Goal: Task Accomplishment & Management: Manage account settings

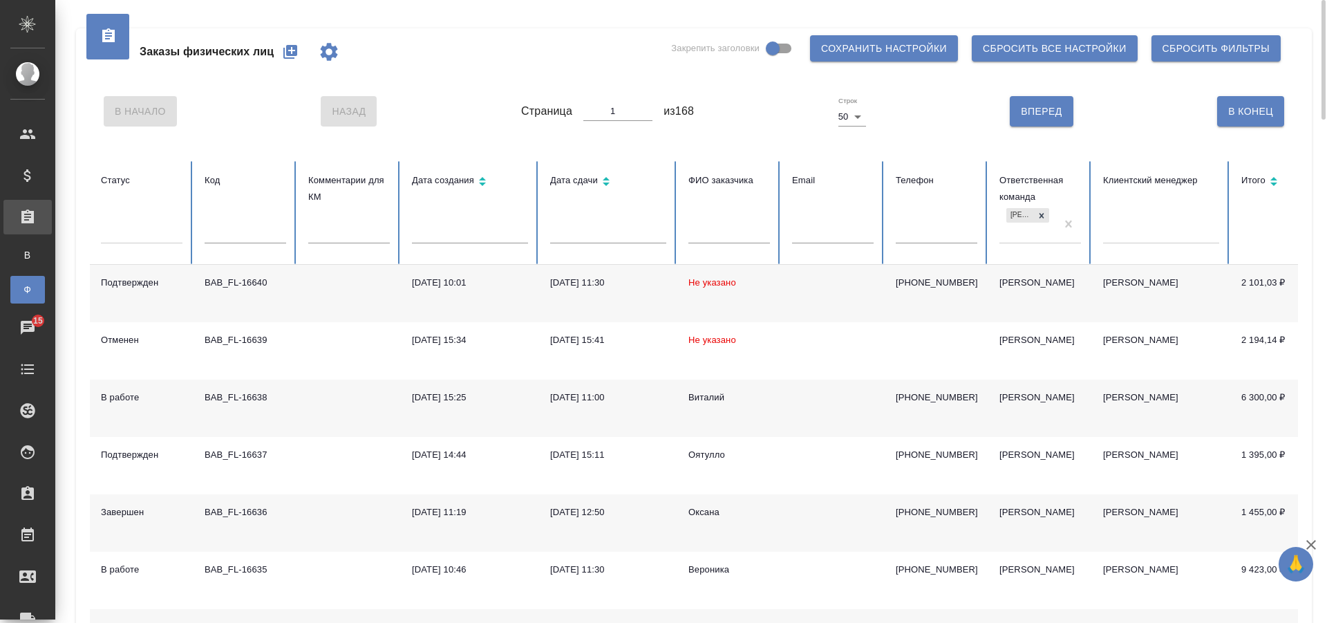
click at [245, 225] on input "text" at bounding box center [246, 233] width 82 height 19
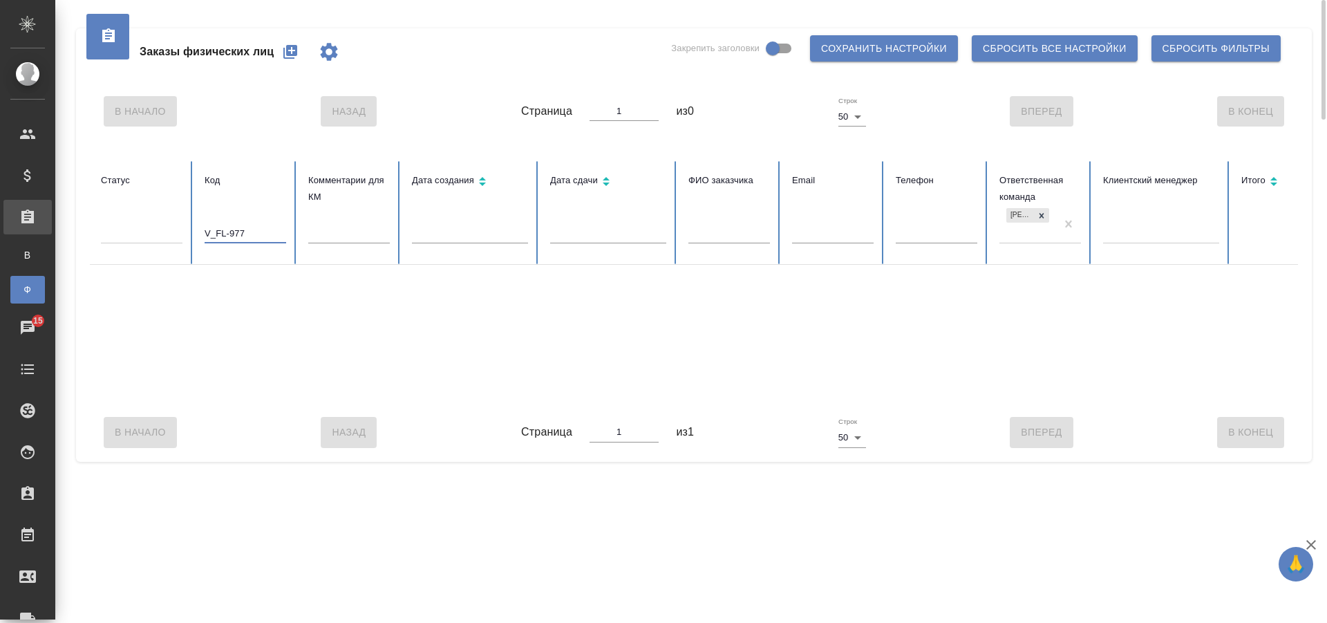
type input "V_FL-977"
click at [251, 228] on input "V_FL-977" at bounding box center [246, 233] width 82 height 19
click at [1038, 211] on icon at bounding box center [1042, 216] width 10 height 10
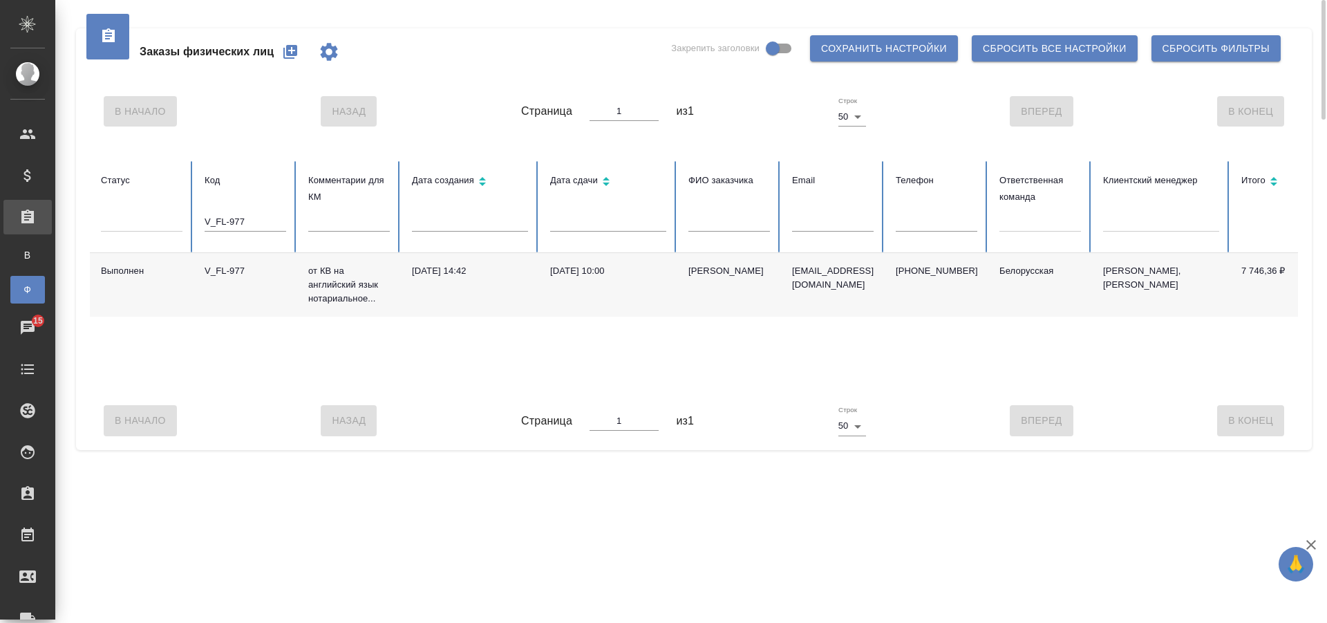
click at [583, 289] on td "[DATE] 10:00" at bounding box center [608, 285] width 138 height 64
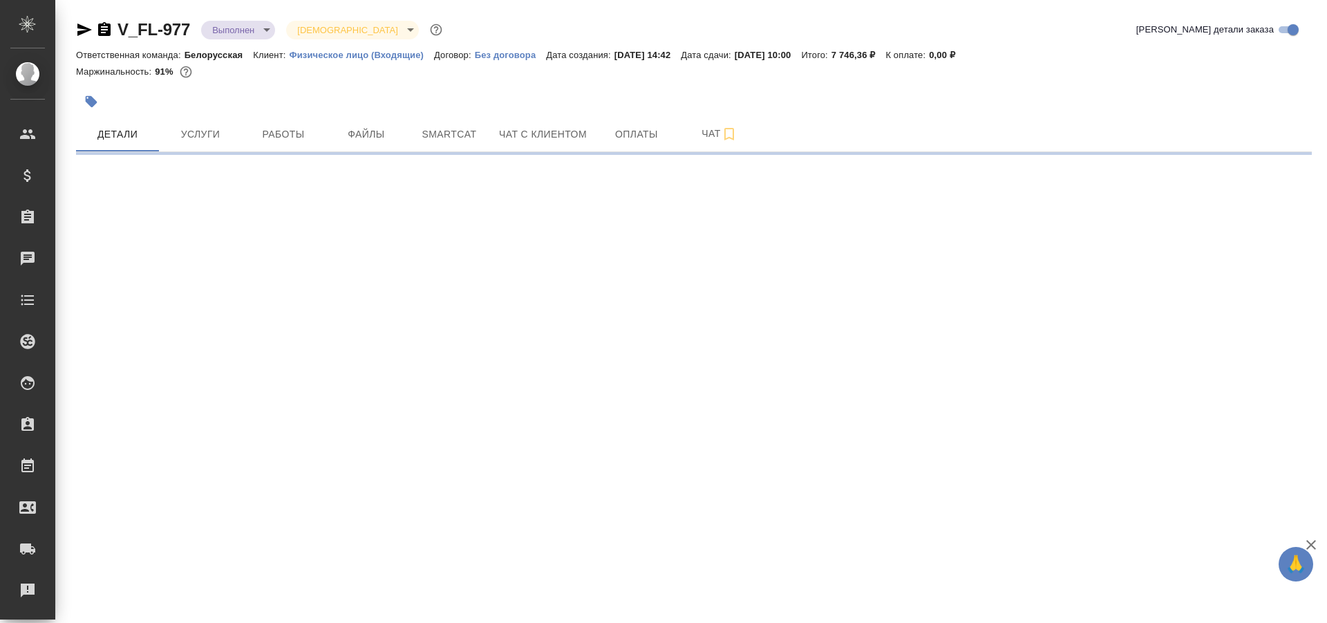
select select "RU"
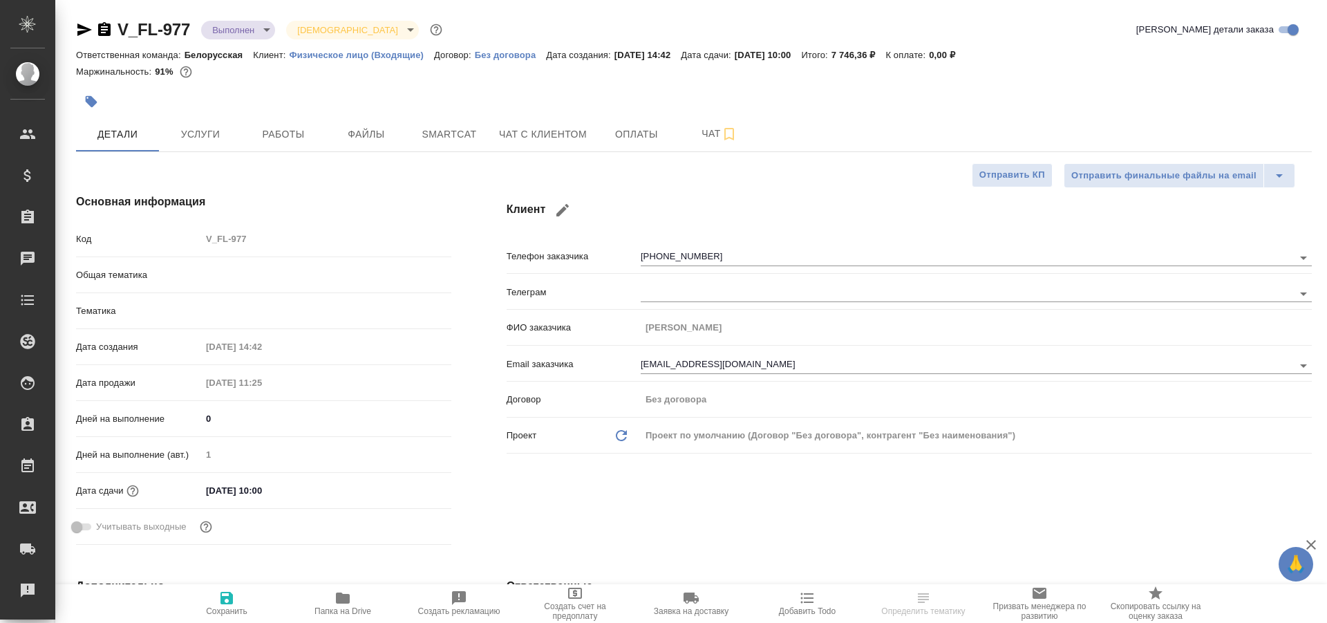
type textarea "x"
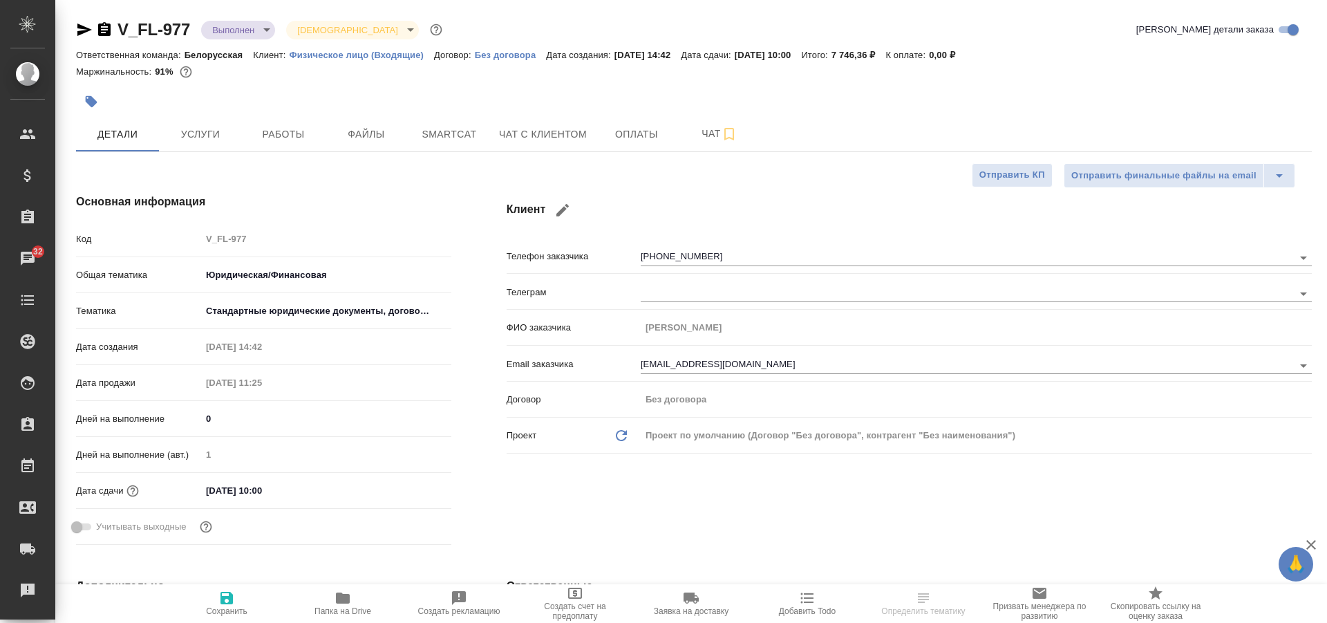
type textarea "x"
select select "RU"
type textarea "x"
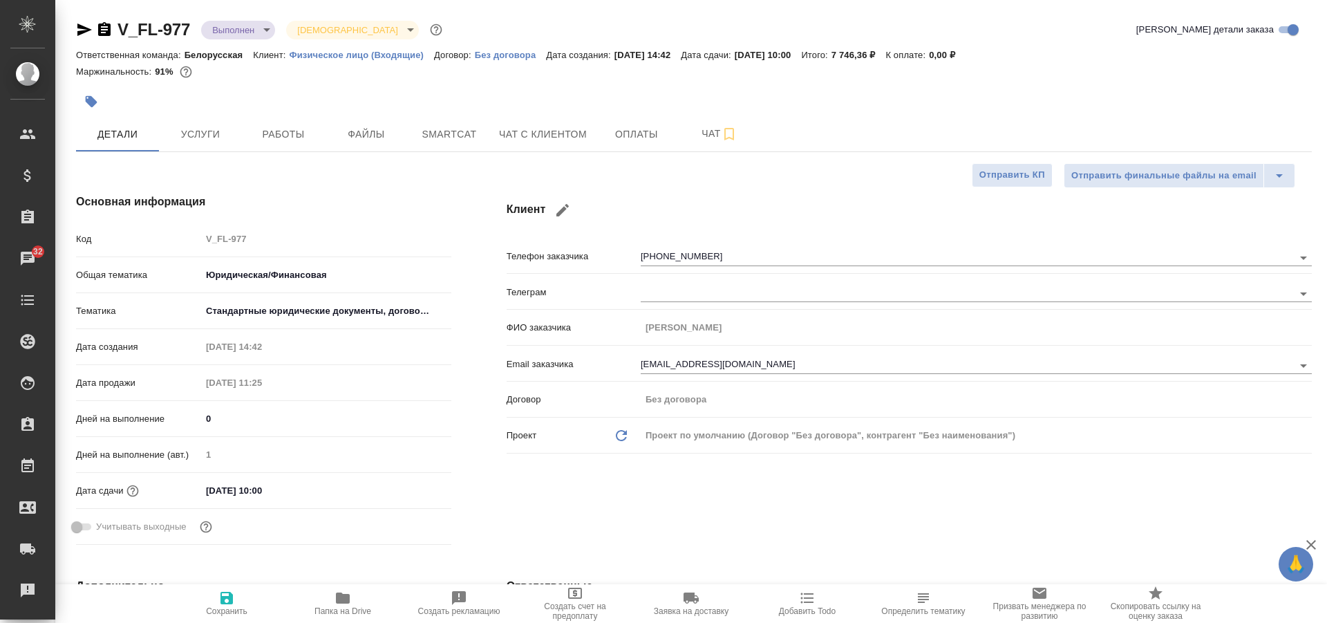
type textarea "x"
click at [356, 615] on span "Папка на Drive" at bounding box center [343, 611] width 57 height 10
type textarea "x"
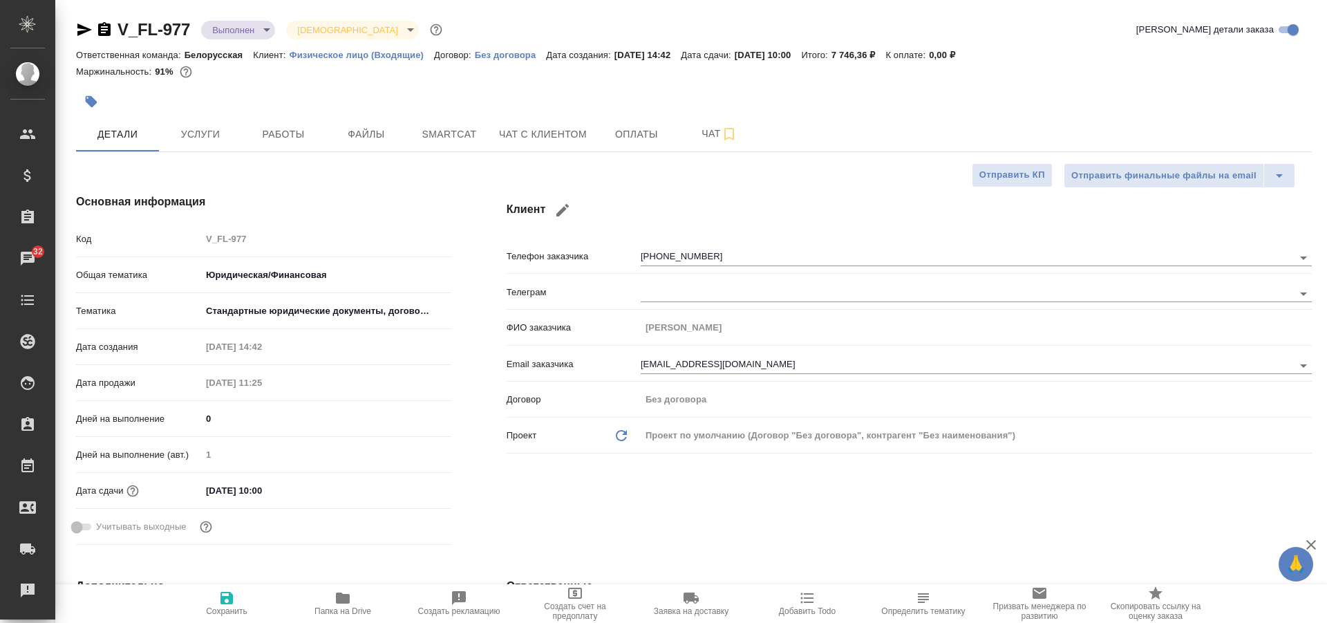
type textarea "x"
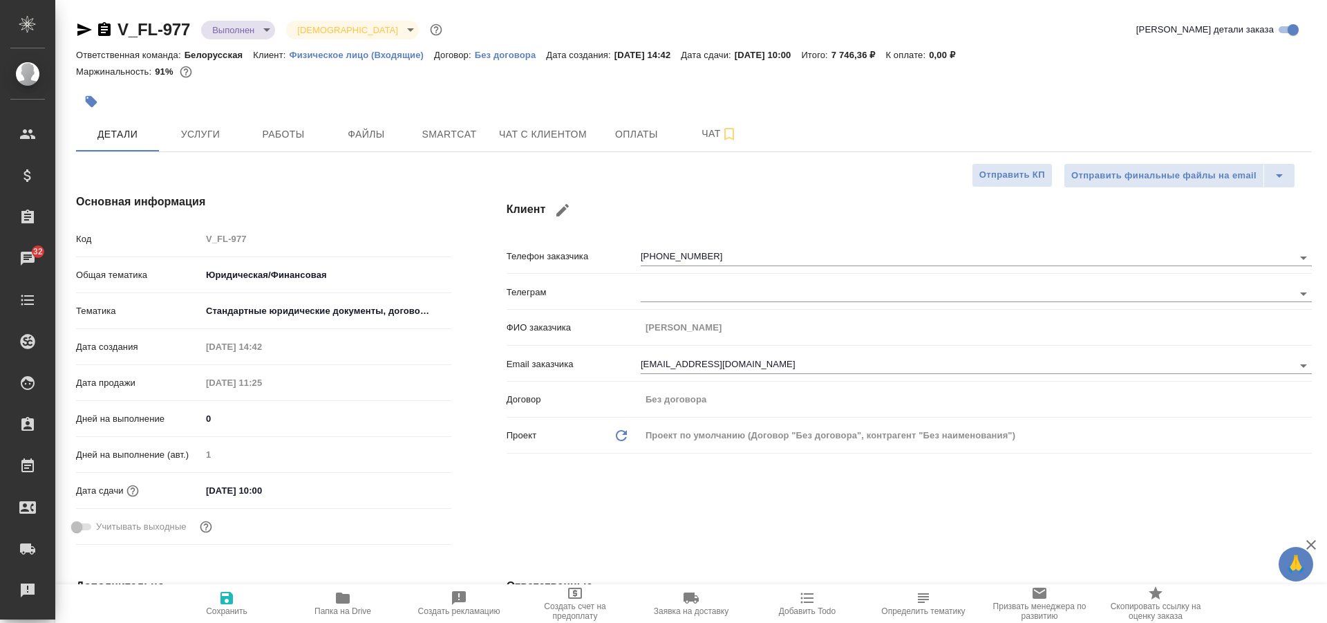
type textarea "x"
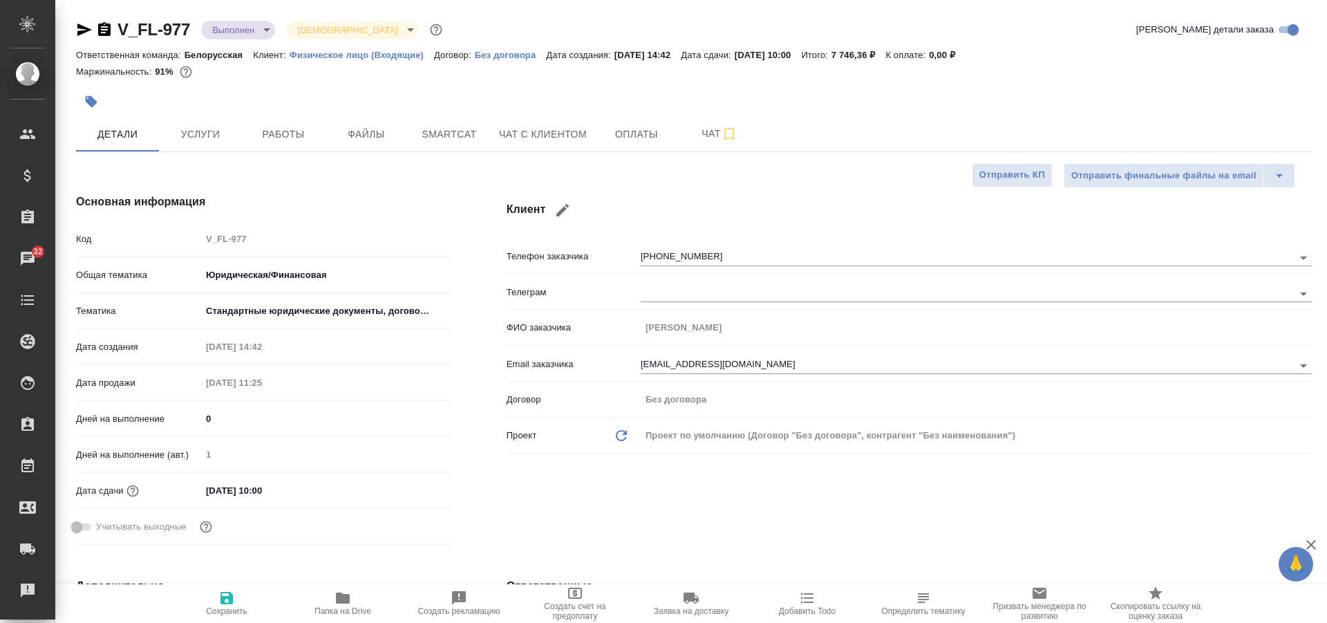
type textarea "x"
click at [335, 603] on icon "button" at bounding box center [343, 598] width 17 height 17
type textarea "x"
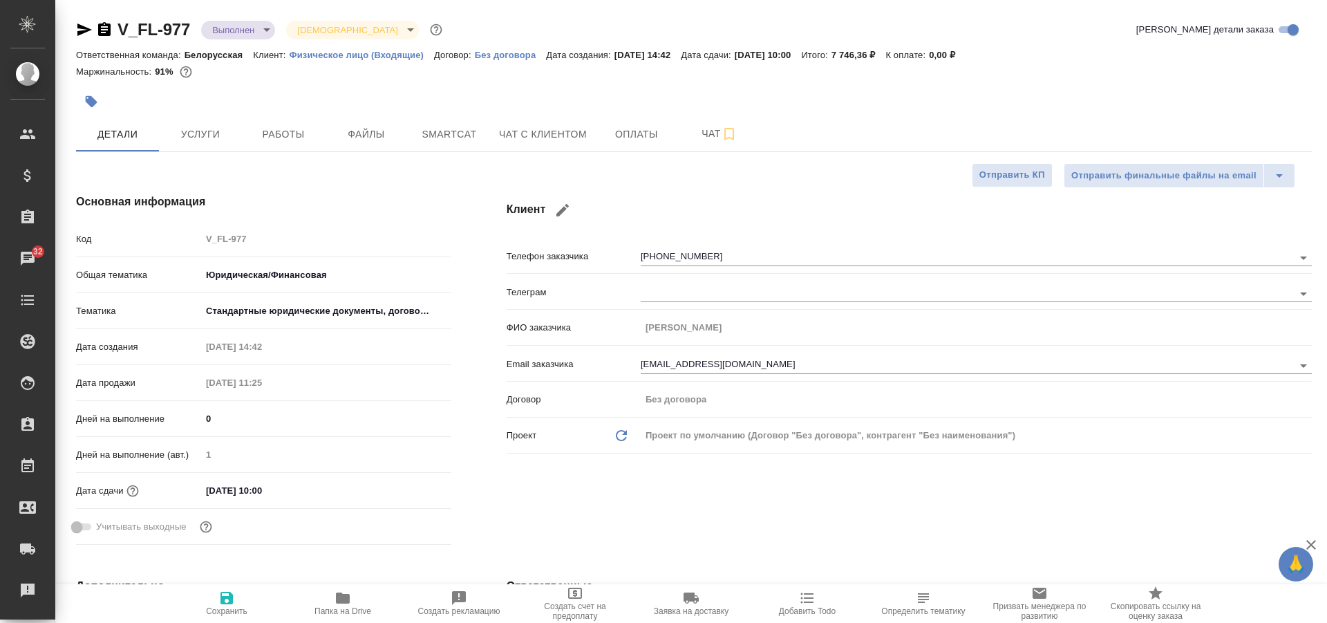
type textarea "x"
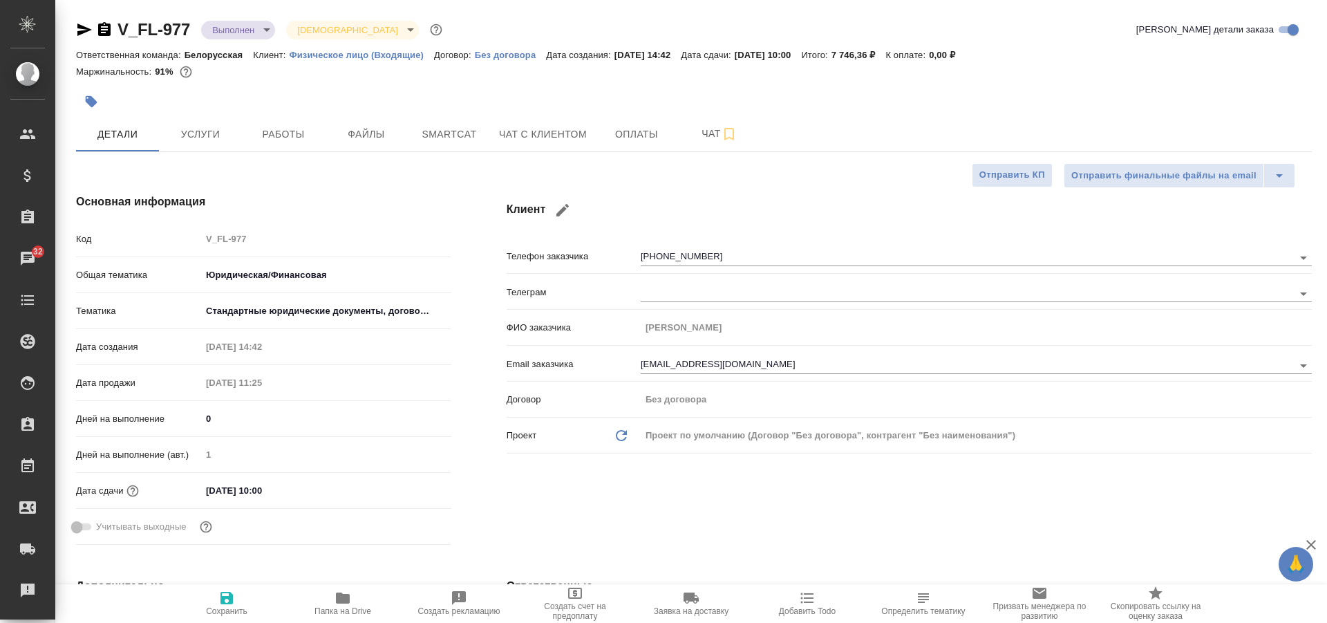
type textarea "x"
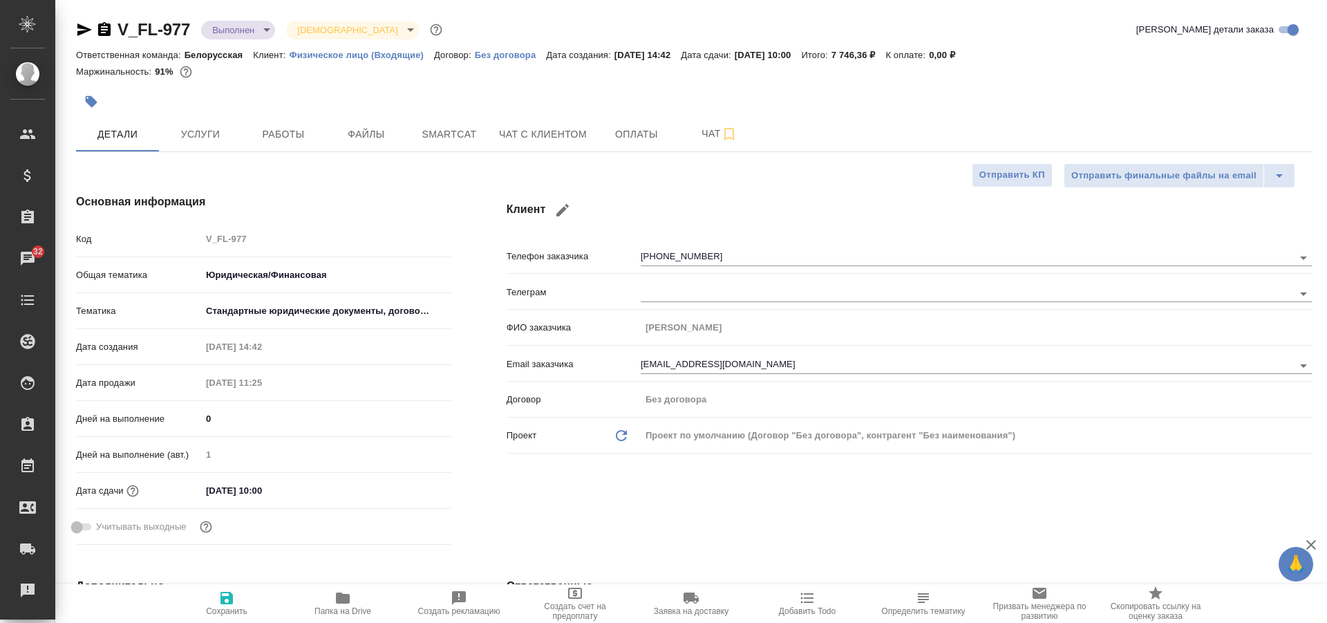
type textarea "x"
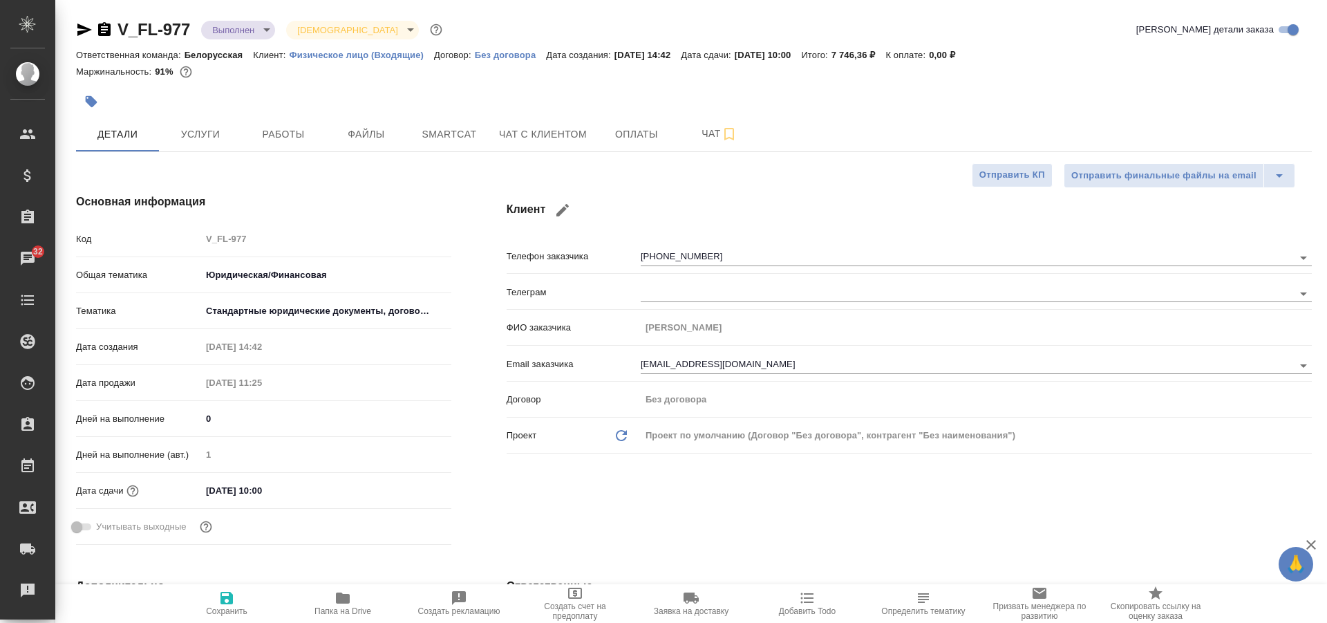
type textarea "x"
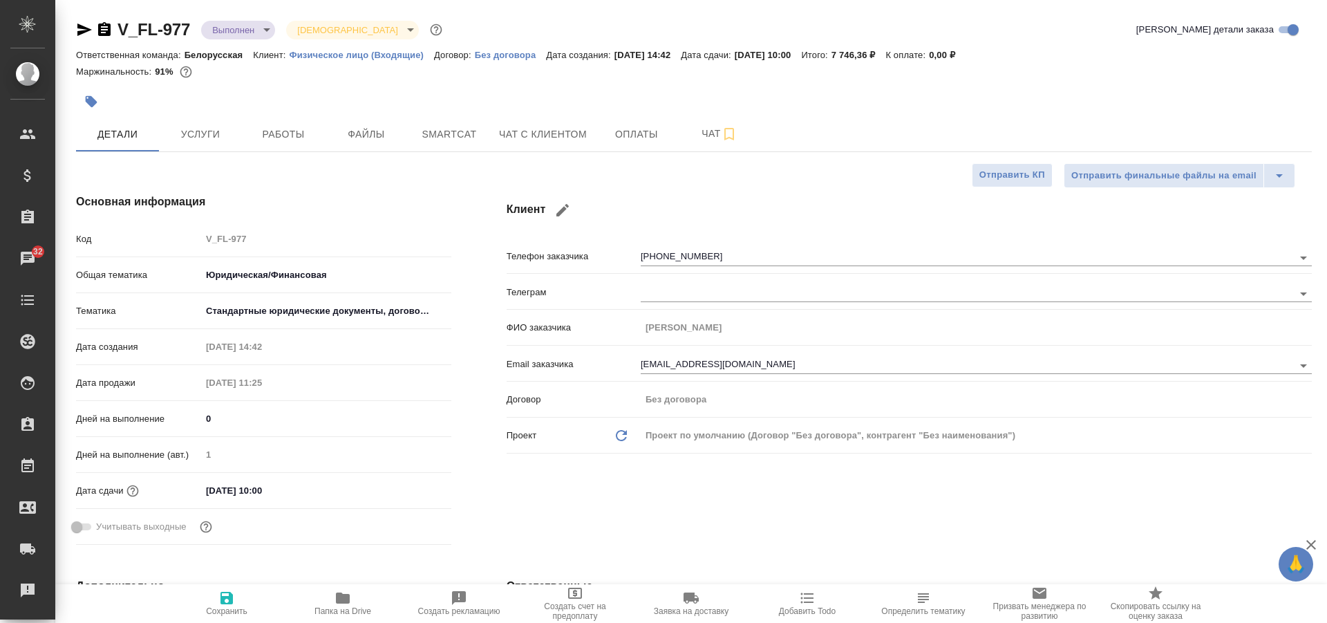
type textarea "x"
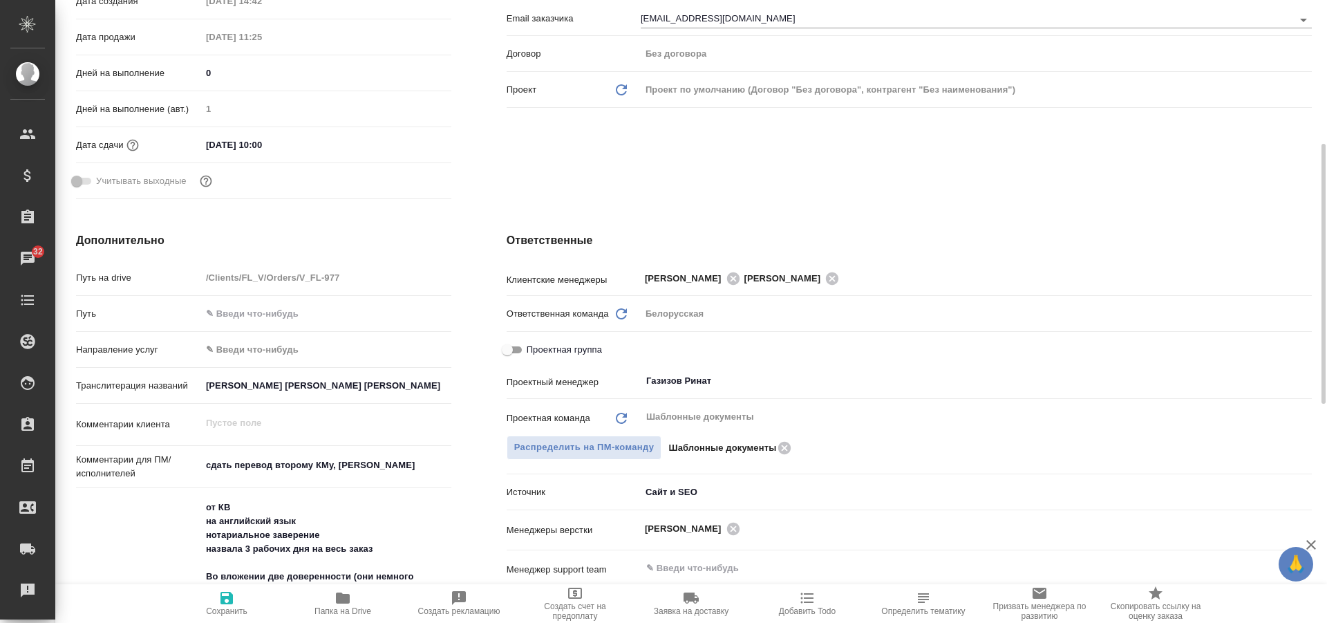
scroll to position [691, 0]
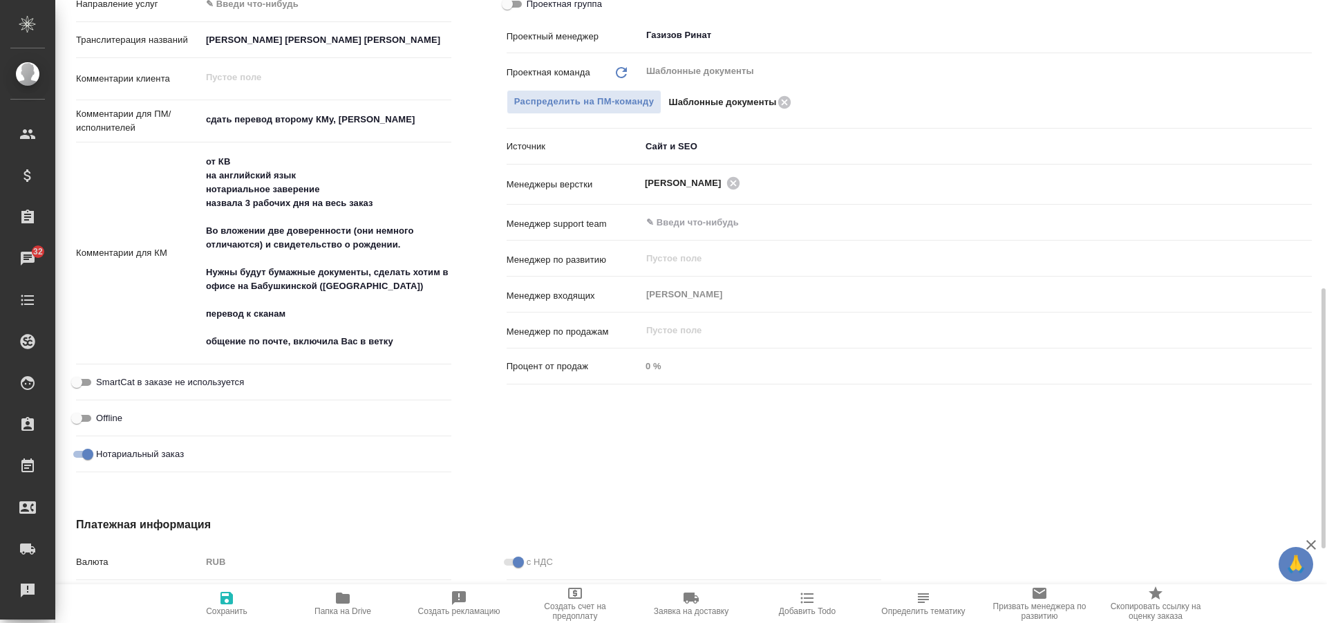
type textarea "x"
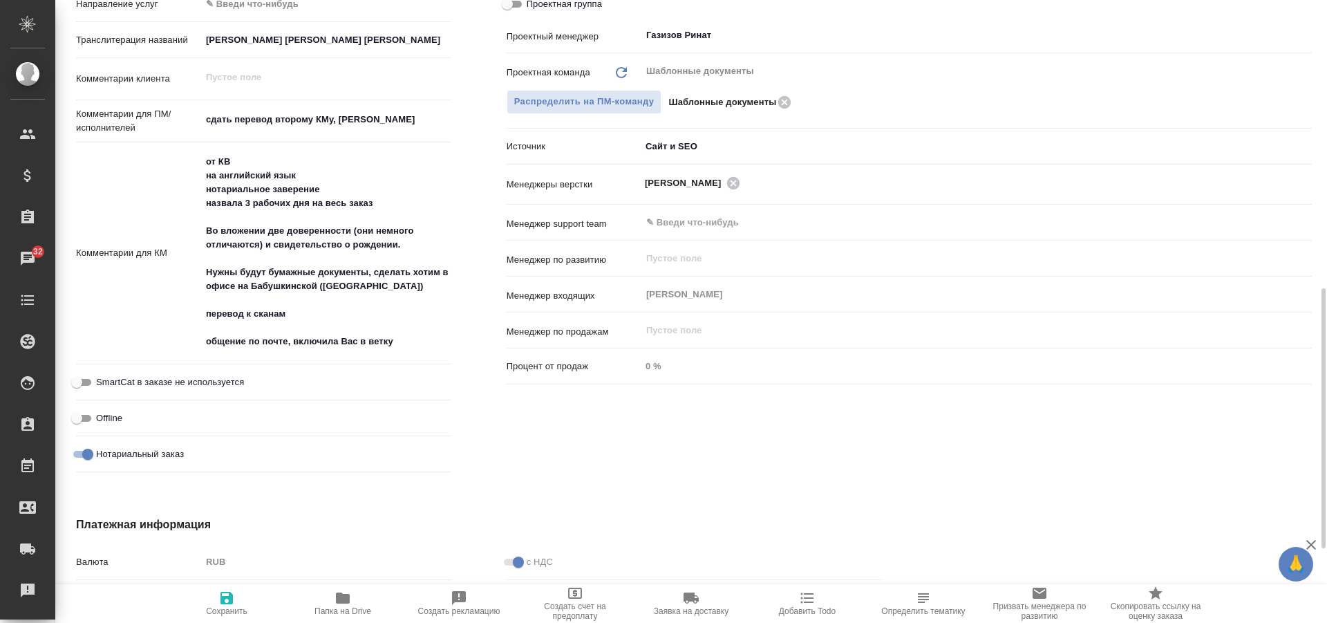
type textarea "x"
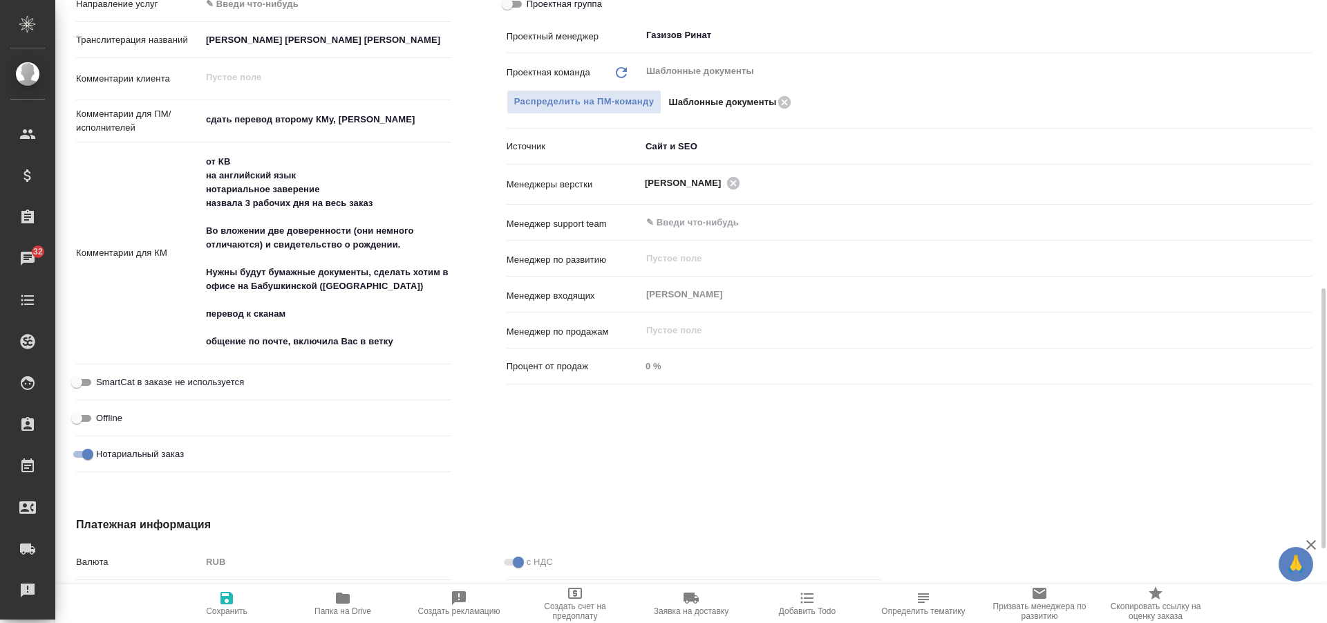
type textarea "x"
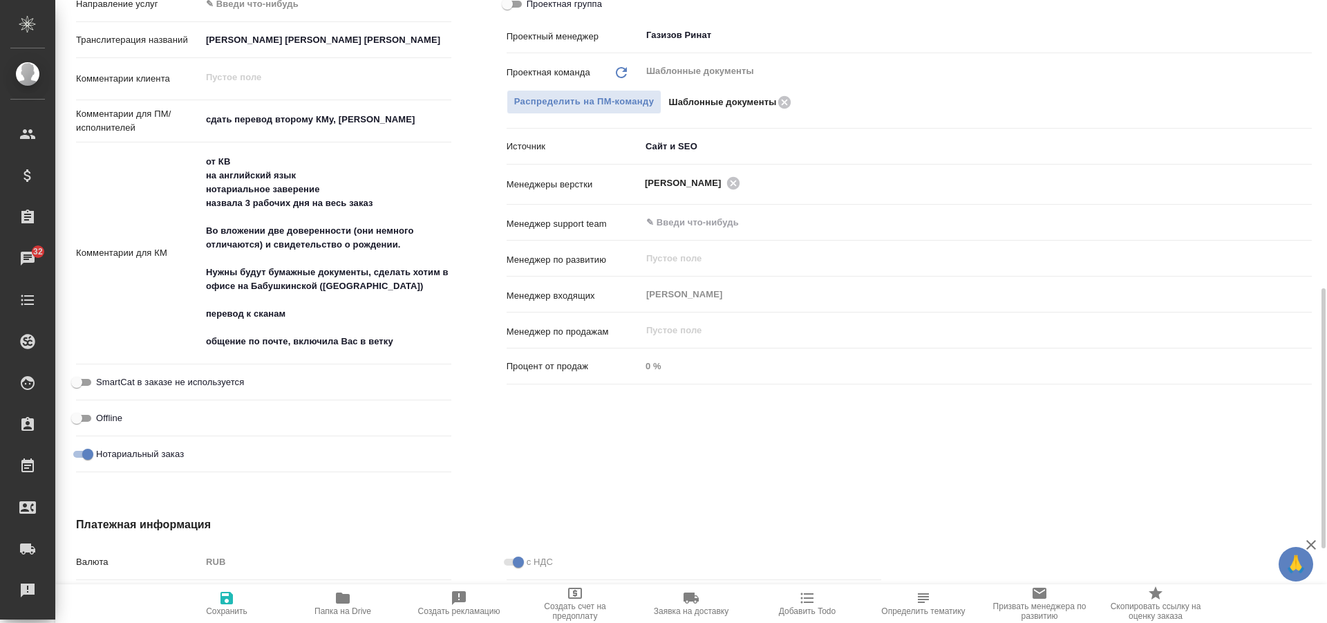
type textarea "x"
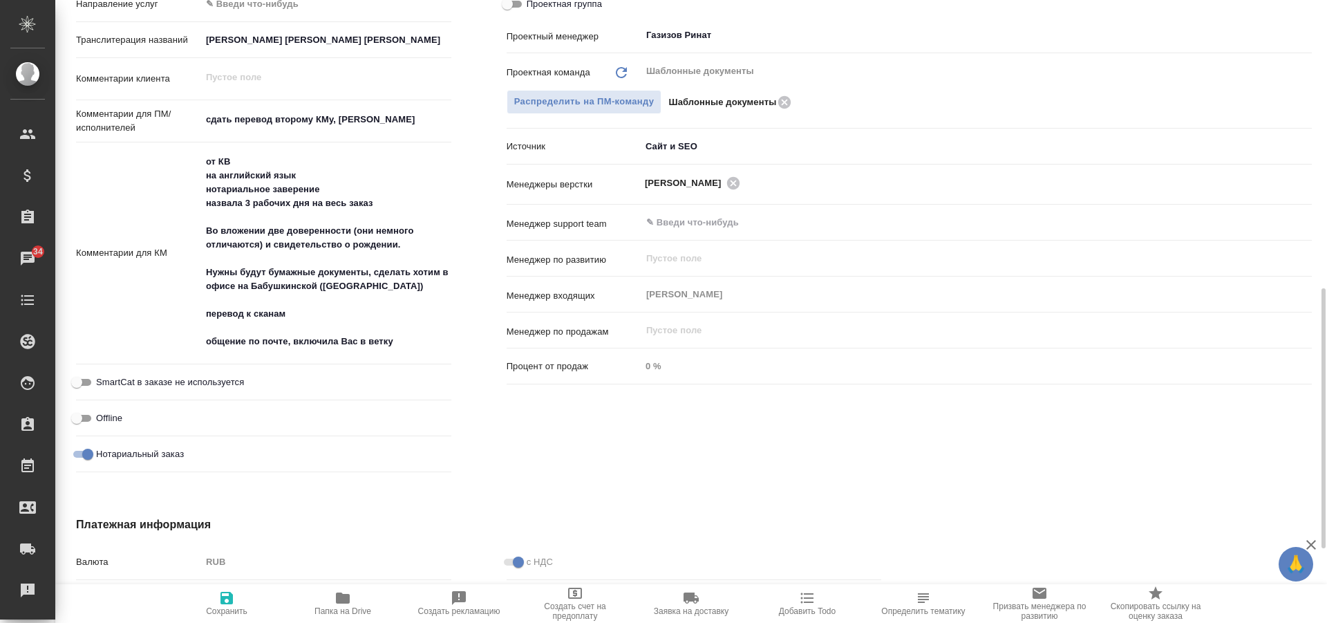
type textarea "x"
click at [342, 601] on icon "button" at bounding box center [343, 597] width 14 height 11
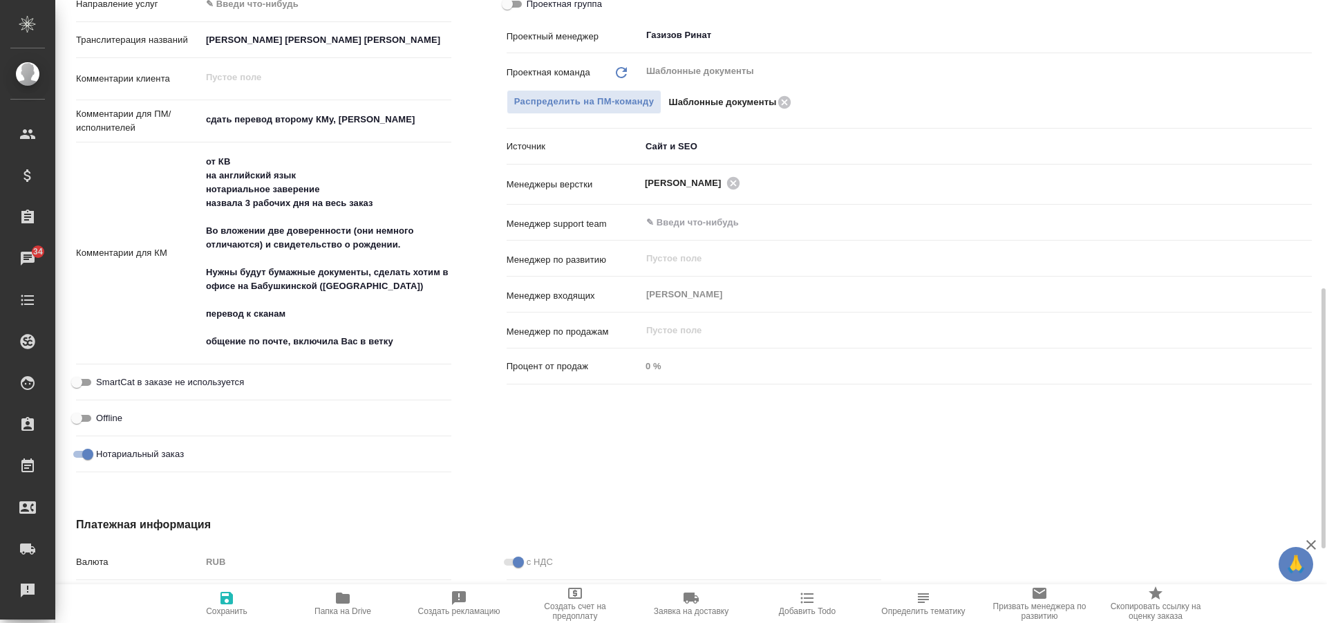
type textarea "x"
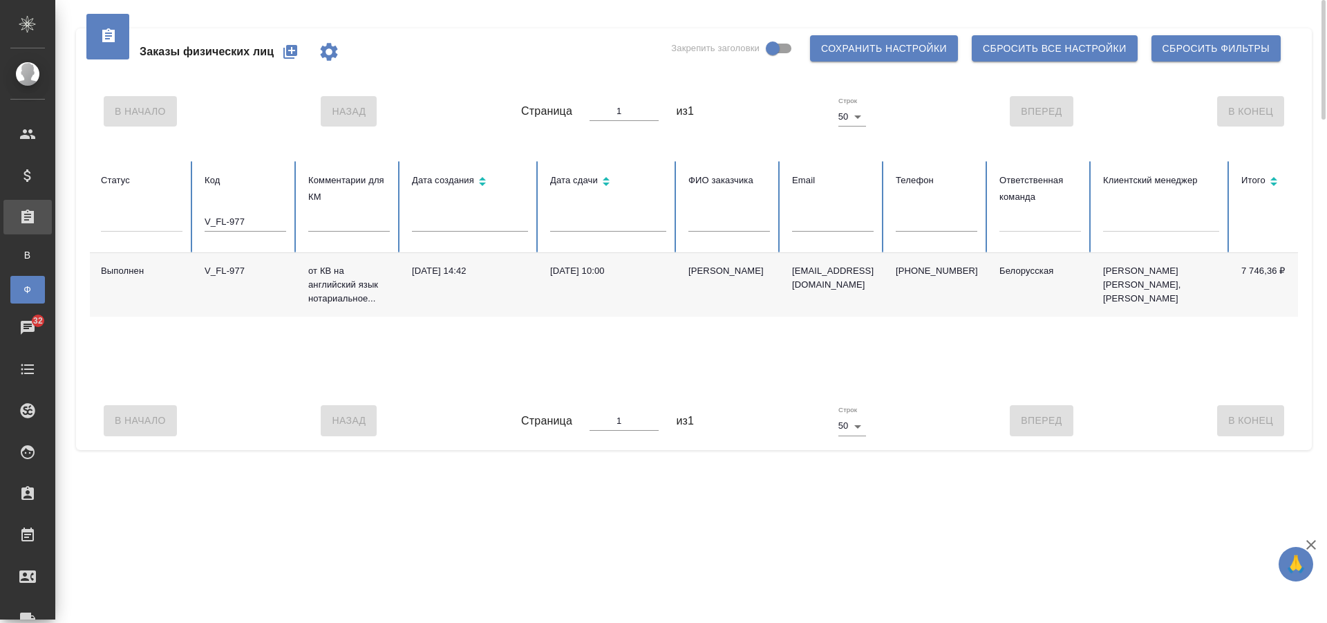
click at [253, 230] on input "V_FL-977" at bounding box center [246, 221] width 82 height 19
drag, startPoint x: 263, startPoint y: 223, endPoint x: 187, endPoint y: 200, distance: 79.4
click at [187, 200] on tr "Статус Код V_FL-977 Комментарии для КМ Дата создания Дата сдачи ФИО заказчика E…" at bounding box center [868, 207] width 1556 height 92
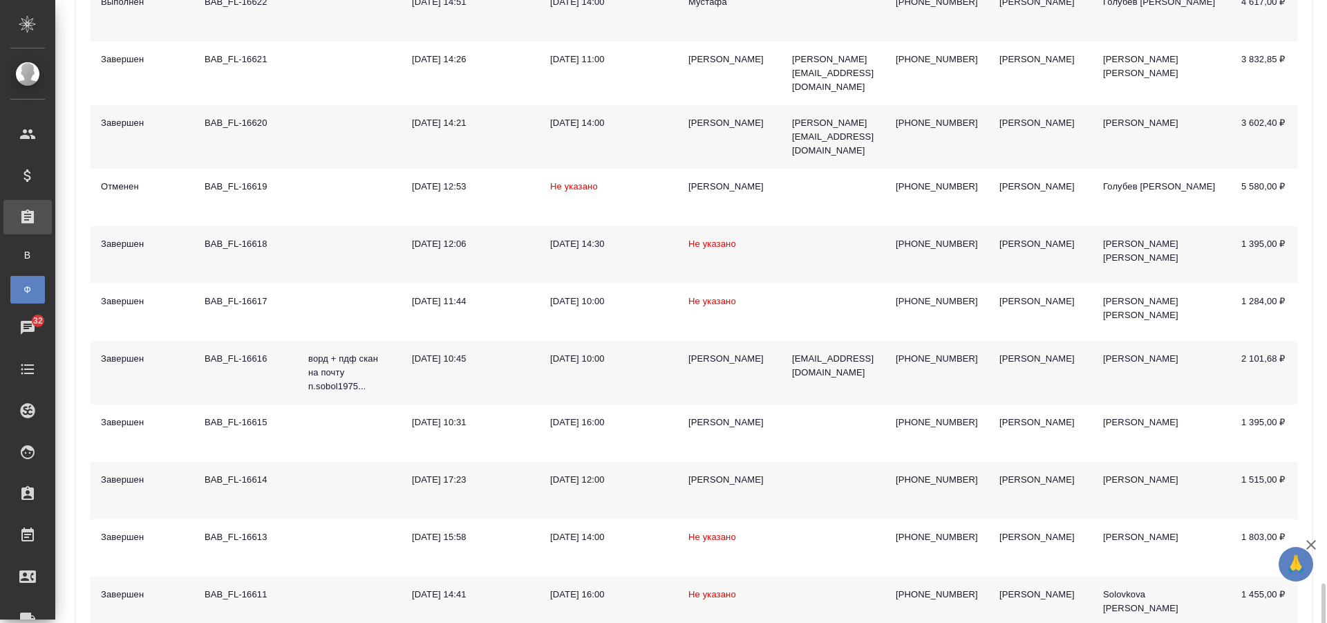
scroll to position [1659, 0]
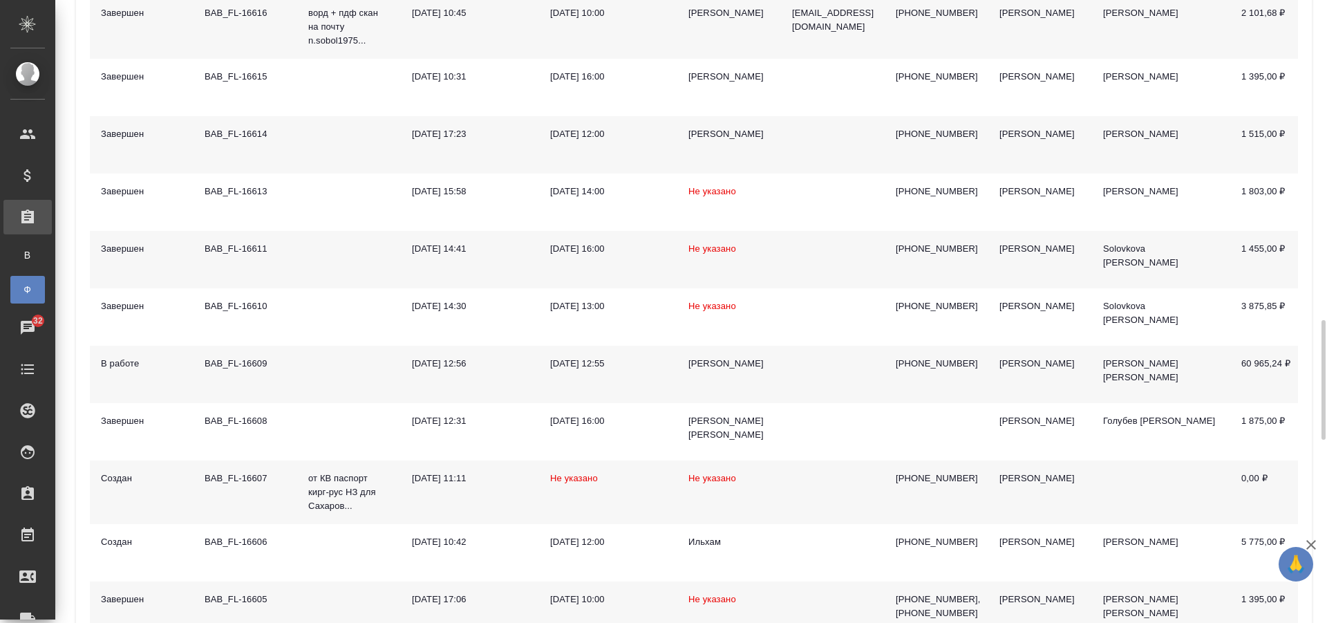
click at [364, 372] on td at bounding box center [349, 374] width 104 height 57
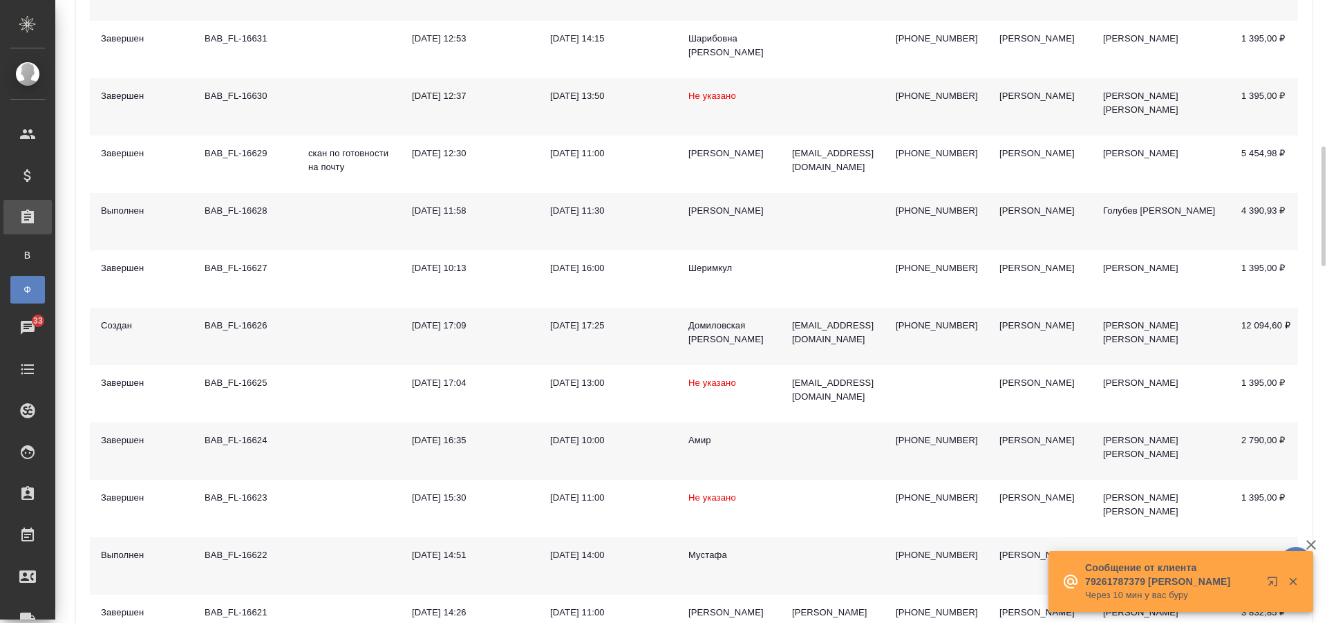
scroll to position [691, 0]
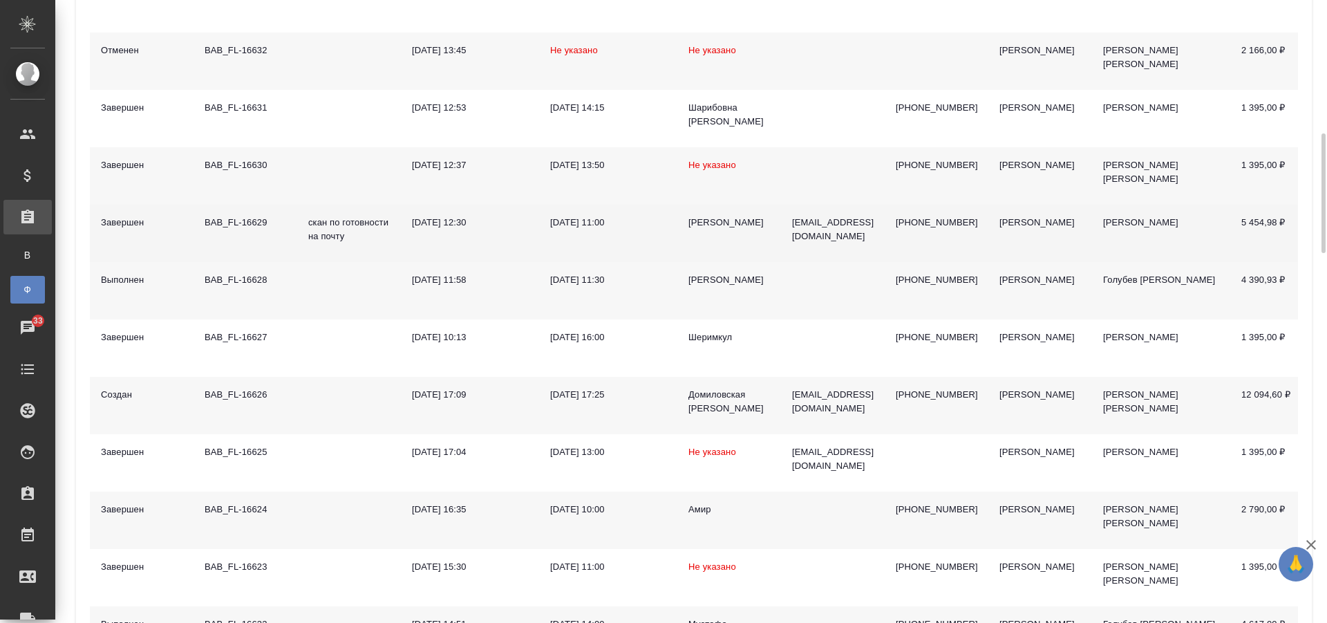
click at [740, 233] on td "Татьяна" at bounding box center [730, 233] width 104 height 57
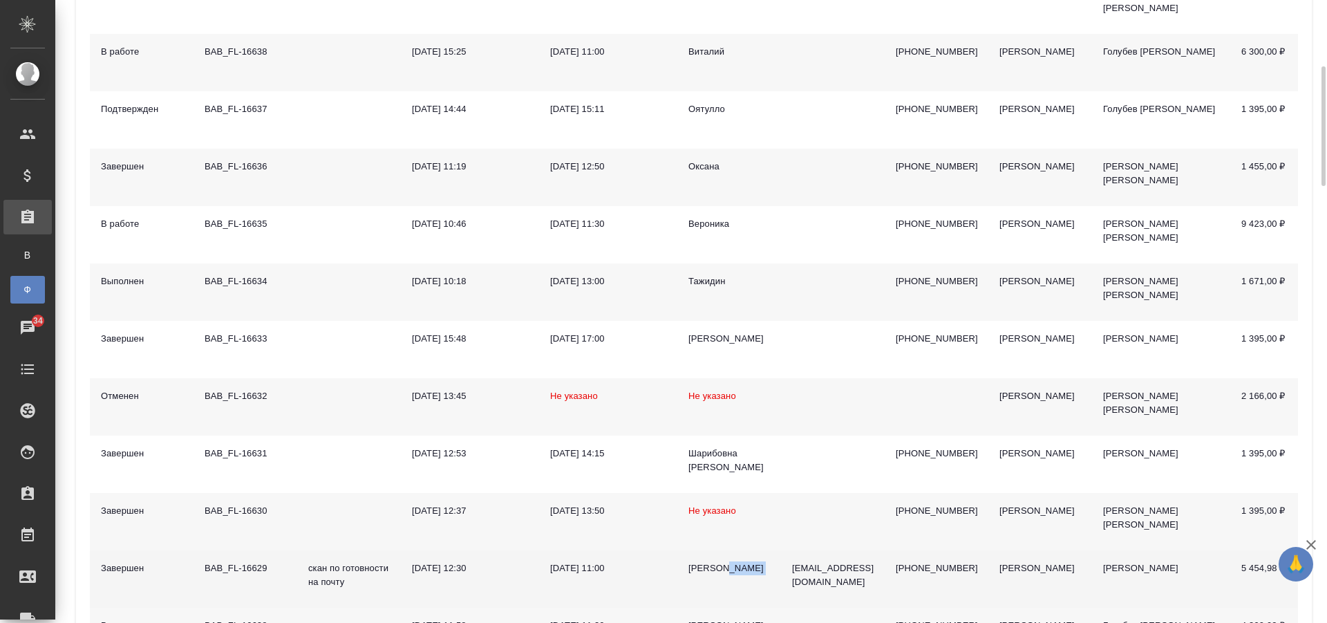
scroll to position [0, 0]
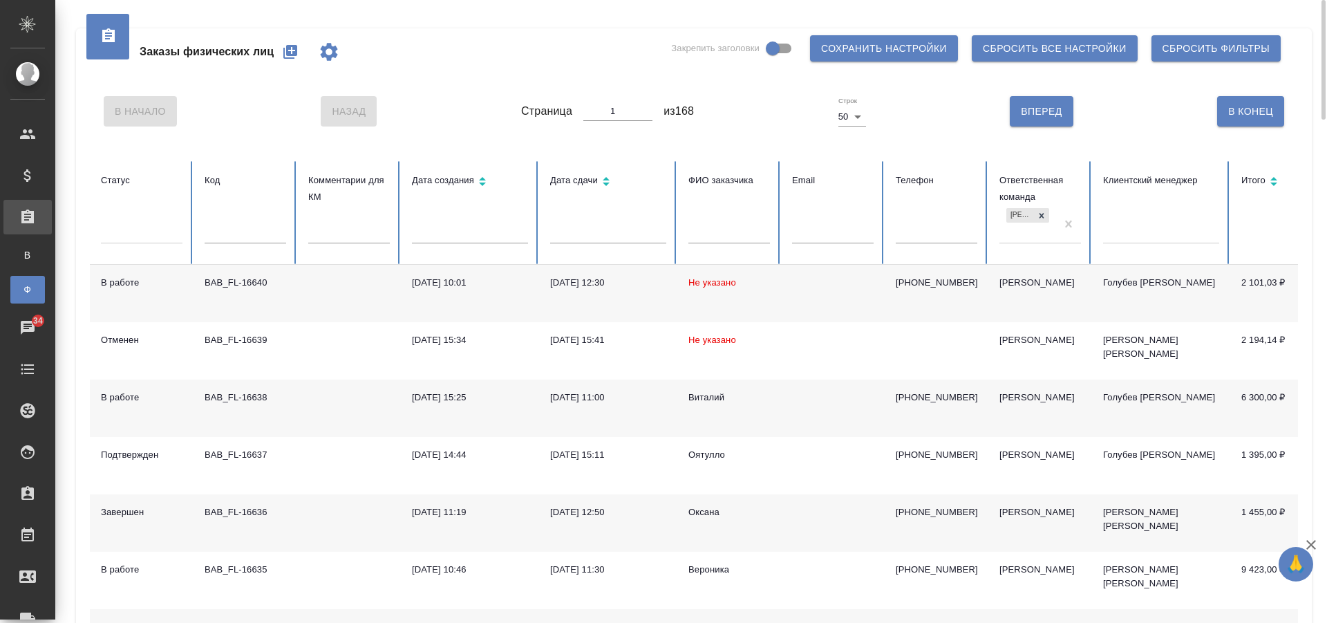
click at [923, 232] on input "text" at bounding box center [937, 233] width 82 height 19
paste input "+79104292051"
type input "+79104292051"
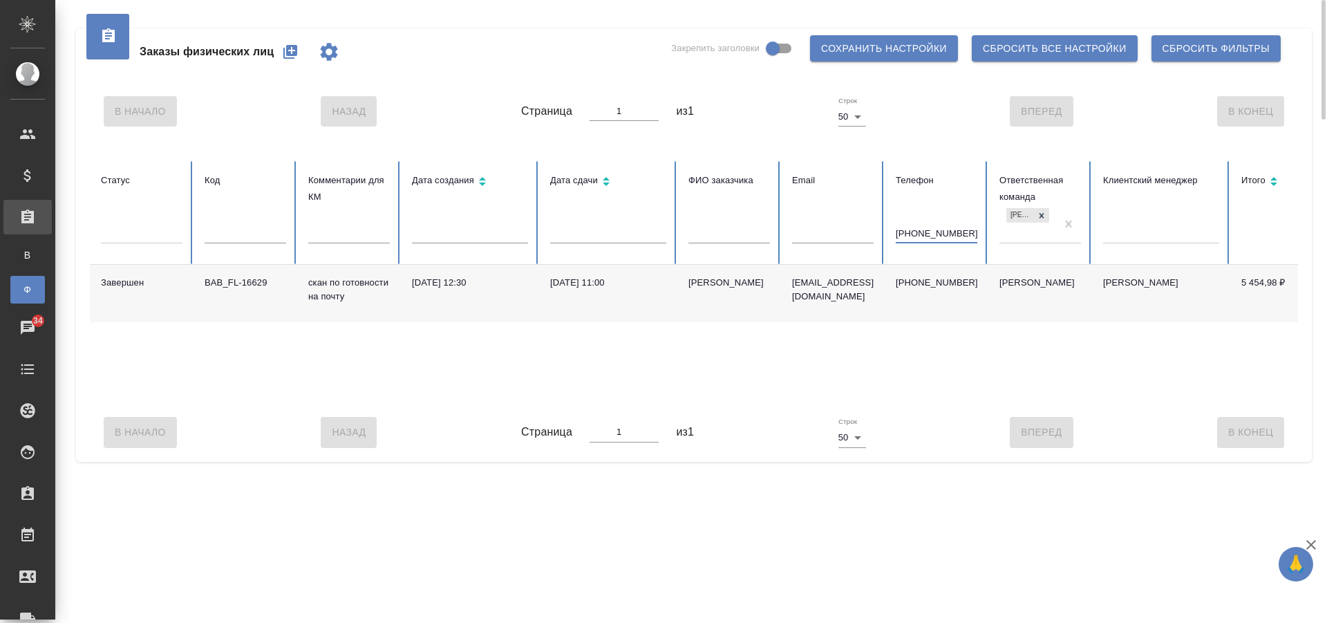
drag, startPoint x: 969, startPoint y: 232, endPoint x: 866, endPoint y: 243, distance: 104.2
click at [866, 243] on tr "Статус Код Комментарии для КМ Дата создания Дата сдачи ФИО заказчика Email Теле…" at bounding box center [868, 213] width 1556 height 104
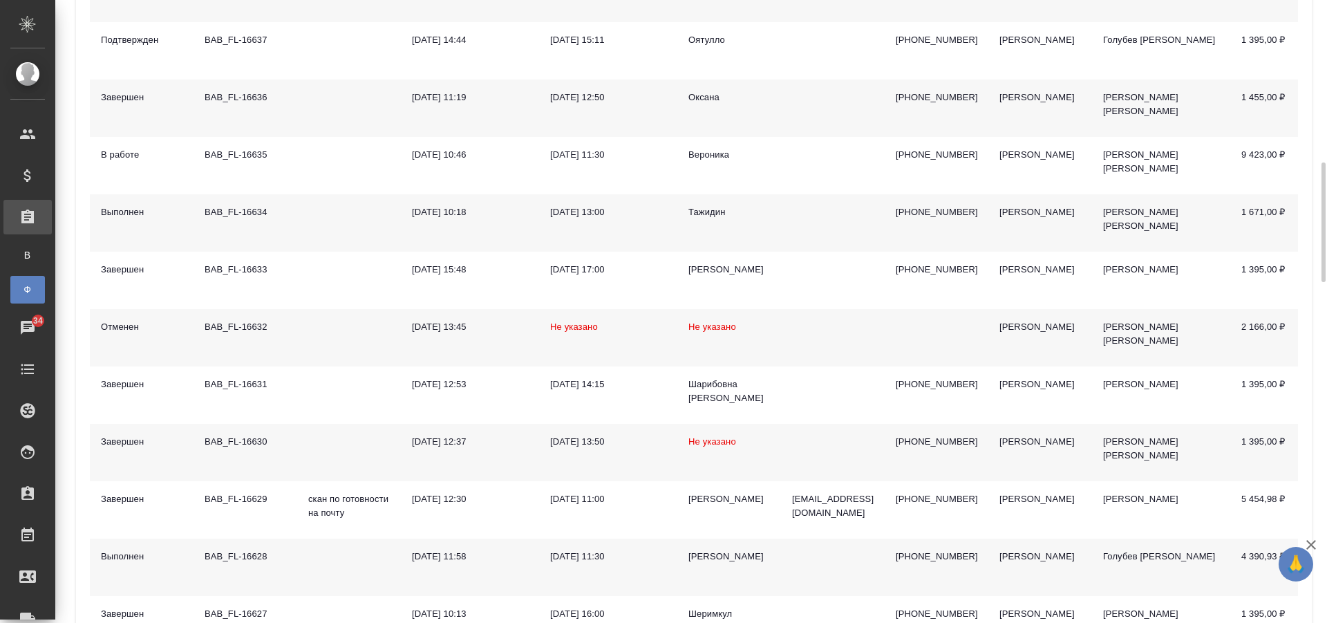
scroll to position [484, 0]
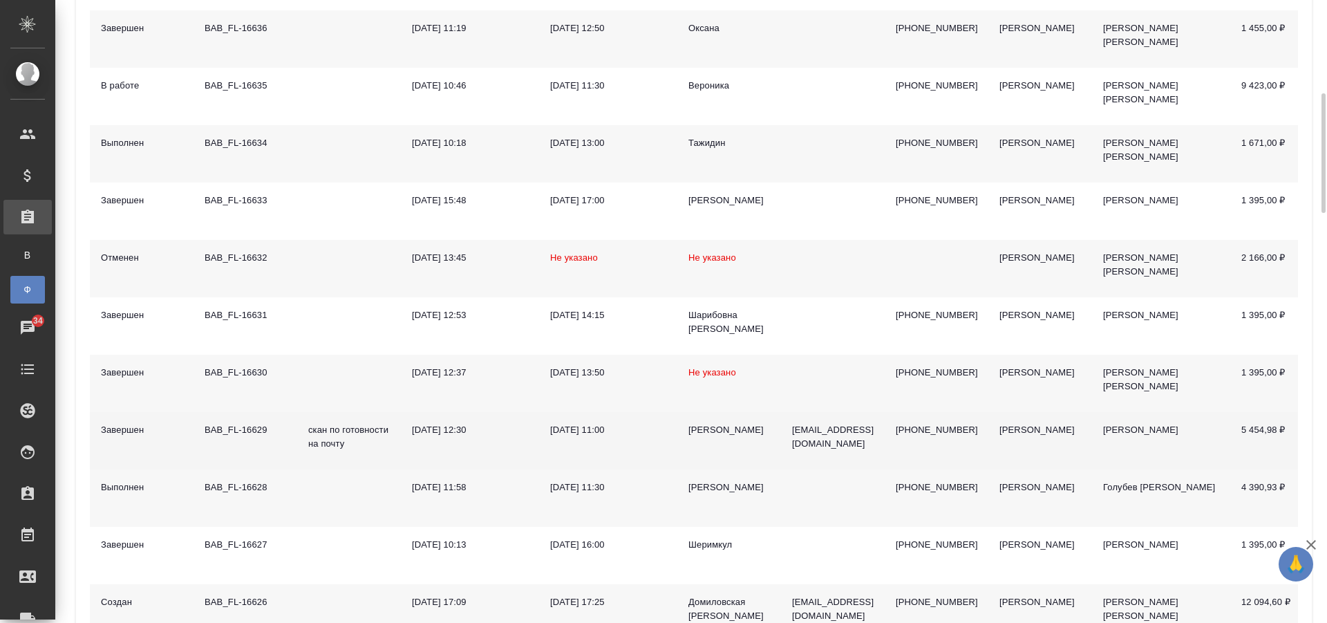
click at [773, 438] on td "Татьяна" at bounding box center [730, 440] width 104 height 57
click at [773, 438] on td "[PERSON_NAME]" at bounding box center [730, 440] width 104 height 57
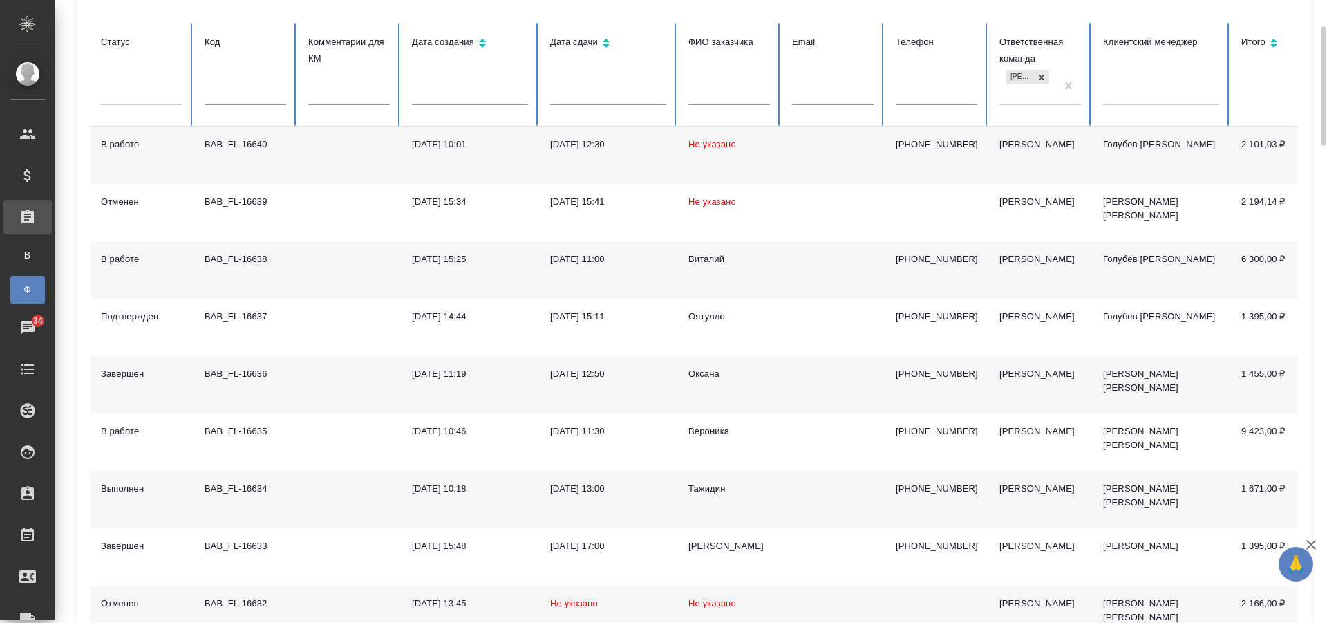
scroll to position [0, 0]
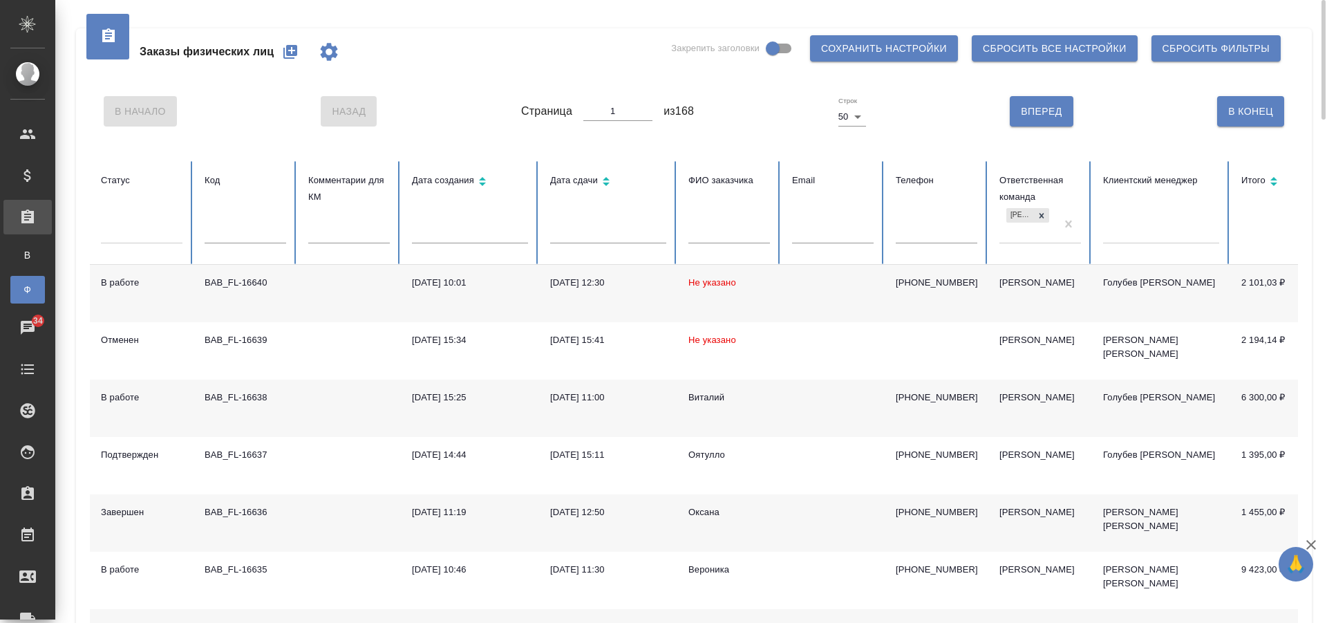
click at [812, 232] on input "text" at bounding box center [833, 233] width 82 height 19
paste input "[EMAIL_ADDRESS][DOMAIN_NAME]"
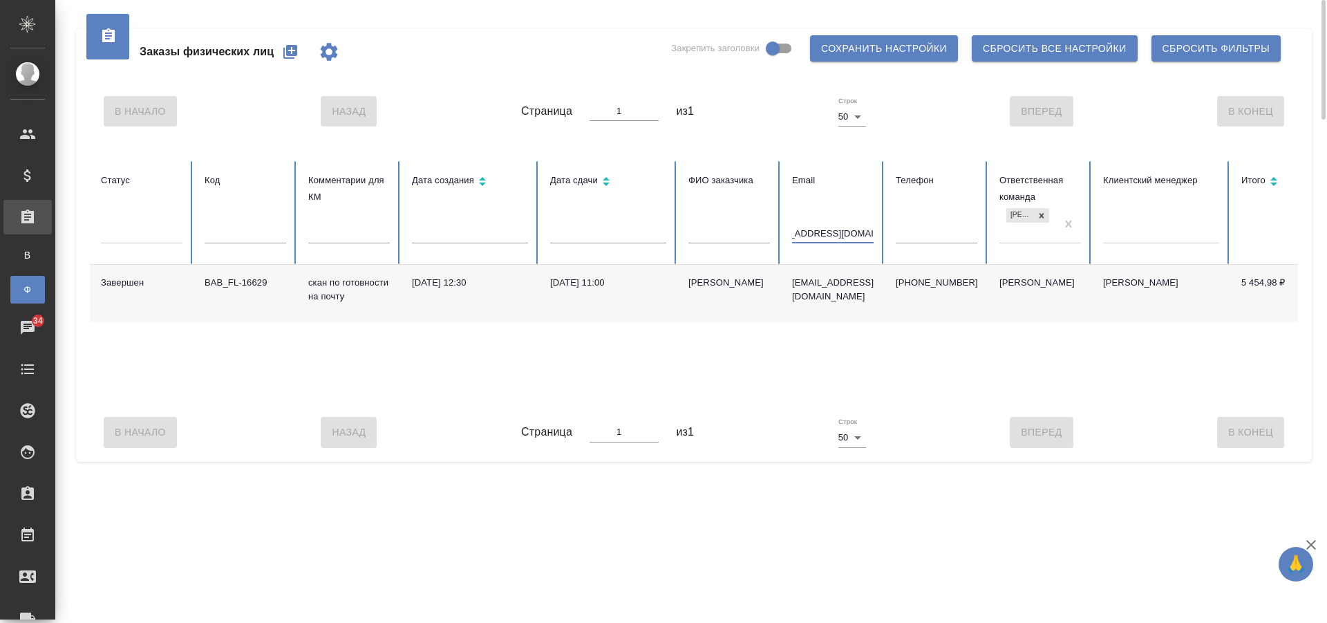
type input "[EMAIL_ADDRESS][DOMAIN_NAME]"
click at [592, 308] on td "[DATE] 11:00" at bounding box center [608, 293] width 138 height 57
click at [828, 228] on input "[EMAIL_ADDRESS][DOMAIN_NAME]" at bounding box center [833, 233] width 82 height 19
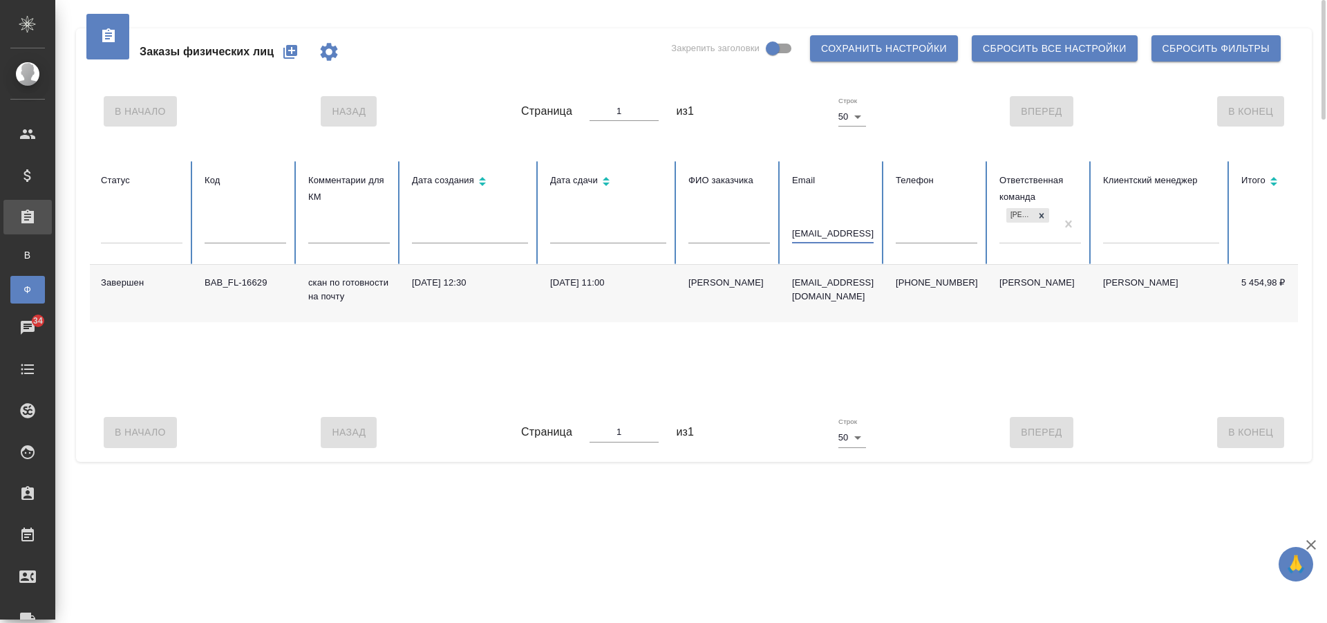
click at [828, 228] on input "[EMAIL_ADDRESS][DOMAIN_NAME]" at bounding box center [833, 233] width 82 height 19
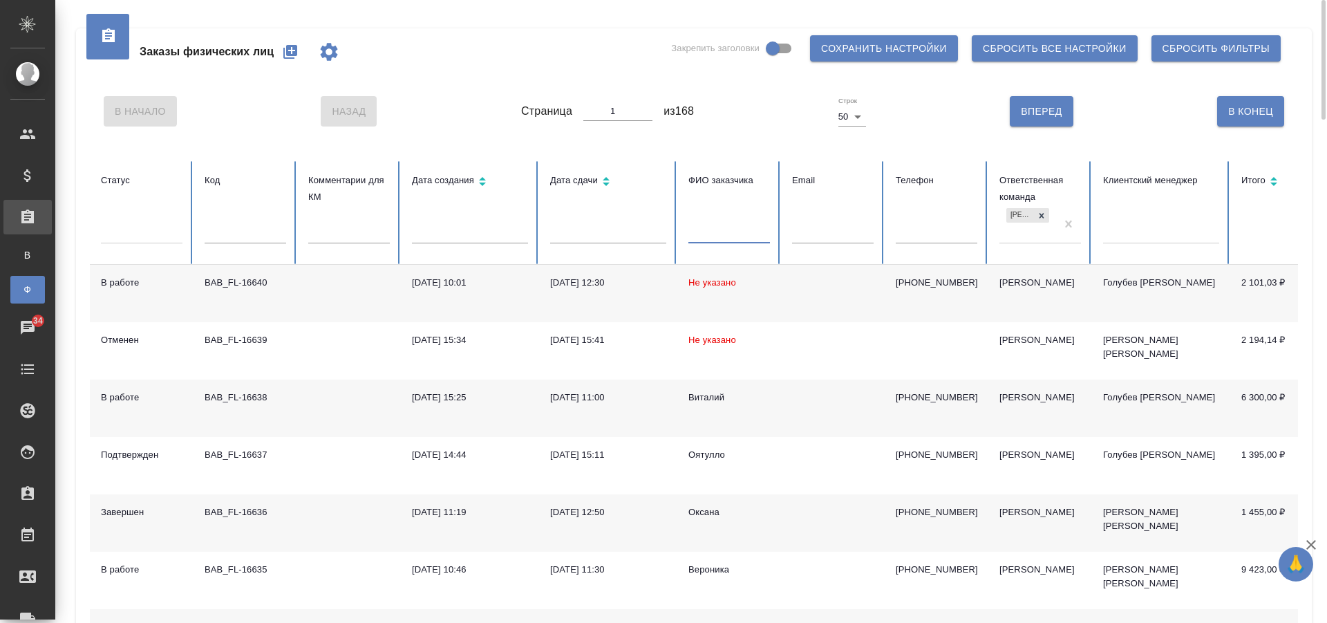
click at [729, 243] on input "text" at bounding box center [730, 233] width 82 height 19
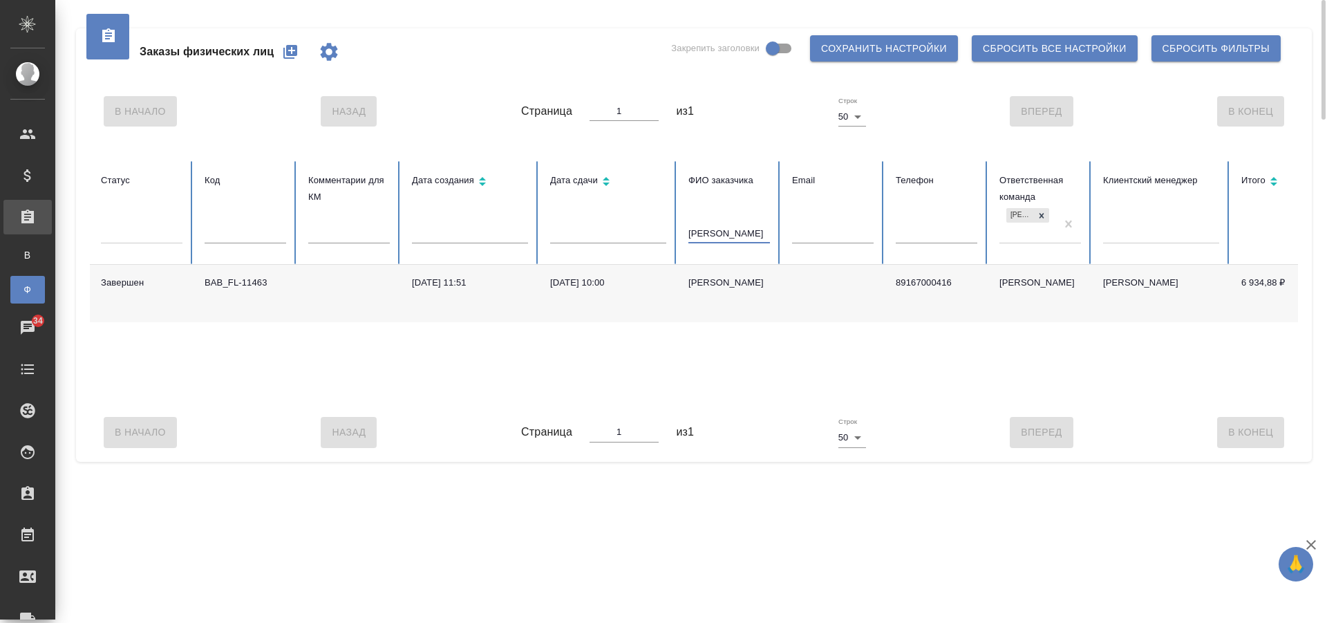
type input "Олсуфьев"
click at [324, 295] on td at bounding box center [349, 293] width 104 height 57
click at [333, 373] on div "Завершен BAB_FL-11463 22.11.2022, 11:51 24.11.2022, 10:00 Владимир Олсуфьев Л. …" at bounding box center [868, 334] width 1556 height 138
click at [284, 55] on icon "button" at bounding box center [290, 52] width 14 height 14
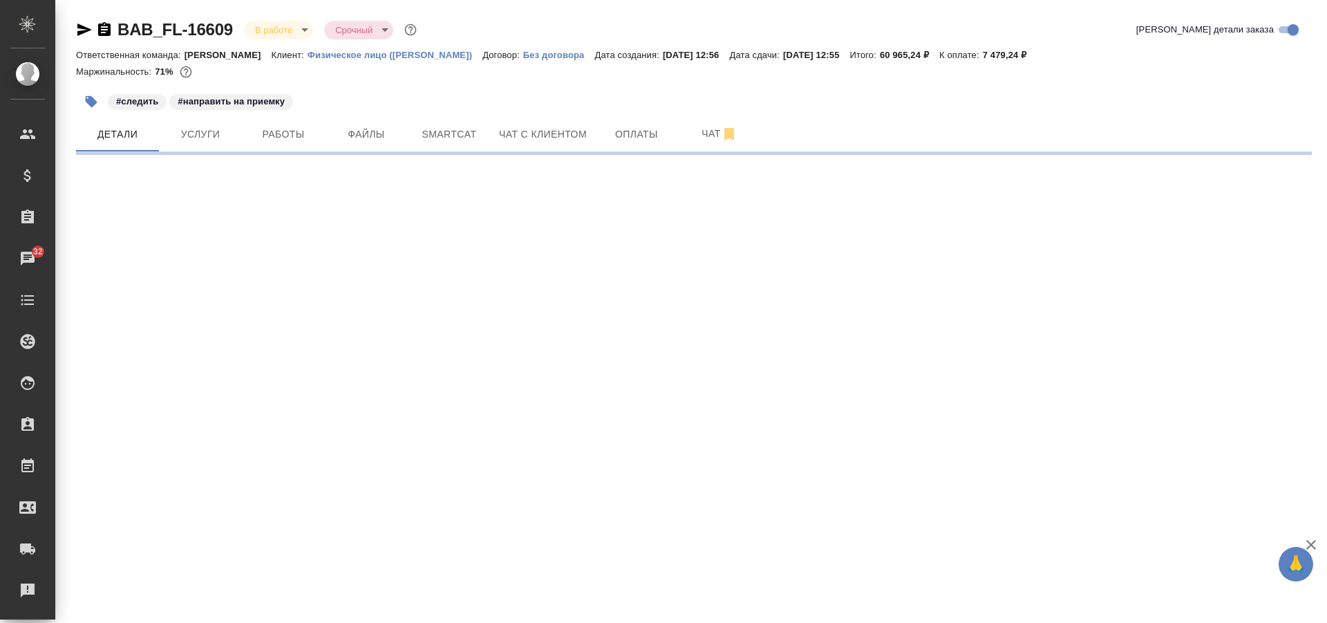
select select "RU"
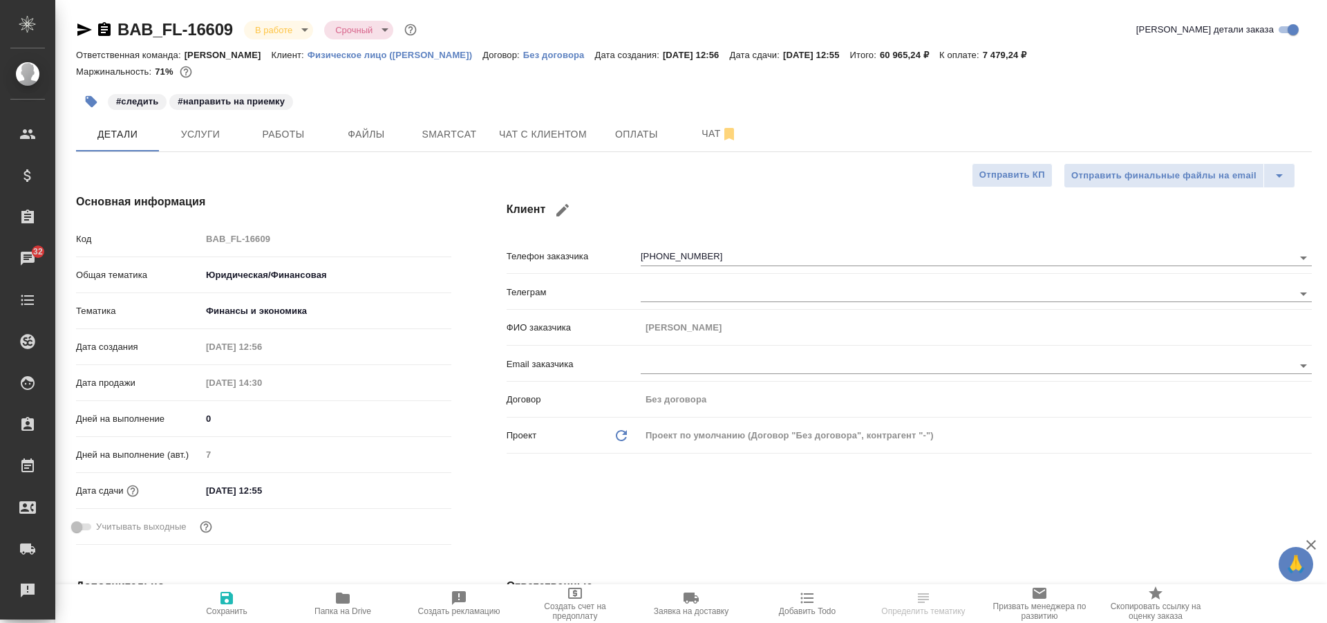
type textarea "x"
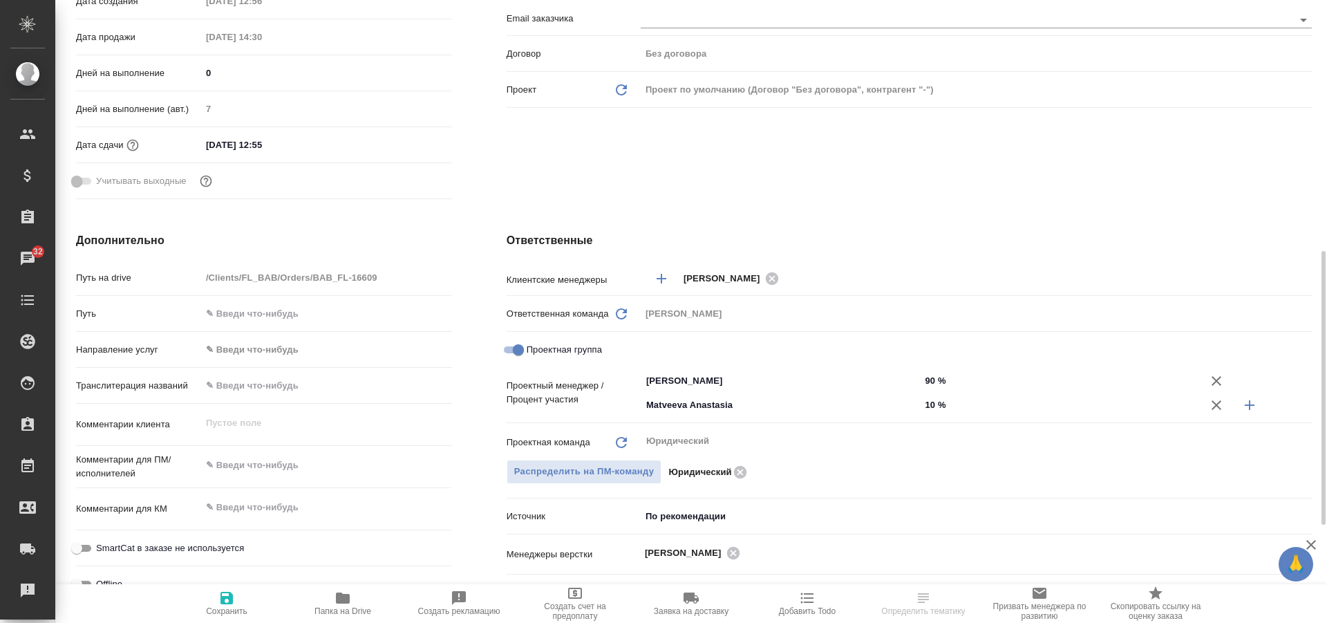
scroll to position [415, 0]
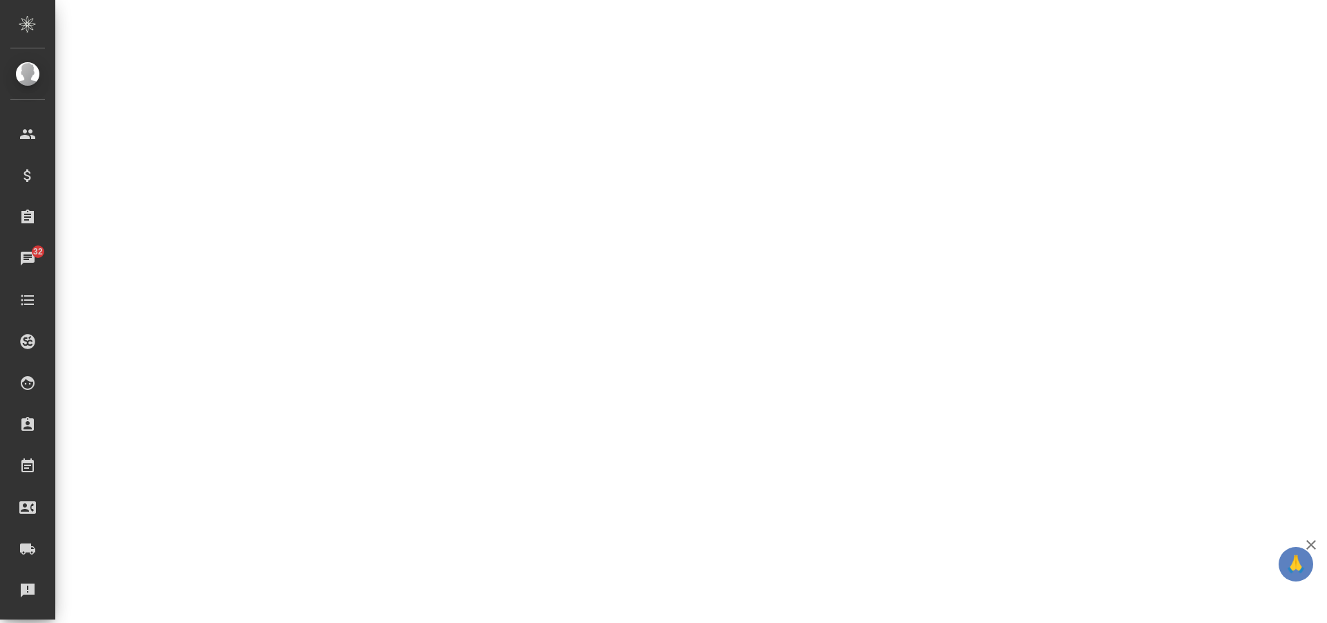
select select "RU"
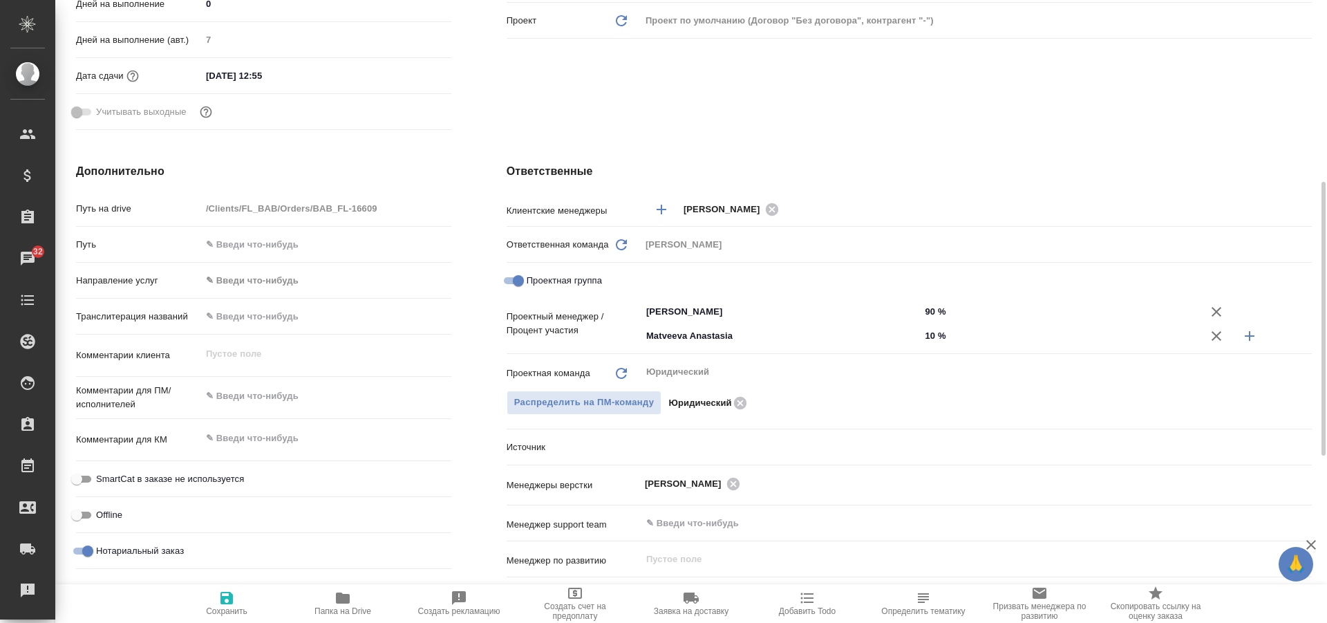
type textarea "x"
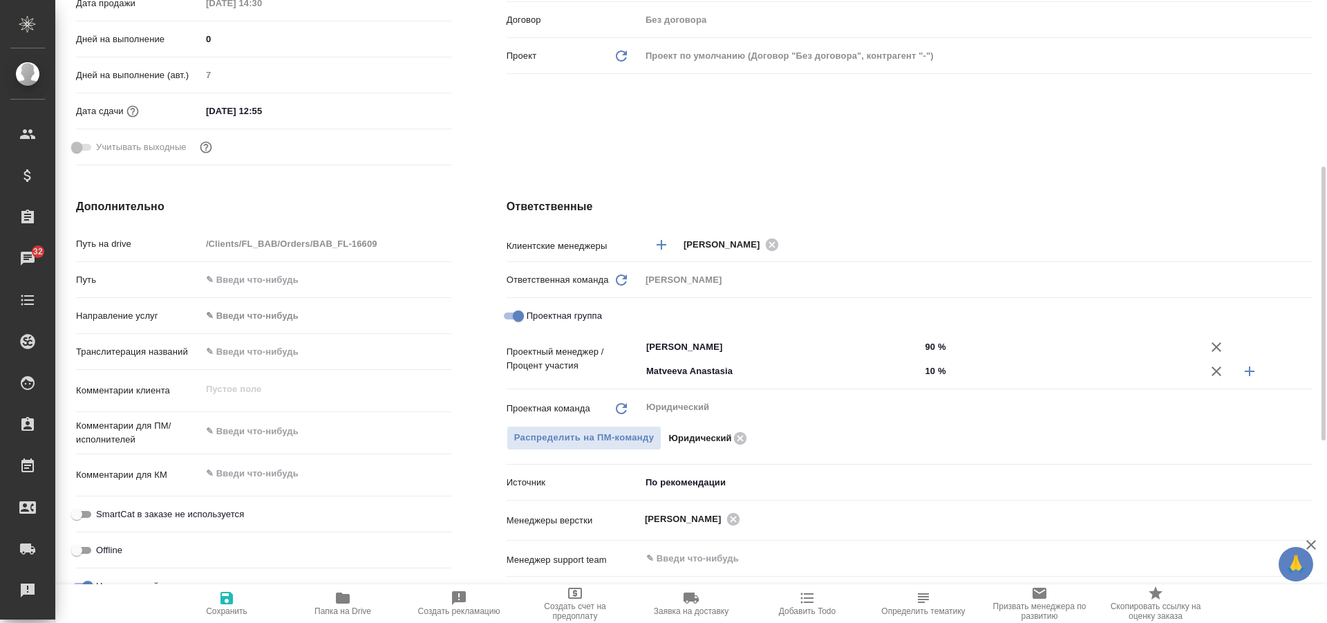
scroll to position [0, 0]
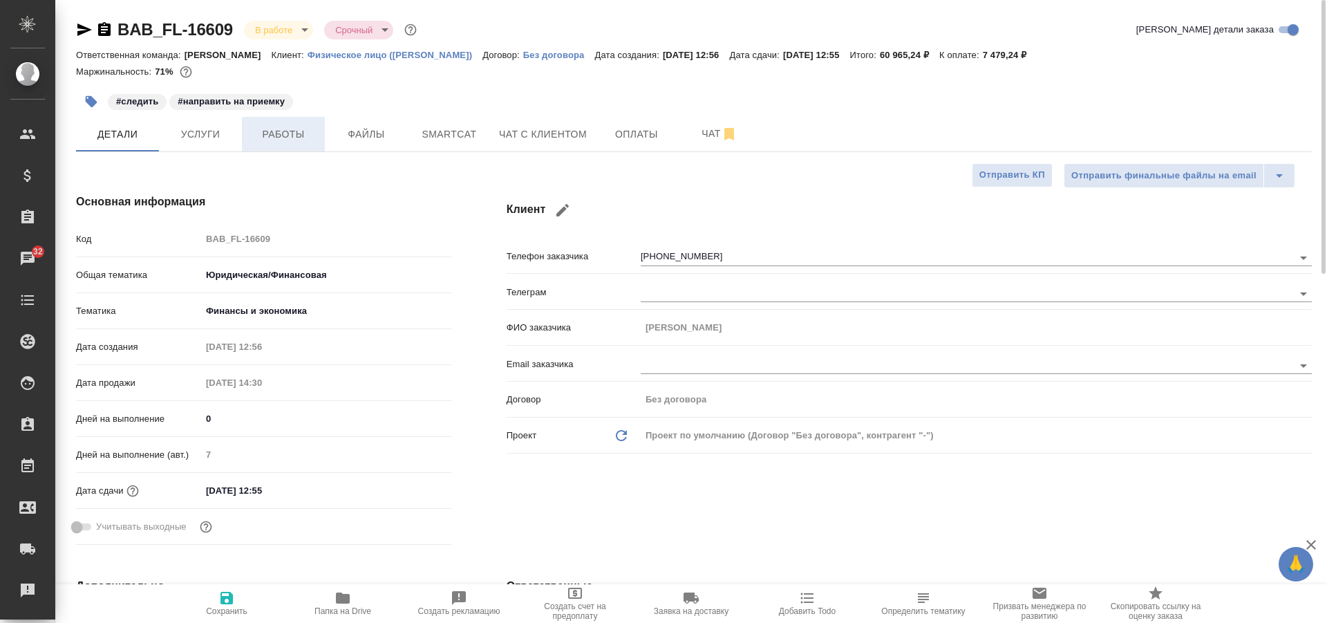
click at [252, 134] on span "Работы" at bounding box center [283, 134] width 66 height 17
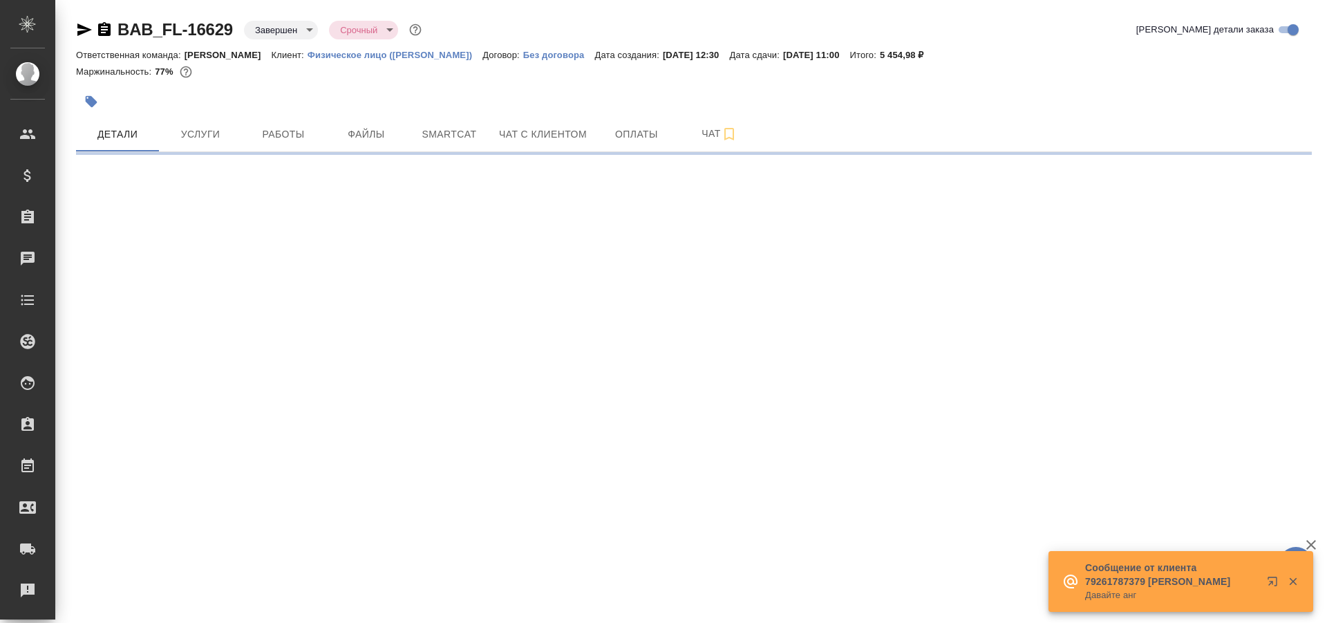
select select "RU"
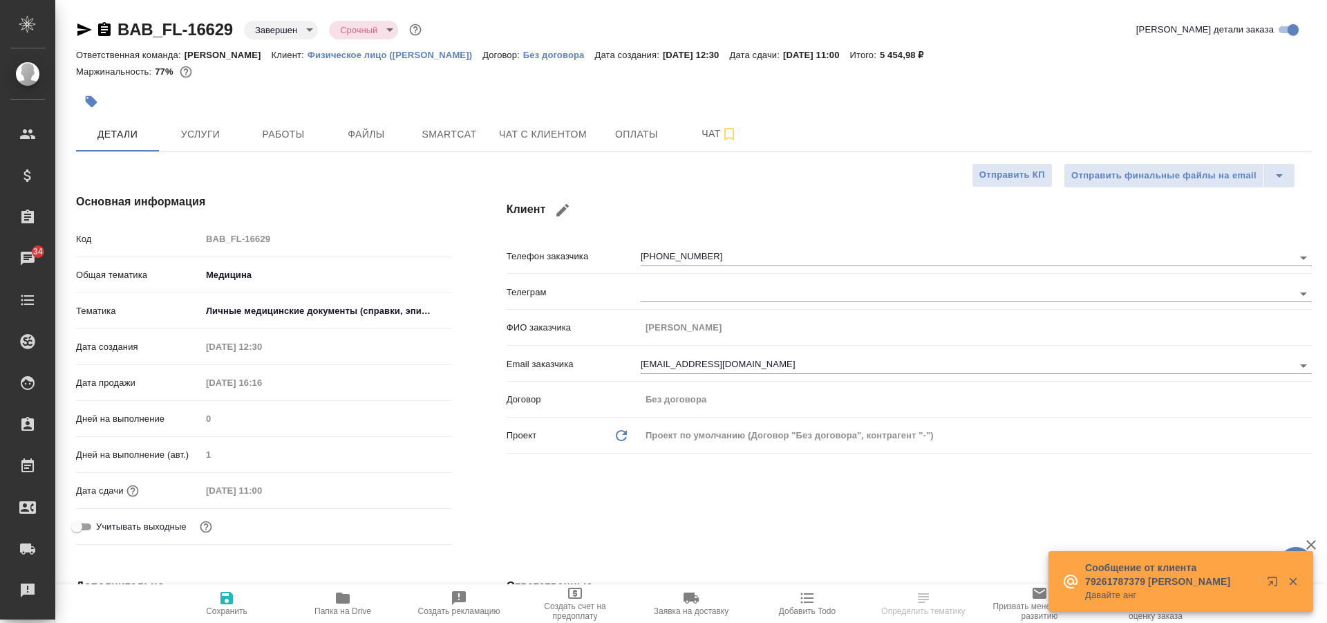
type textarea "x"
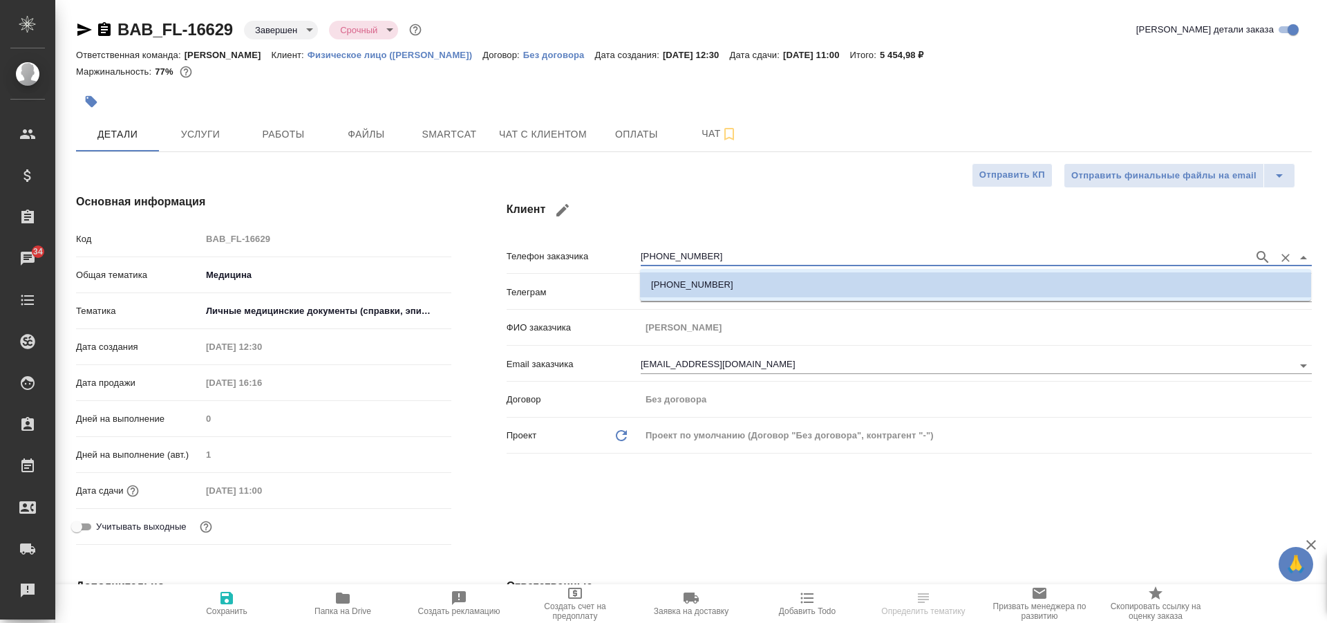
drag, startPoint x: 709, startPoint y: 259, endPoint x: 614, endPoint y: 256, distance: 94.8
click at [614, 256] on div "Телефон заказчика [PHONE_NUMBER]" at bounding box center [909, 255] width 805 height 24
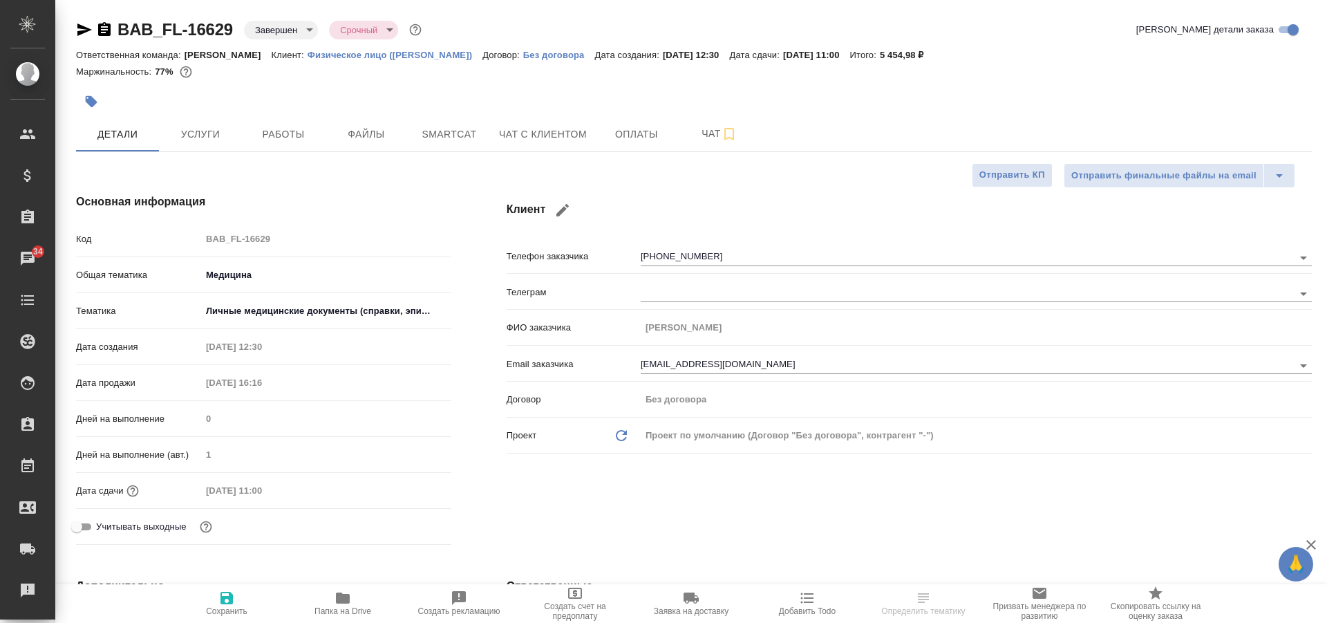
click at [424, 205] on h4 "Основная информация" at bounding box center [263, 202] width 375 height 17
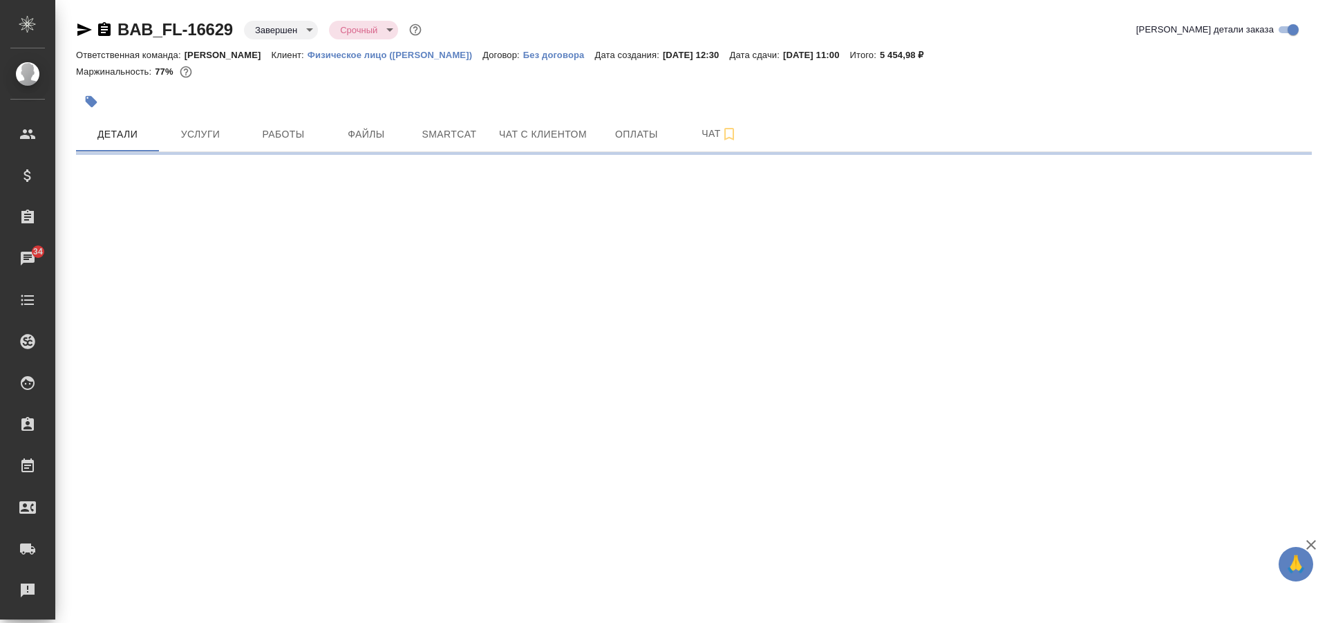
select select "RU"
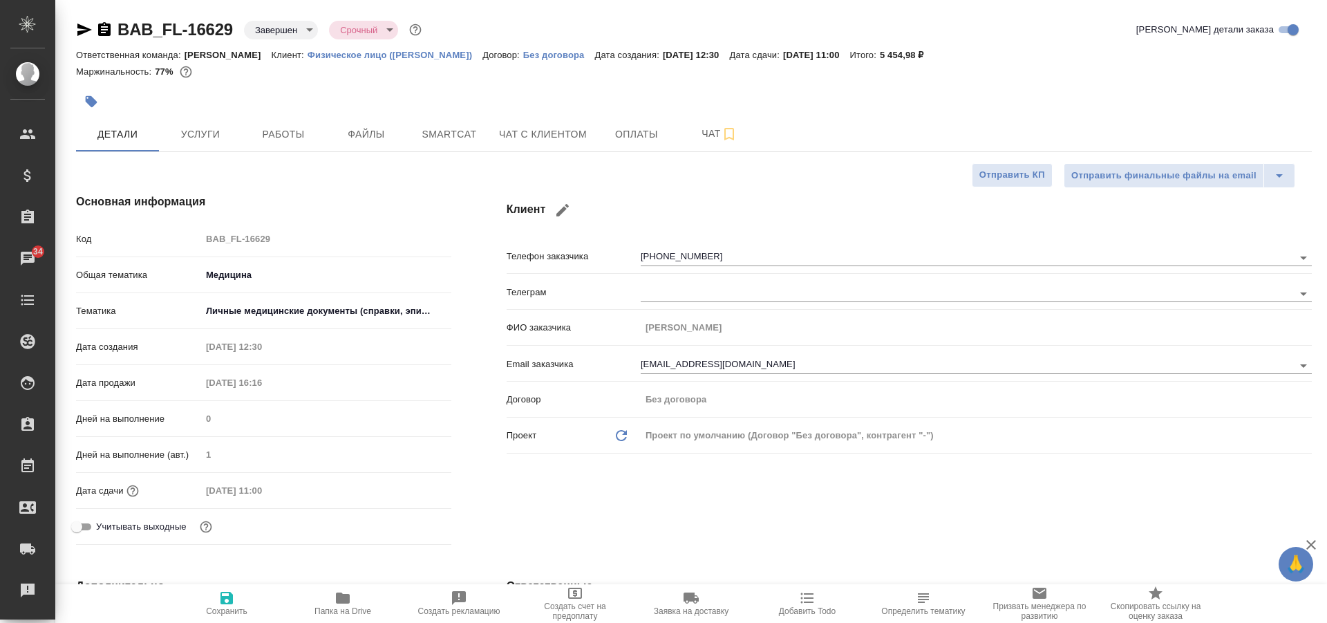
type textarea "x"
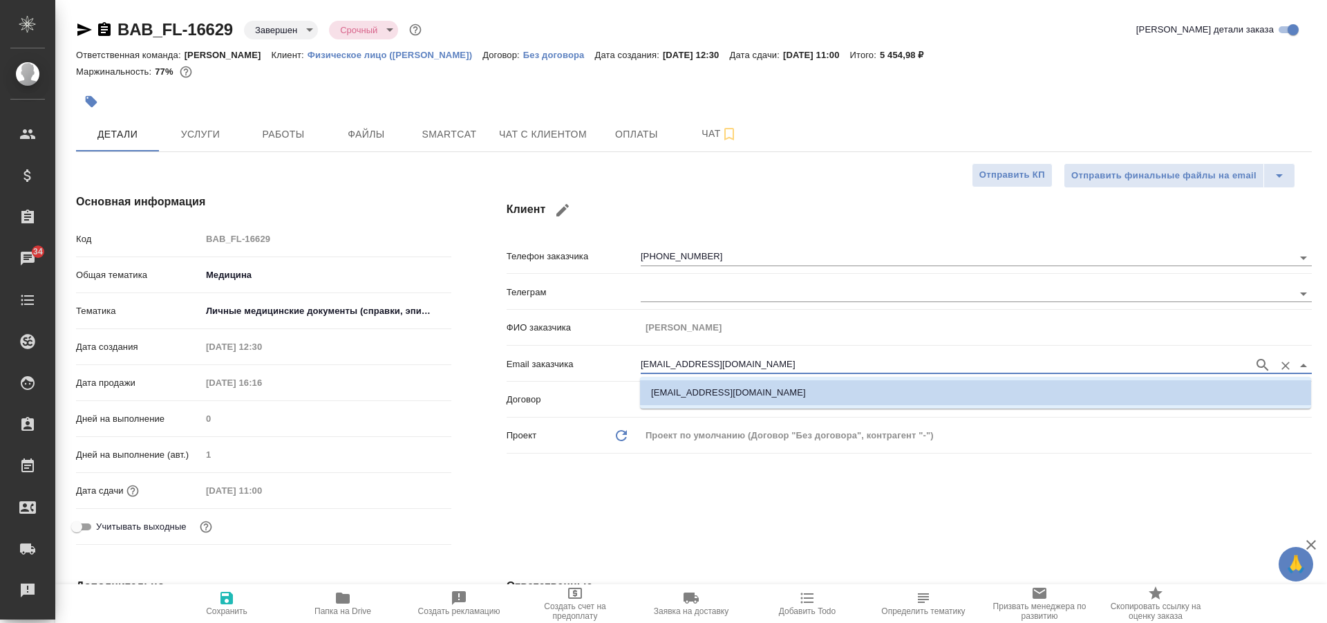
drag, startPoint x: 640, startPoint y: 365, endPoint x: 785, endPoint y: 371, distance: 144.6
click at [785, 371] on input "shemyanskayat@gmail.com" at bounding box center [944, 365] width 606 height 17
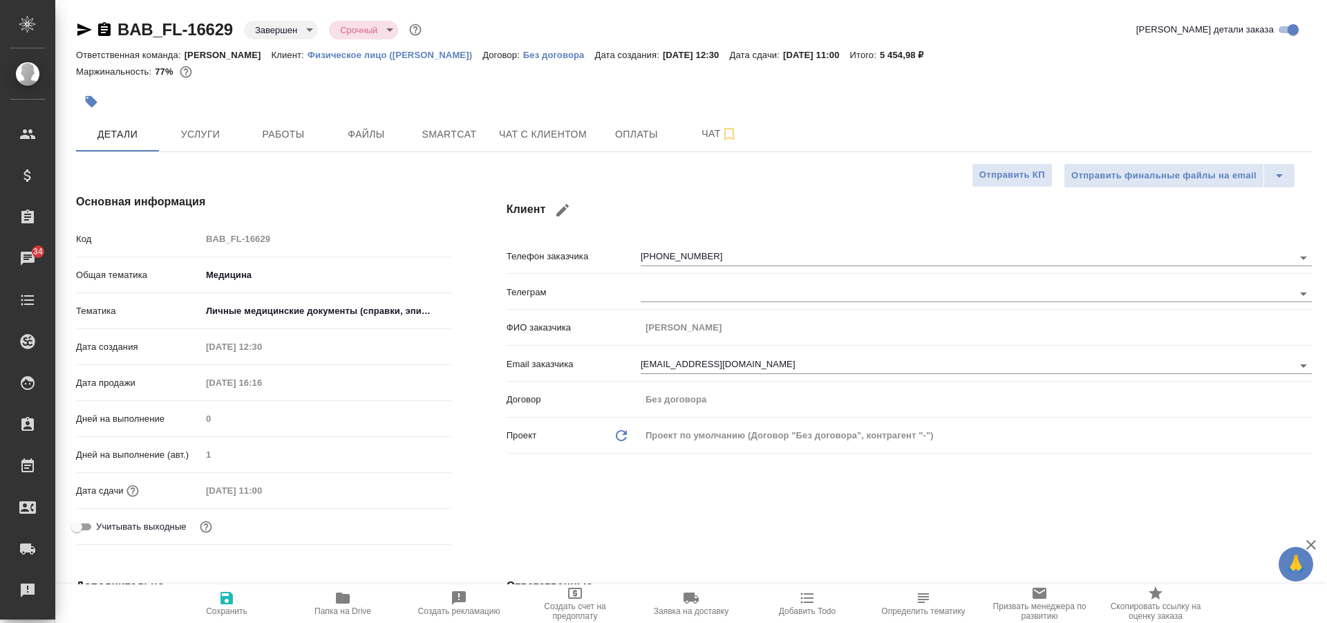
type textarea "x"
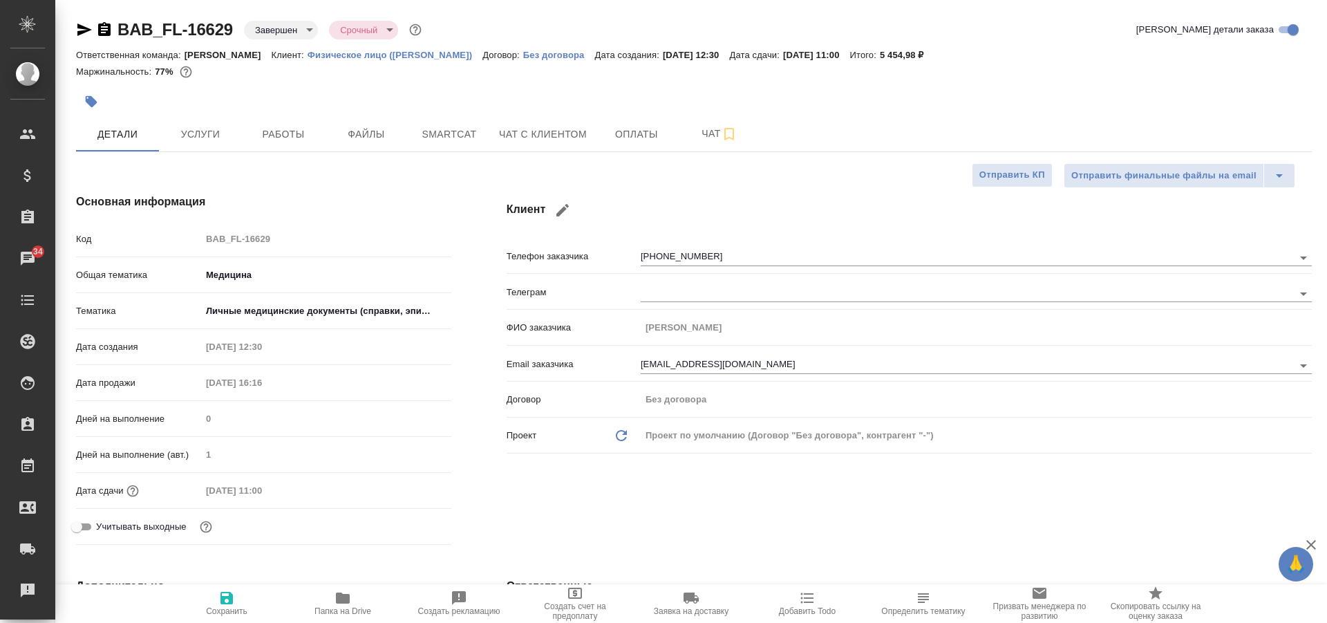
type textarea "x"
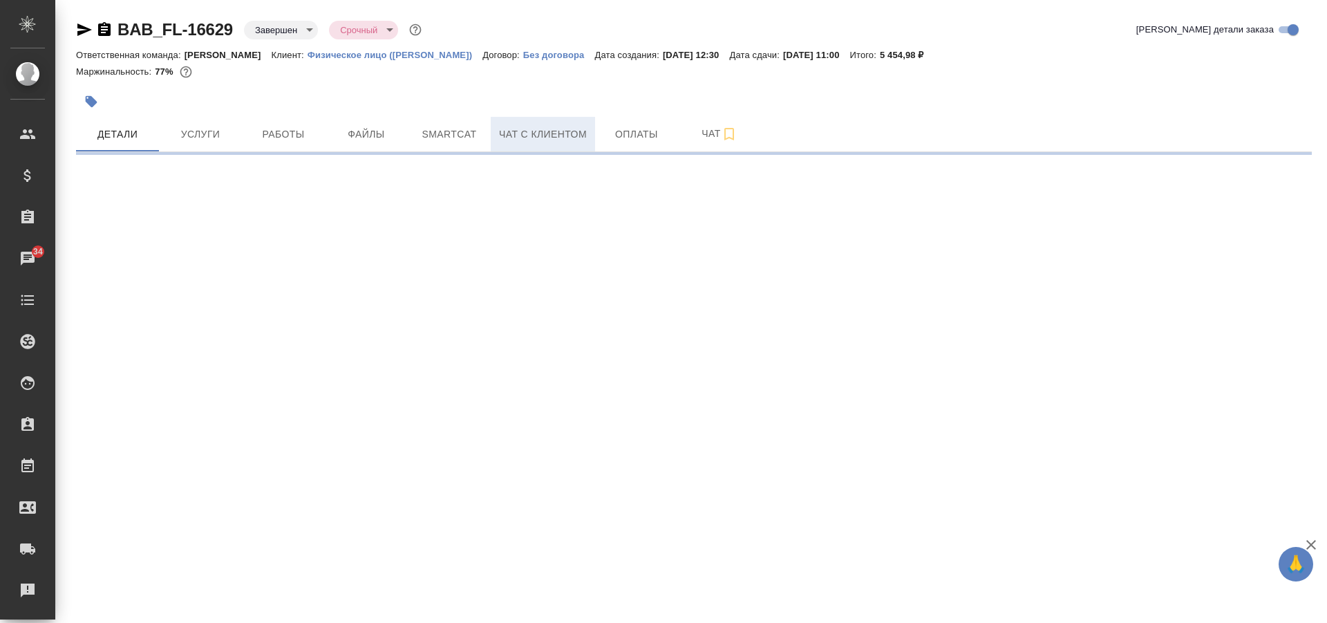
select select "RU"
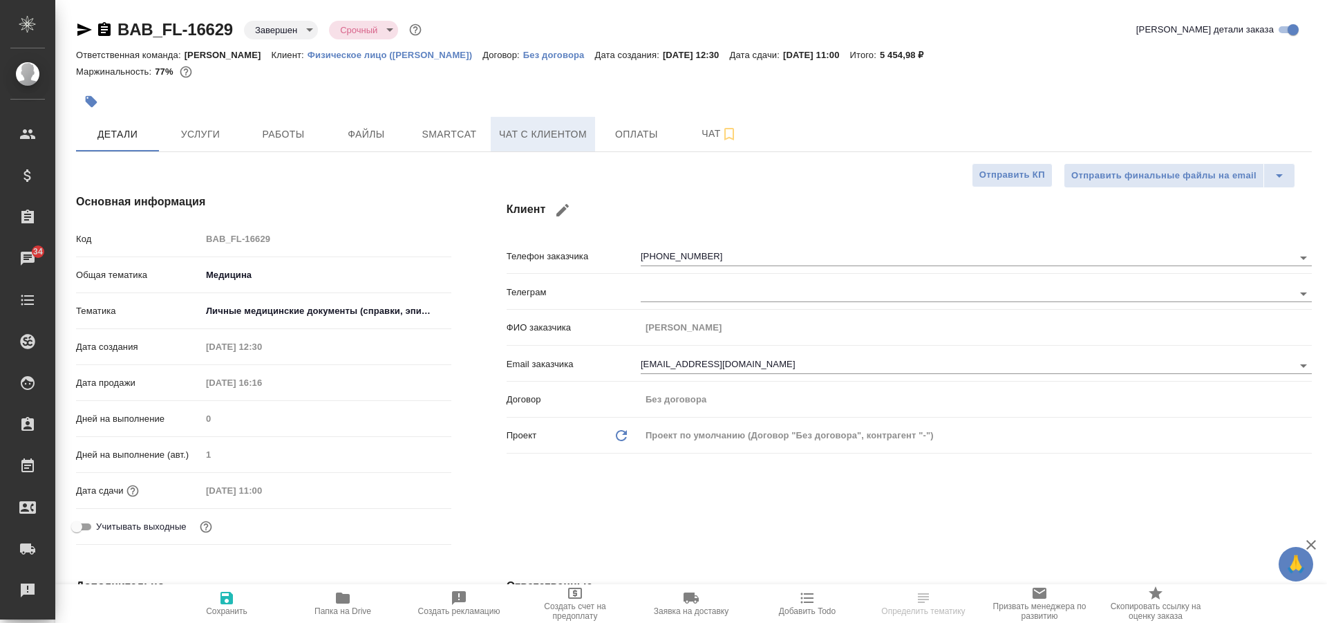
type textarea "x"
click at [347, 604] on icon "button" at bounding box center [343, 598] width 17 height 17
type textarea "x"
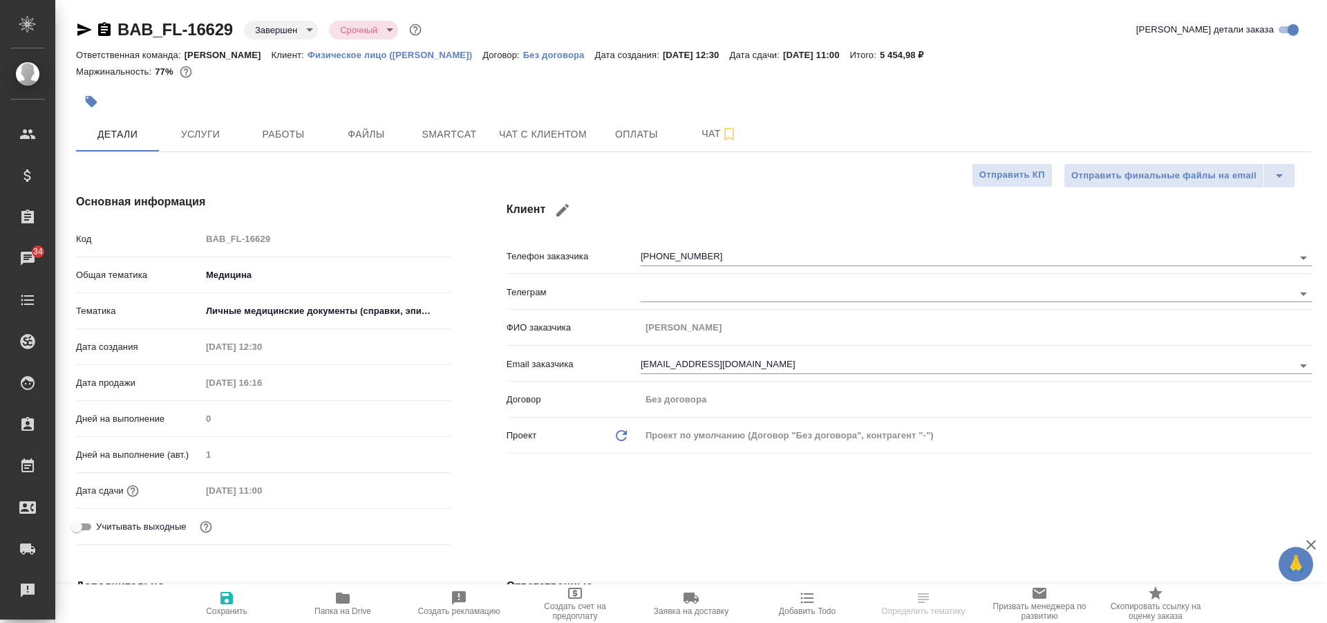
type textarea "x"
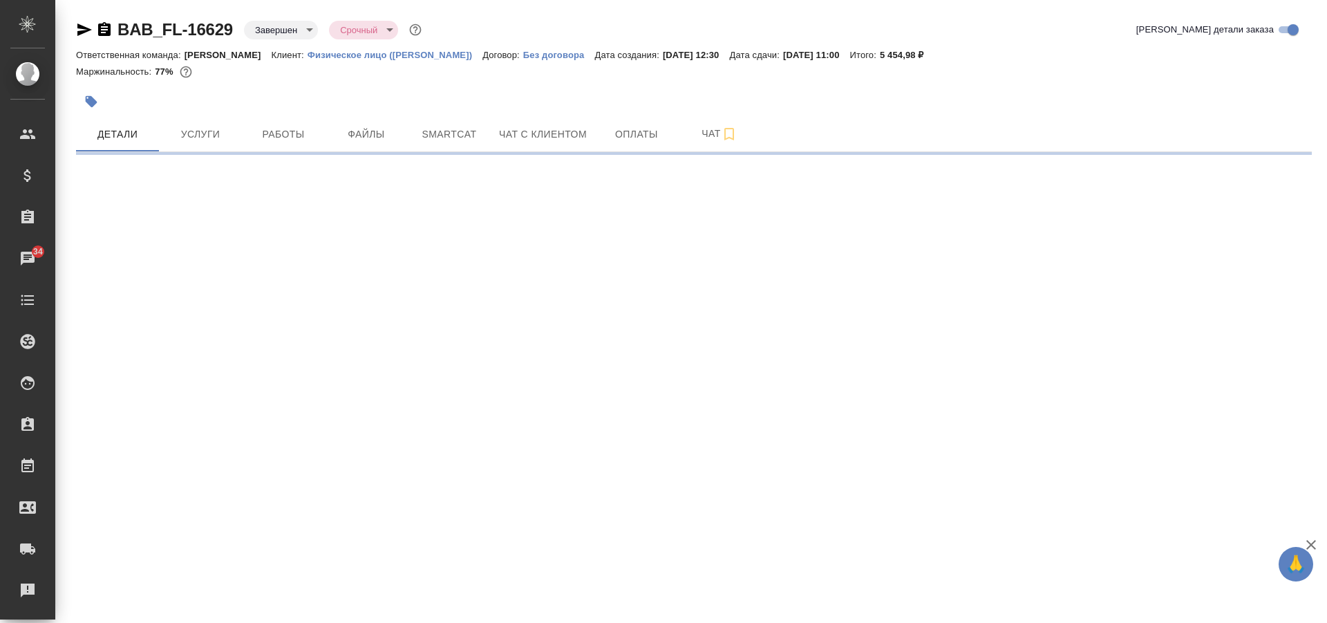
select select "RU"
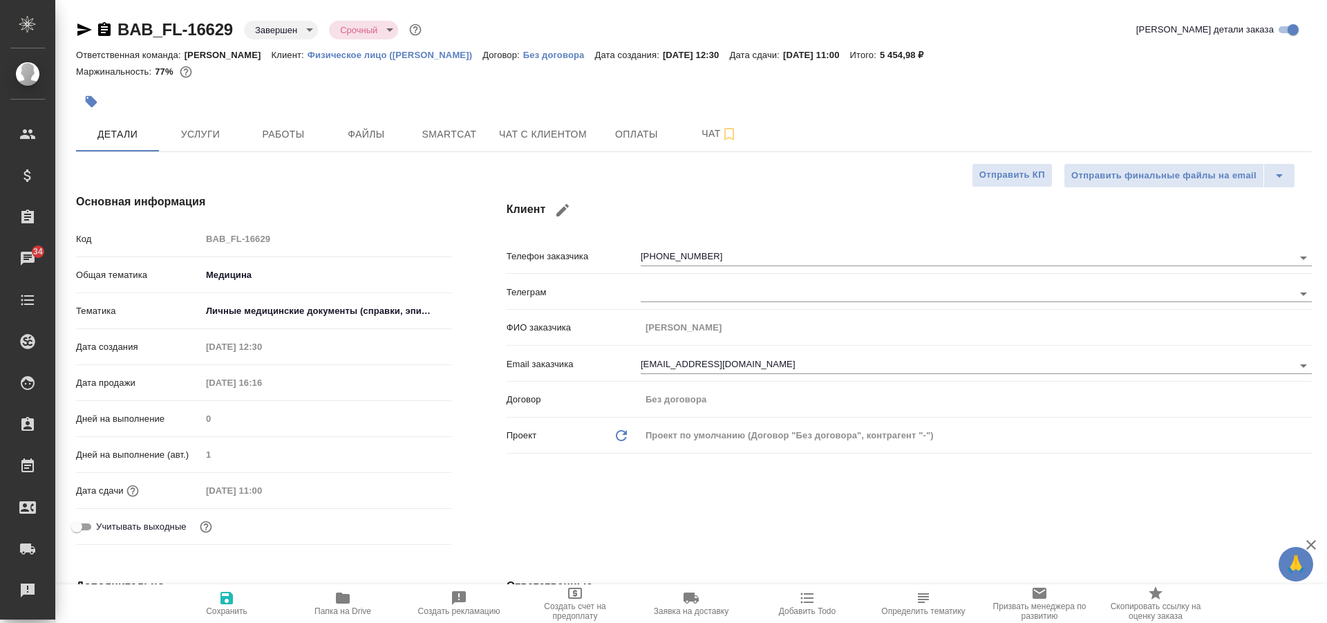
type textarea "x"
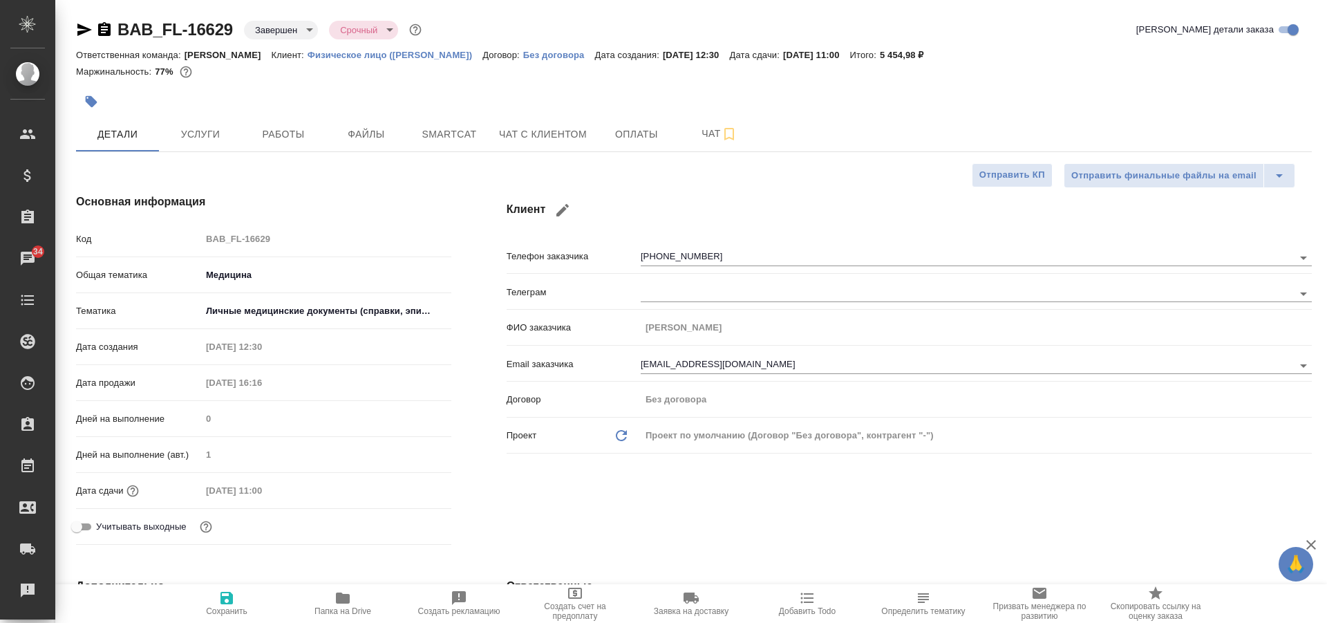
type textarea "x"
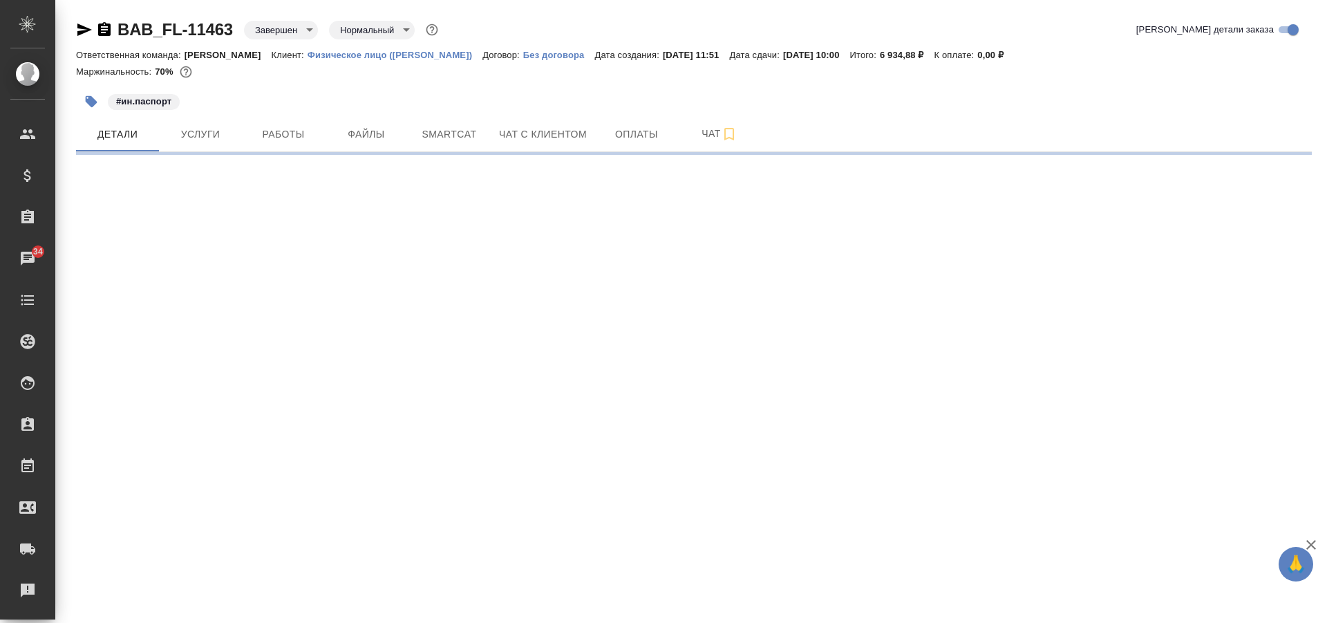
select select "RU"
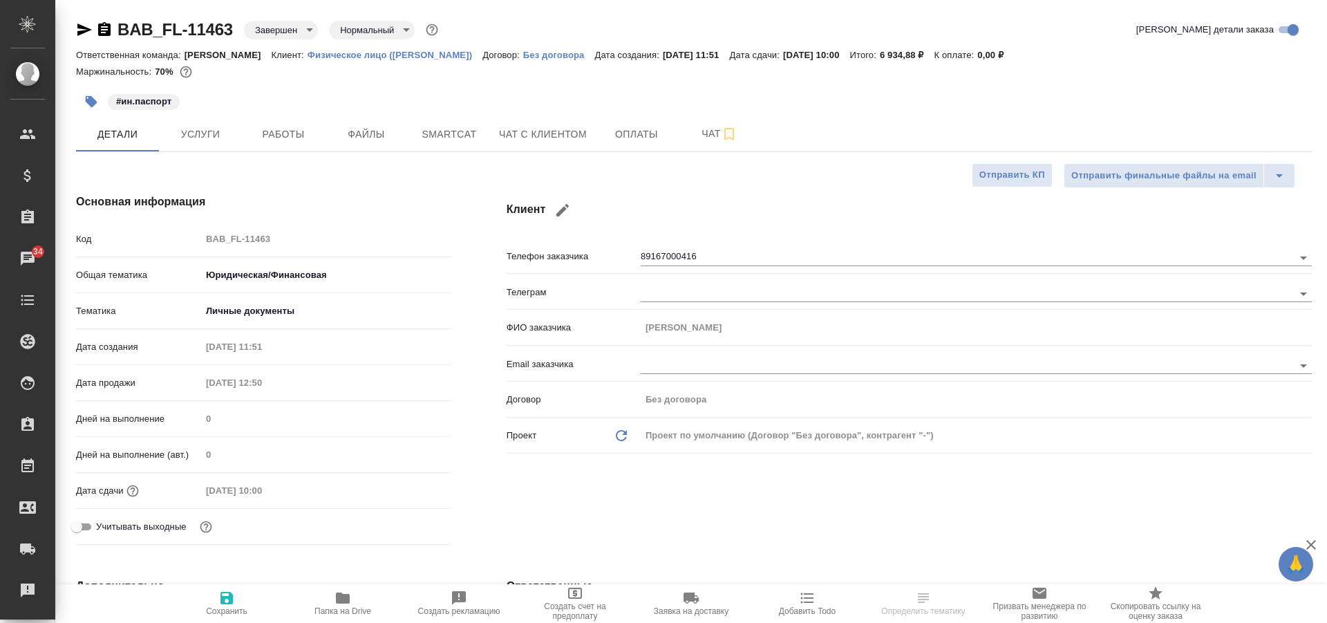
type textarea "x"
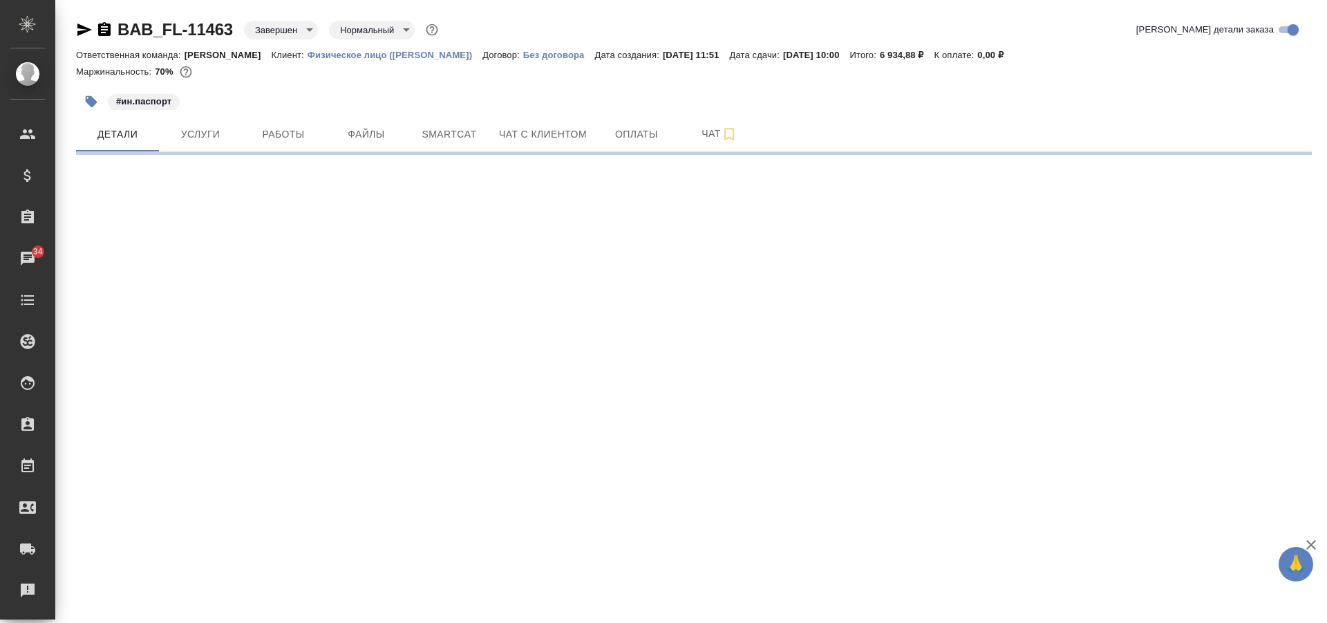
click at [348, 606] on div ".cls-1 fill:#fff; AWATERA Solovkova Ekaterina Клиенты Спецификации Заказы 34 Ча…" at bounding box center [663, 311] width 1327 height 623
select select "RU"
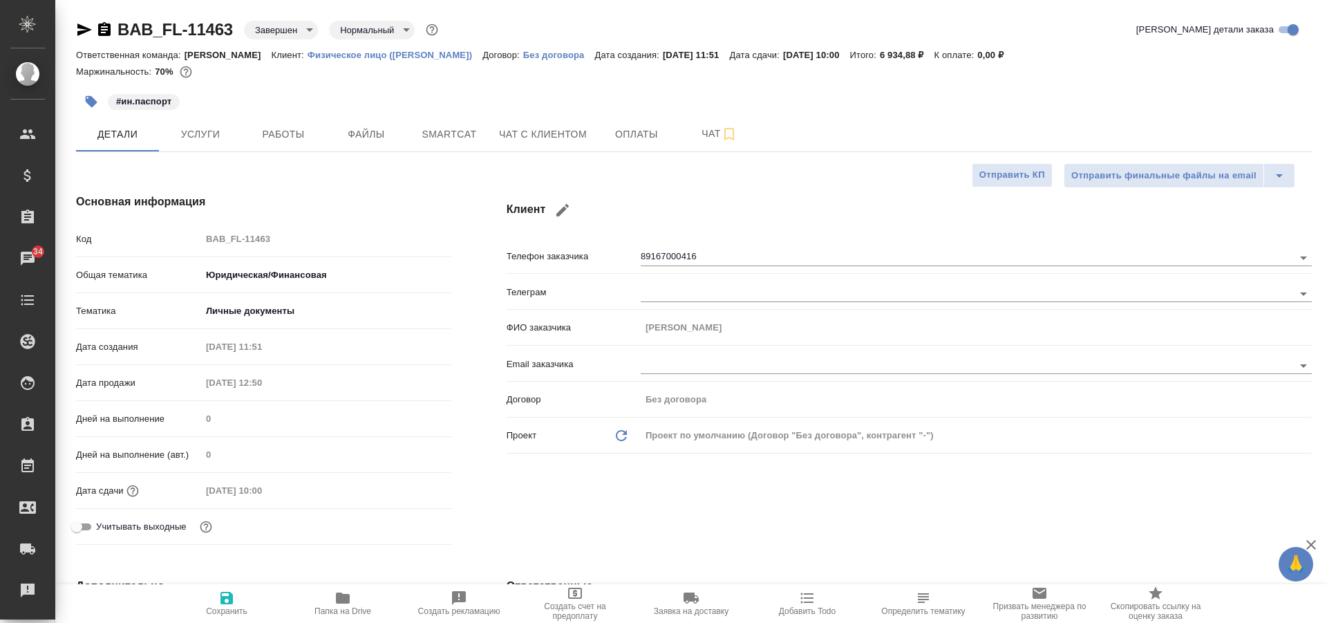
type textarea "x"
click at [343, 604] on icon "button" at bounding box center [343, 597] width 14 height 11
type textarea "x"
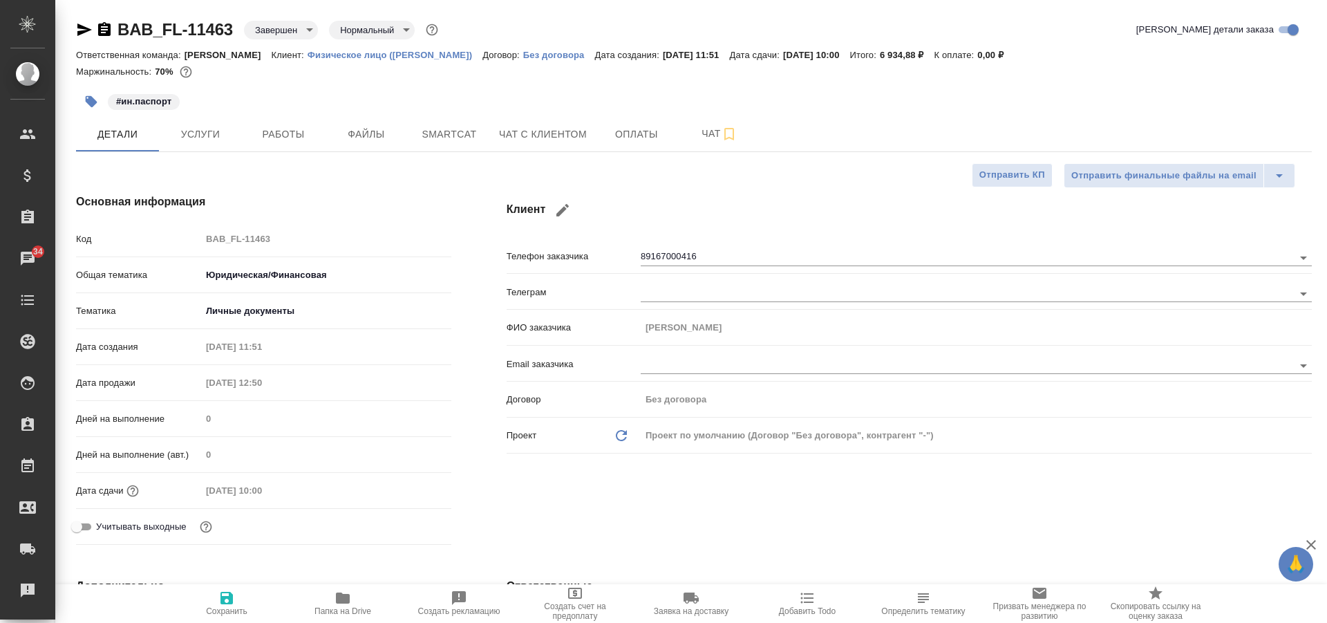
type textarea "x"
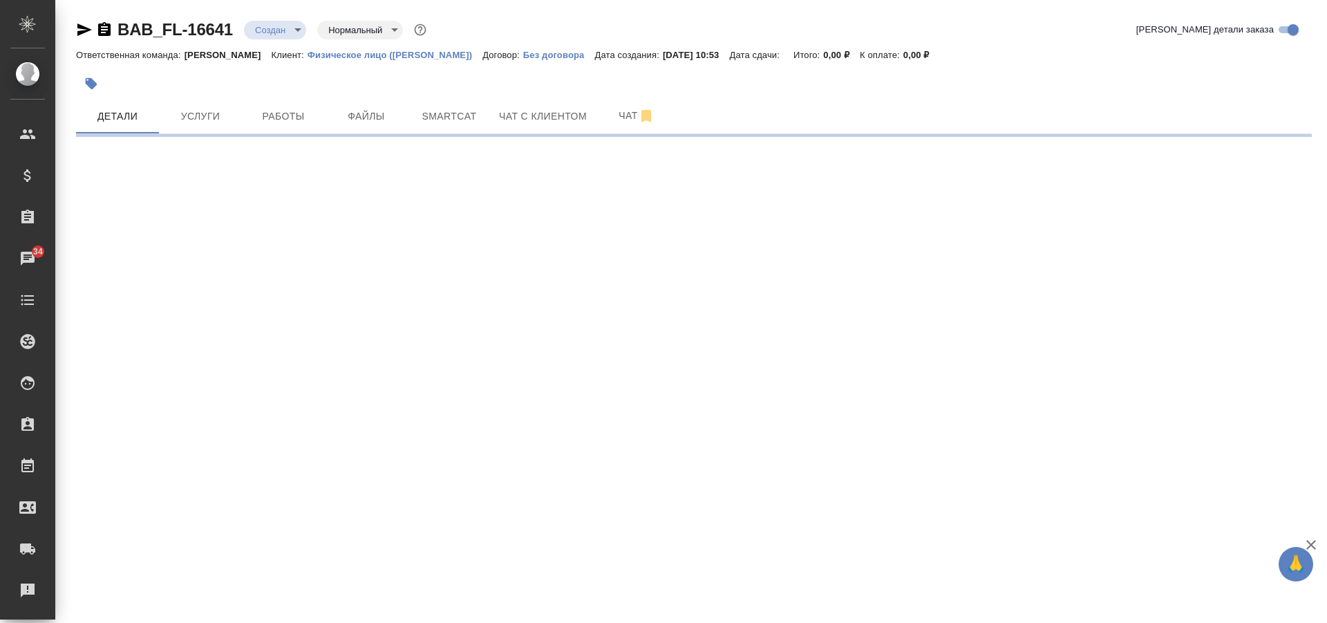
select select "RU"
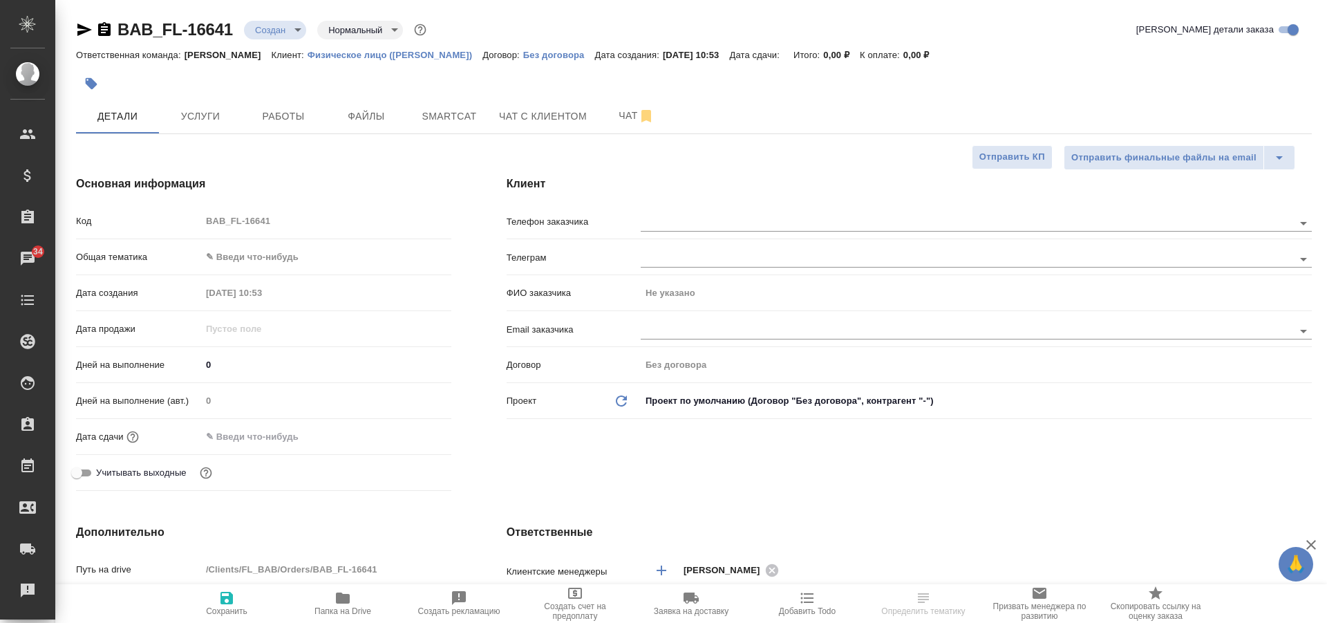
type textarea "x"
click at [247, 264] on body "🙏 .cls-1 fill:#fff; AWATERA Solovkova [PERSON_NAME] Спецификации Заказы 34 Чаты…" at bounding box center [663, 311] width 1327 height 623
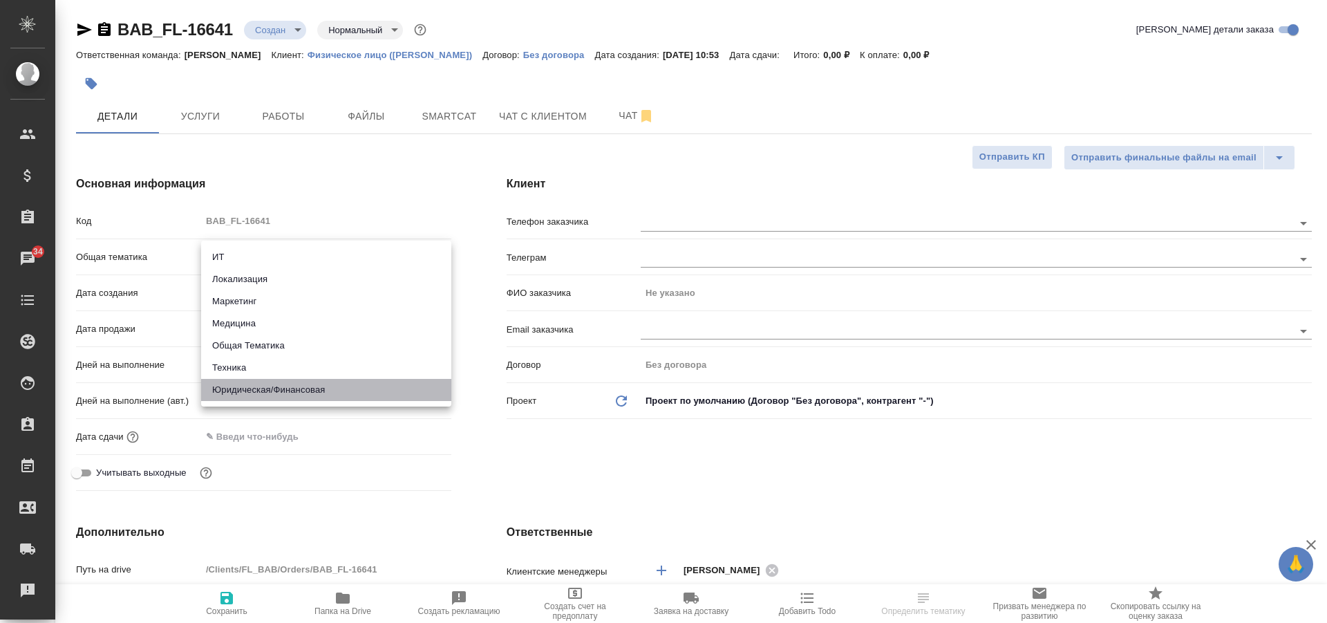
drag, startPoint x: 269, startPoint y: 391, endPoint x: 270, endPoint y: 373, distance: 18.0
click at [270, 391] on li "Юридическая/Финансовая" at bounding box center [326, 390] width 250 height 22
type input "yr-fn"
type textarea "x"
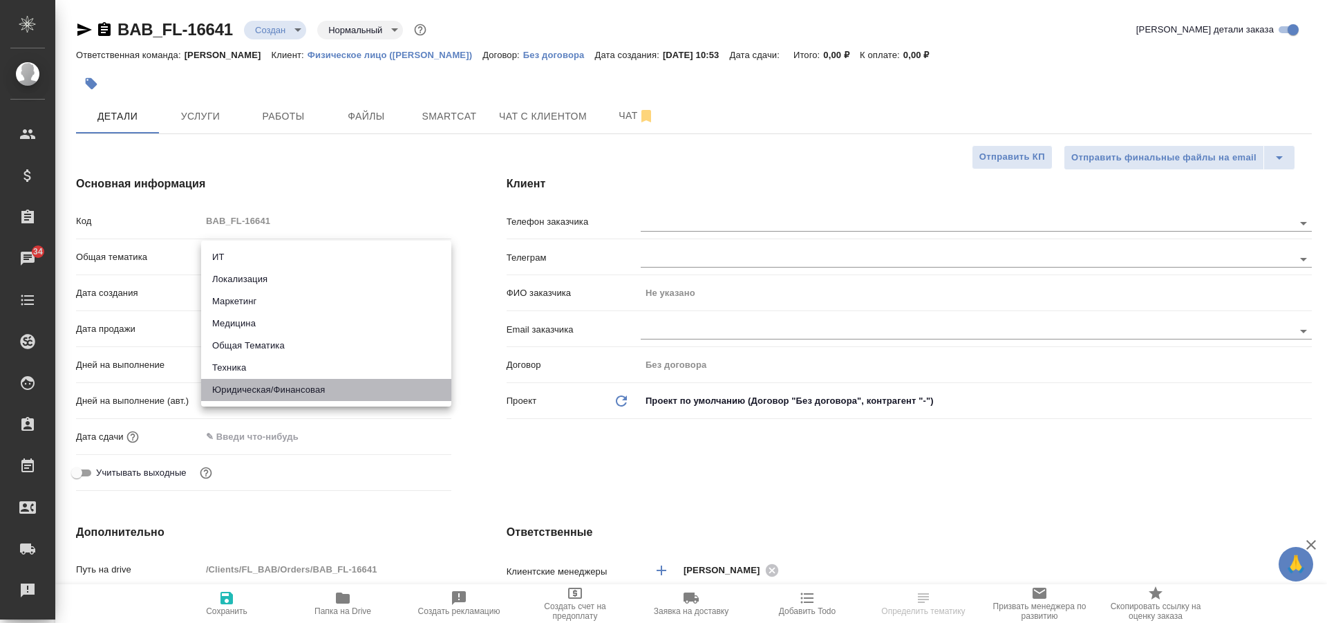
type textarea "x"
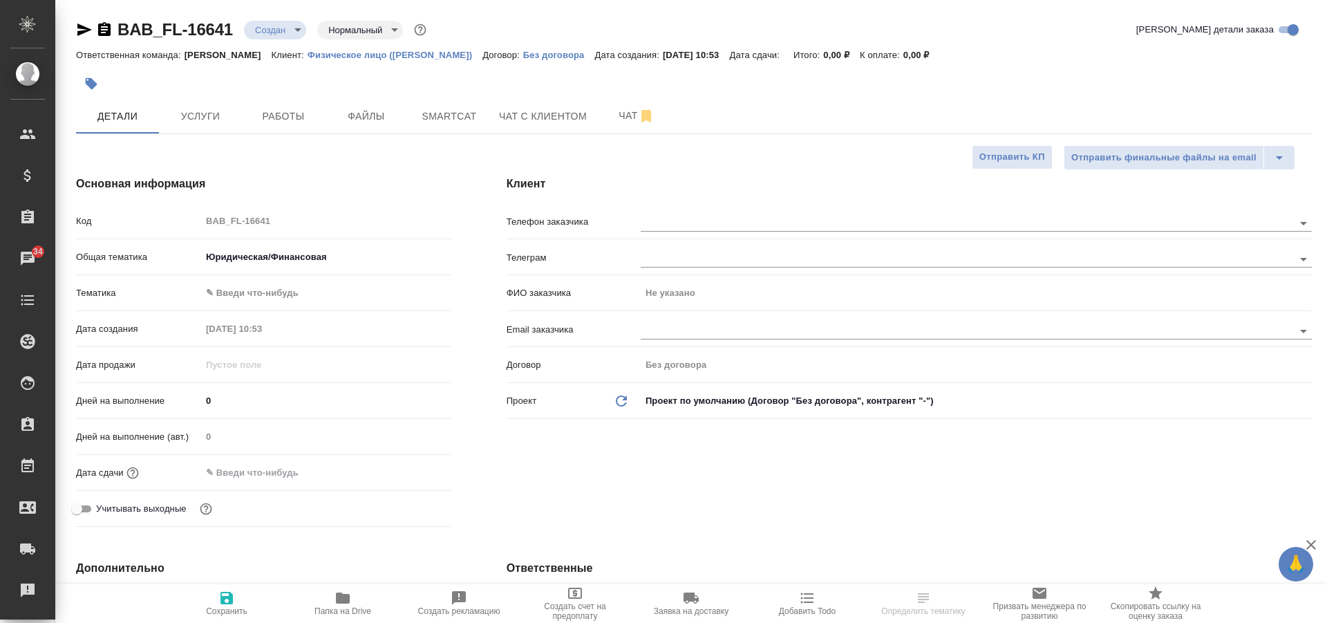
click at [243, 294] on body "🙏 .cls-1 fill:#fff; AWATERA Solovkova Ekaterina Клиенты Спецификации Заказы 34 …" at bounding box center [663, 311] width 1327 height 623
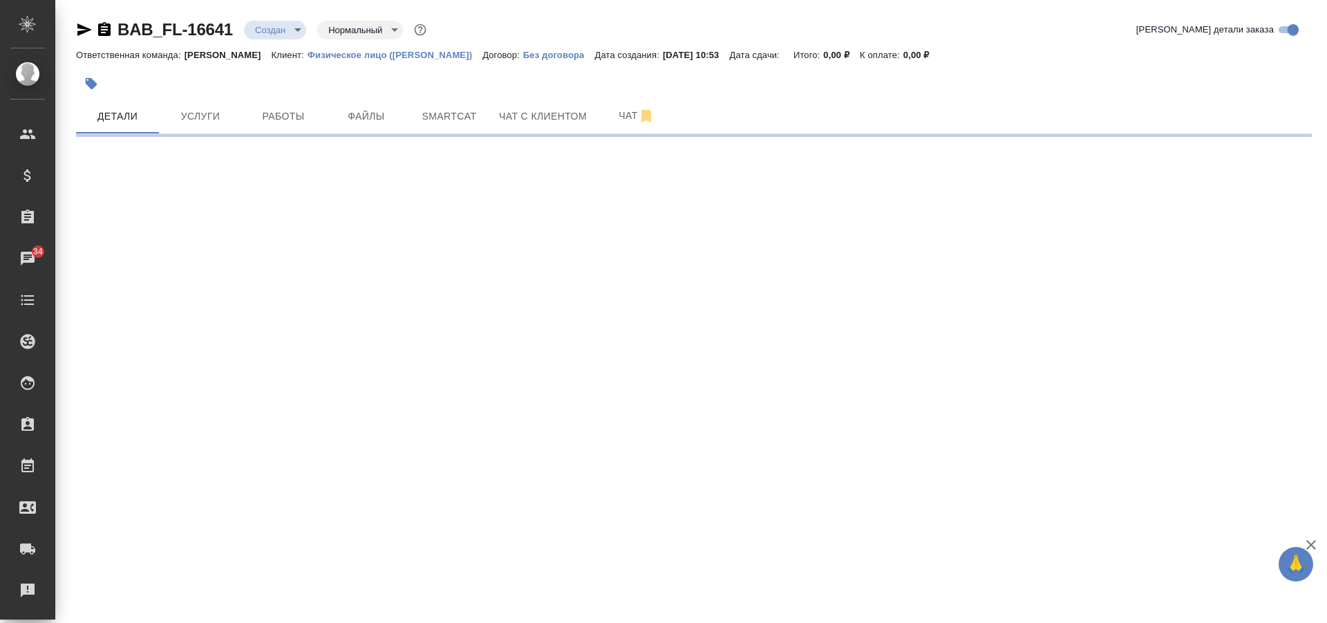
select select "RU"
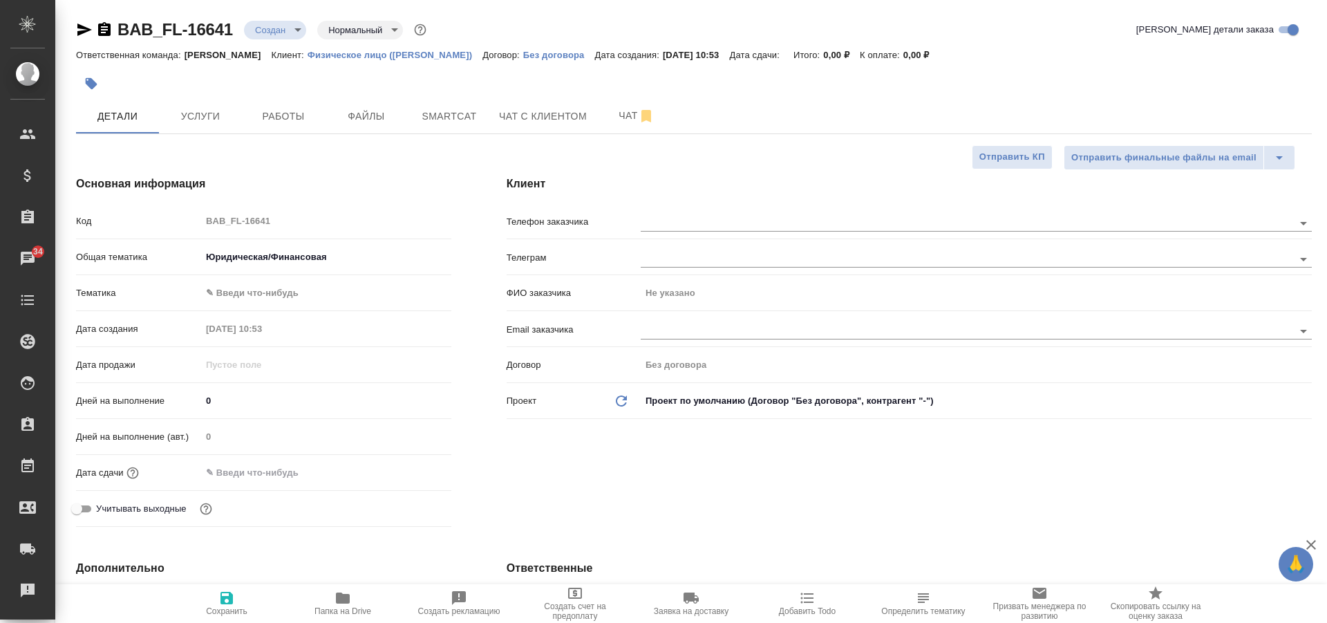
type textarea "x"
click at [264, 297] on body "🙏 .cls-1 fill:#fff; AWATERA Solovkova Ekaterina Клиенты Спецификации Заказы 34 …" at bounding box center [663, 311] width 1327 height 623
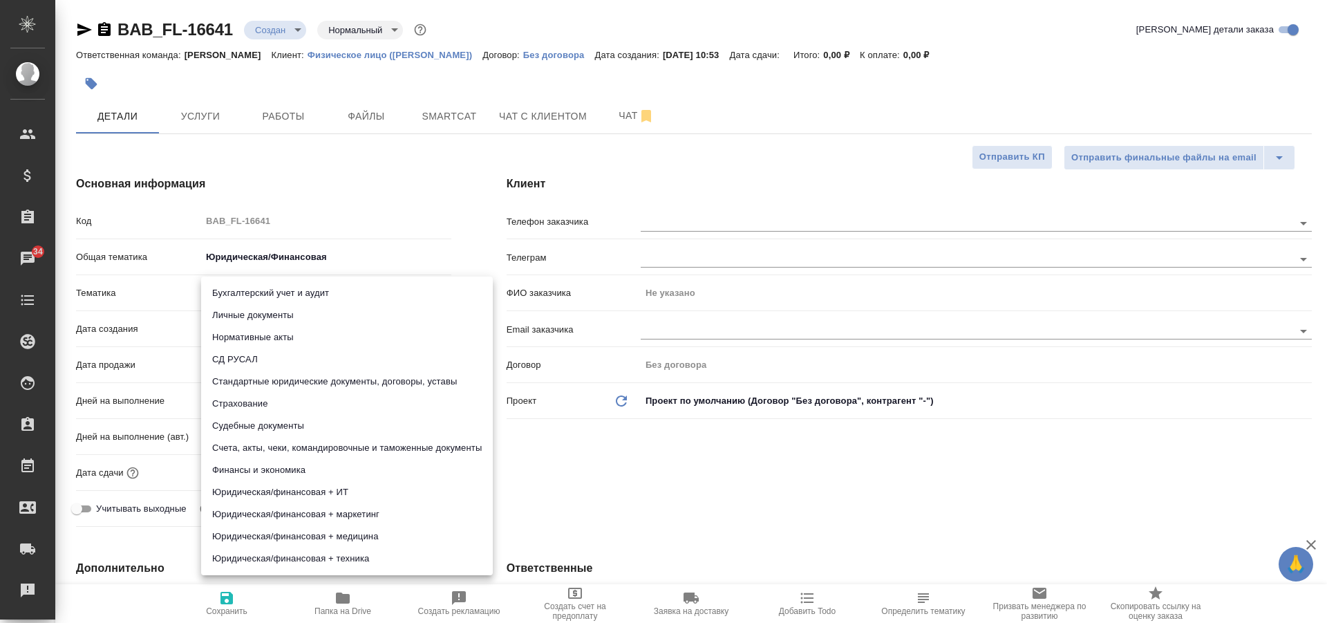
click at [256, 315] on li "Личные документы" at bounding box center [347, 315] width 292 height 22
type input "5a8b8b956a9677013d343cfe"
type textarea "x"
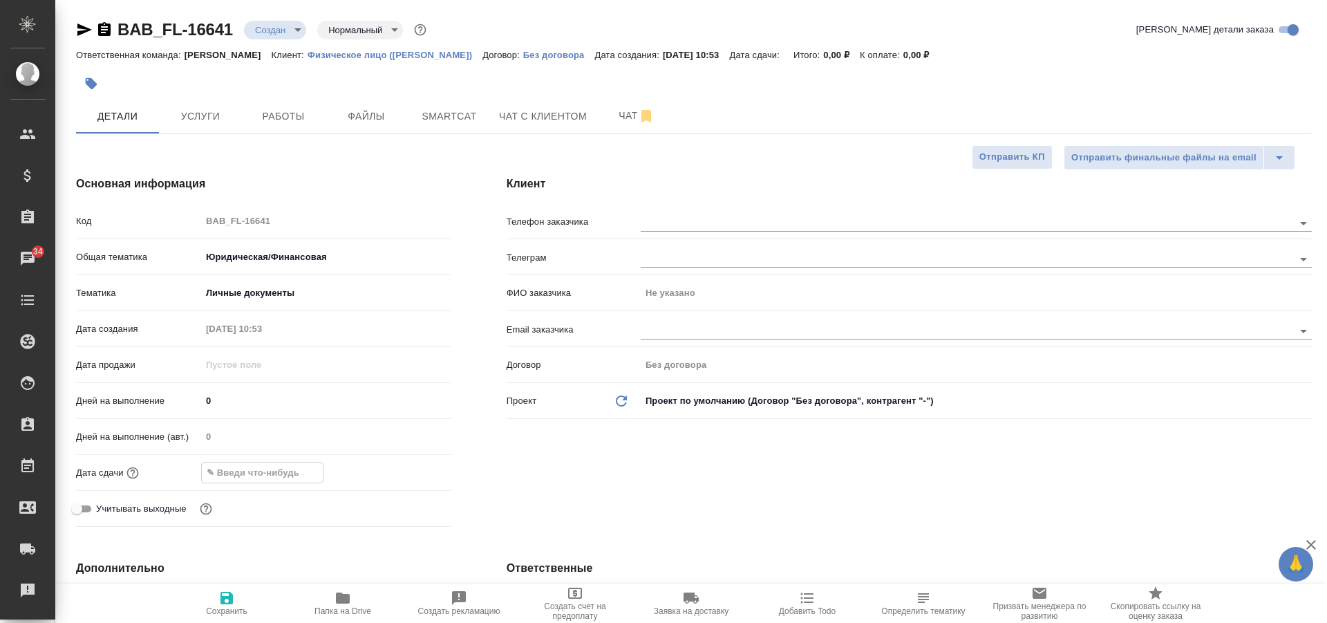
click at [256, 476] on input "text" at bounding box center [262, 473] width 121 height 20
click at [404, 474] on icon "button" at bounding box center [411, 471] width 17 height 17
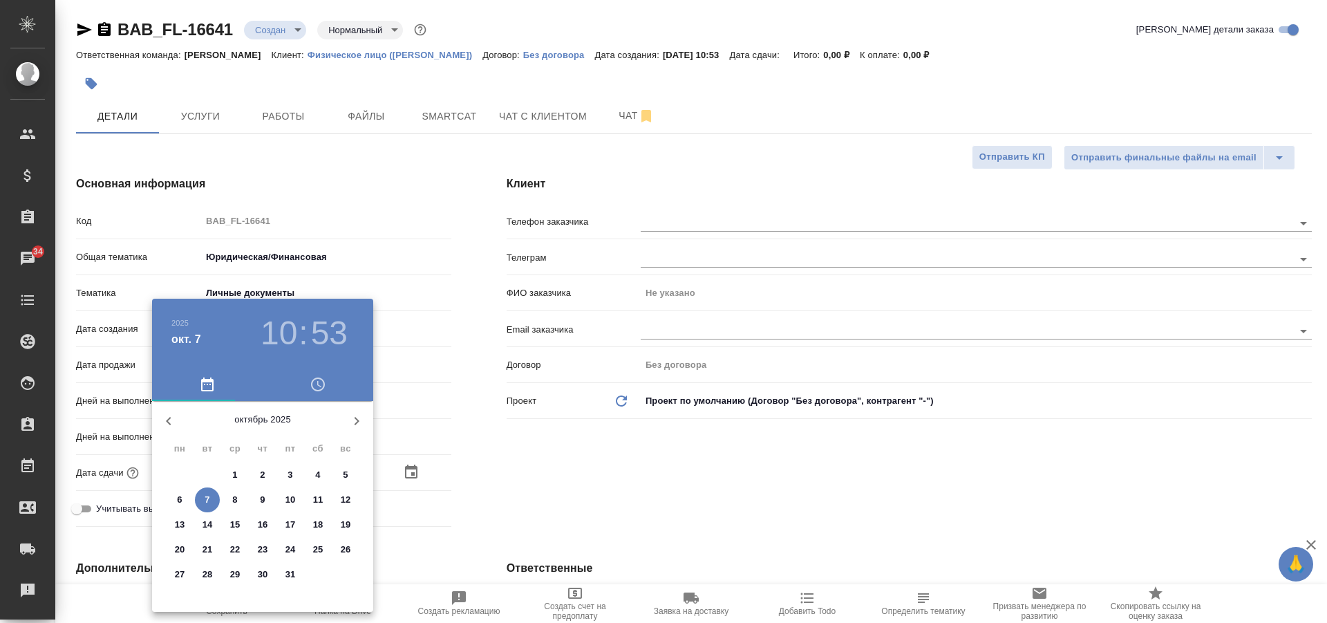
click at [234, 494] on p "8" at bounding box center [234, 500] width 5 height 14
type input "08.10.2025 10:53"
type textarea "x"
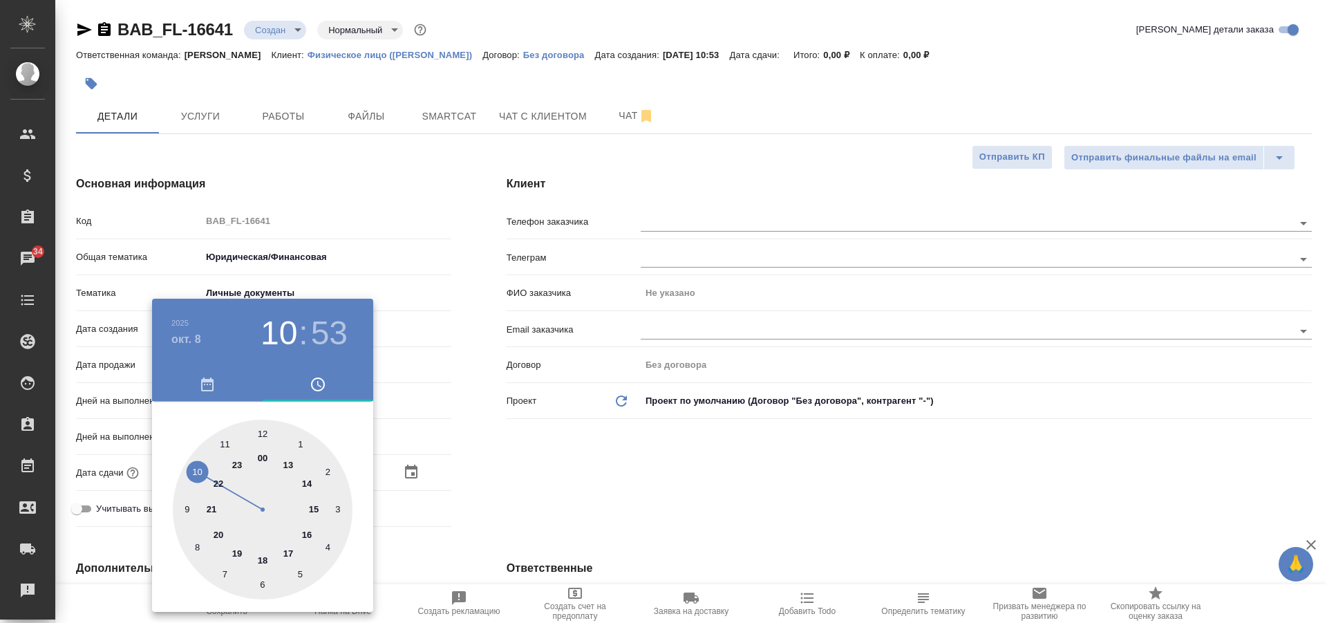
click at [457, 469] on div at bounding box center [663, 311] width 1327 height 623
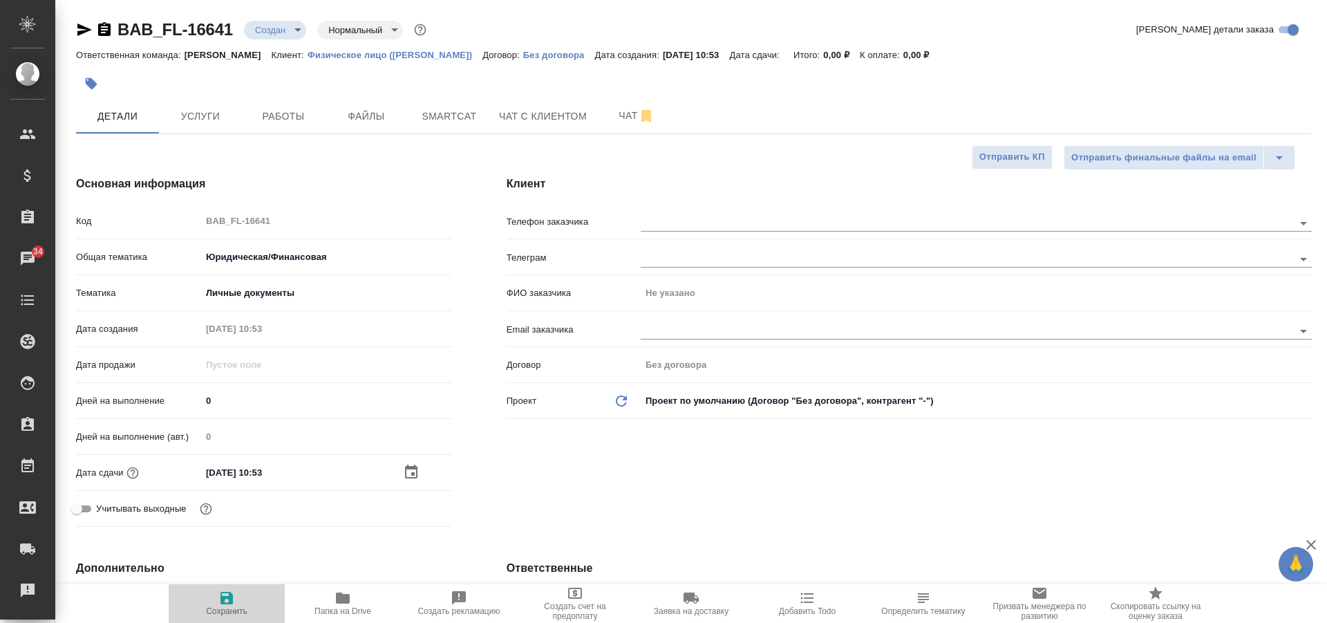
click at [226, 595] on icon "button" at bounding box center [226, 598] width 17 height 17
type textarea "x"
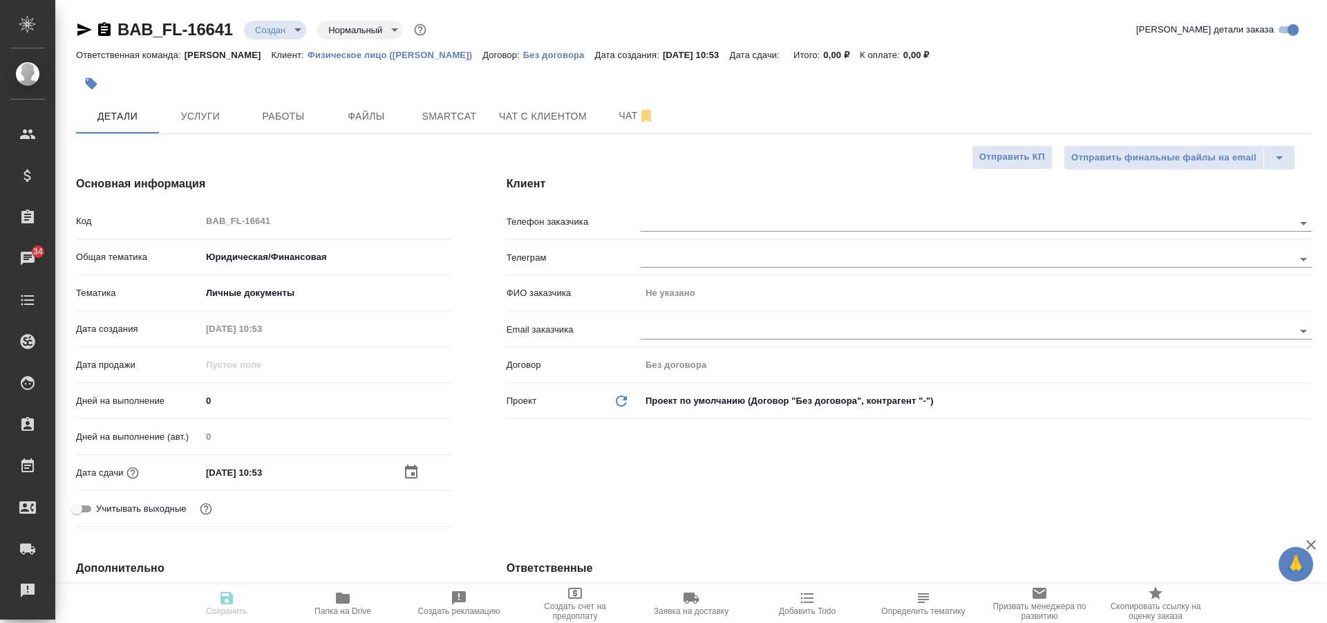
type textarea "x"
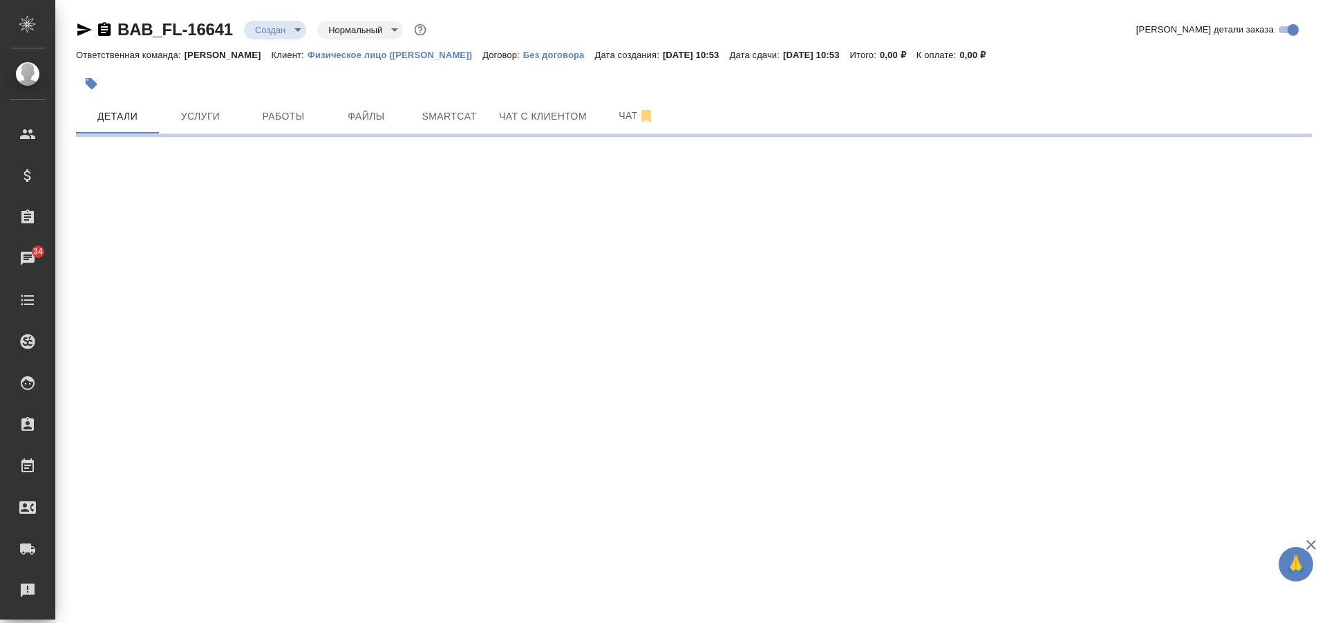
select select "RU"
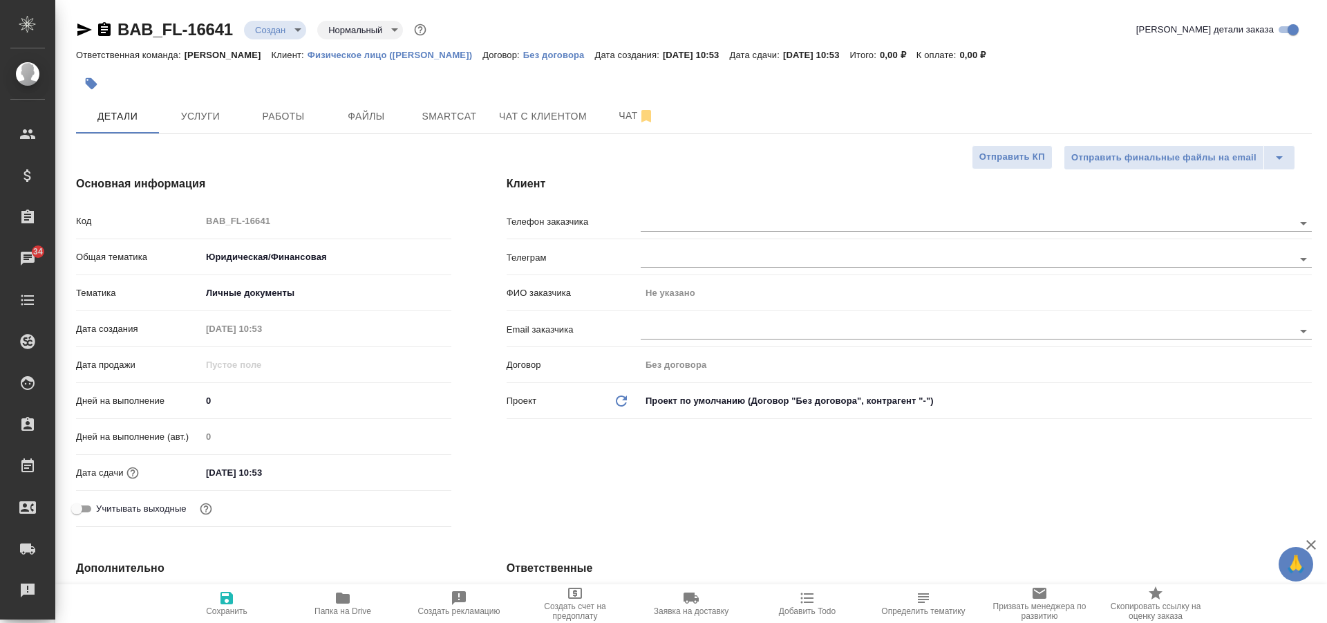
type textarea "x"
click at [194, 124] on span "Услуги" at bounding box center [200, 116] width 66 height 17
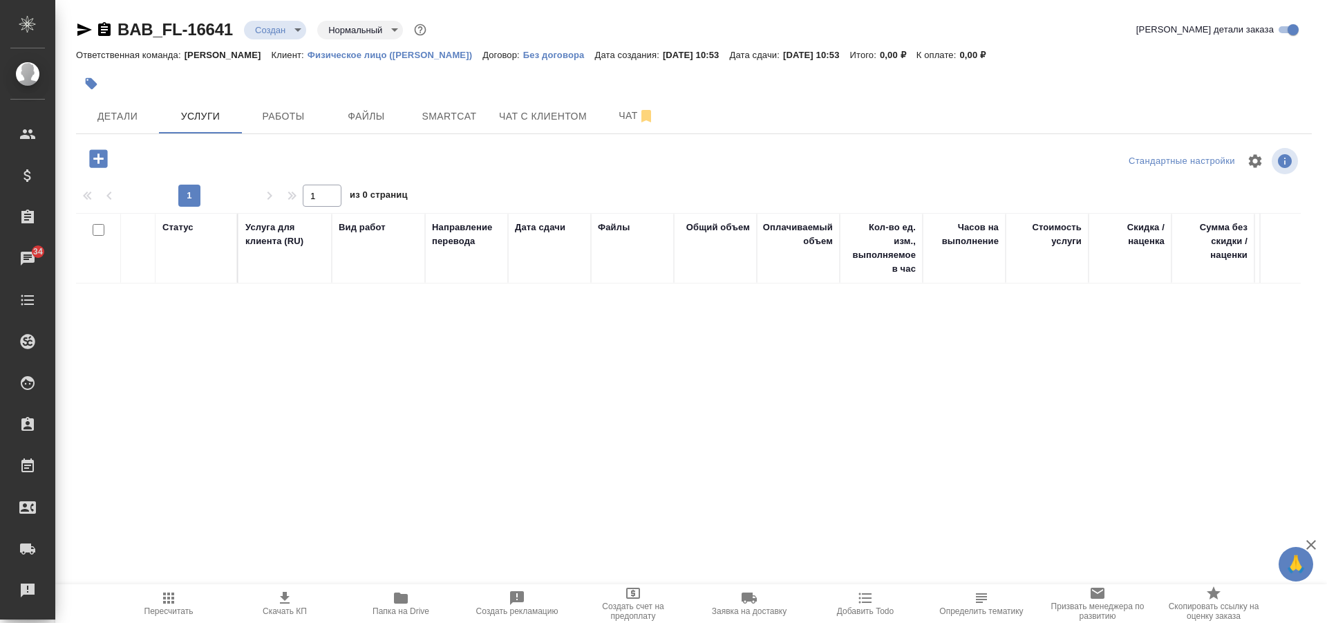
click at [98, 156] on icon "button" at bounding box center [98, 159] width 24 height 24
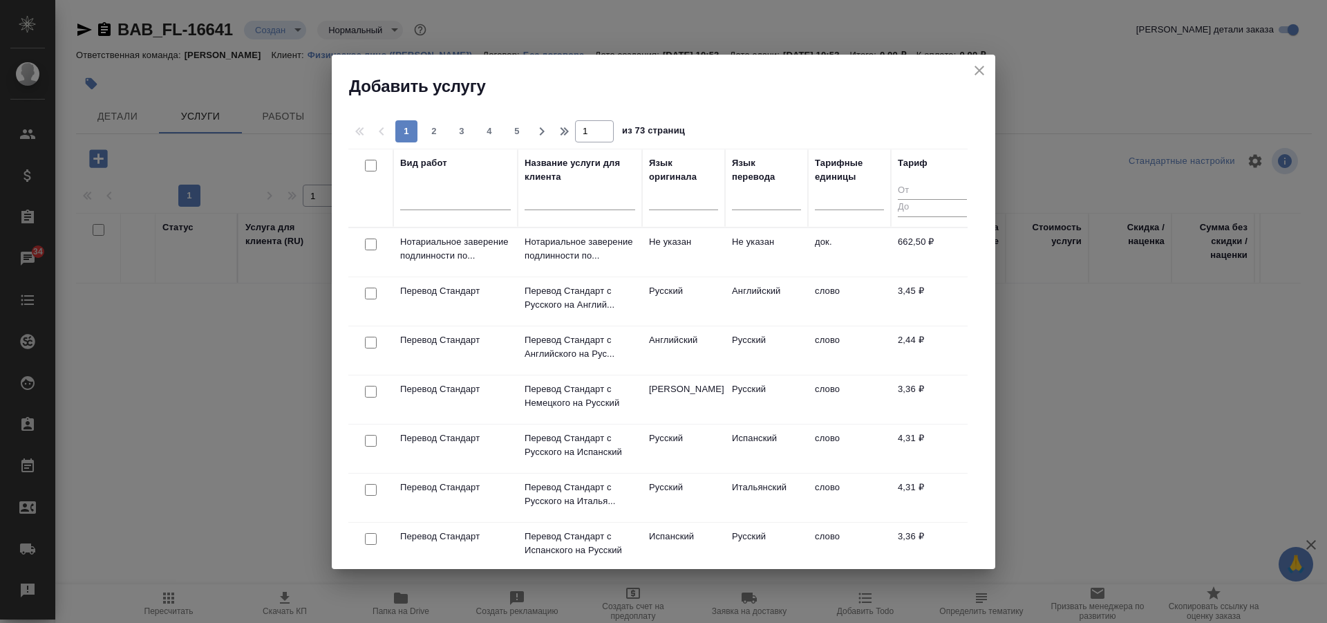
click at [375, 246] on input "checkbox" at bounding box center [371, 245] width 12 height 12
checkbox input "true"
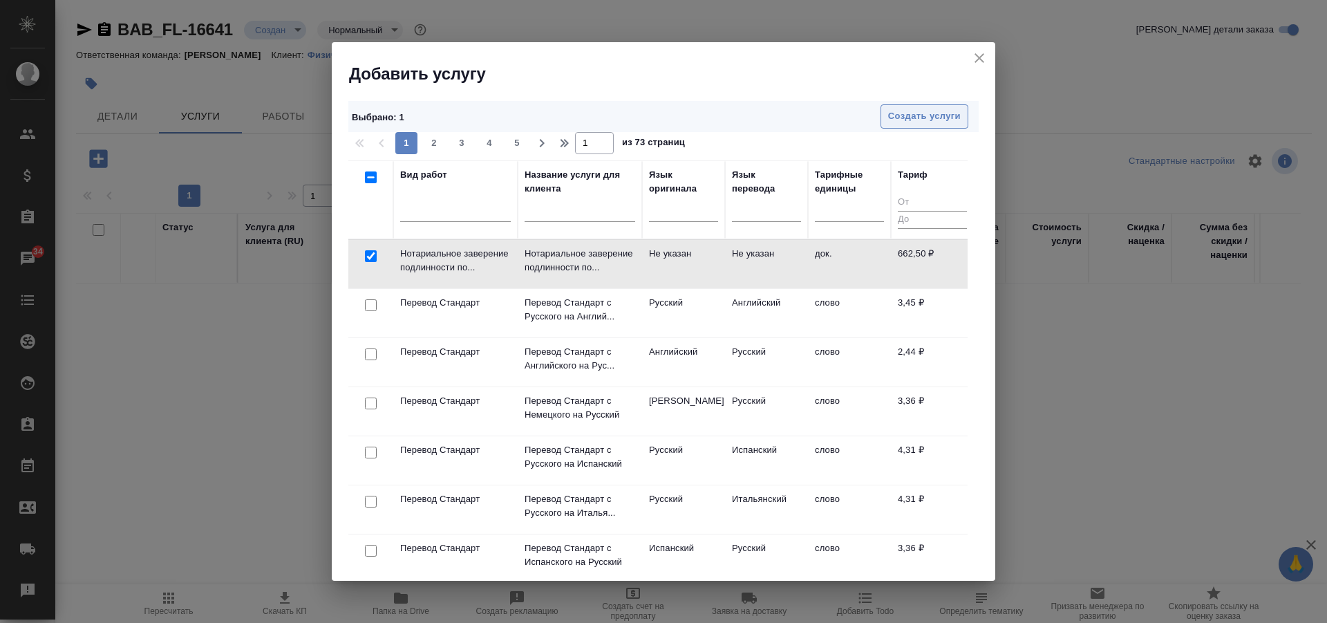
click at [912, 117] on span "Создать услуги" at bounding box center [924, 117] width 73 height 16
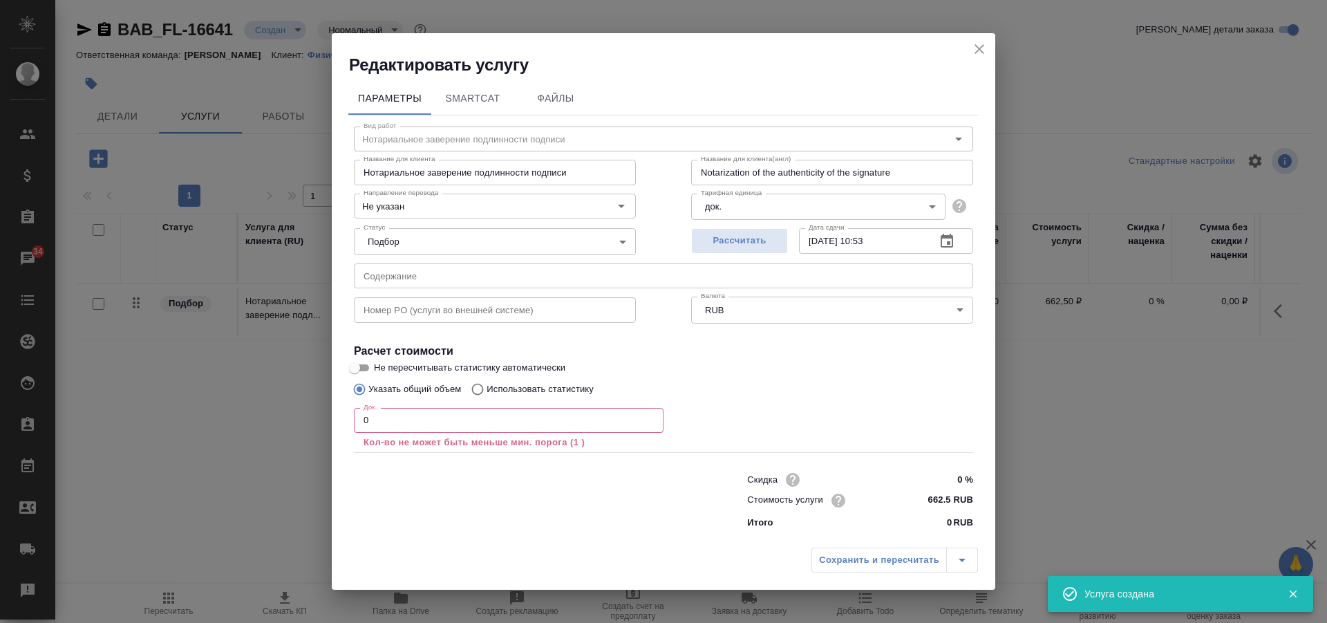
click at [460, 420] on input "0" at bounding box center [509, 420] width 310 height 25
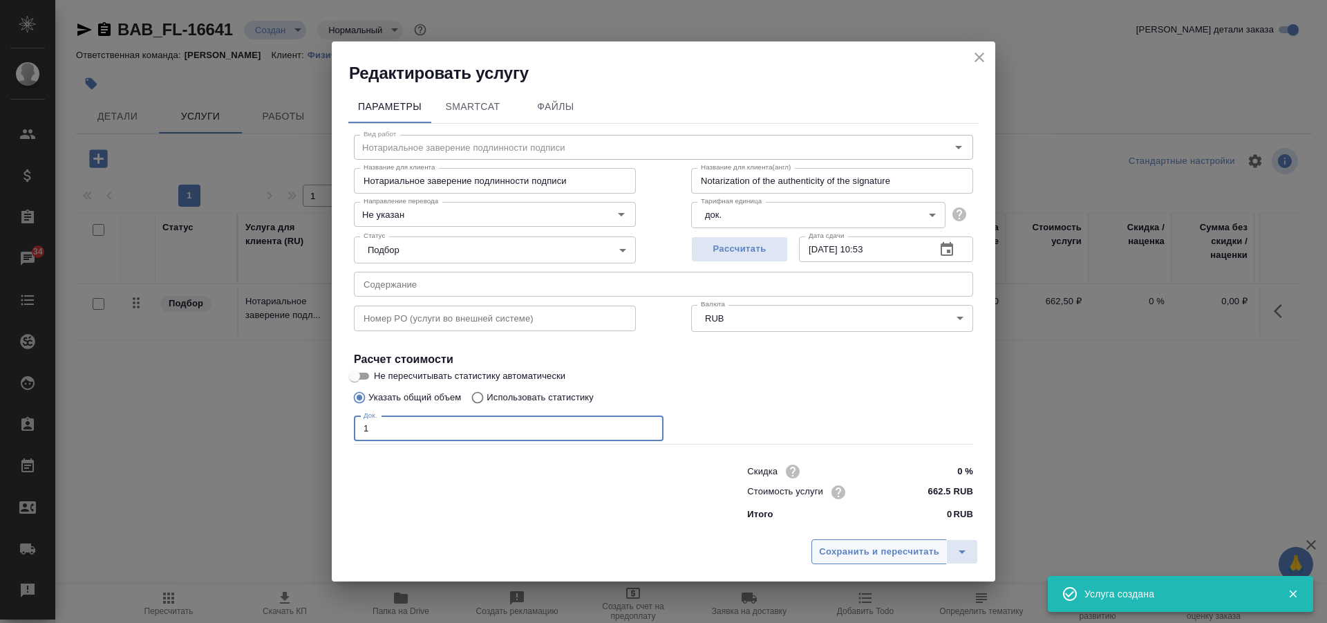
type input "1"
click at [852, 548] on span "Сохранить и пересчитать" at bounding box center [879, 552] width 120 height 16
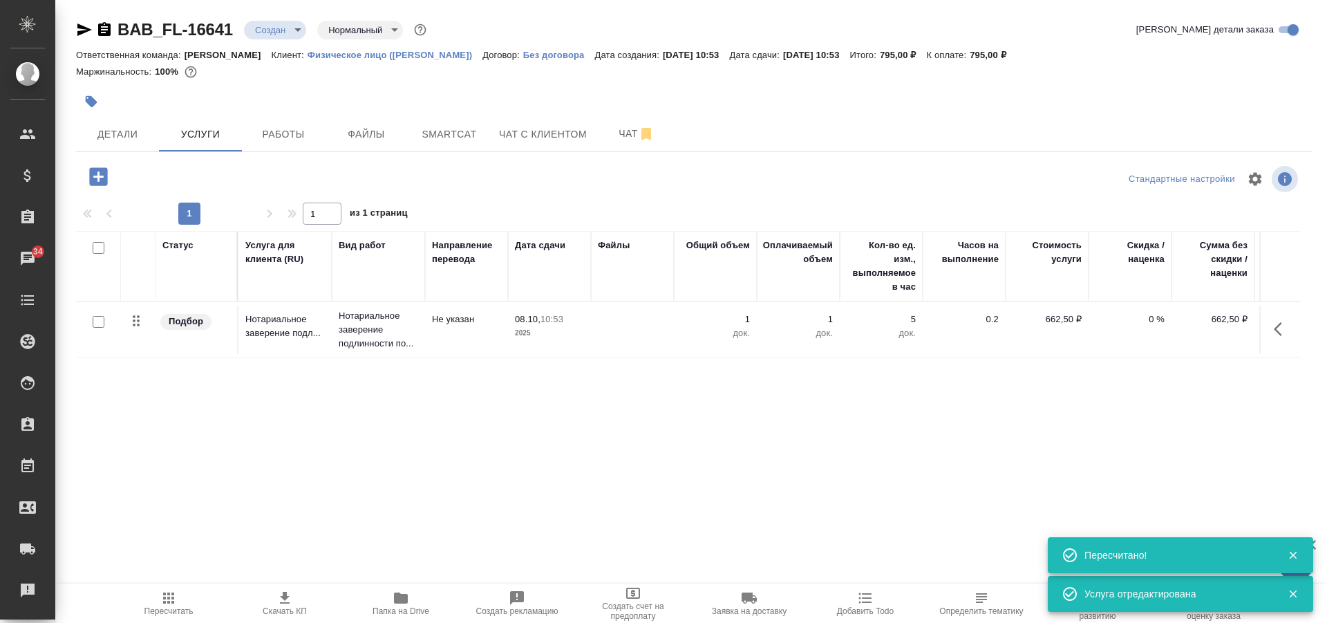
click at [99, 175] on icon "button" at bounding box center [98, 177] width 24 height 24
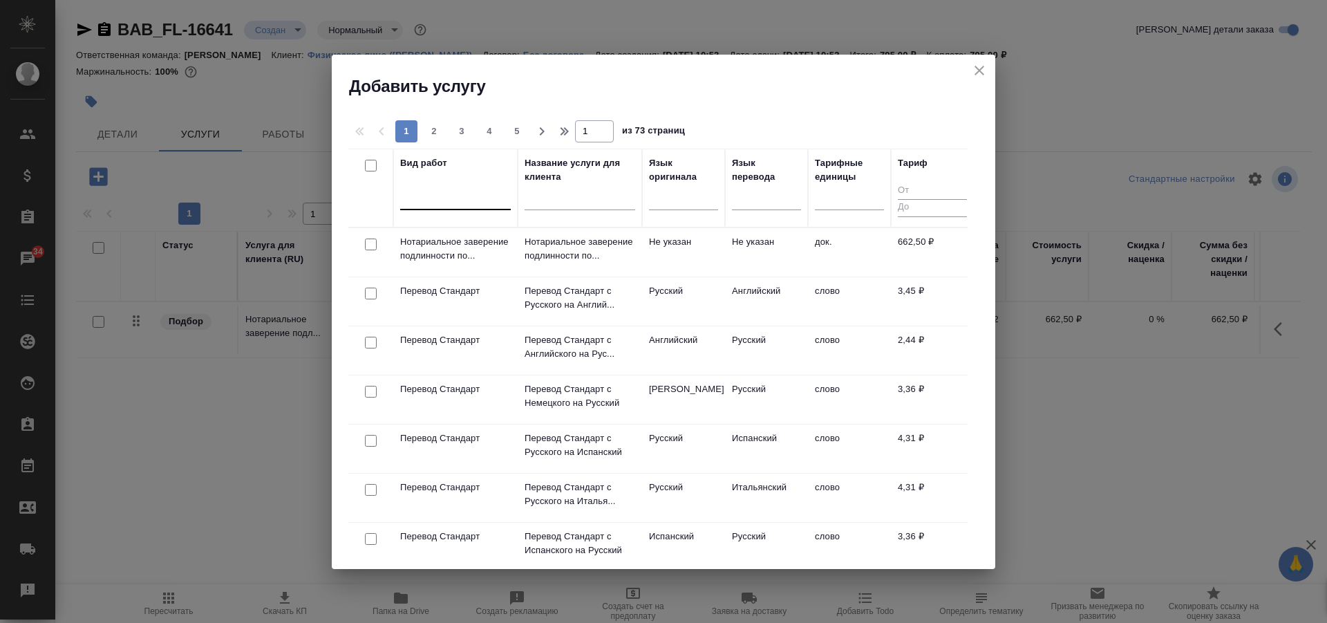
click at [444, 202] on div at bounding box center [455, 196] width 111 height 20
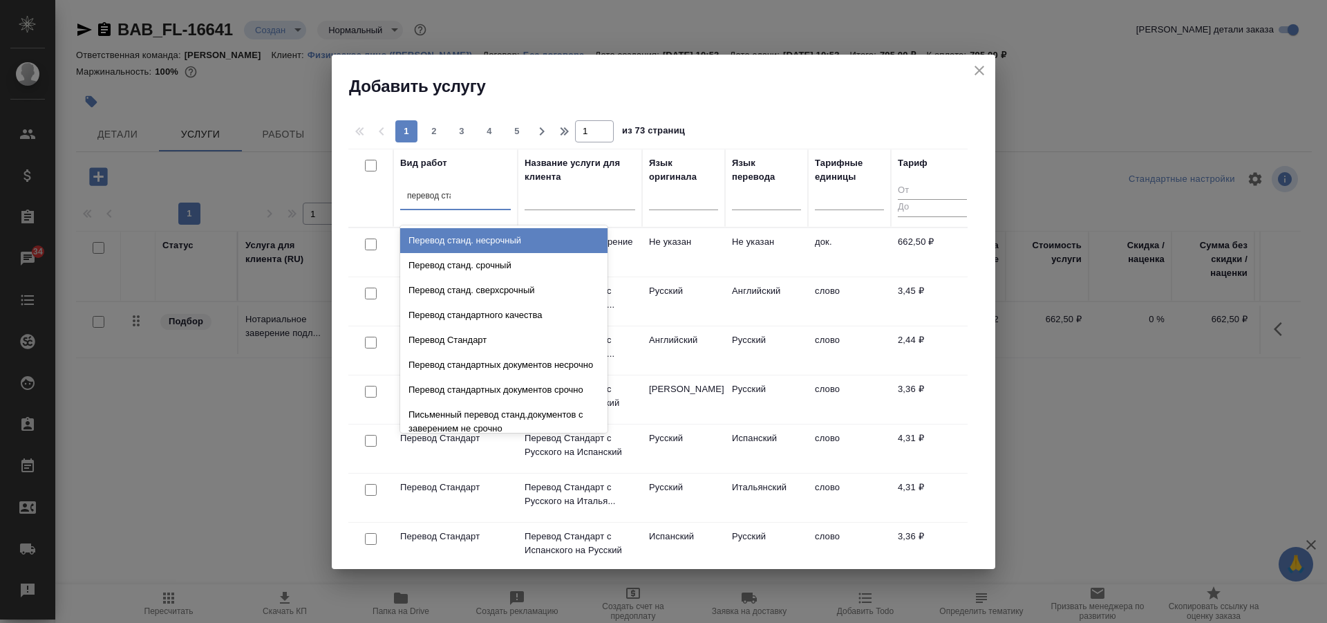
type input "перевод стан"
click at [480, 230] on div "Перевод станд. несрочный" at bounding box center [503, 240] width 207 height 25
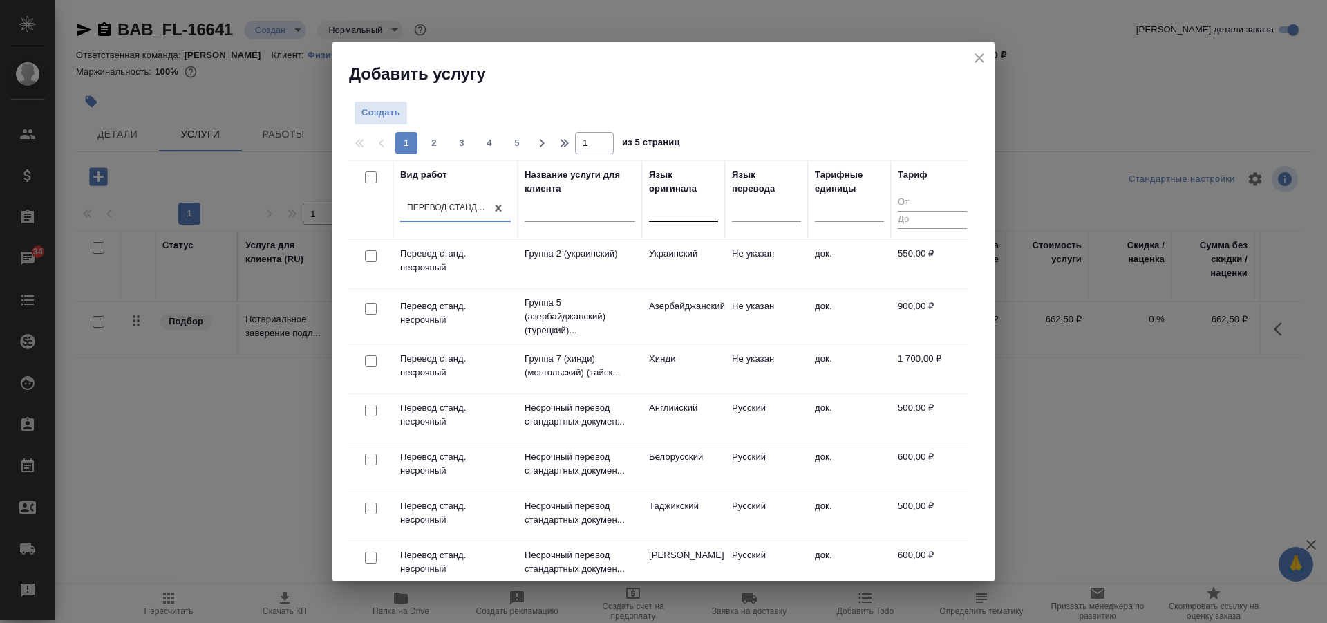
click at [680, 212] on div at bounding box center [683, 208] width 69 height 20
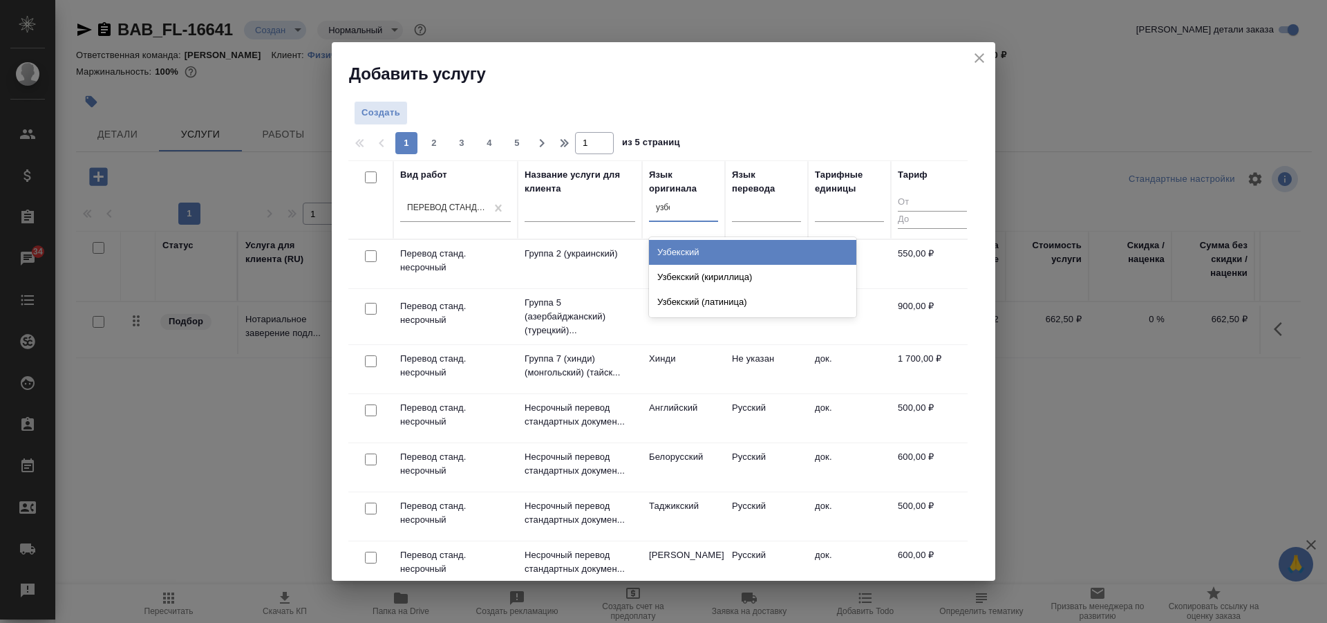
type input "узбек"
click at [704, 245] on div "Узбекский" at bounding box center [752, 252] width 207 height 25
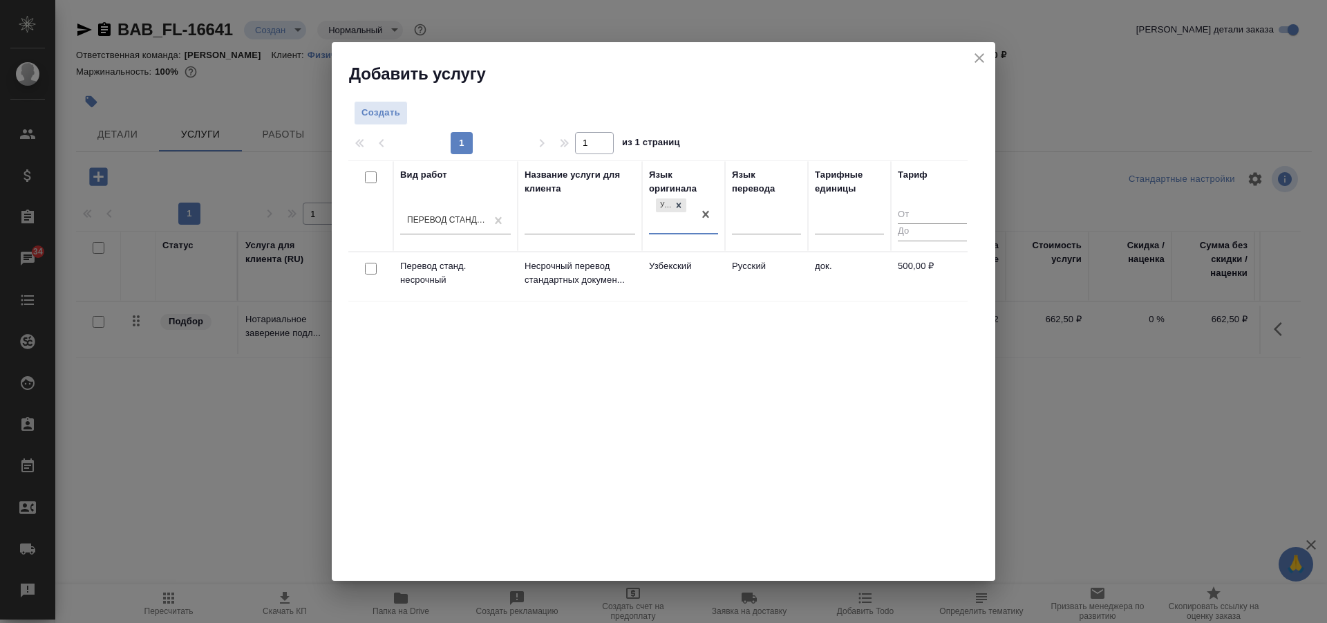
click at [370, 271] on input "checkbox" at bounding box center [371, 269] width 12 height 12
checkbox input "true"
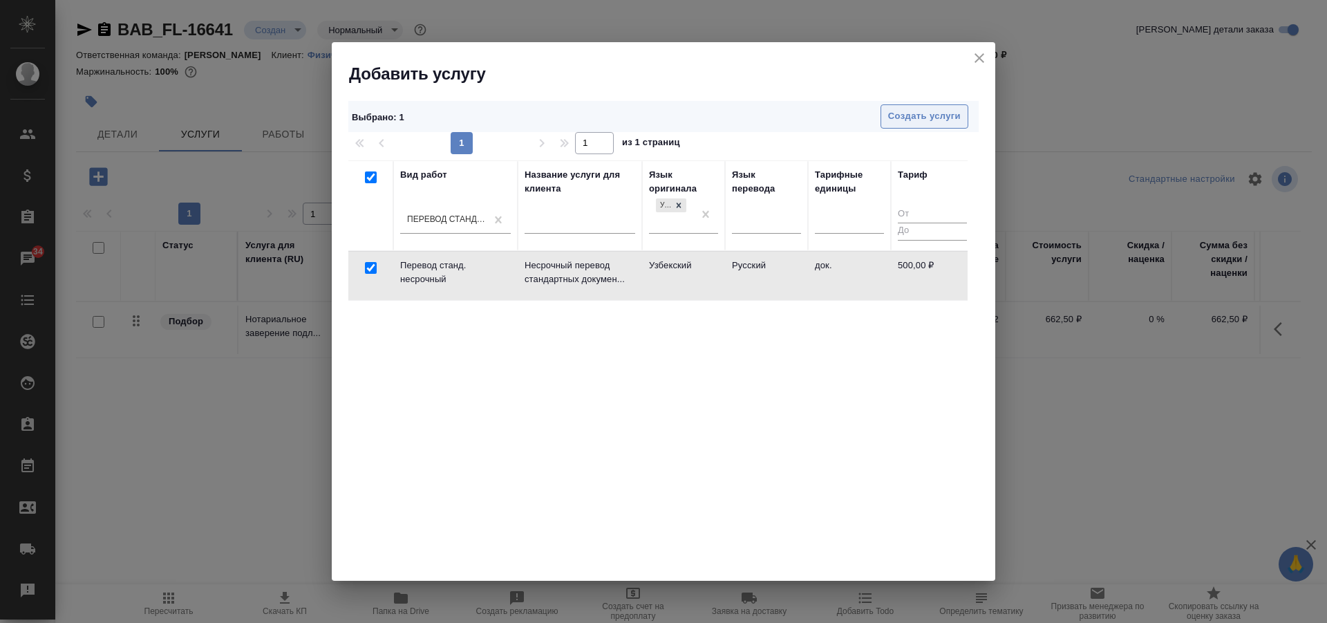
click at [920, 121] on span "Создать услуги" at bounding box center [924, 117] width 73 height 16
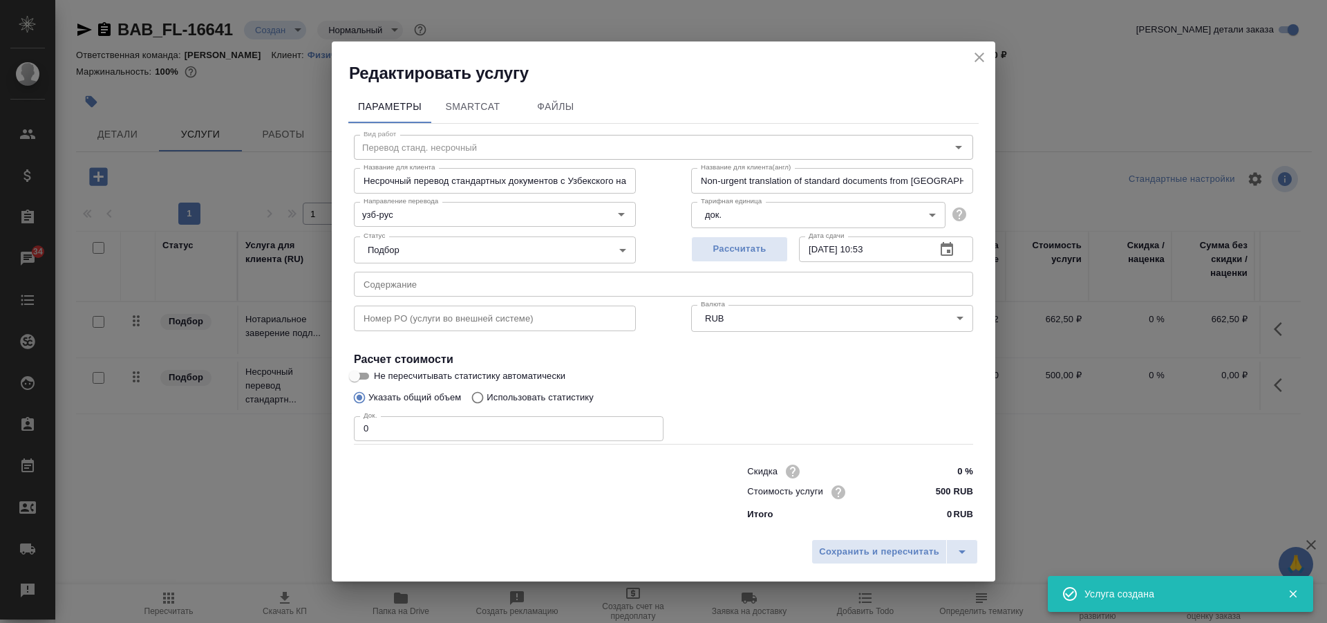
click at [420, 429] on input "0" at bounding box center [509, 428] width 310 height 25
type input "1"
click at [906, 557] on span "Сохранить и пересчитать" at bounding box center [879, 552] width 120 height 16
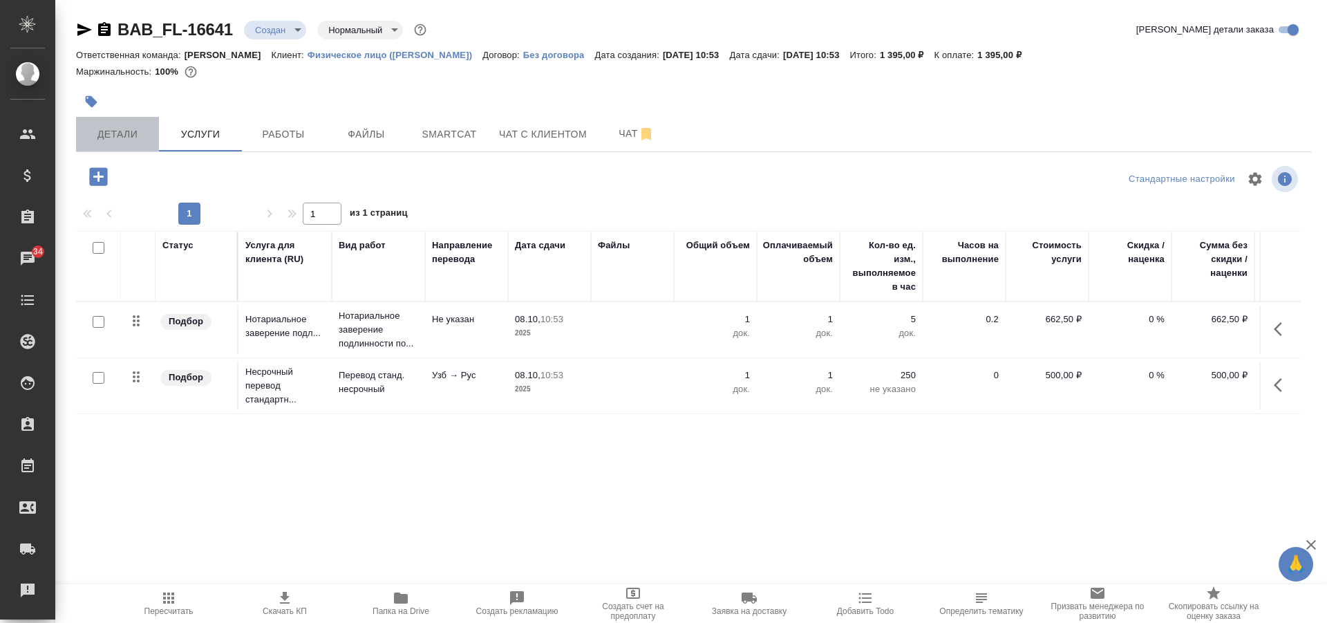
click at [133, 133] on span "Детали" at bounding box center [117, 134] width 66 height 17
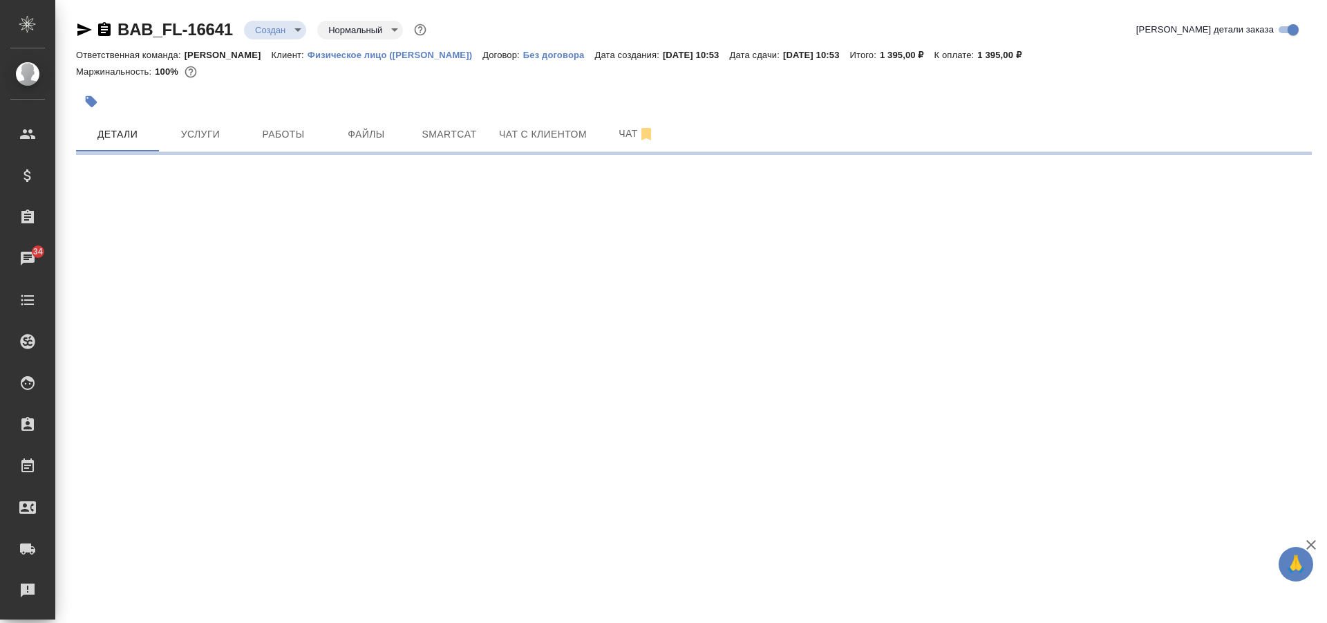
select select "RU"
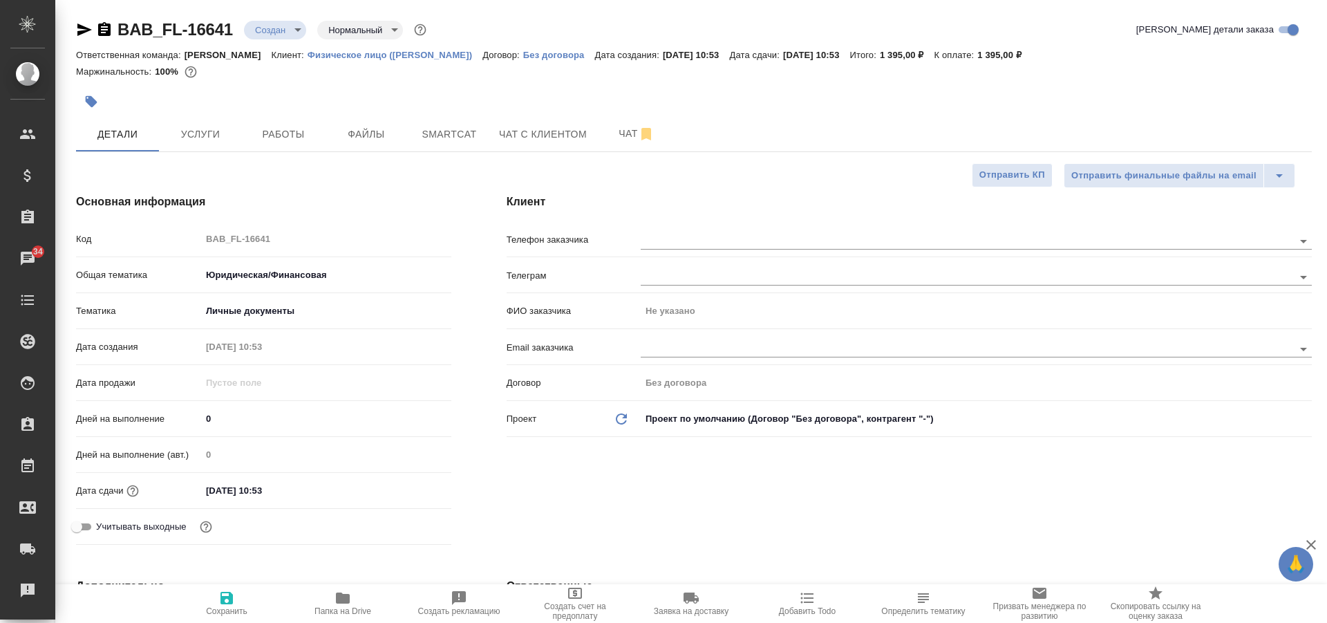
type textarea "x"
click at [667, 239] on input "text" at bounding box center [944, 240] width 606 height 17
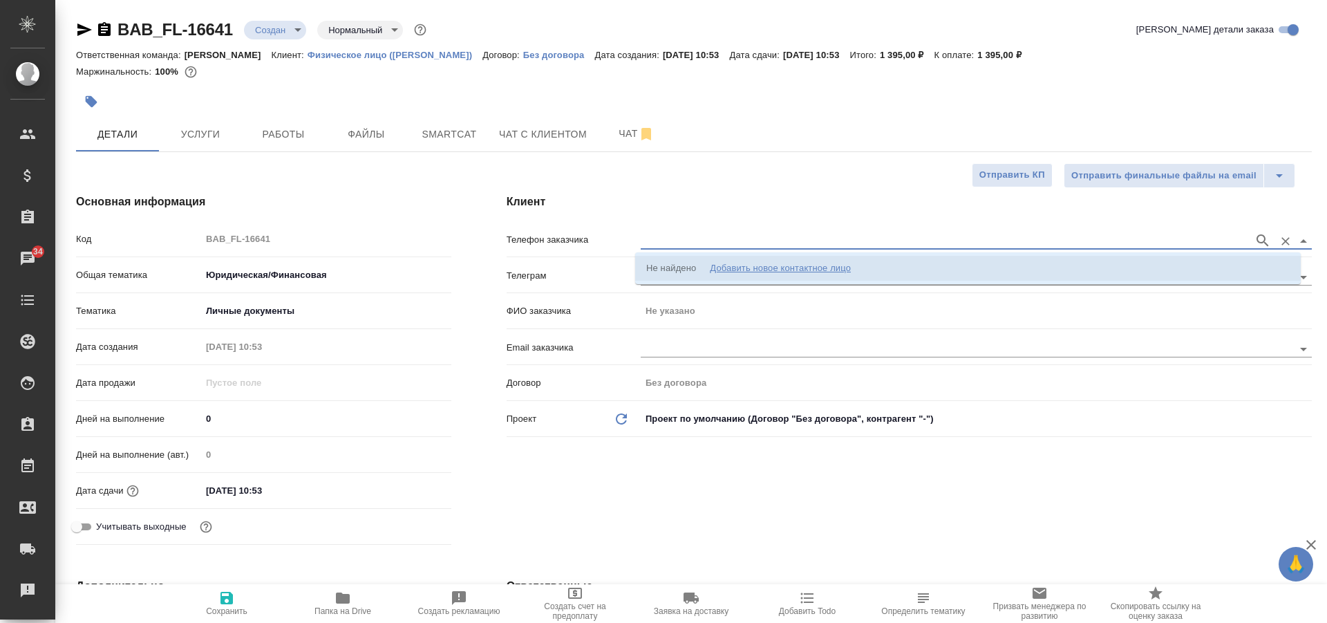
type input "8"
type input "+79773735357"
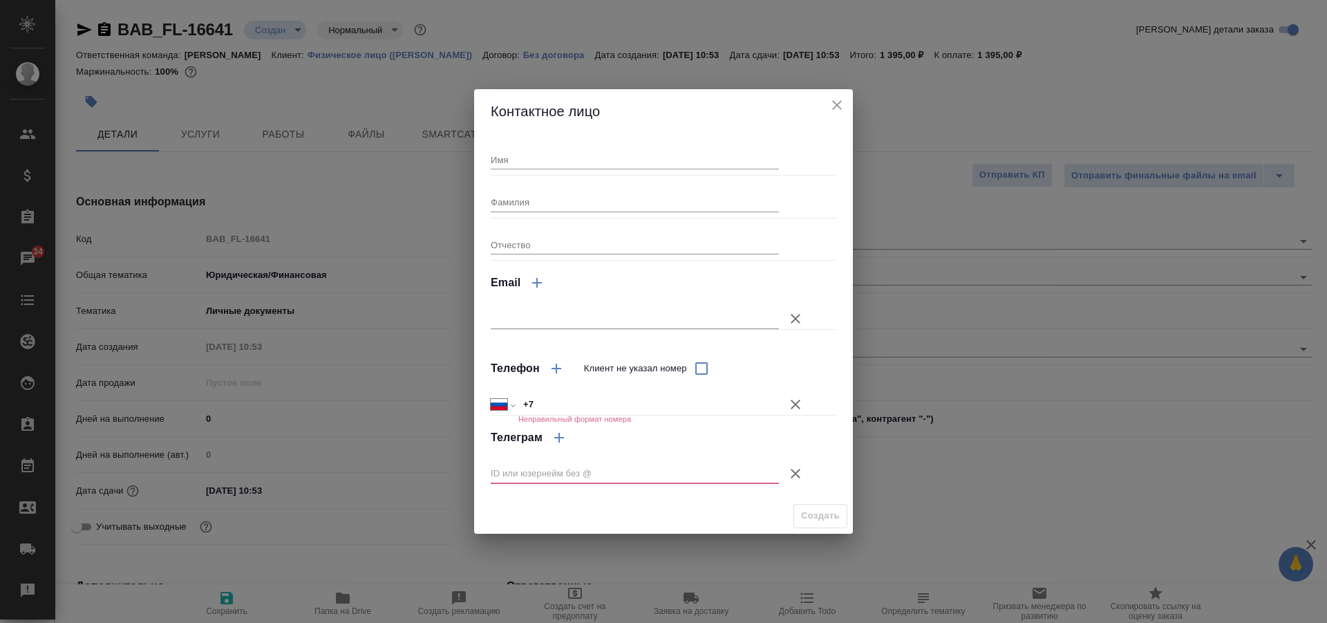
drag, startPoint x: 606, startPoint y: 399, endPoint x: 613, endPoint y: 400, distance: 6.9
click at [608, 398] on input "+7" at bounding box center [649, 405] width 261 height 20
type input "+7 977 373 53 57"
click at [792, 467] on icon "button" at bounding box center [795, 473] width 17 height 17
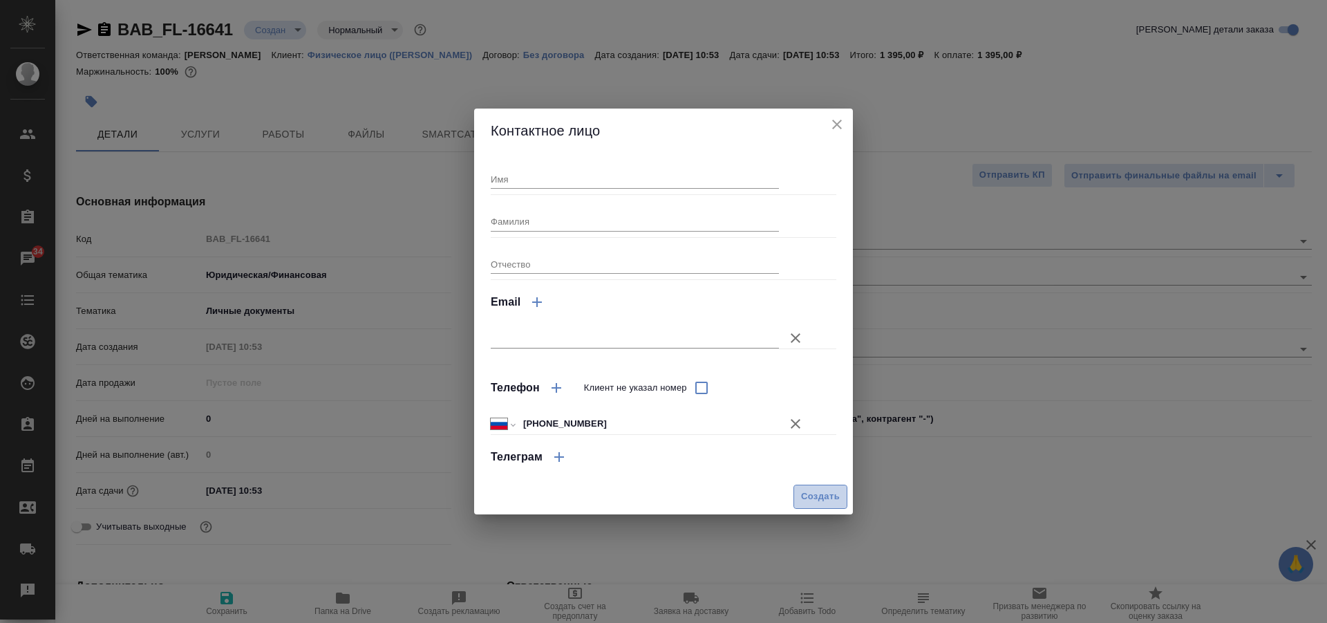
click at [812, 497] on span "Создать" at bounding box center [820, 497] width 39 height 16
type textarea "x"
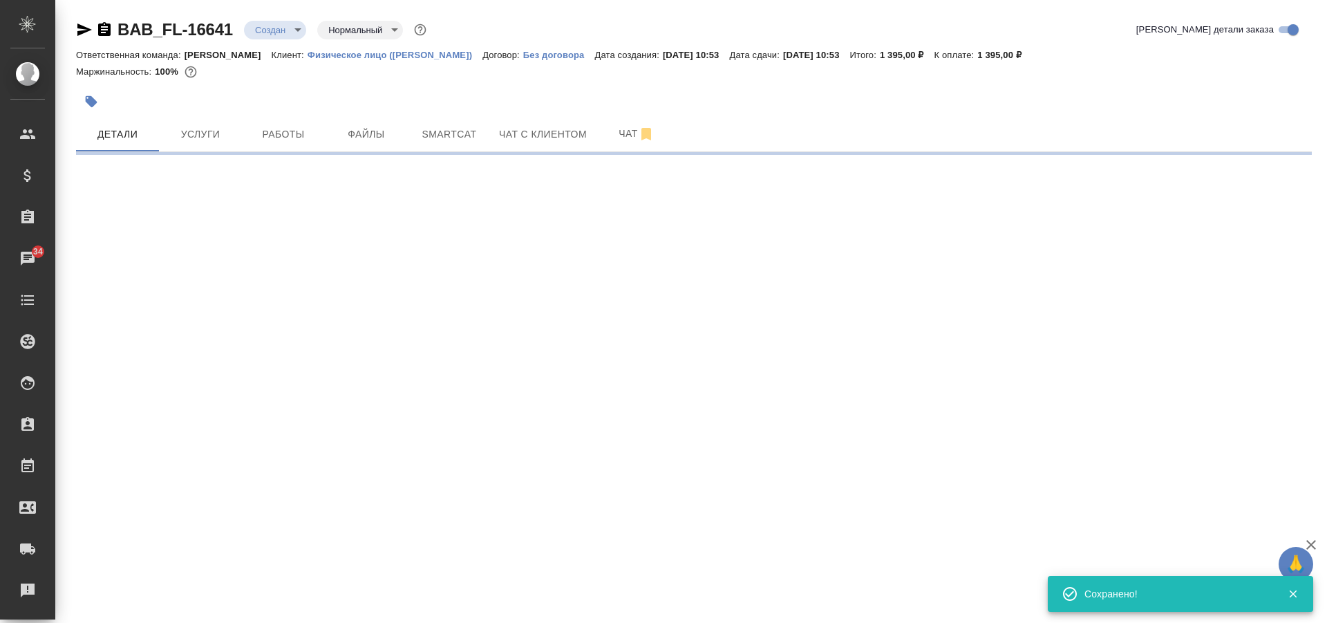
type input "holyTrinity"
click at [366, 124] on button "Файлы" at bounding box center [366, 134] width 83 height 35
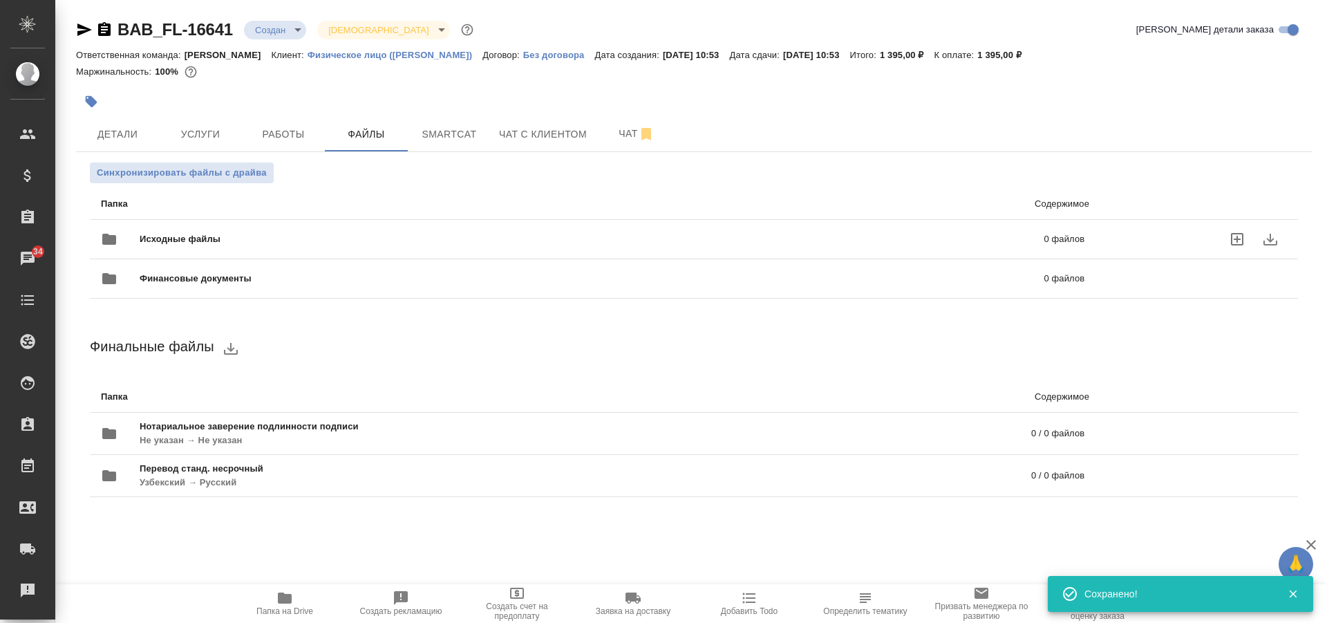
click at [149, 236] on span "Исходные файлы" at bounding box center [386, 239] width 493 height 14
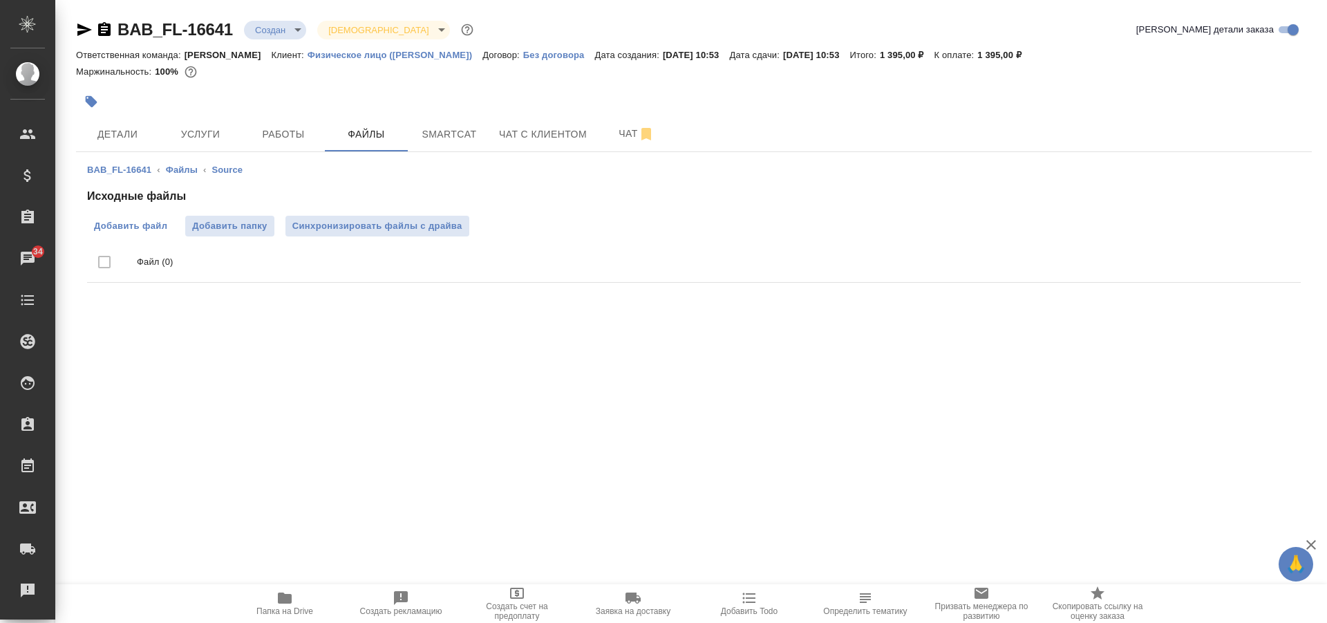
click at [136, 230] on span "Добавить файл" at bounding box center [130, 226] width 73 height 14
click at [0, 0] on input "Добавить файл" at bounding box center [0, 0] width 0 height 0
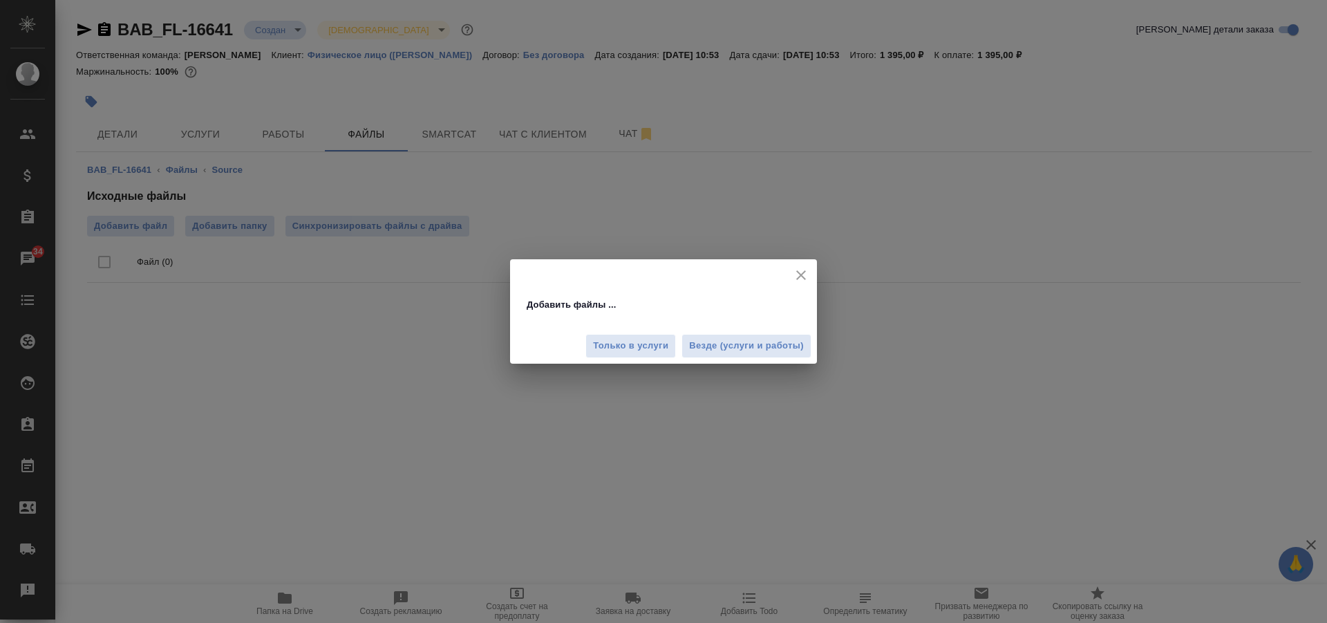
click at [807, 273] on icon "close" at bounding box center [801, 275] width 17 height 17
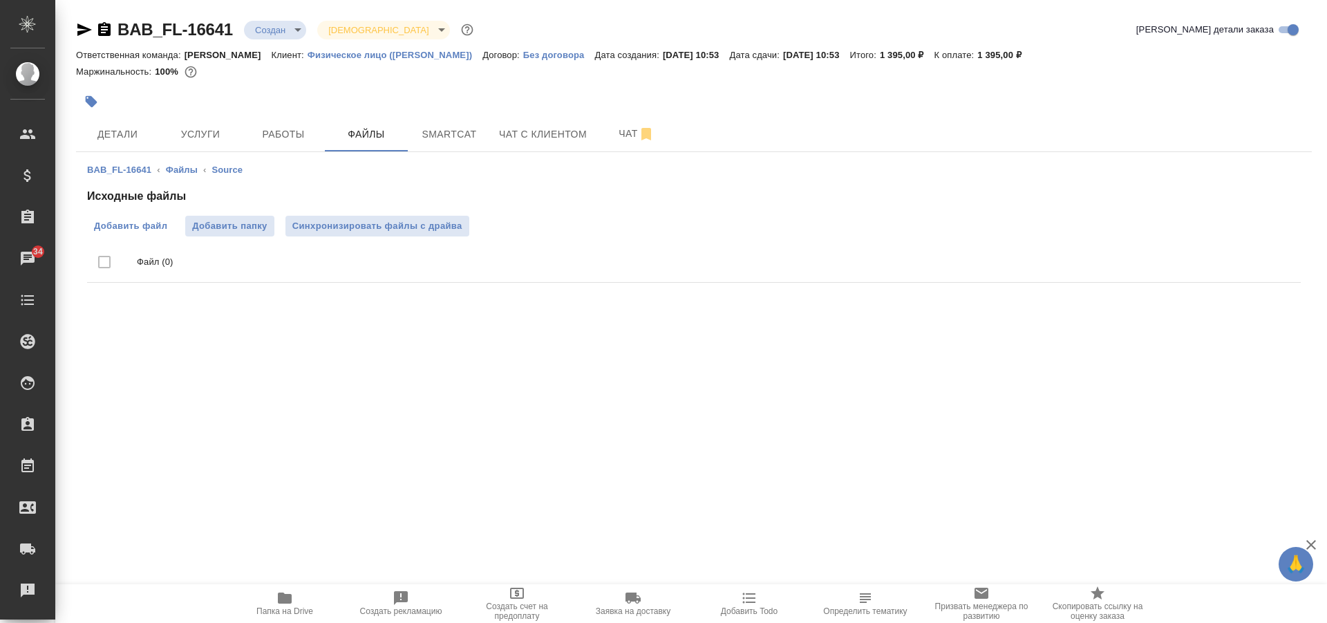
click at [138, 221] on span "Добавить файл" at bounding box center [130, 226] width 73 height 14
click at [0, 0] on input "Добавить файл" at bounding box center [0, 0] width 0 height 0
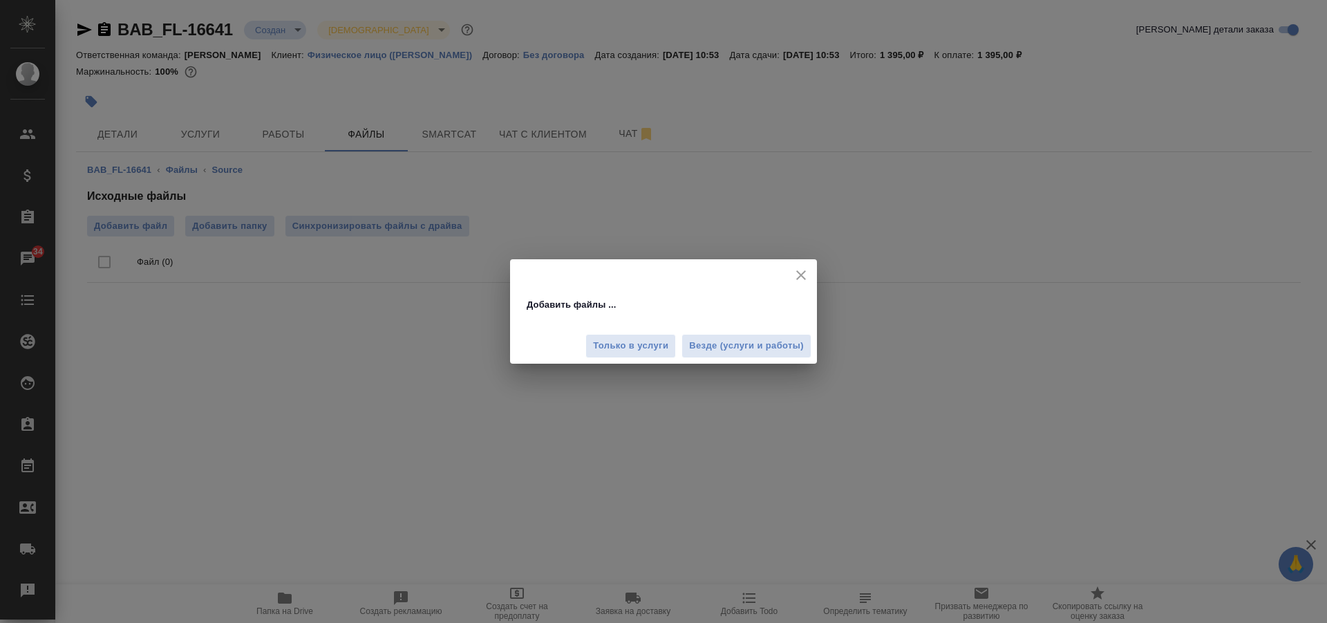
drag, startPoint x: 715, startPoint y: 341, endPoint x: 710, endPoint y: 366, distance: 25.4
click at [716, 340] on span "Везде (услуги и работы)" at bounding box center [746, 346] width 115 height 16
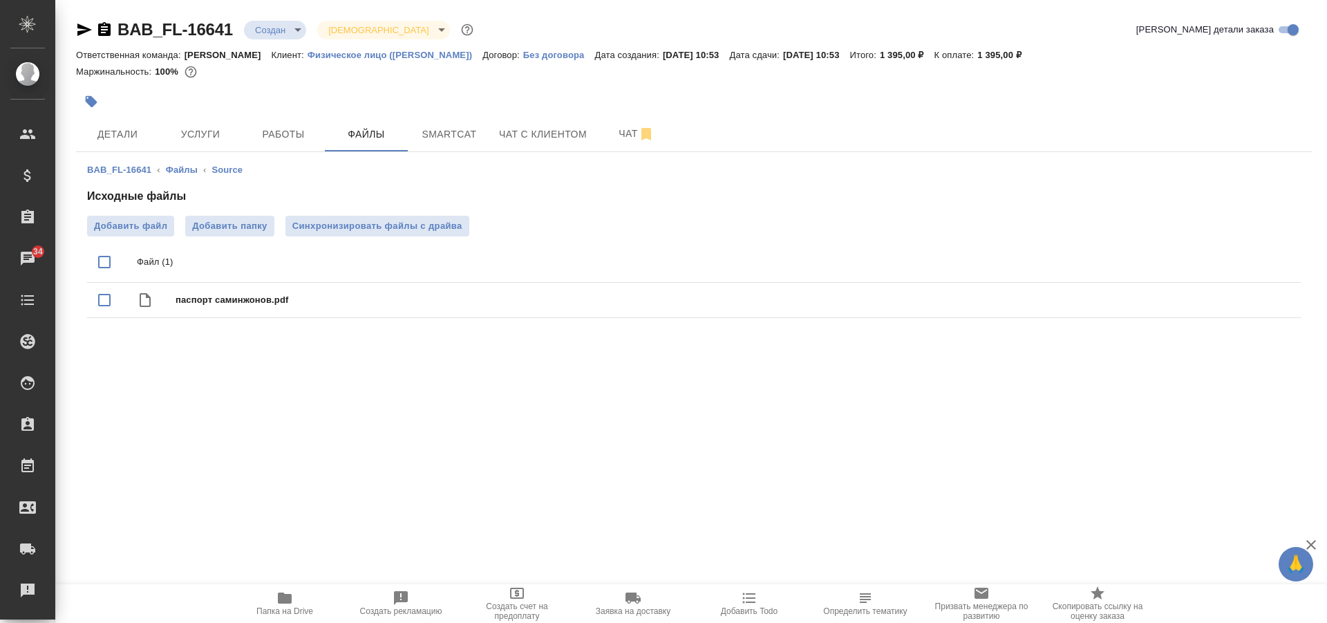
click at [298, 608] on span "Папка на Drive" at bounding box center [284, 611] width 57 height 10
click at [222, 124] on button "Услуги" at bounding box center [200, 134] width 83 height 35
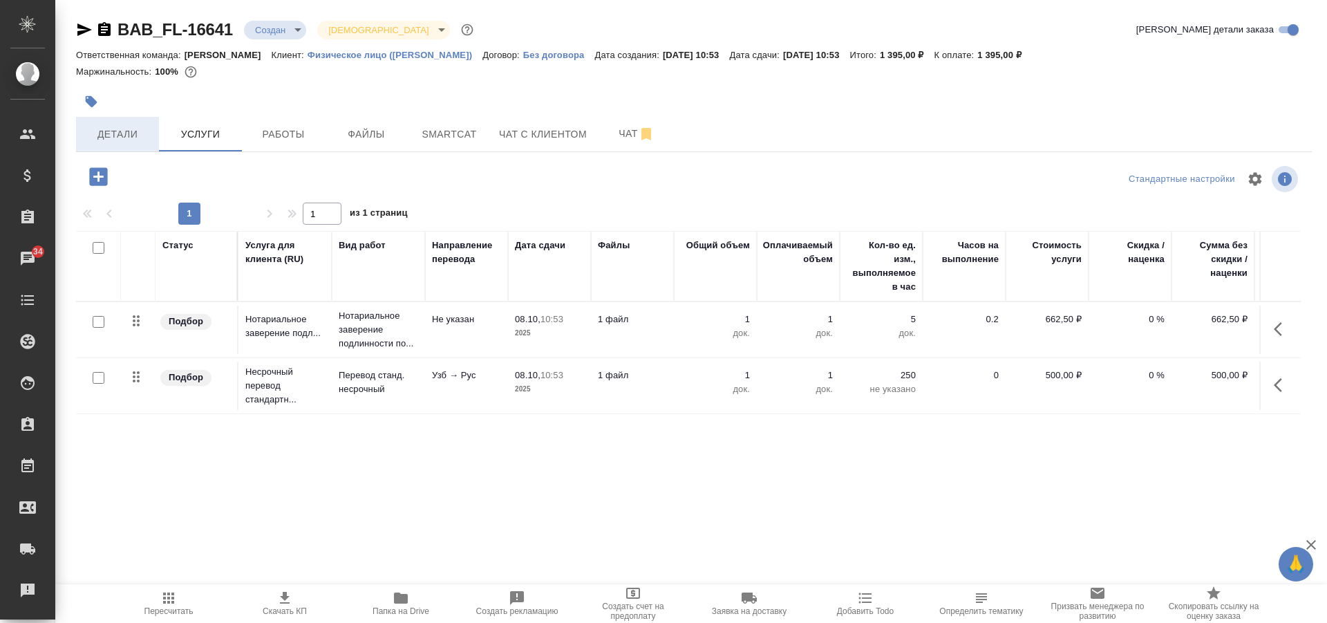
click at [126, 126] on span "Детали" at bounding box center [117, 134] width 66 height 17
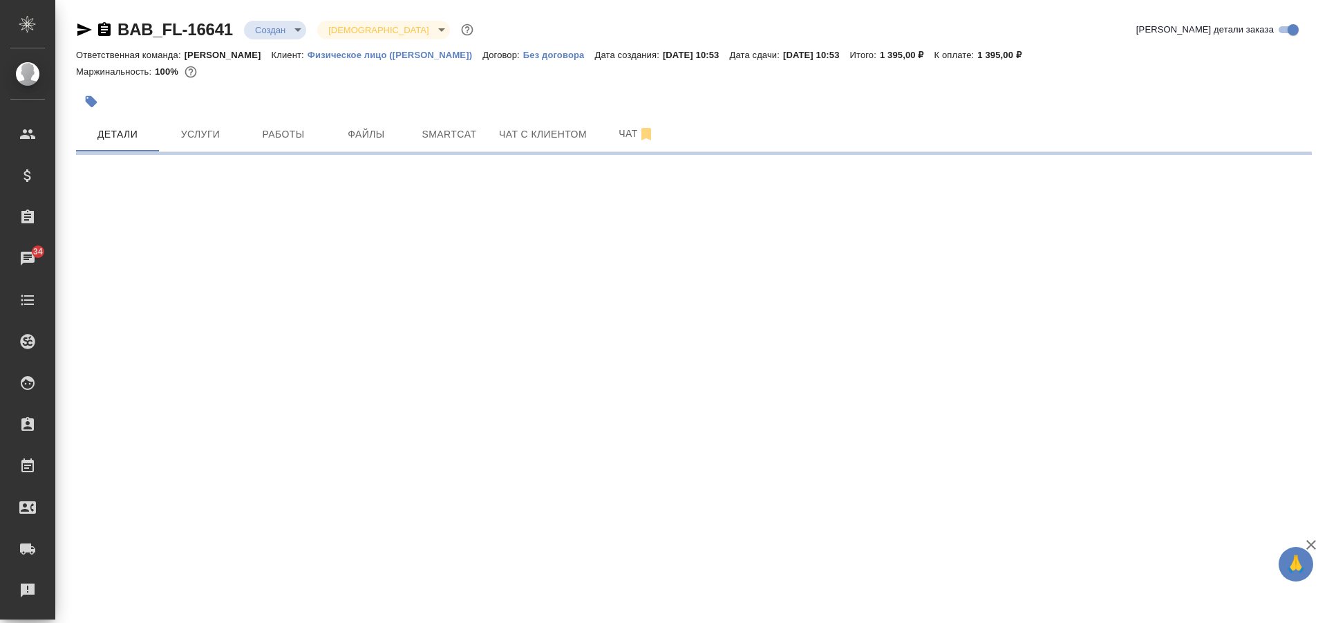
select select "RU"
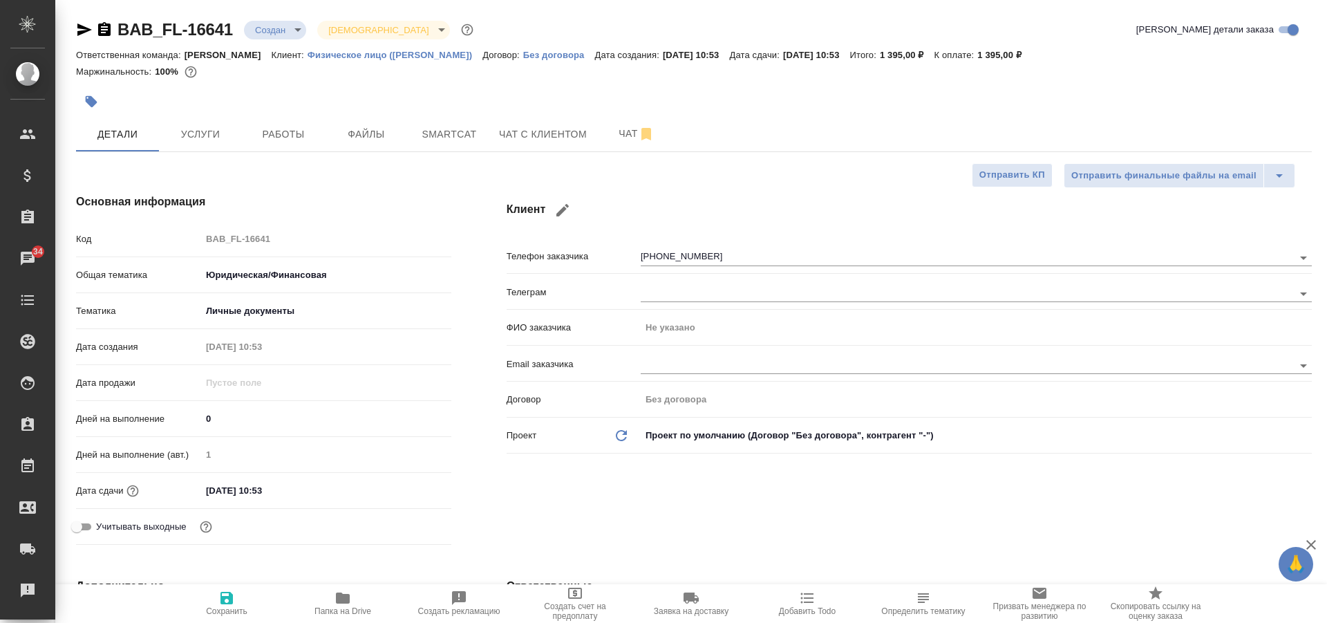
type textarea "x"
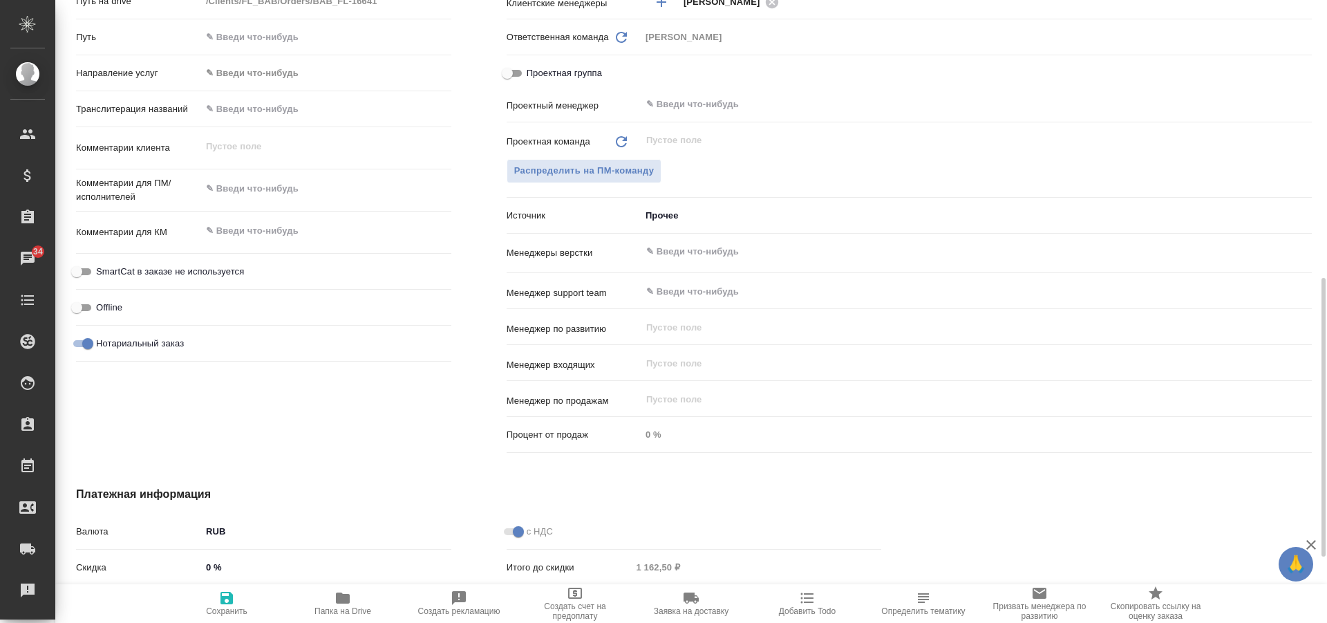
scroll to position [801, 0]
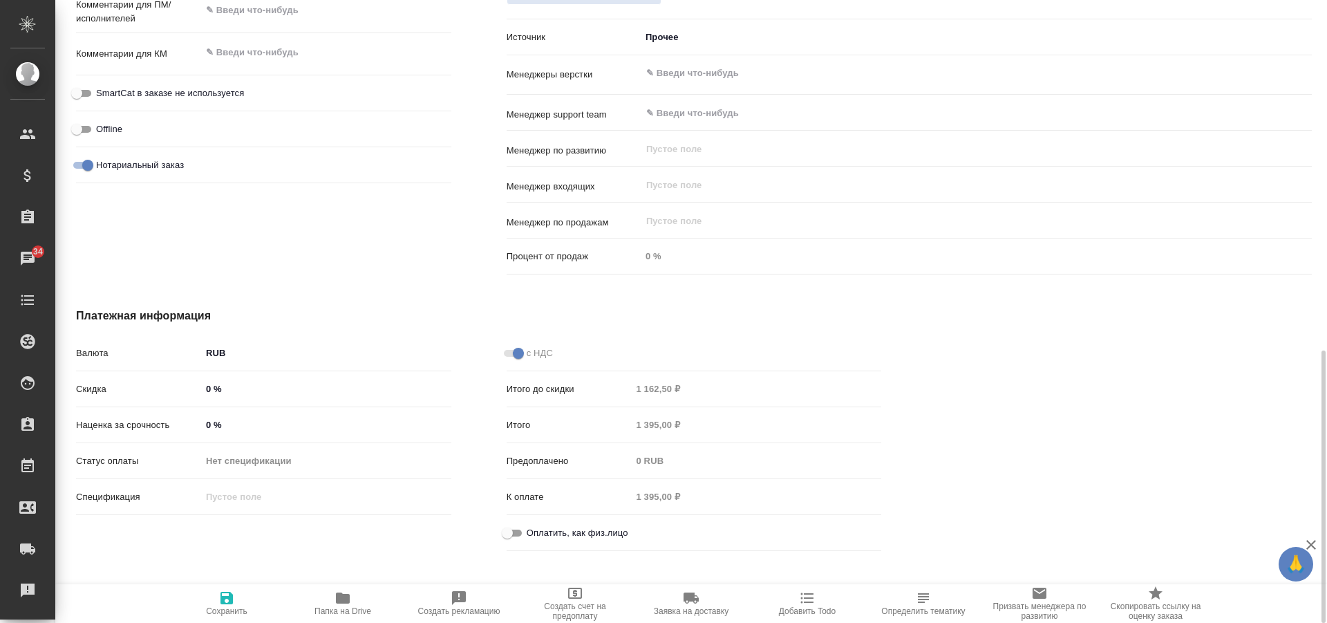
click at [518, 533] on input "Оплатить, как физ.лицо" at bounding box center [508, 533] width 50 height 17
checkbox input "true"
type textarea "x"
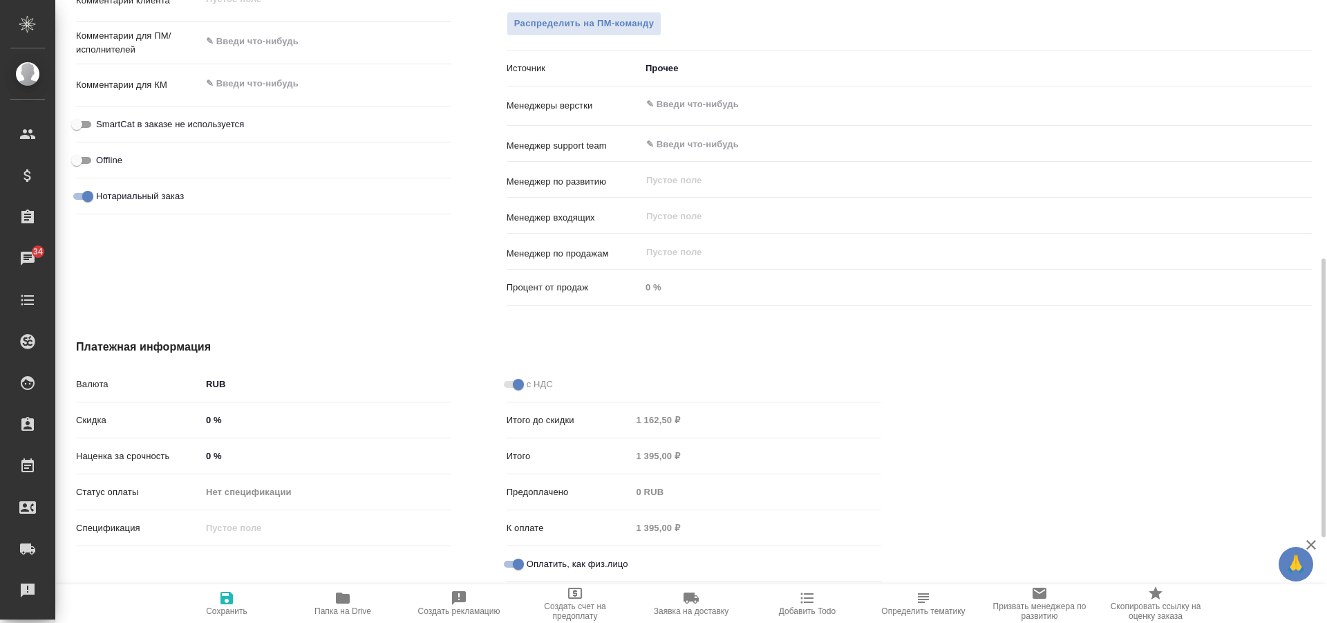
scroll to position [503, 0]
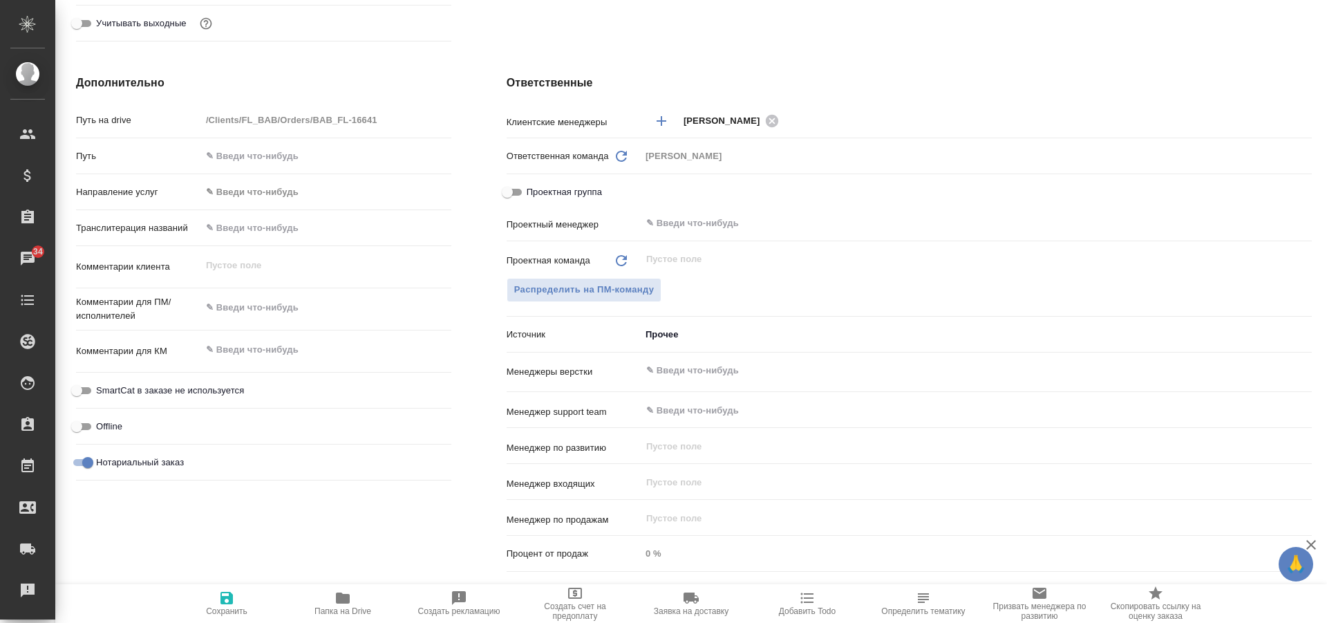
type textarea "x"
click at [250, 310] on textarea at bounding box center [326, 308] width 250 height 24
type textarea "ми"
type textarea "x"
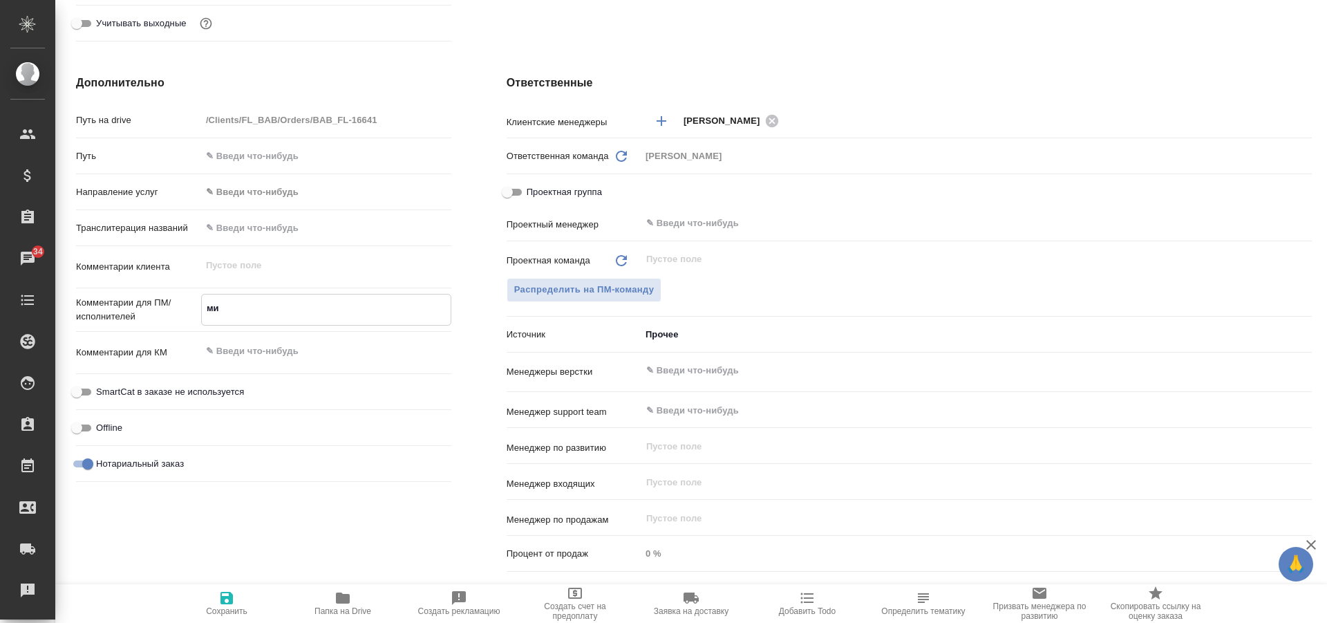
type textarea "x"
type textarea "миг"
type textarea "x"
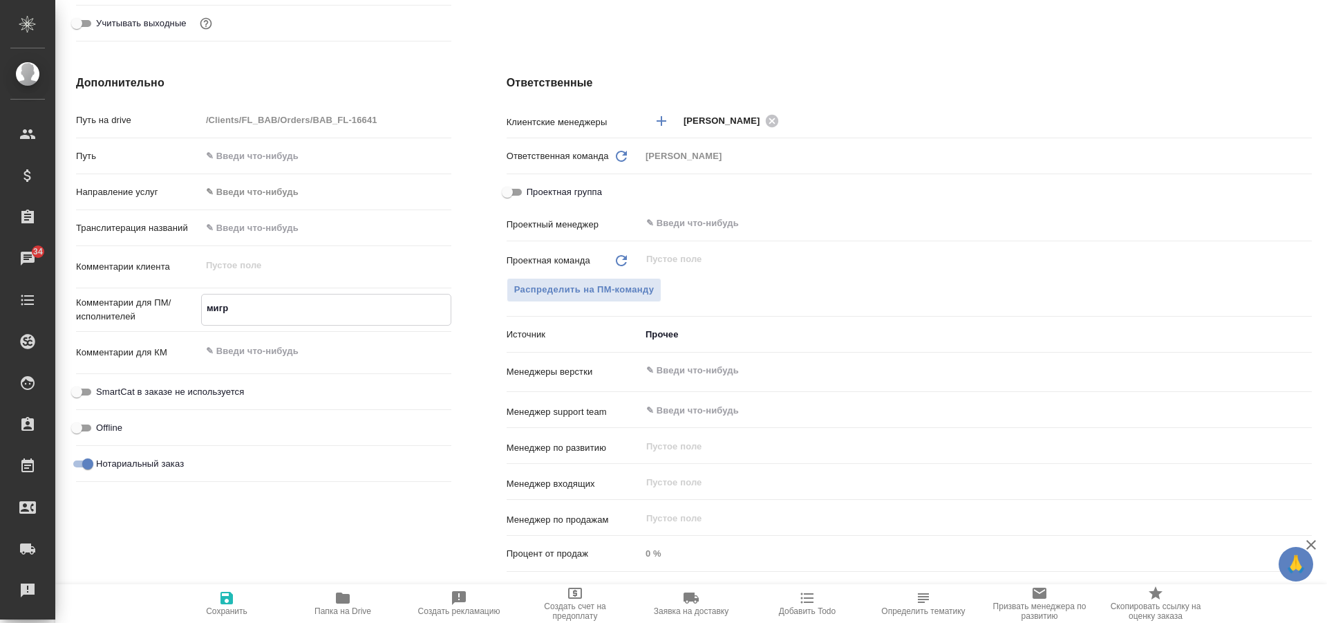
type textarea "мигра"
type textarea "x"
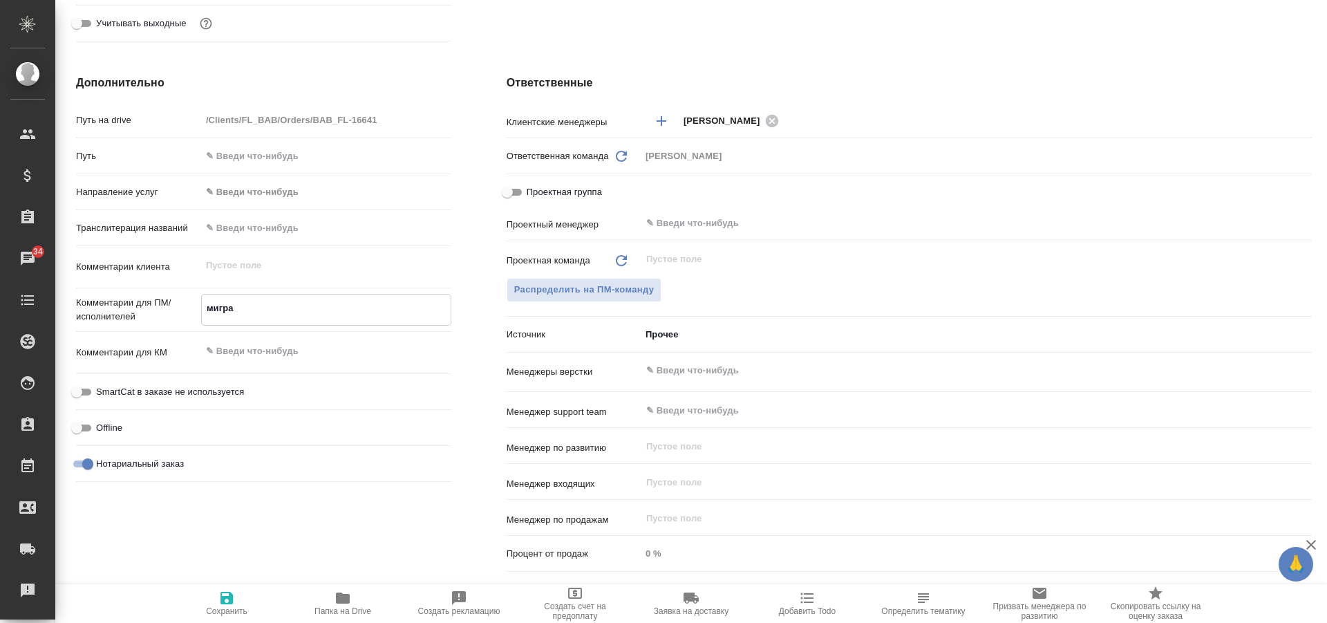
type textarea "миграц"
type textarea "x"
type textarea "миграци"
type textarea "x"
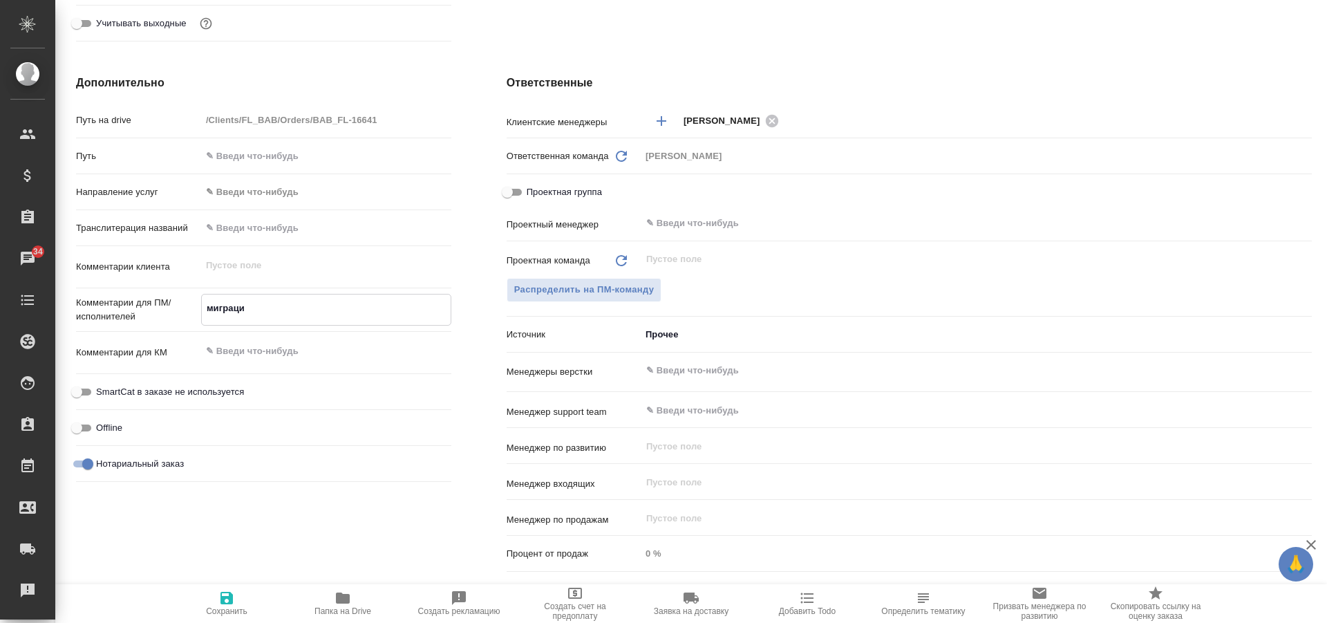
type textarea "x"
type textarea "миграцио"
type textarea "x"
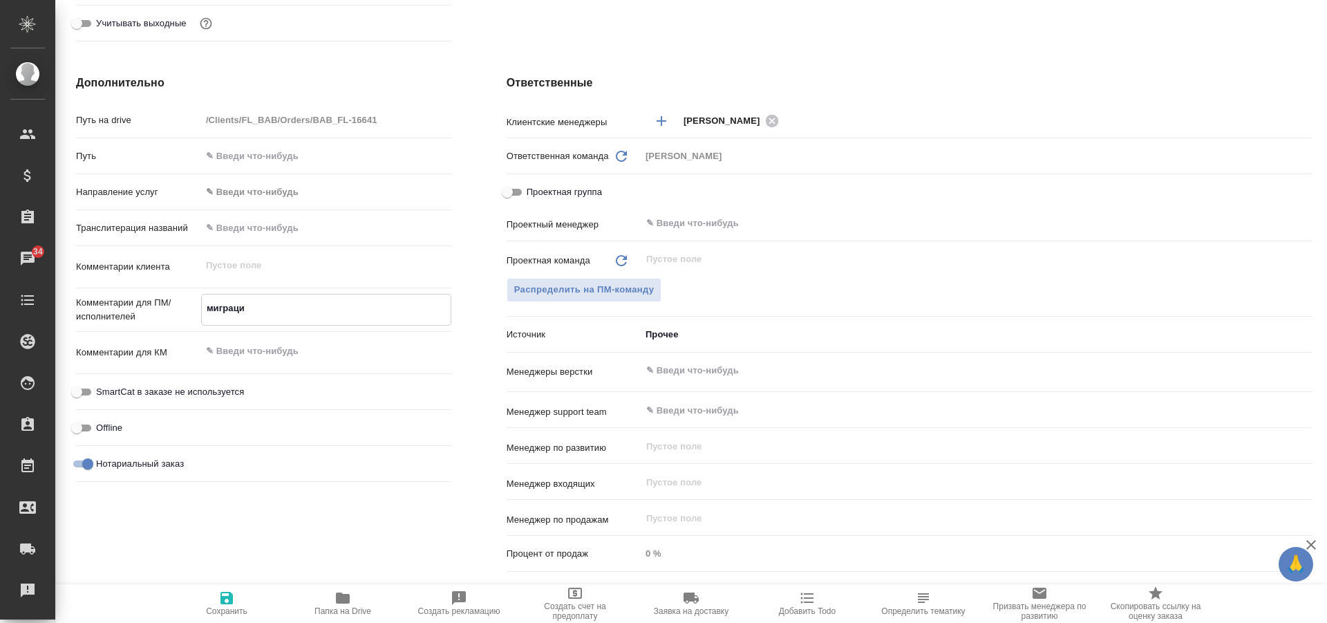
type textarea "x"
type textarea "миграцион"
type textarea "x"
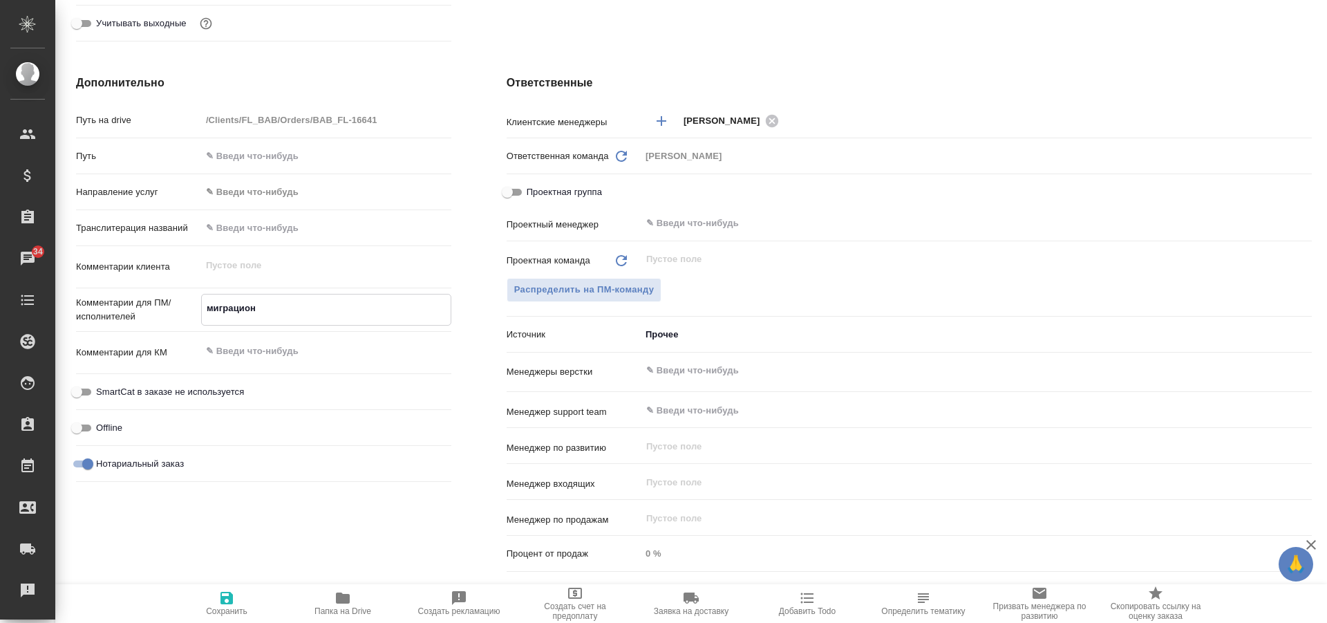
type textarea "миграционк"
type textarea "x"
type textarea "миграционка"
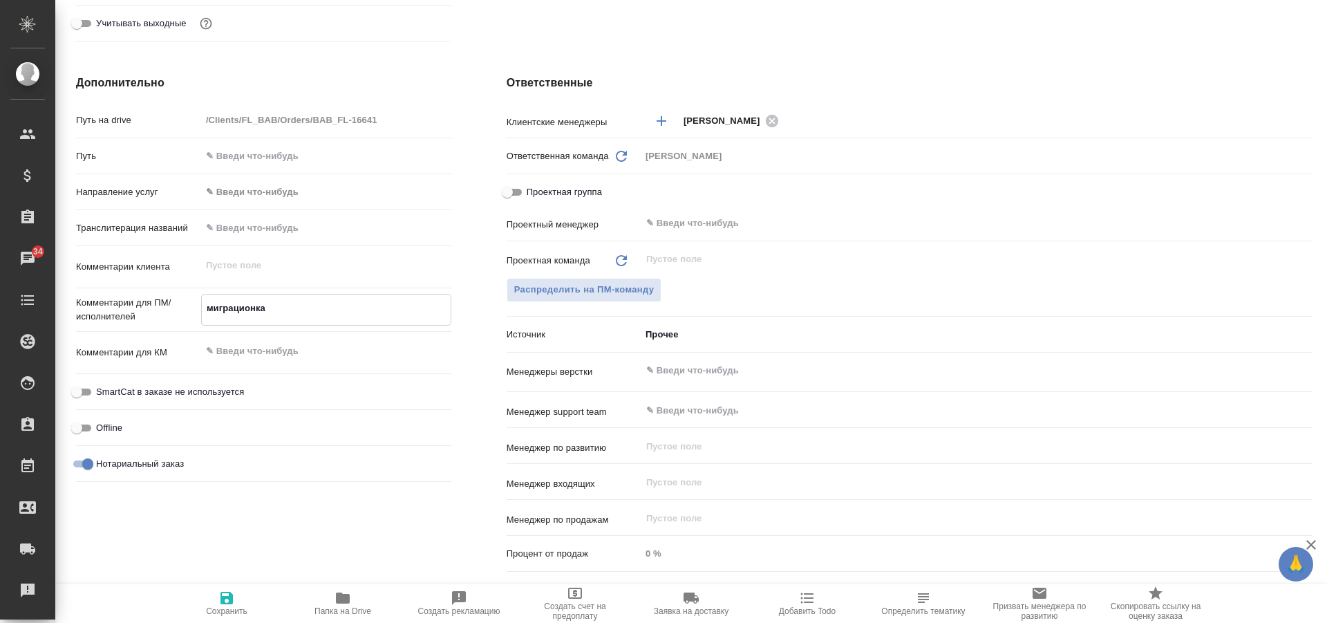
type textarea "x"
type textarea "миграционка"
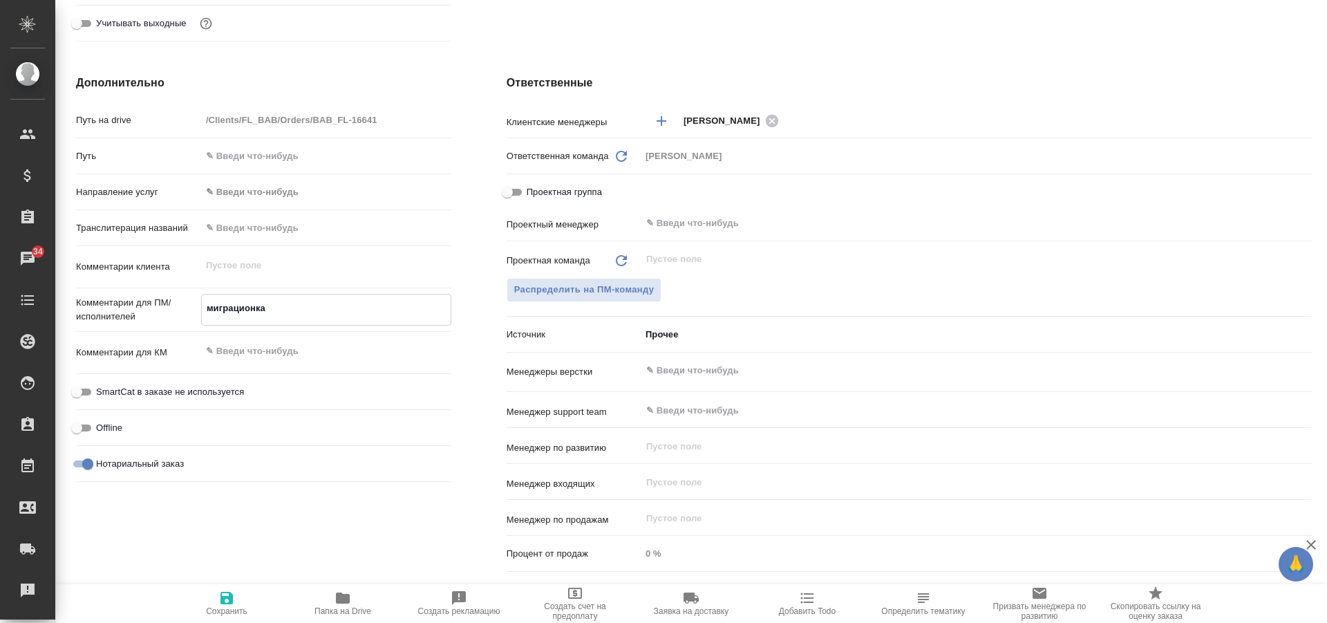
type textarea "x"
type textarea "миграционка в"
type textarea "x"
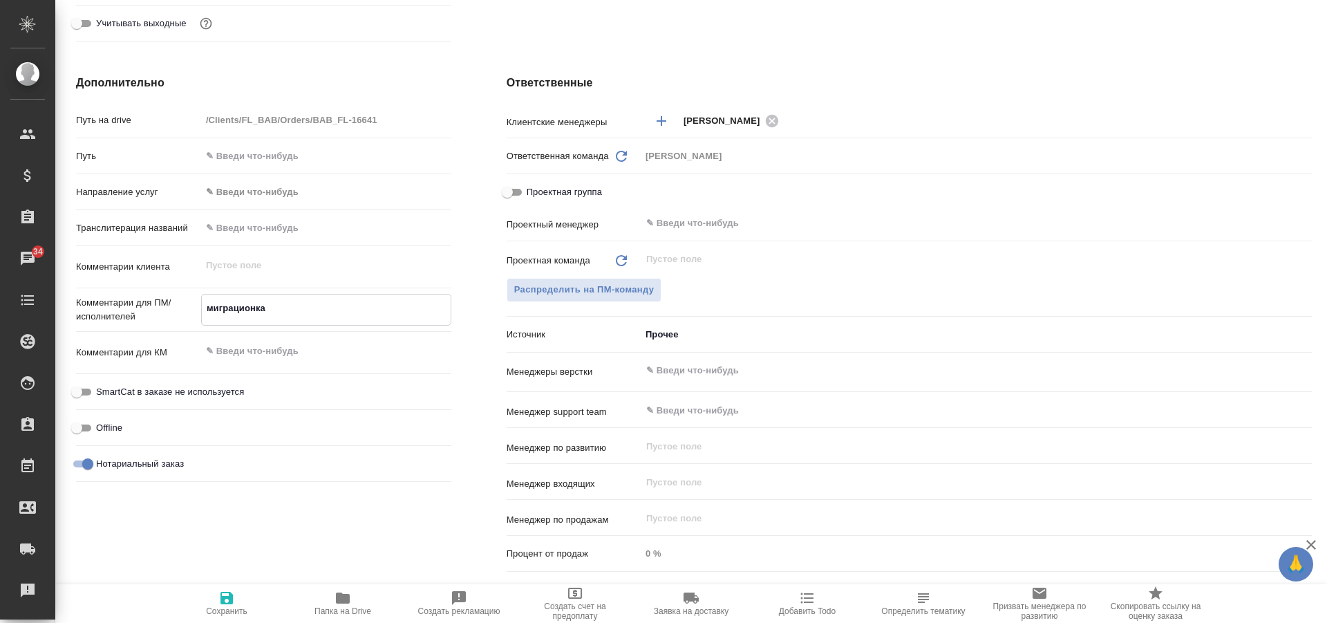
type textarea "x"
type textarea "миграционка в"
type textarea "x"
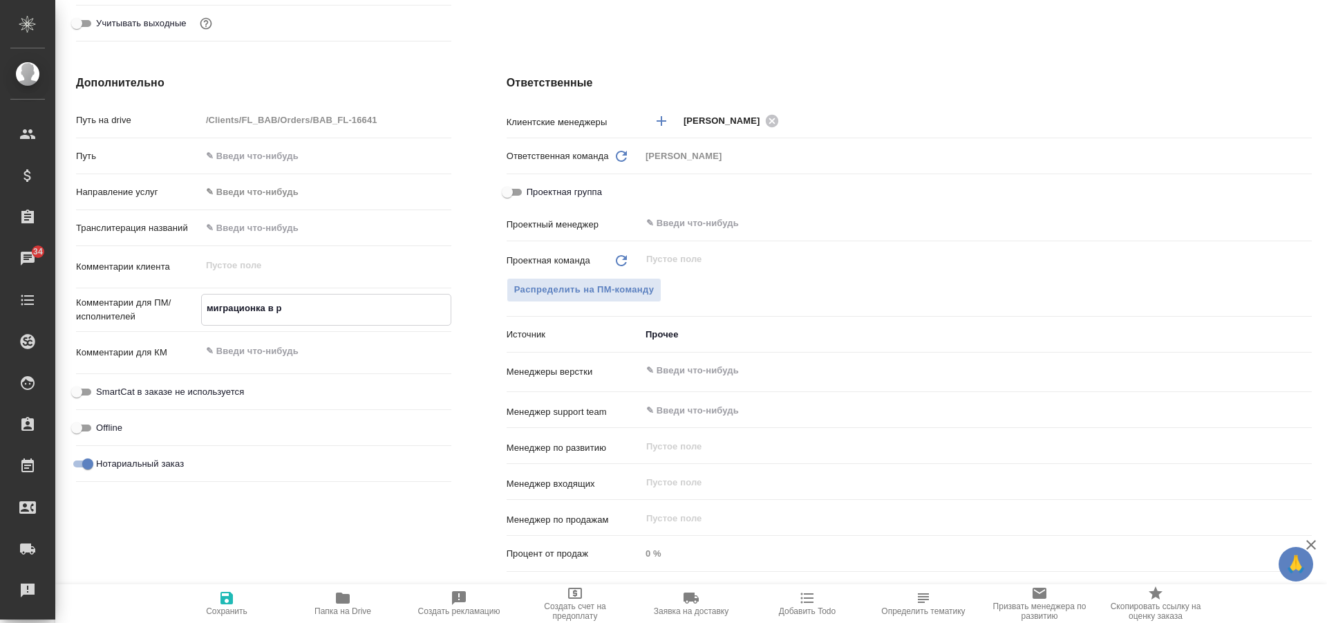
type textarea "миграционка в ре"
type textarea "x"
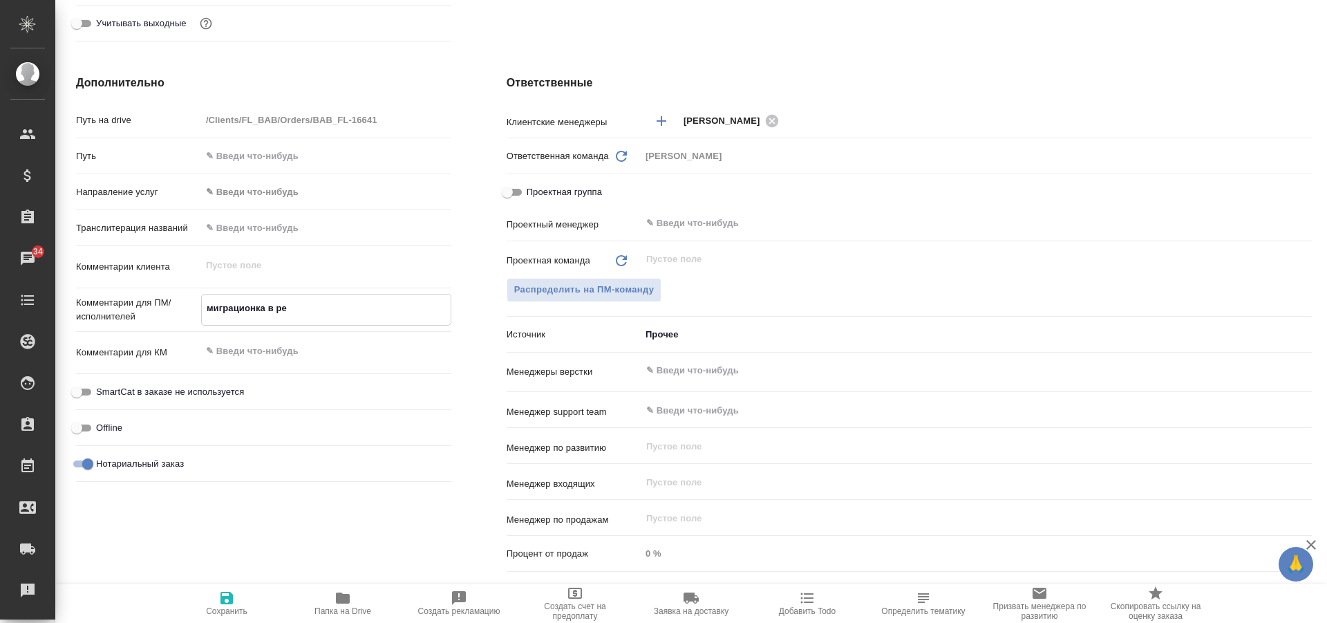
type textarea "миграционка в реф"
type textarea "x"
type textarea "миграционка в рефе"
type textarea "x"
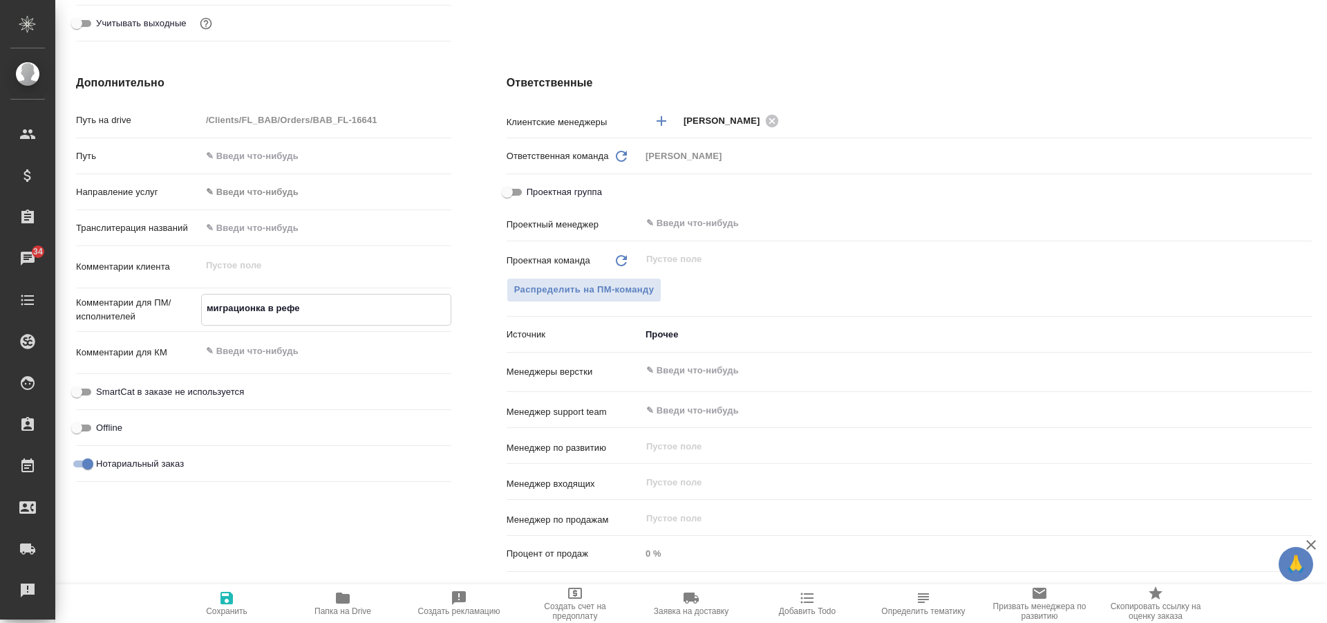
type textarea "x"
type textarea "миграционка в рефер"
type textarea "x"
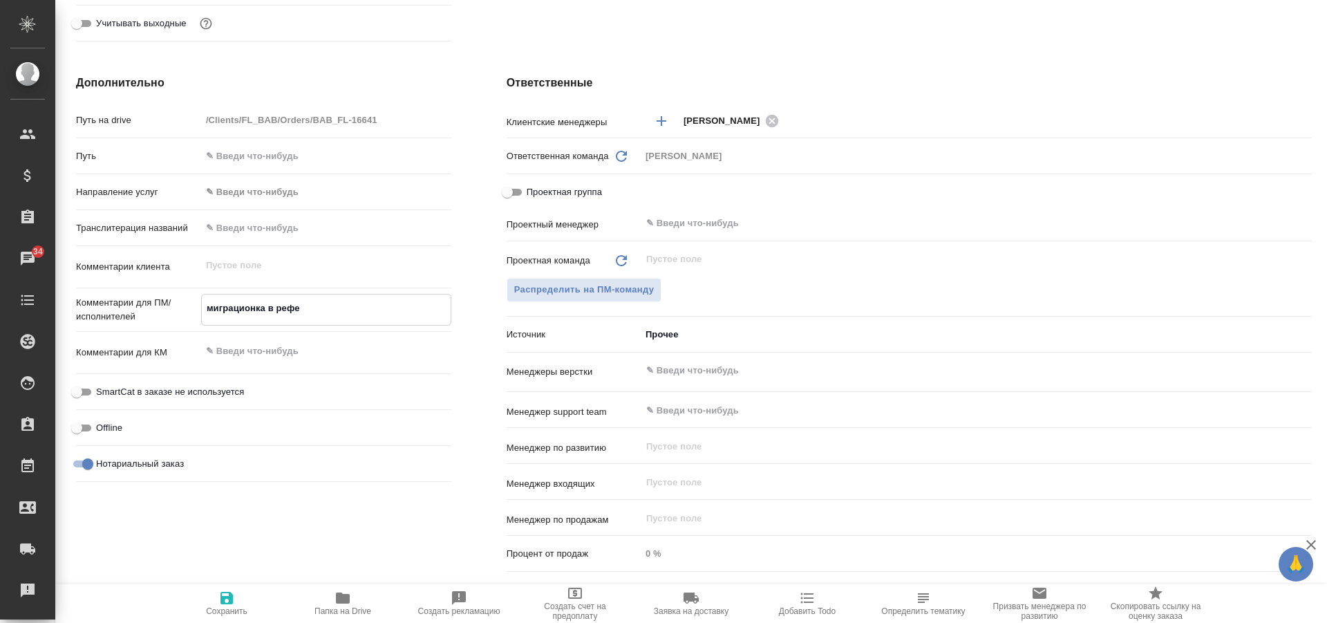
type textarea "x"
type textarea "миграционка в рефере"
type textarea "x"
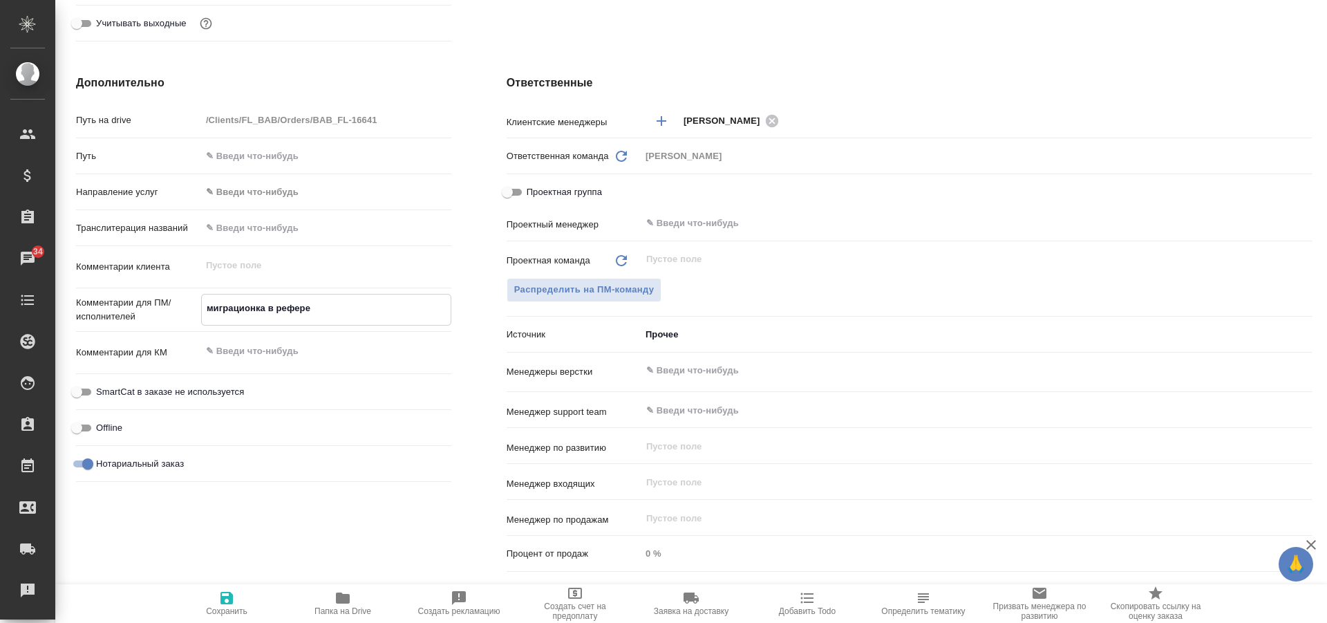
type textarea "x"
type textarea "миграционка в референ"
type textarea "x"
type textarea "миграционка в референс"
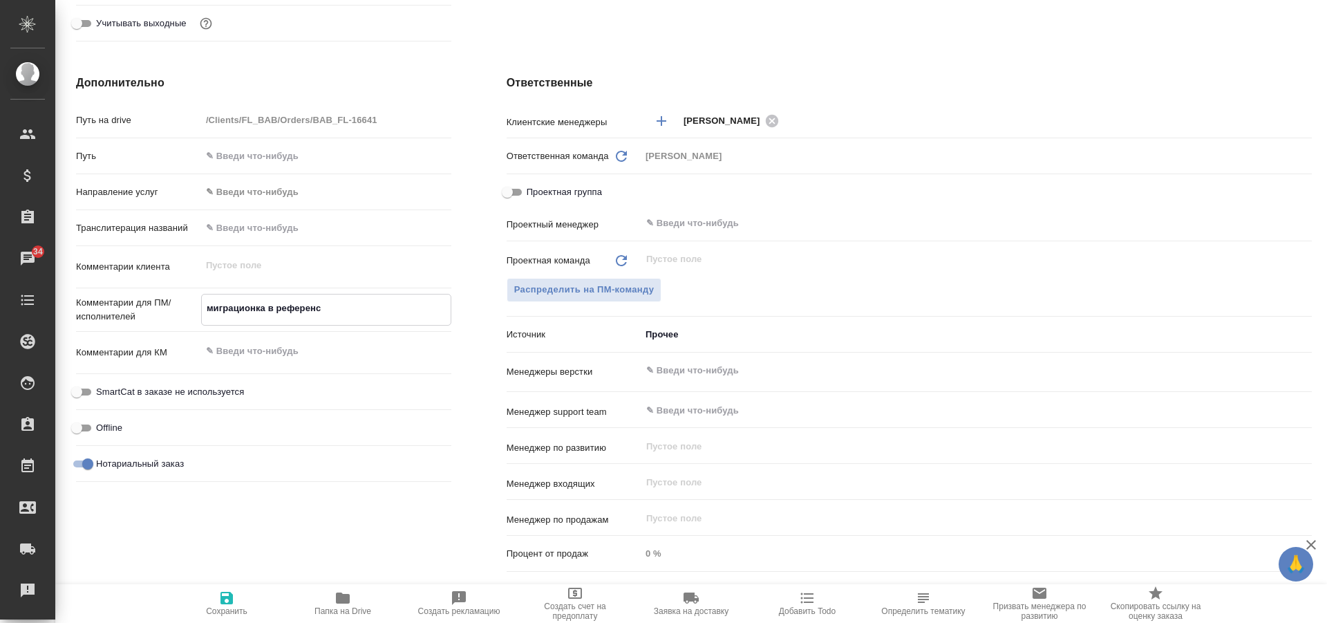
type textarea "x"
type textarea "миграционка в референса"
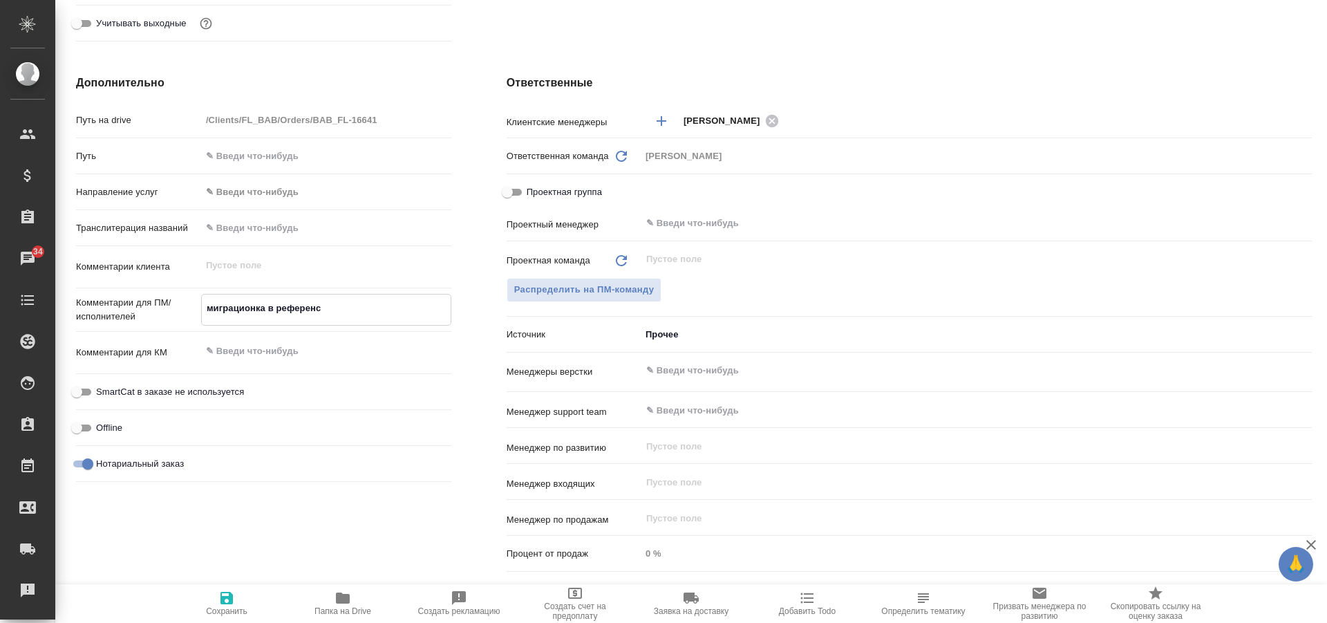
type textarea "x"
type textarea "миграционка в референсах"
type textarea "x"
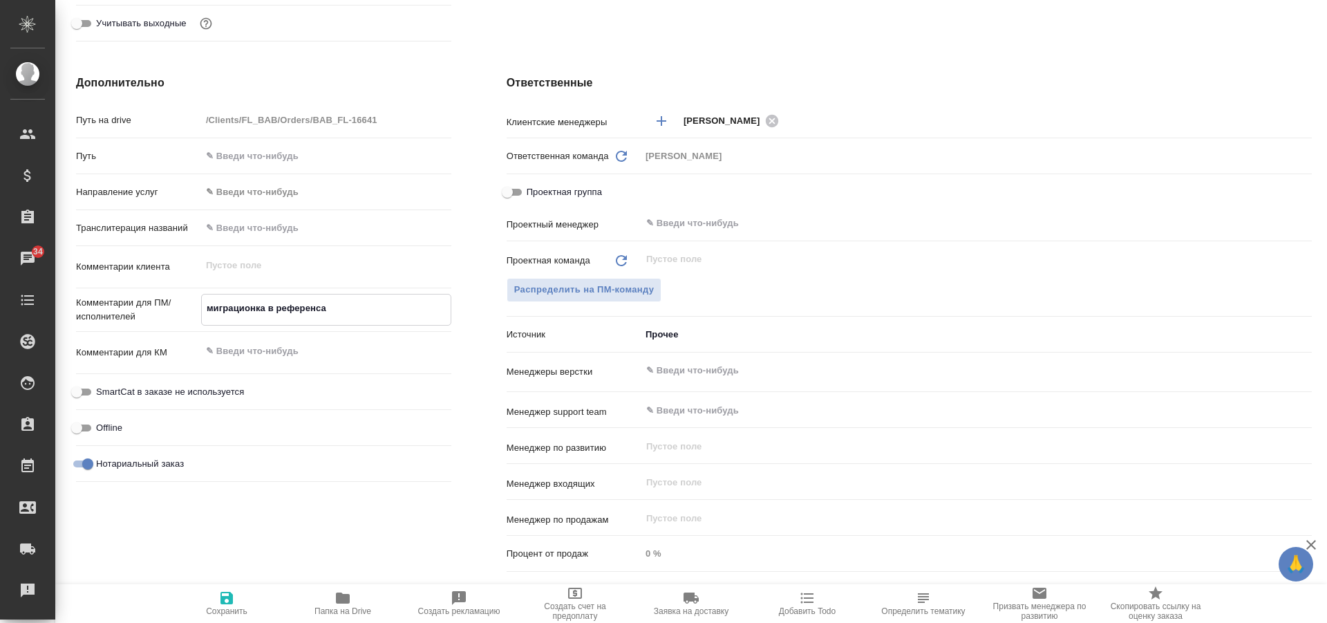
type textarea "x"
type textarea "миграционка в референсах"
type textarea "x"
click at [485, 273] on div "Ответственные Клиентские менеджеры Соловкова Екатерина ​ Ответственная команда …" at bounding box center [909, 326] width 861 height 558
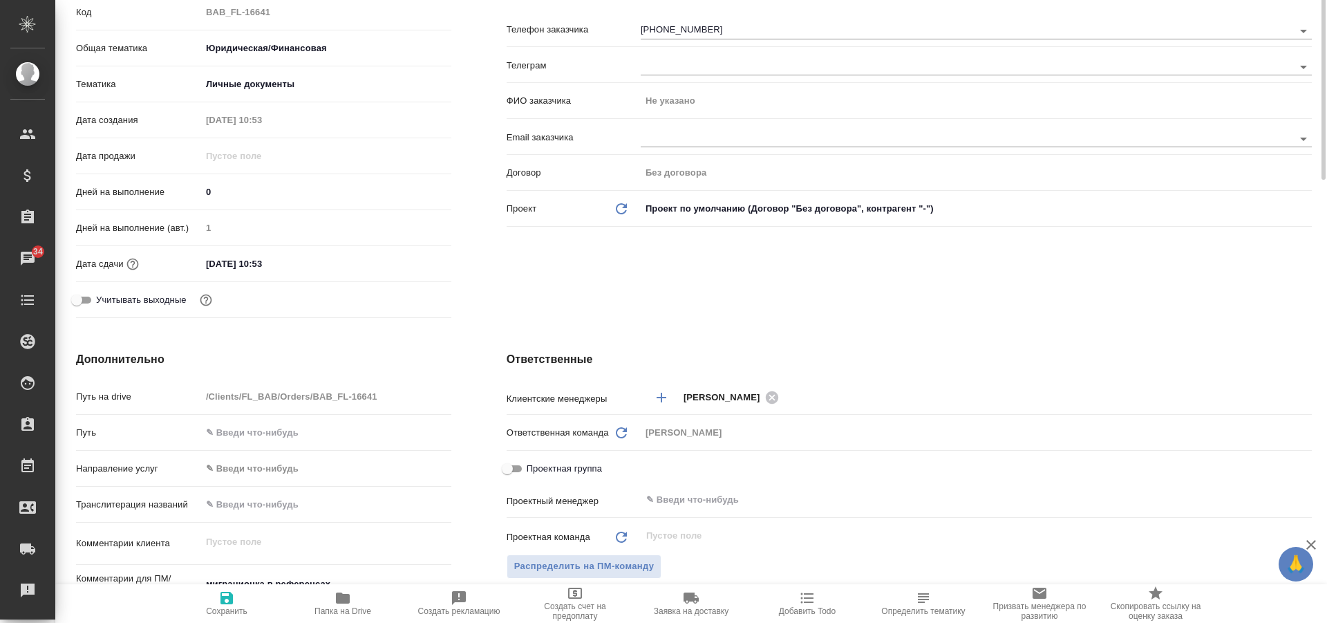
scroll to position [88, 0]
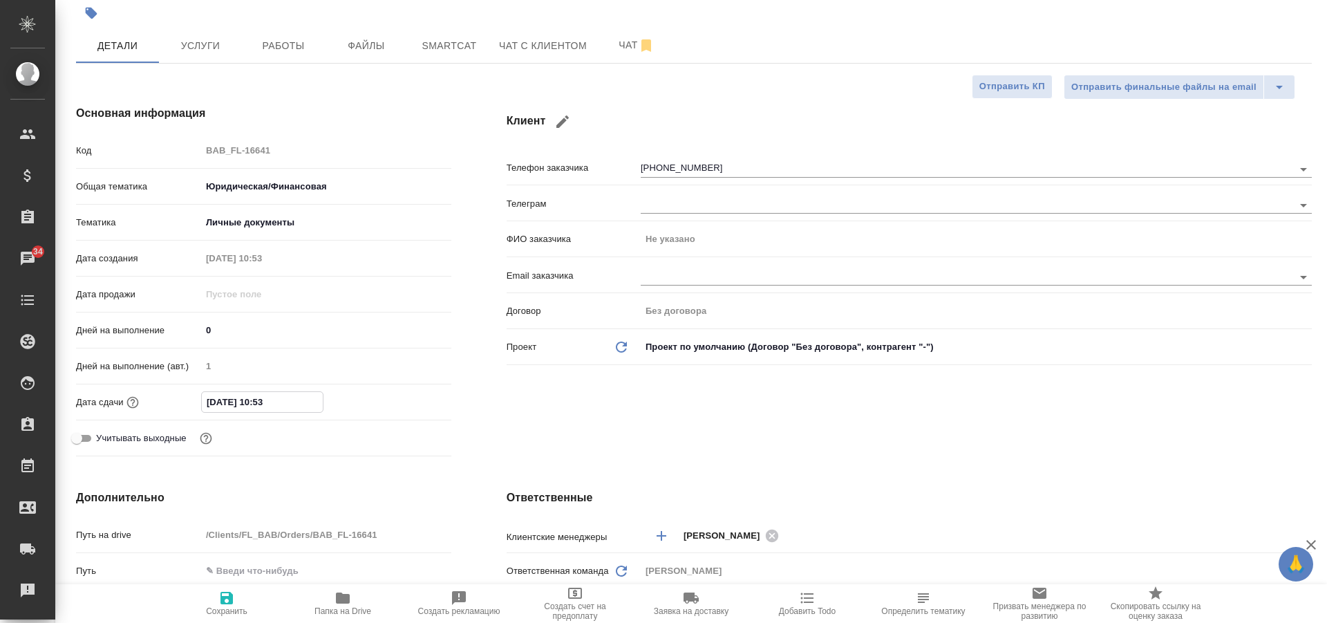
click at [279, 398] on input "08.10.2025 10:53" at bounding box center [262, 402] width 121 height 20
click at [411, 396] on icon "button" at bounding box center [411, 401] width 12 height 14
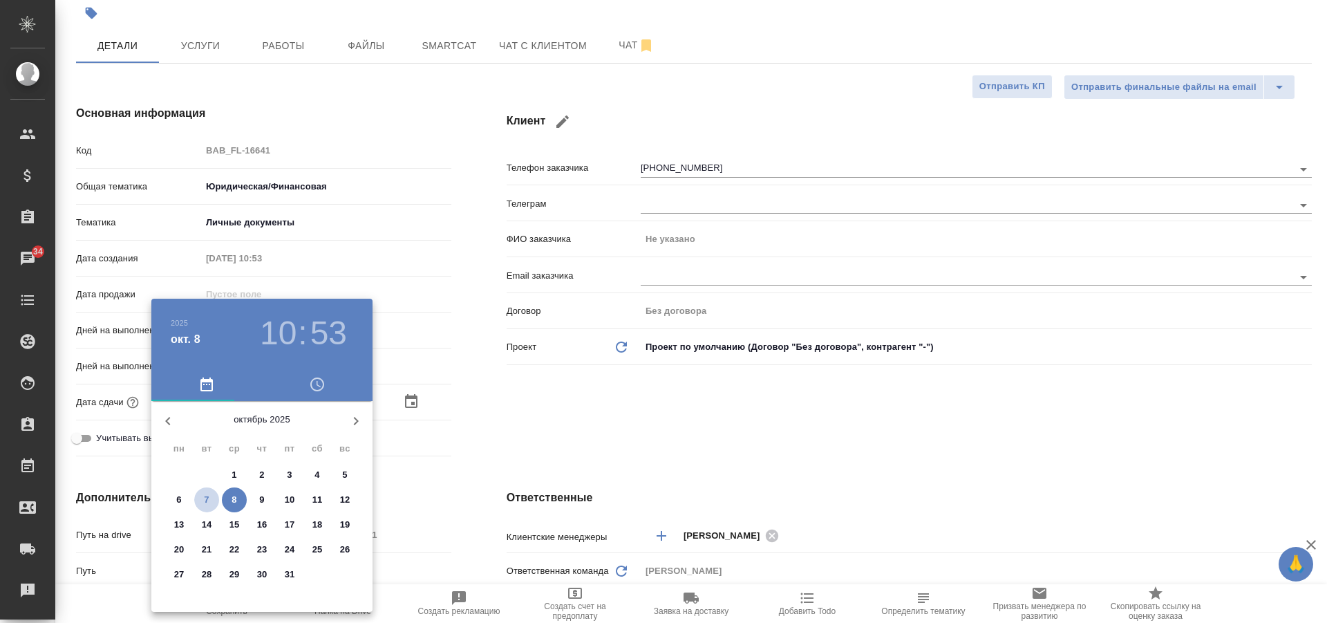
click at [207, 494] on p "7" at bounding box center [206, 500] width 5 height 14
type input "07.10.2025 10:53"
type textarea "x"
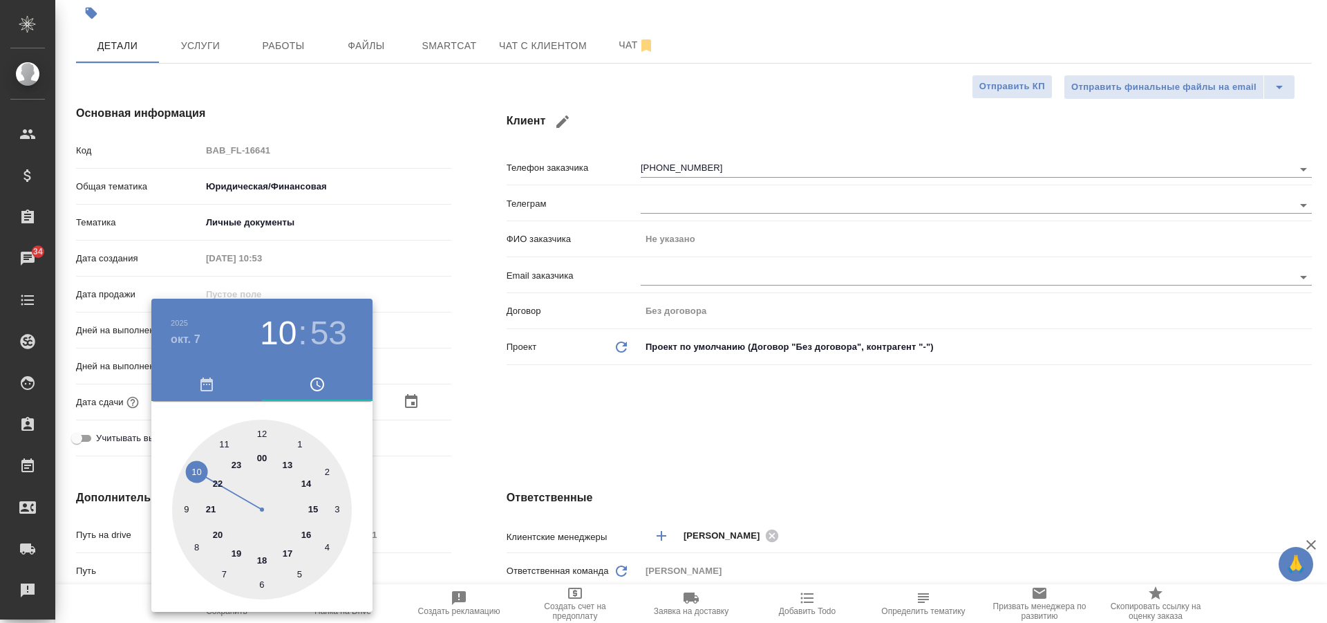
click at [262, 433] on div at bounding box center [262, 510] width 180 height 180
type input "07.10.2025 12:53"
type textarea "x"
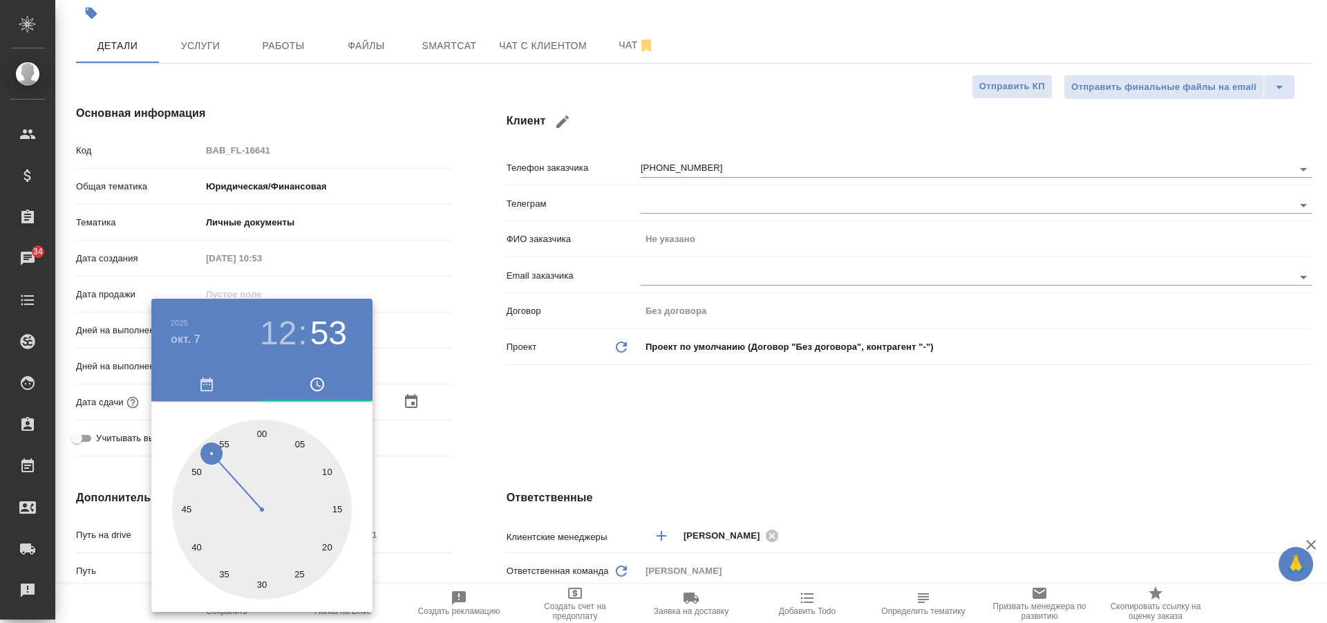
click at [262, 433] on div at bounding box center [262, 510] width 180 height 180
type input "07.10.2025 12:00"
type textarea "x"
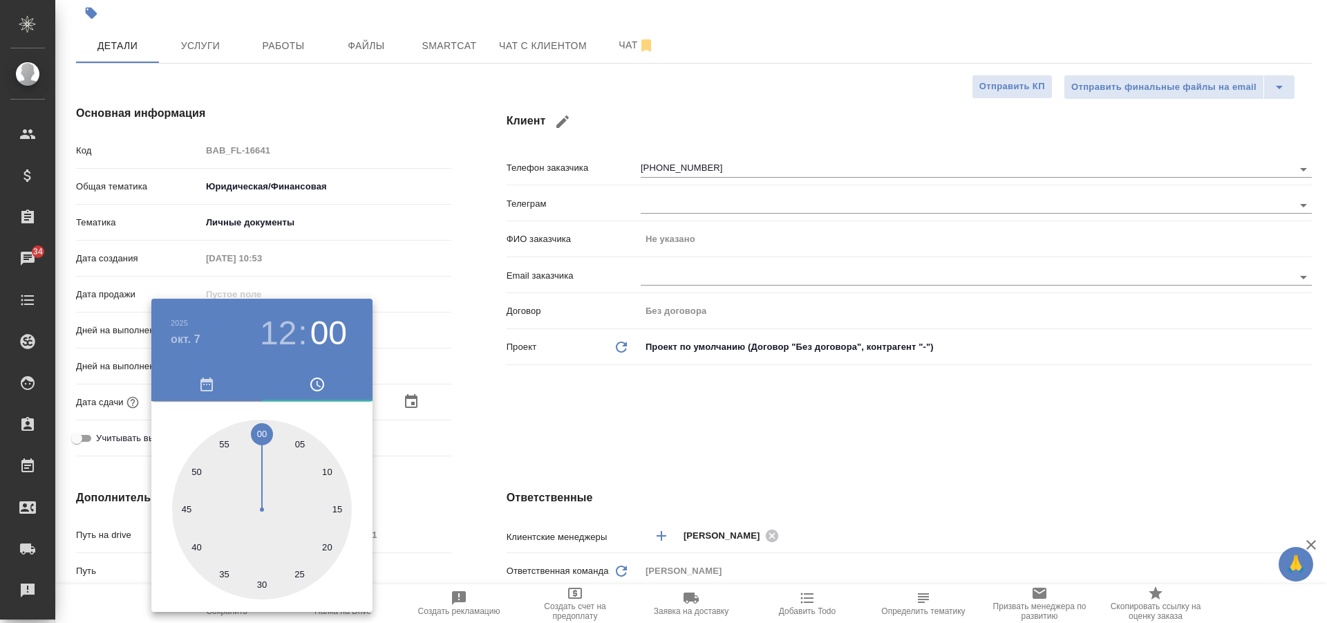
click at [458, 423] on div at bounding box center [663, 311] width 1327 height 623
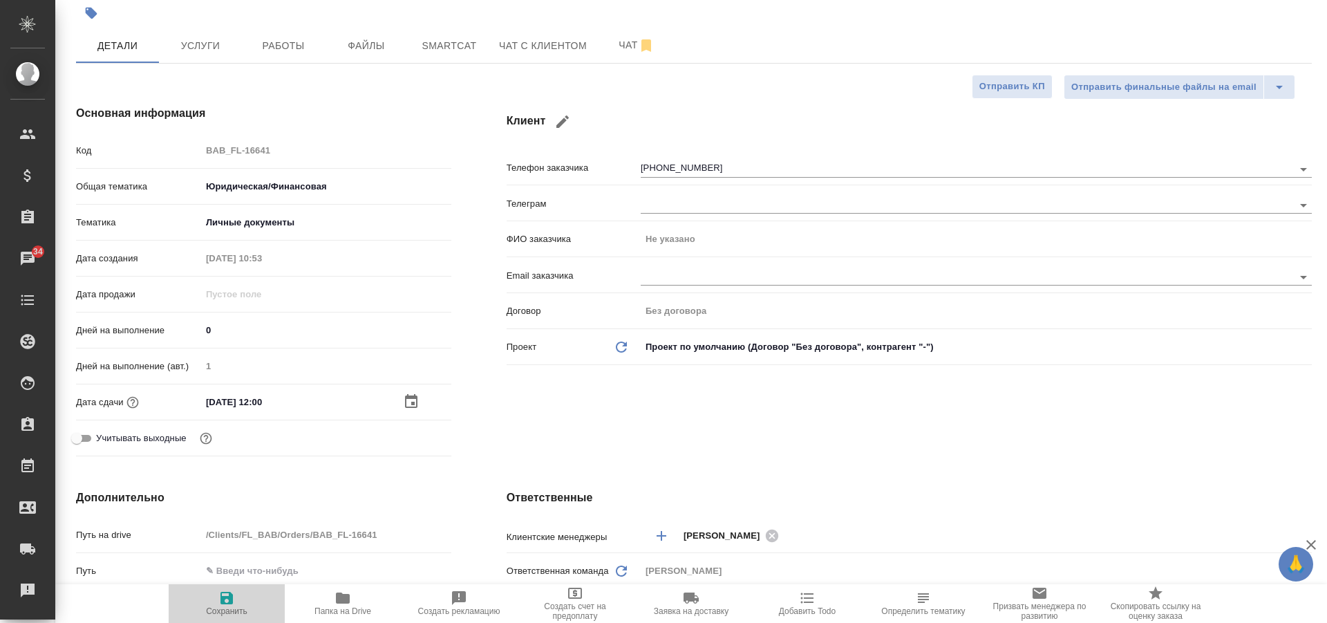
click at [234, 597] on icon "button" at bounding box center [226, 598] width 17 height 17
type textarea "x"
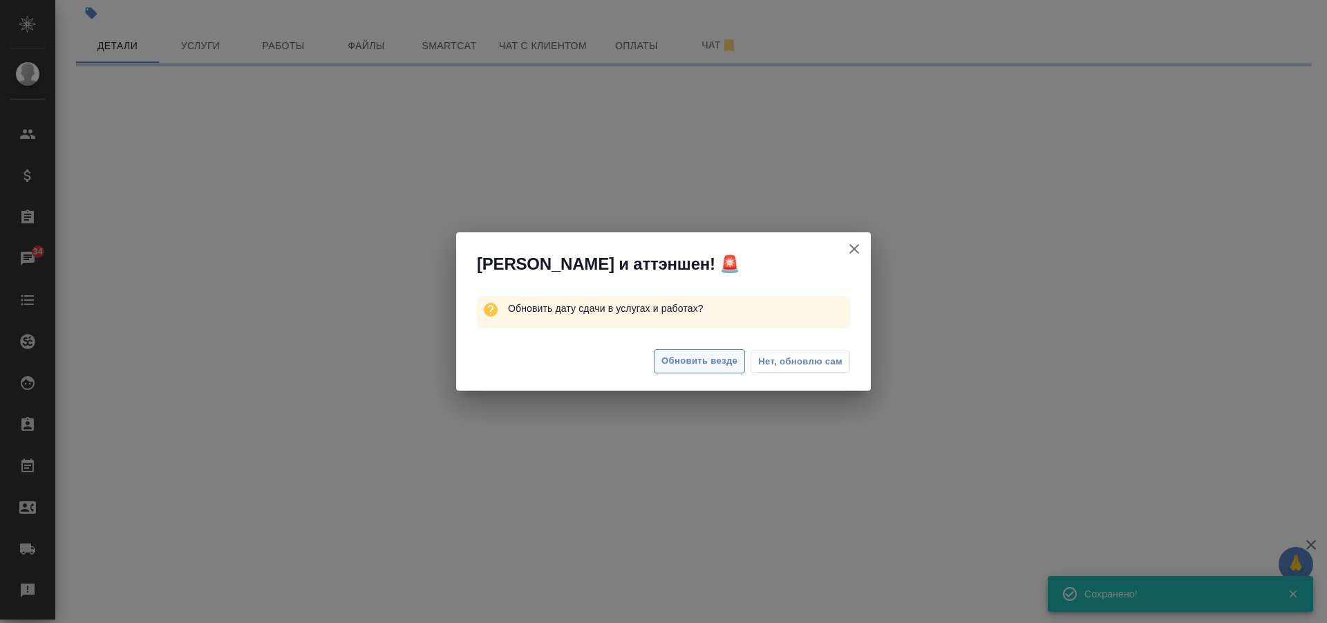
click at [711, 363] on span "Обновить везде" at bounding box center [700, 361] width 76 height 16
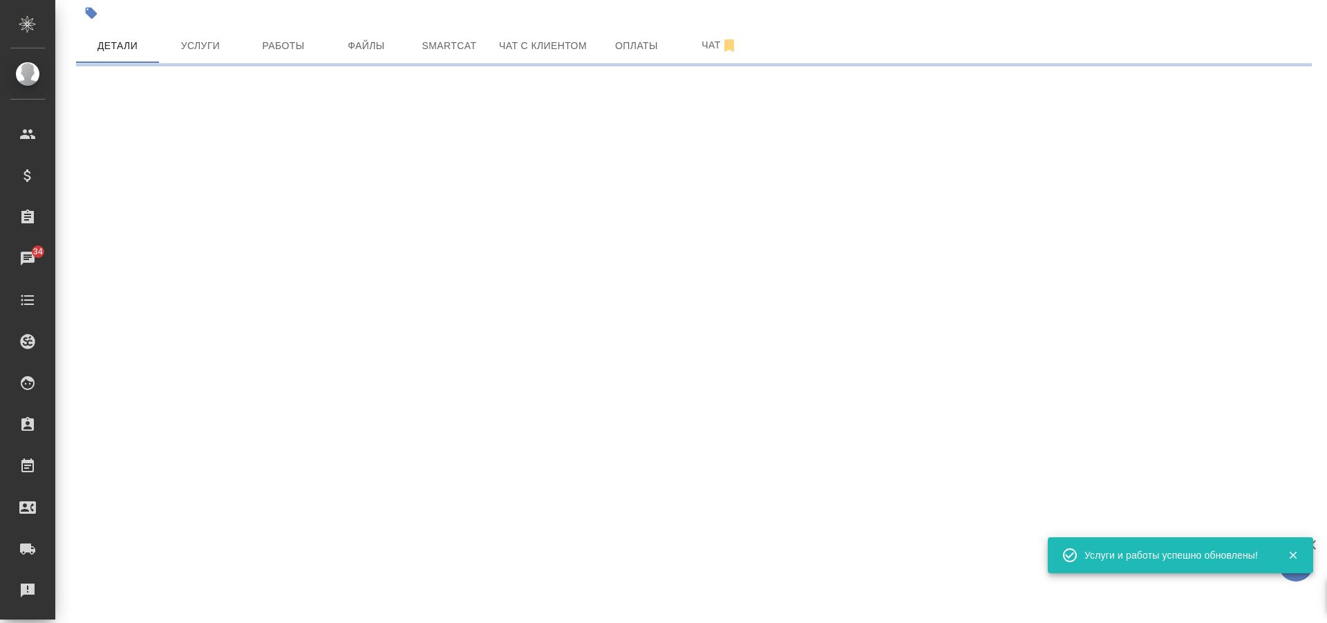
select select "RU"
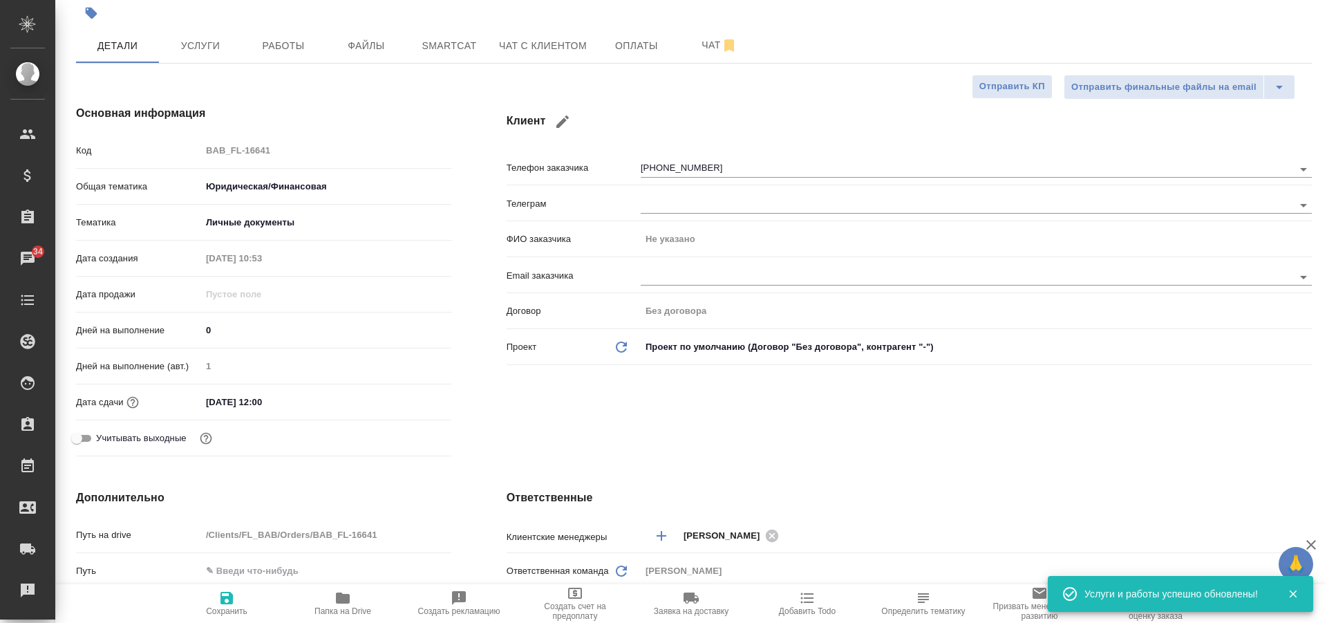
type textarea "x"
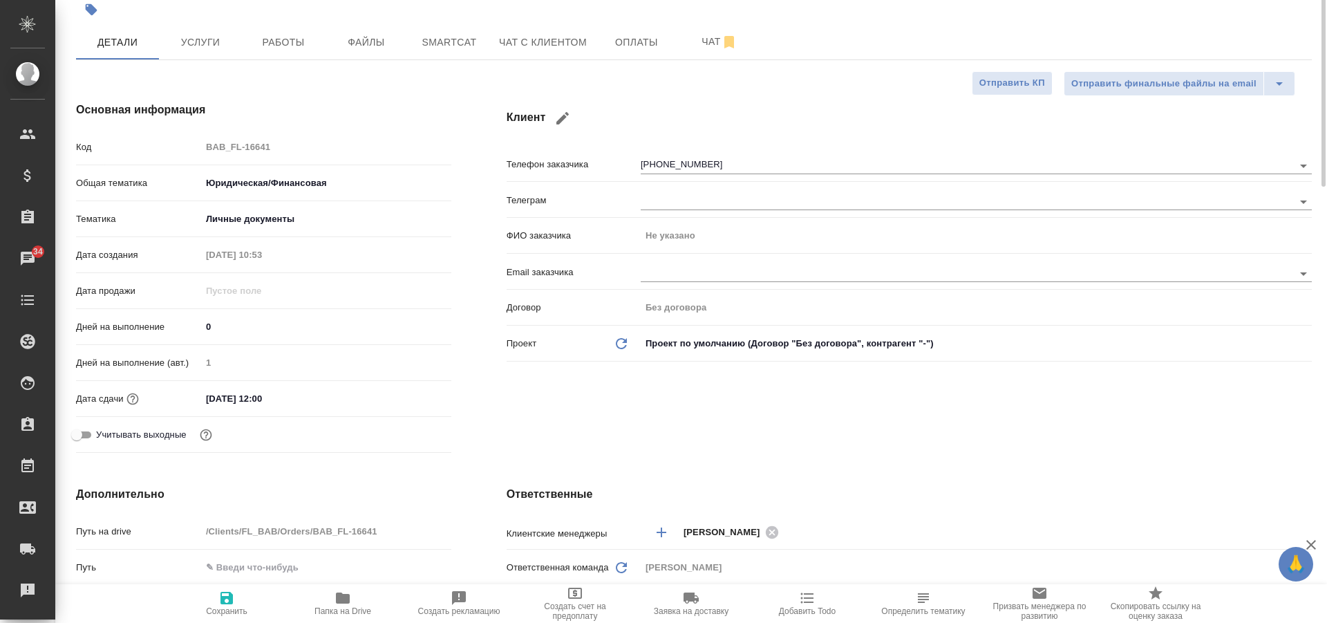
scroll to position [0, 0]
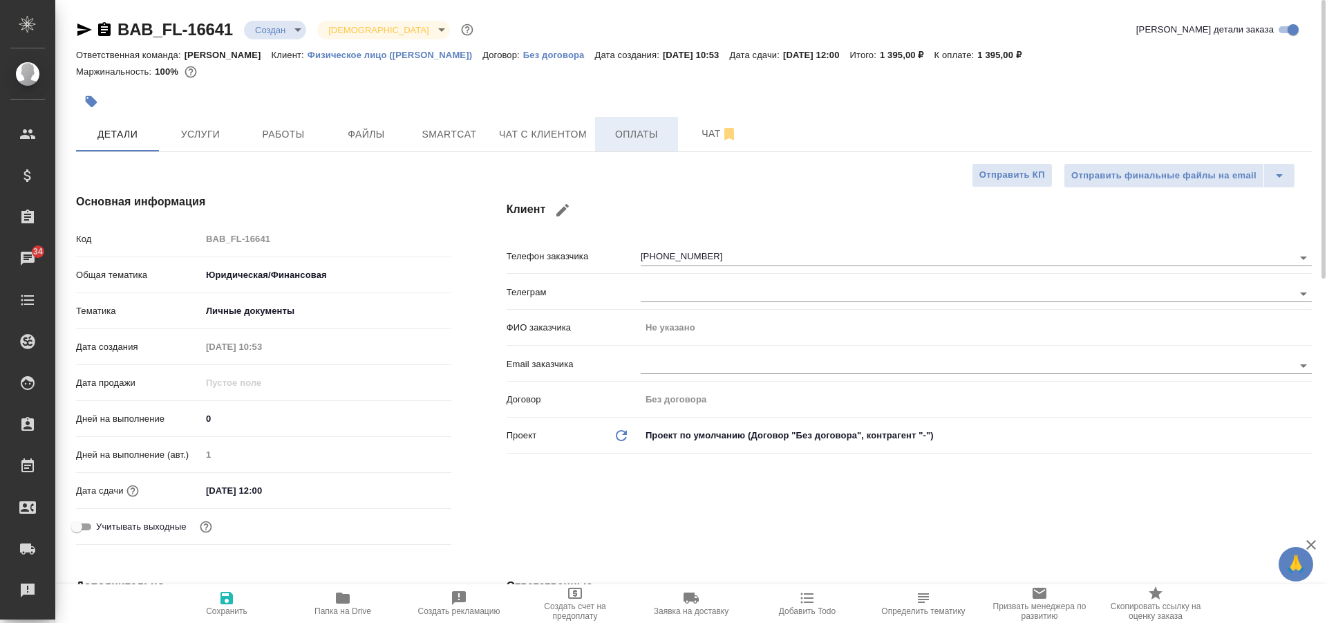
click at [644, 140] on span "Оплаты" at bounding box center [637, 134] width 66 height 17
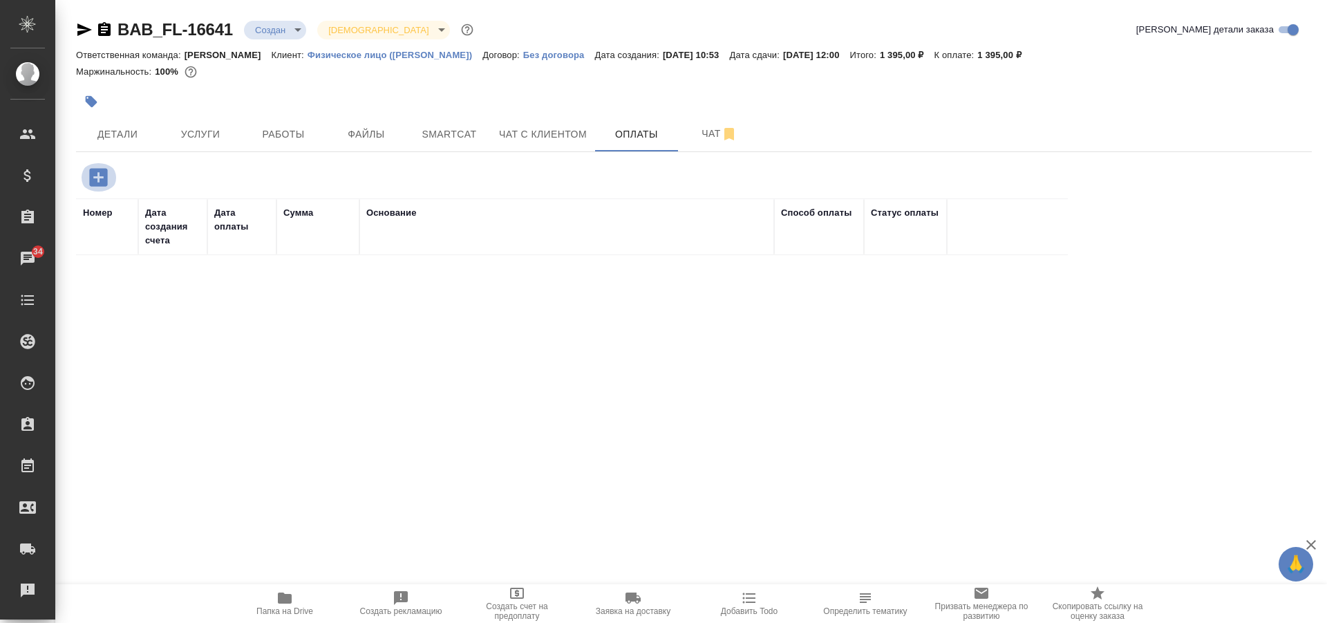
click at [93, 175] on icon "button" at bounding box center [98, 177] width 18 height 18
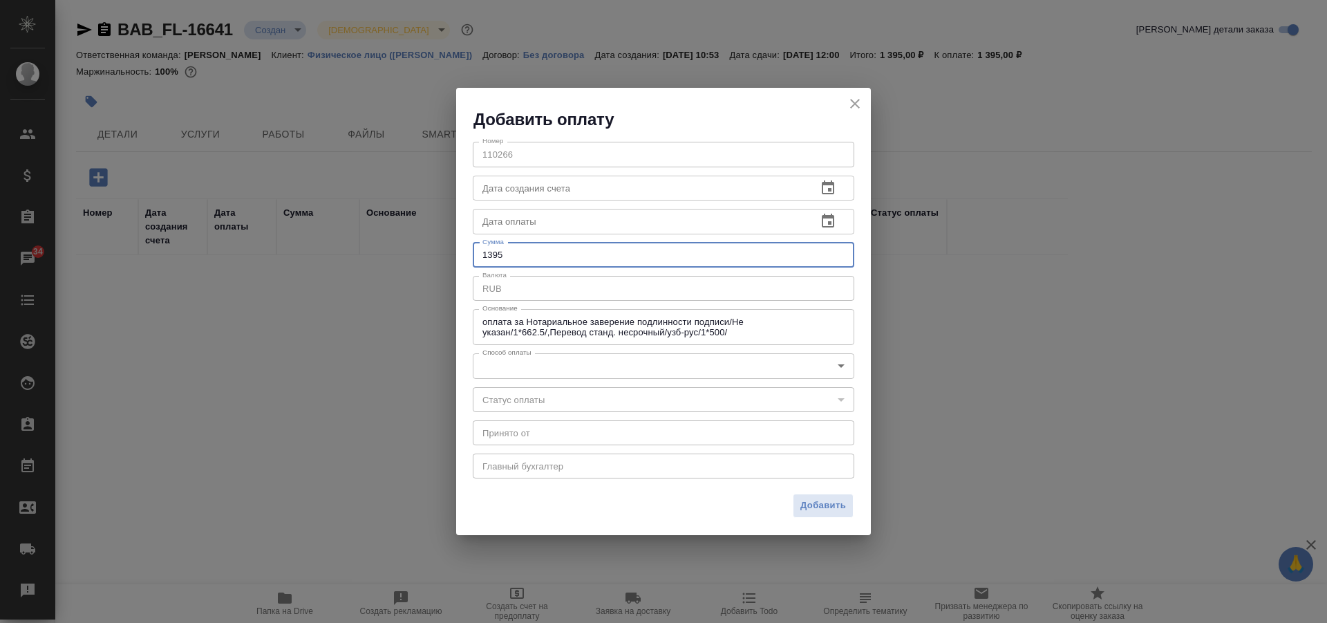
click at [519, 252] on input "1395" at bounding box center [664, 255] width 382 height 25
type input "1400"
click at [583, 359] on body "🙏 .cls-1 fill:#fff; AWATERA Solovkova Ekaterina Клиенты Спецификации Заказы 34 …" at bounding box center [663, 311] width 1327 height 623
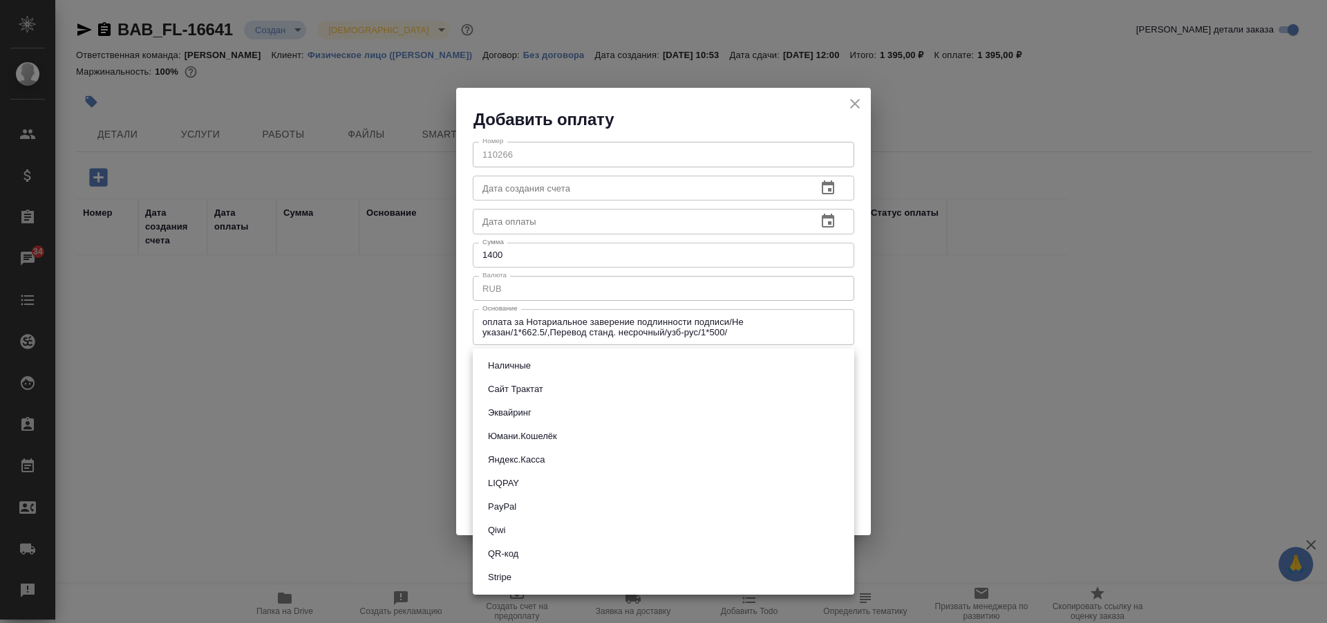
click at [574, 371] on li "Наличные" at bounding box center [664, 366] width 382 height 24
type input "cash"
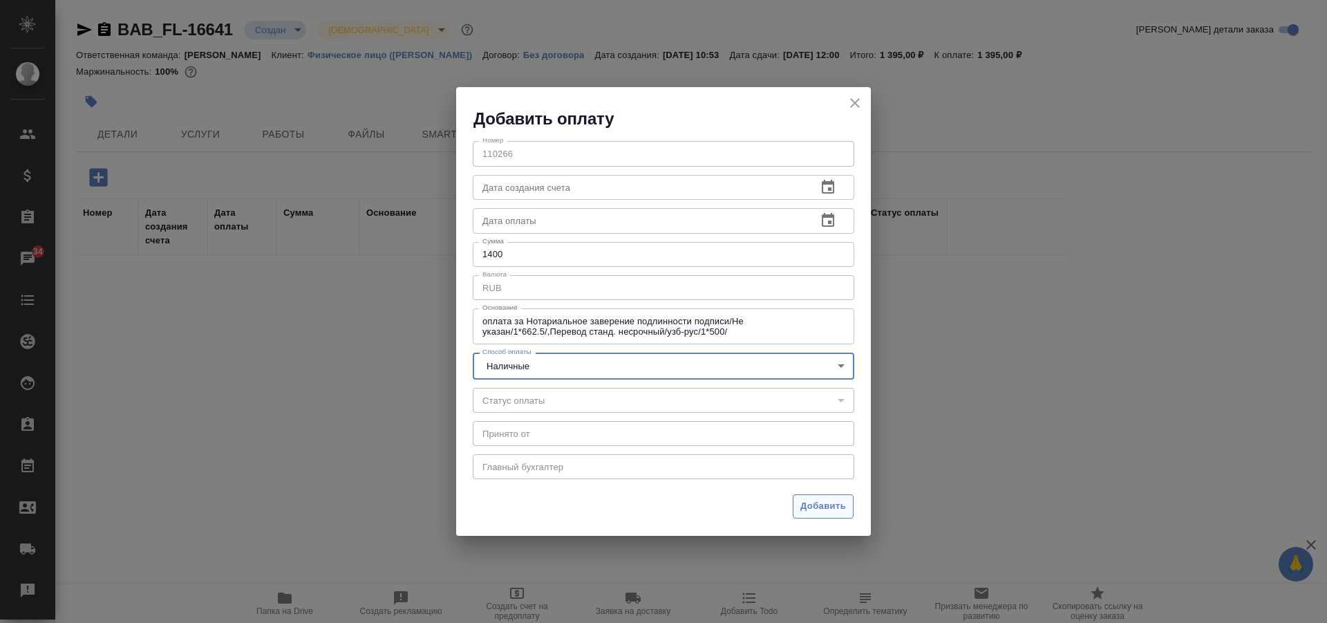
click at [819, 510] on span "Добавить" at bounding box center [824, 506] width 46 height 16
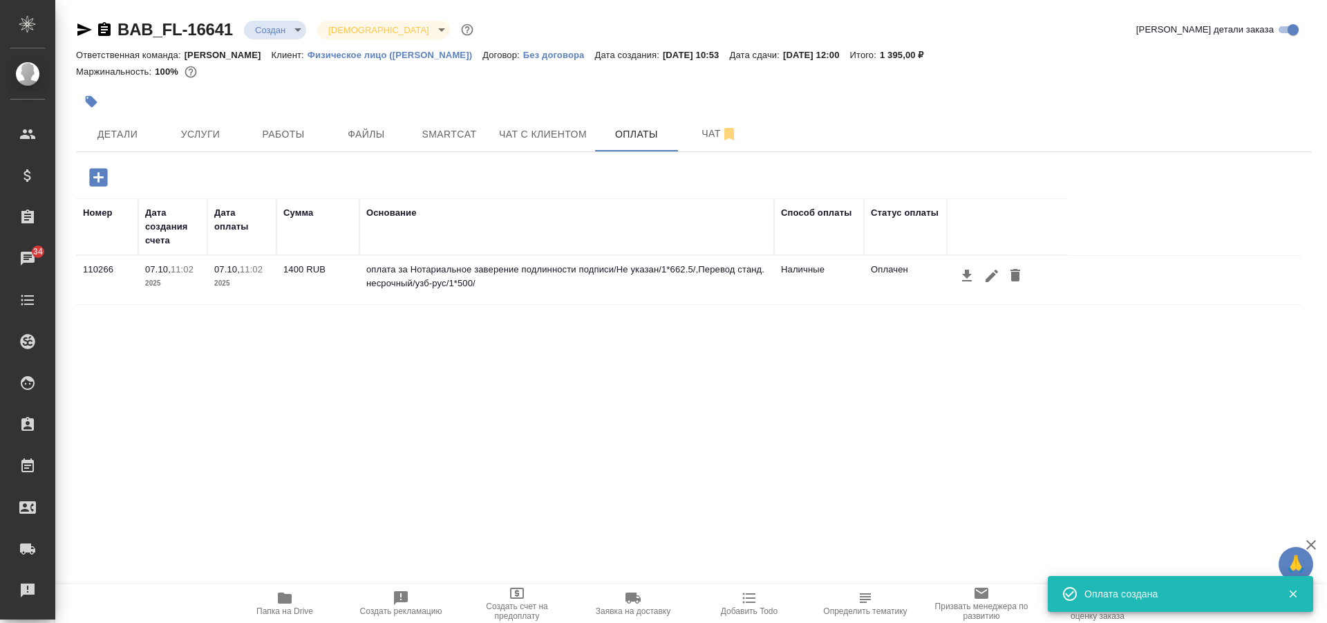
click at [100, 101] on button "button" at bounding box center [91, 101] width 30 height 30
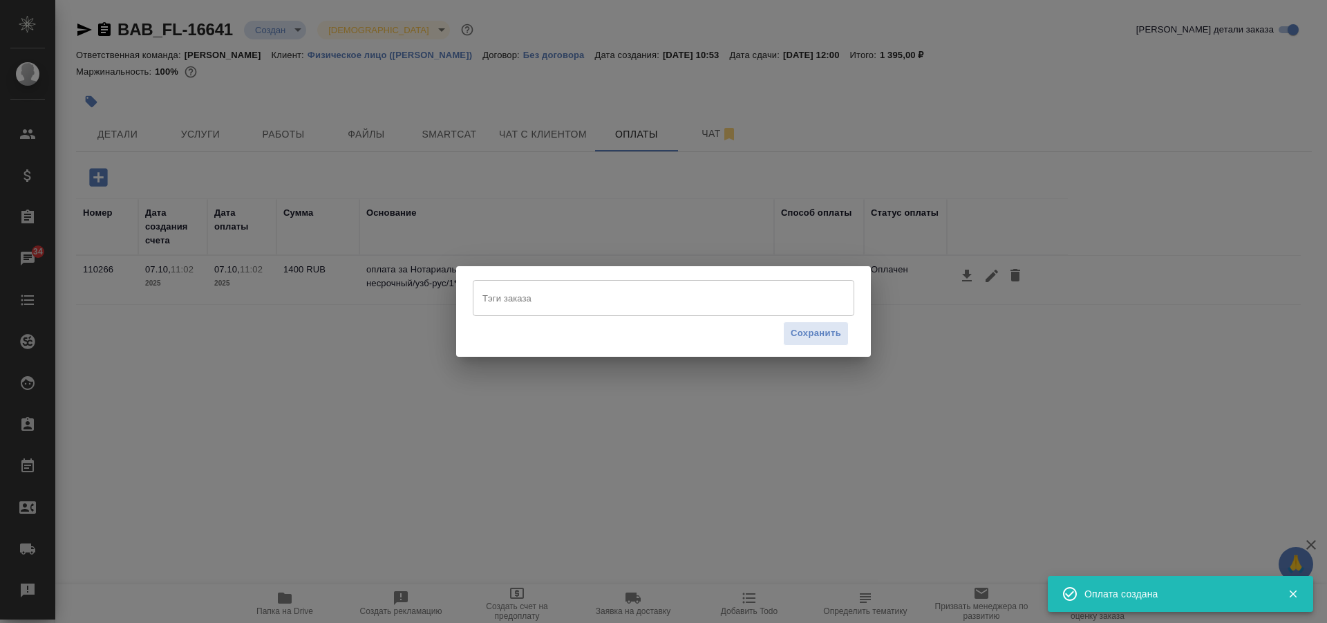
click at [532, 297] on input "Тэги заказа" at bounding box center [650, 298] width 343 height 24
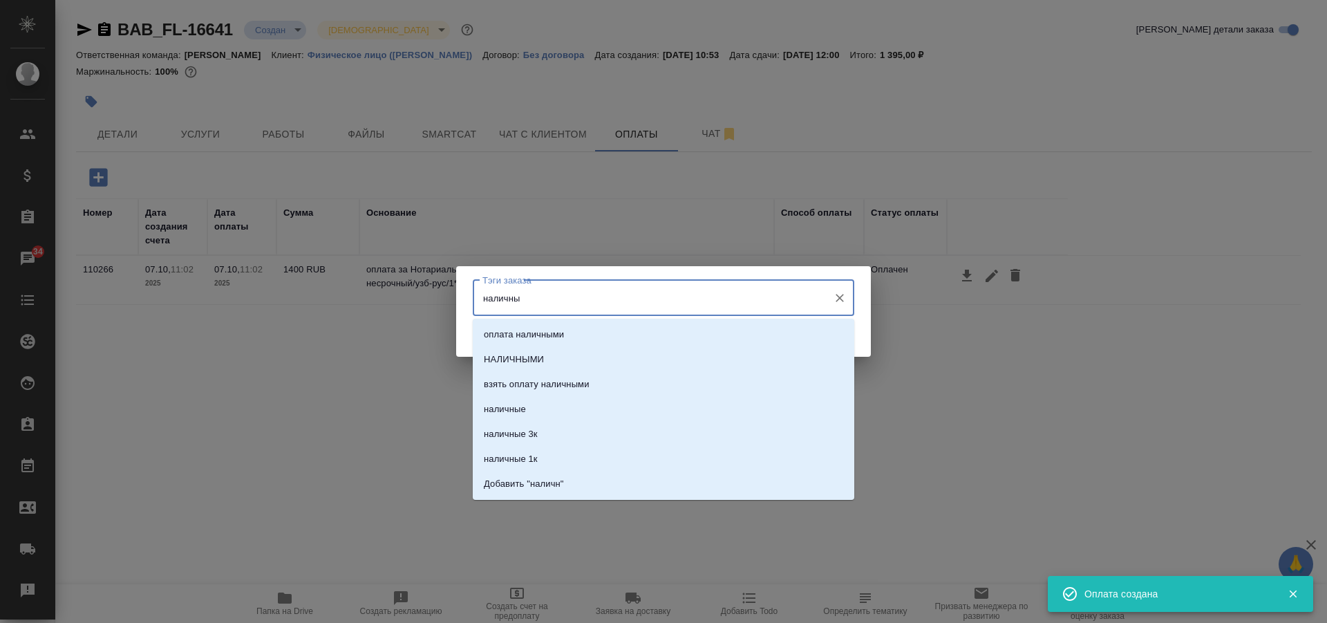
type input "наличные"
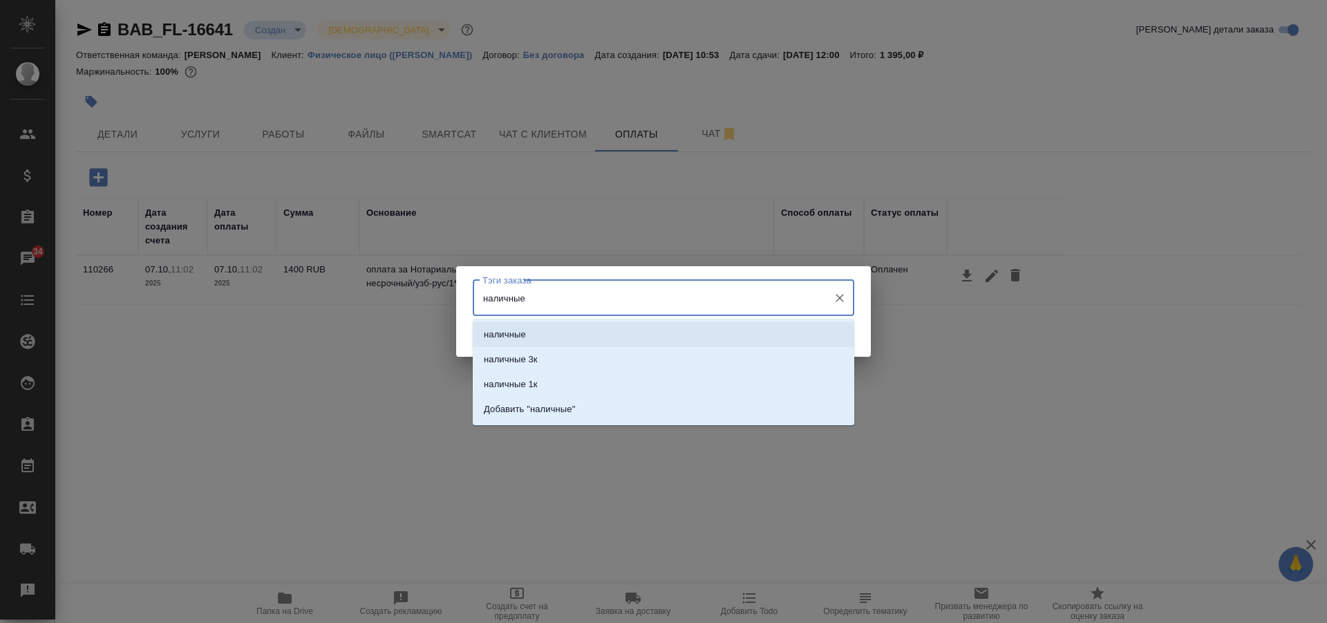
click at [519, 334] on p "наличные" at bounding box center [505, 335] width 42 height 14
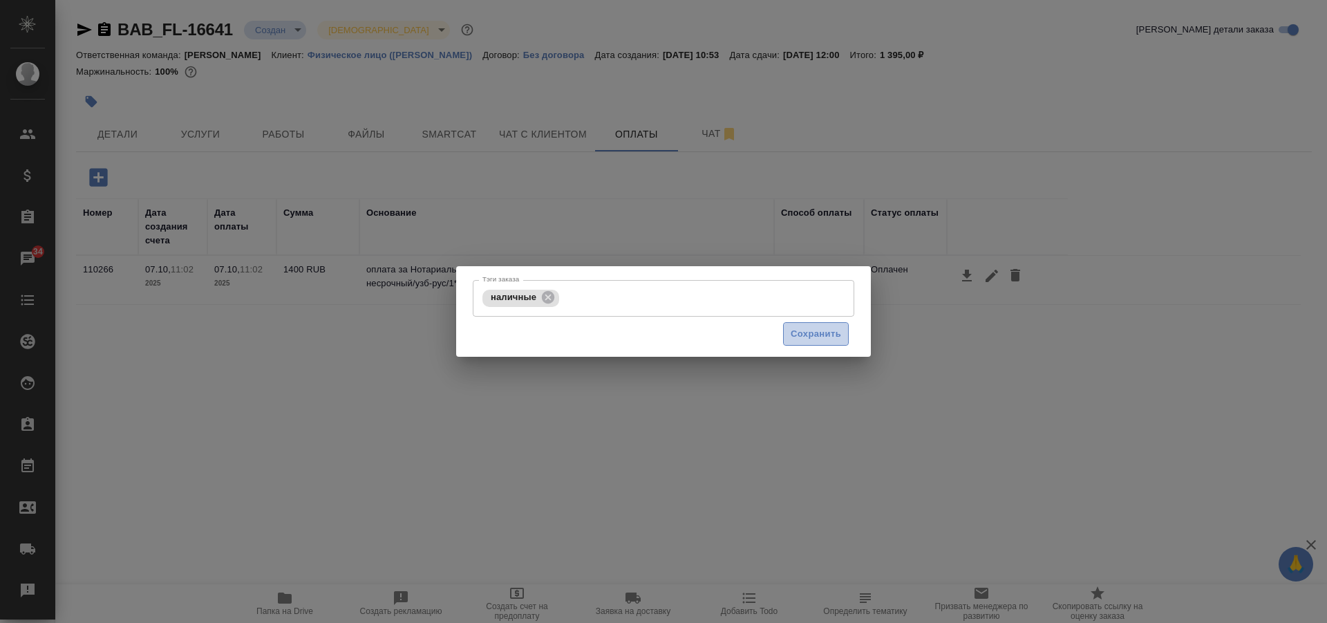
click at [805, 337] on span "Сохранить" at bounding box center [816, 334] width 50 height 16
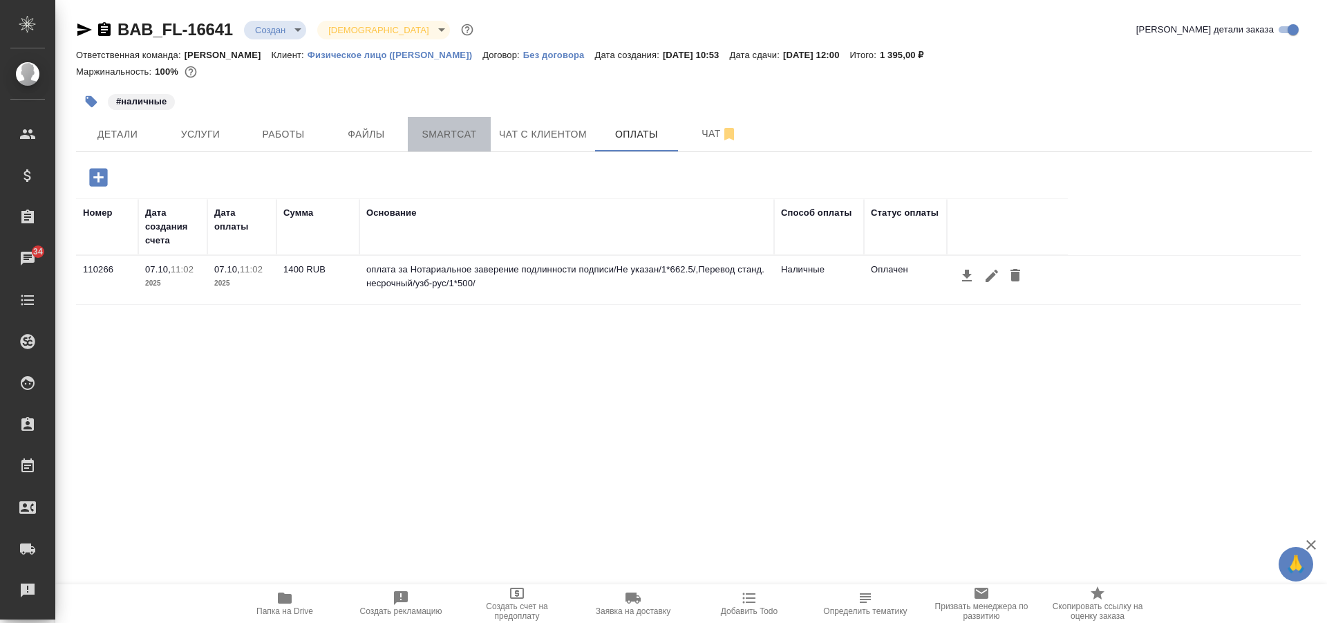
click at [436, 128] on span "Smartcat" at bounding box center [449, 134] width 66 height 17
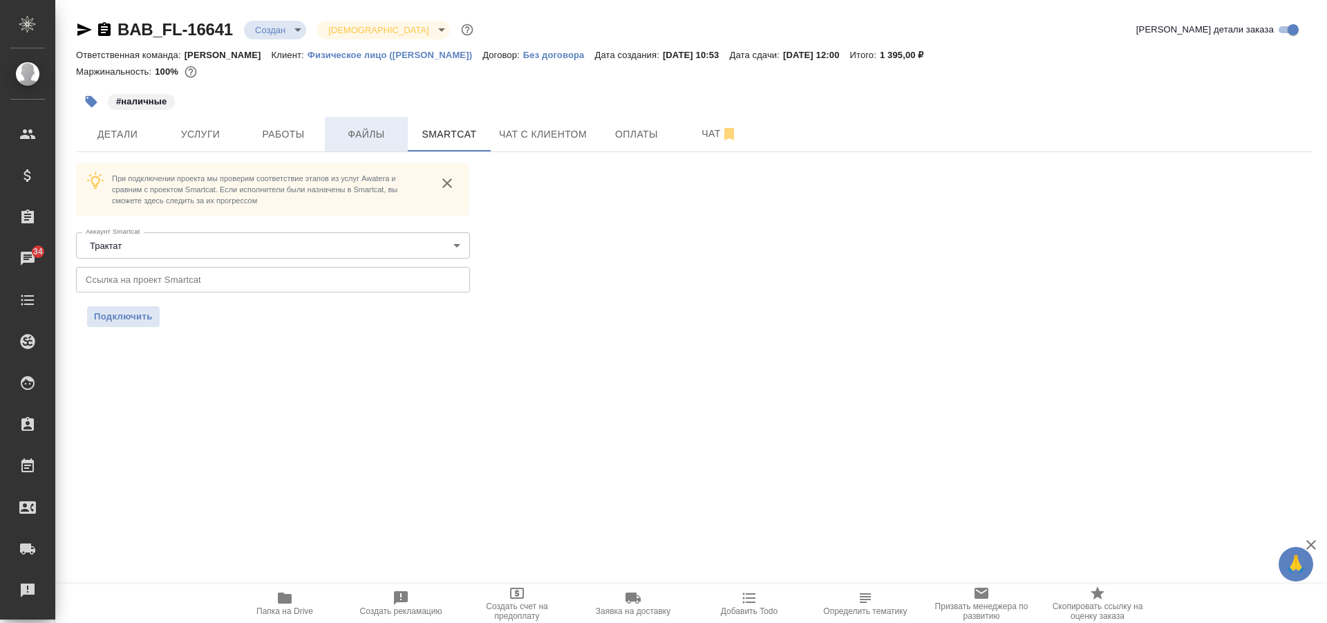
click at [353, 135] on span "Файлы" at bounding box center [366, 134] width 66 height 17
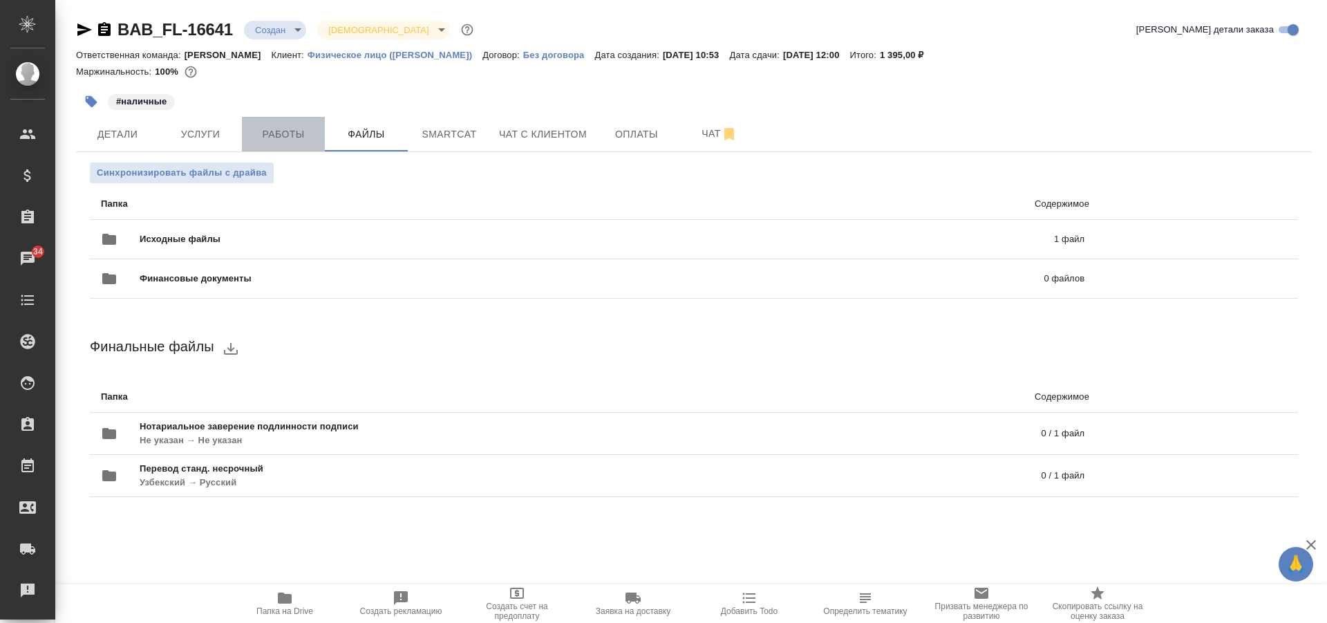
click at [287, 136] on span "Работы" at bounding box center [283, 134] width 66 height 17
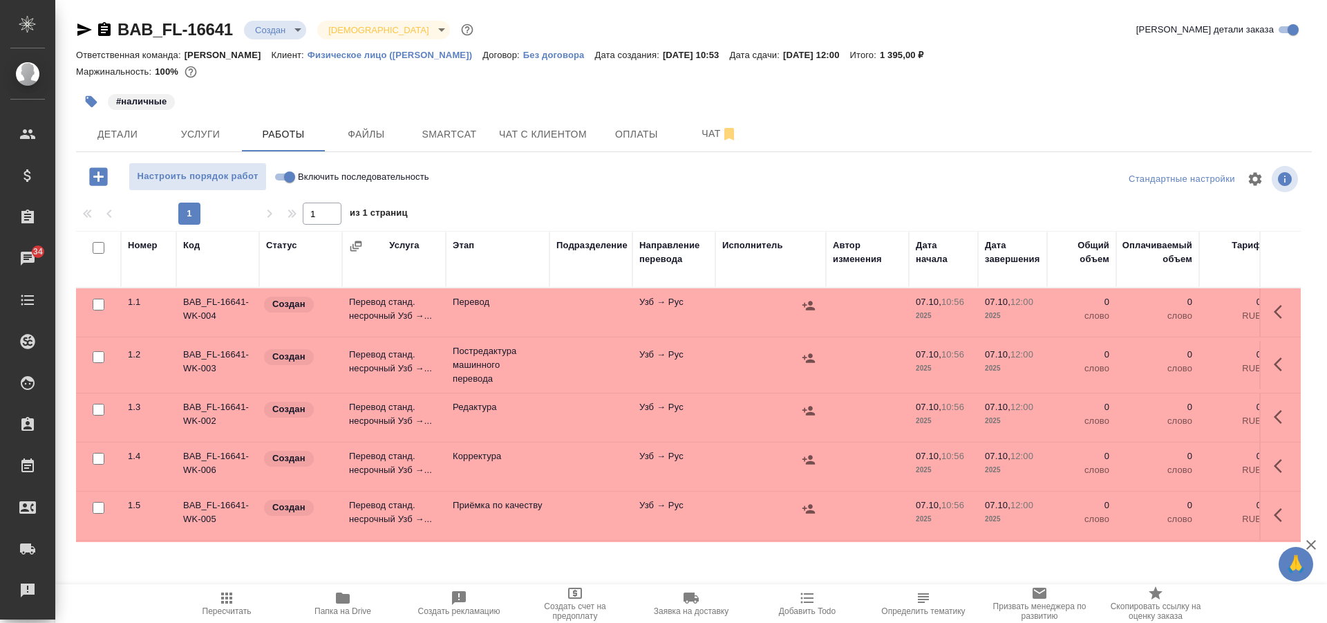
click at [98, 356] on input "checkbox" at bounding box center [99, 357] width 12 height 12
checkbox input "true"
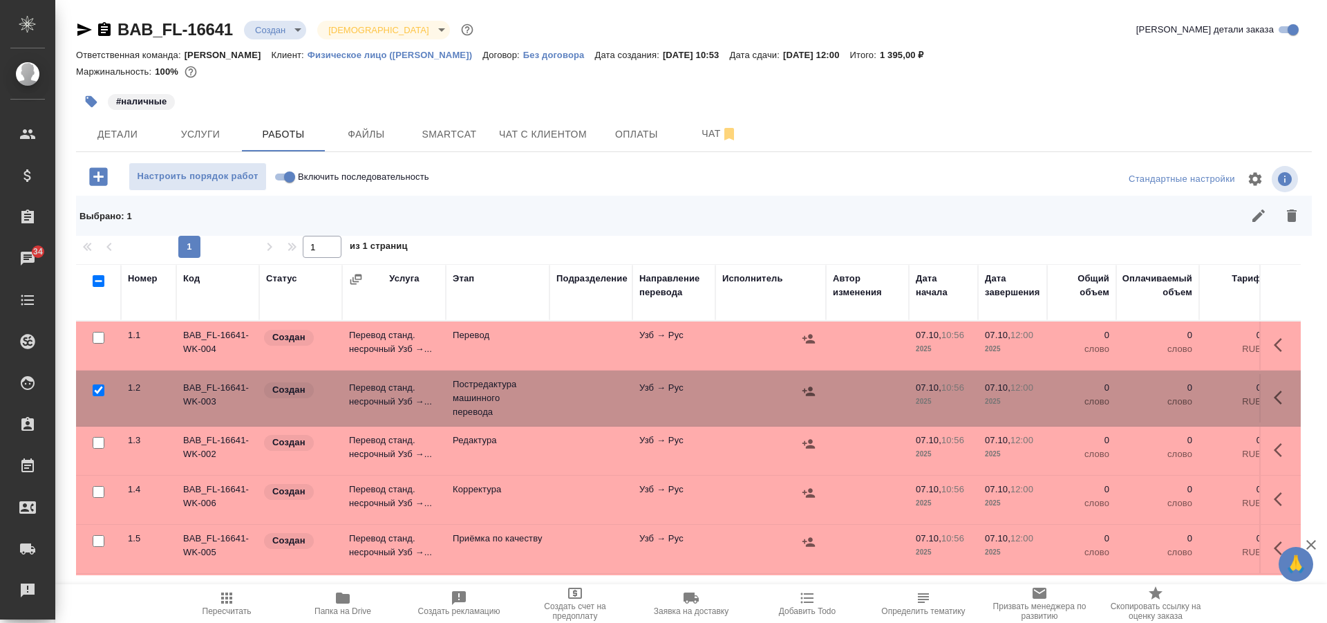
click at [98, 437] on input "checkbox" at bounding box center [99, 443] width 12 height 12
checkbox input "true"
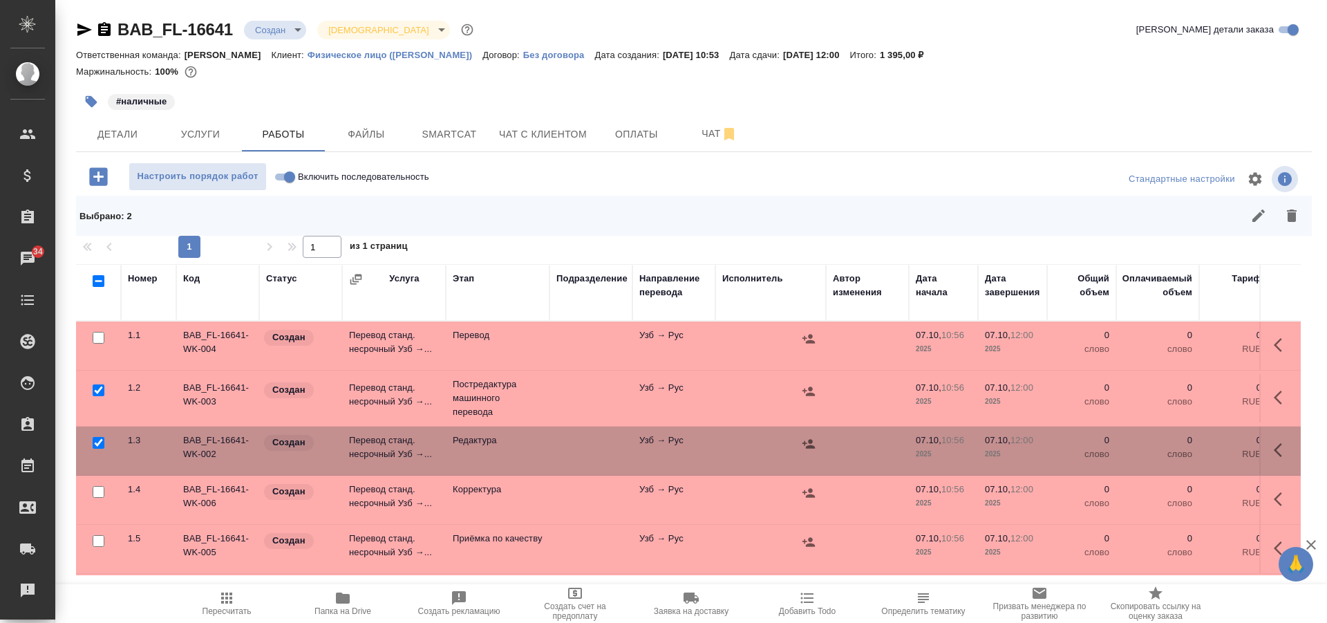
click at [96, 491] on input "checkbox" at bounding box center [99, 492] width 12 height 12
checkbox input "true"
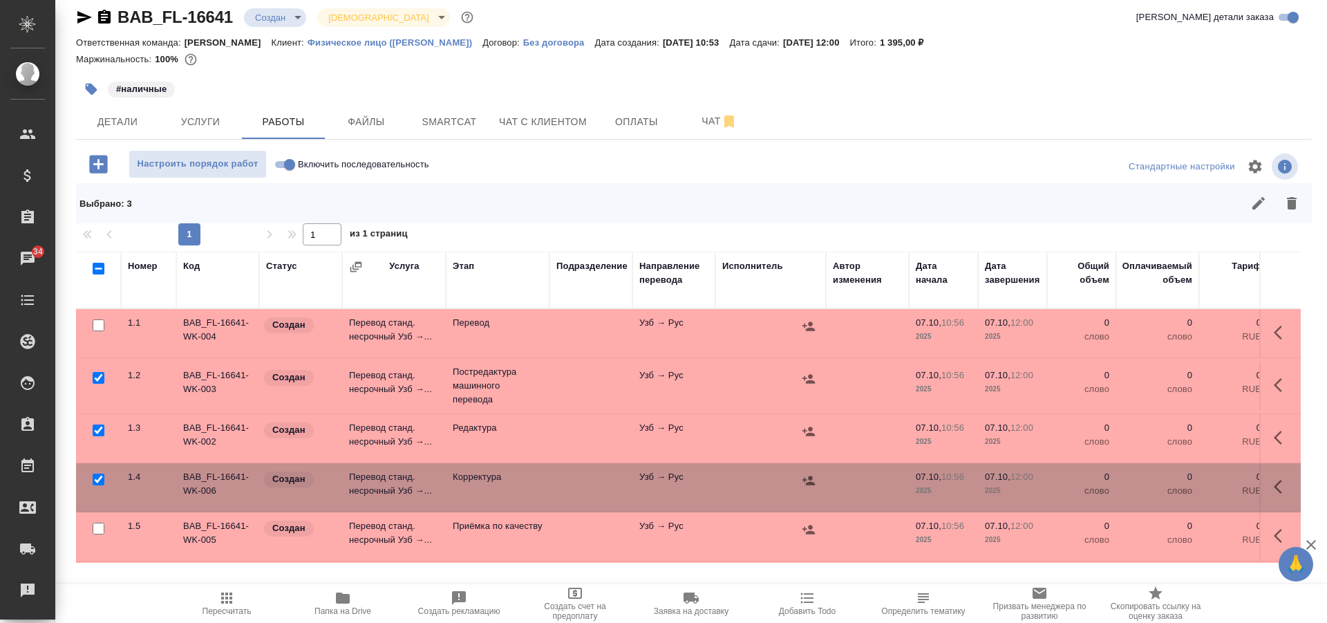
scroll to position [65, 0]
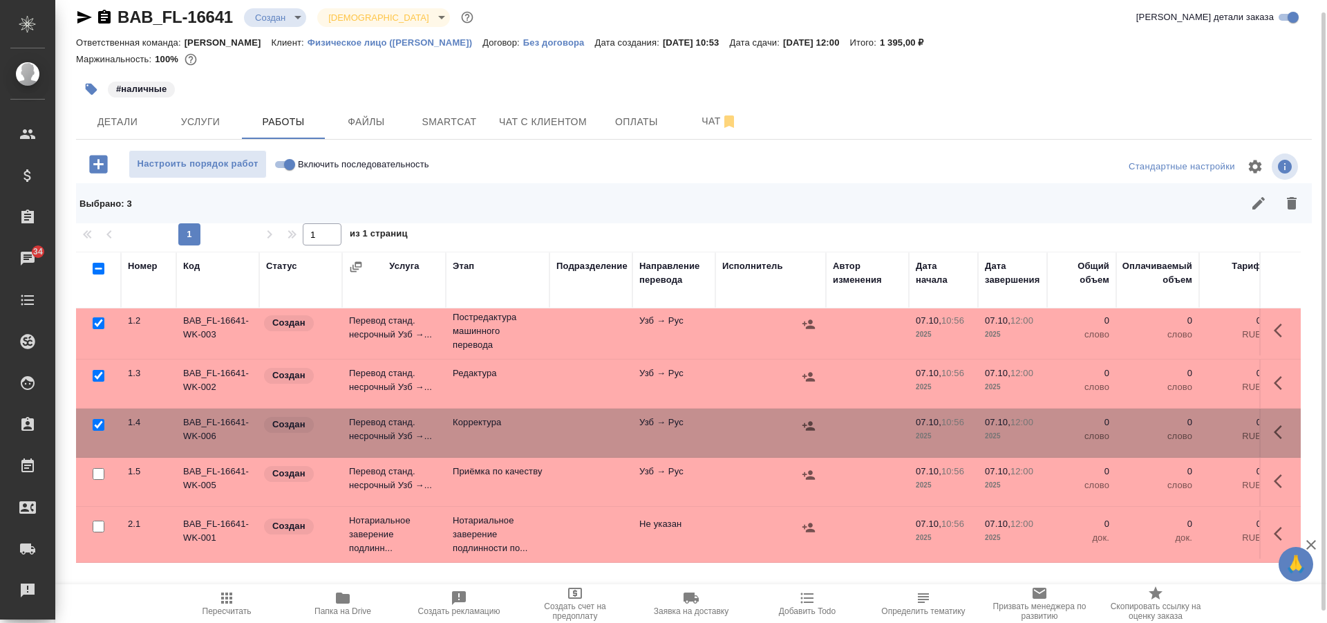
click at [96, 468] on input "checkbox" at bounding box center [99, 474] width 12 height 12
checkbox input "true"
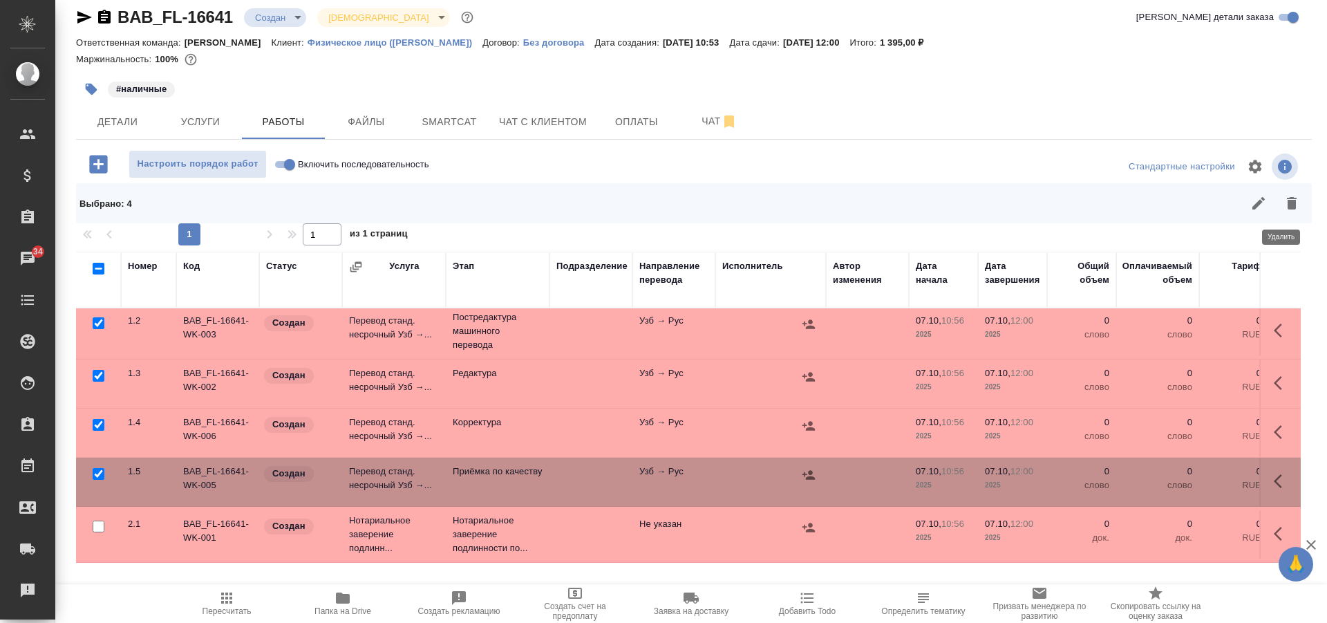
click at [1284, 202] on icon "button" at bounding box center [1292, 203] width 17 height 17
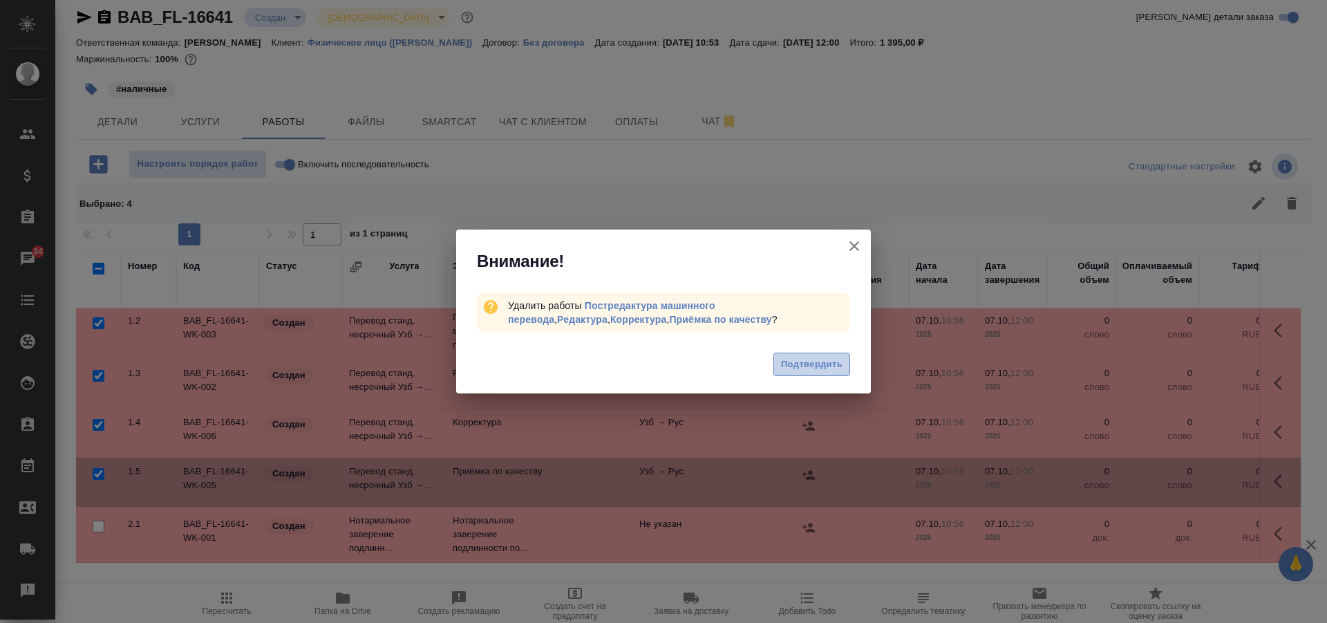
click at [807, 364] on span "Подтвердить" at bounding box center [812, 365] width 62 height 16
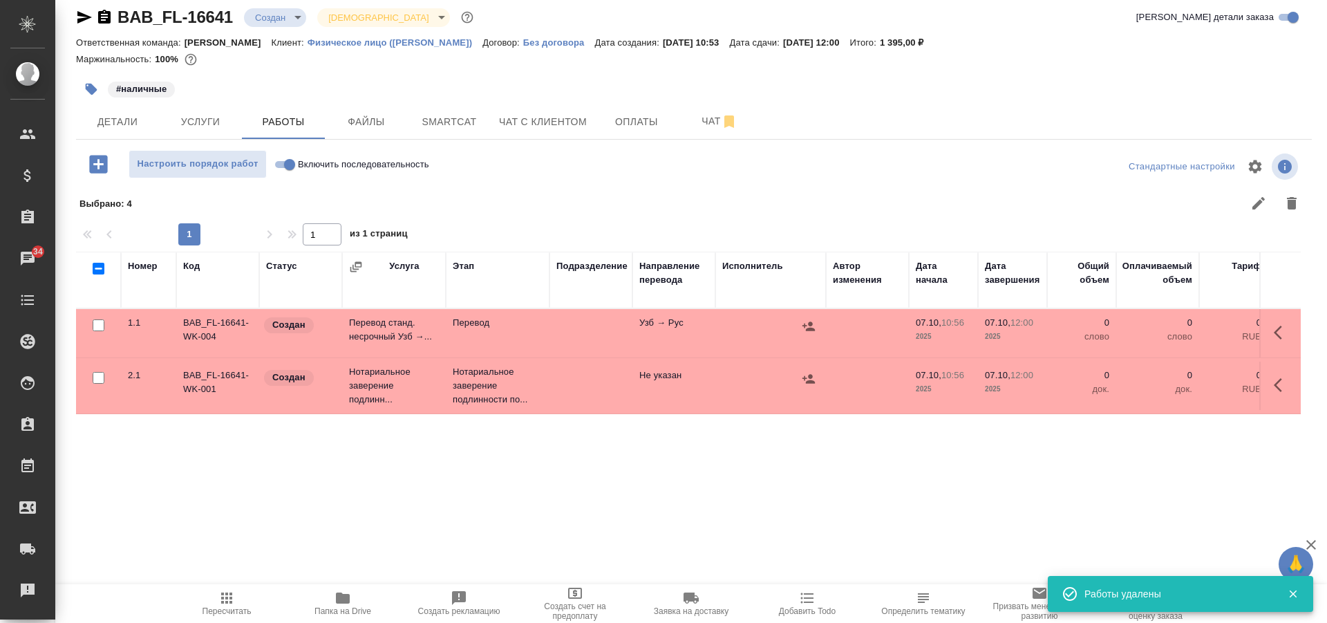
scroll to position [0, 0]
click at [113, 115] on span "Детали" at bounding box center [117, 121] width 66 height 17
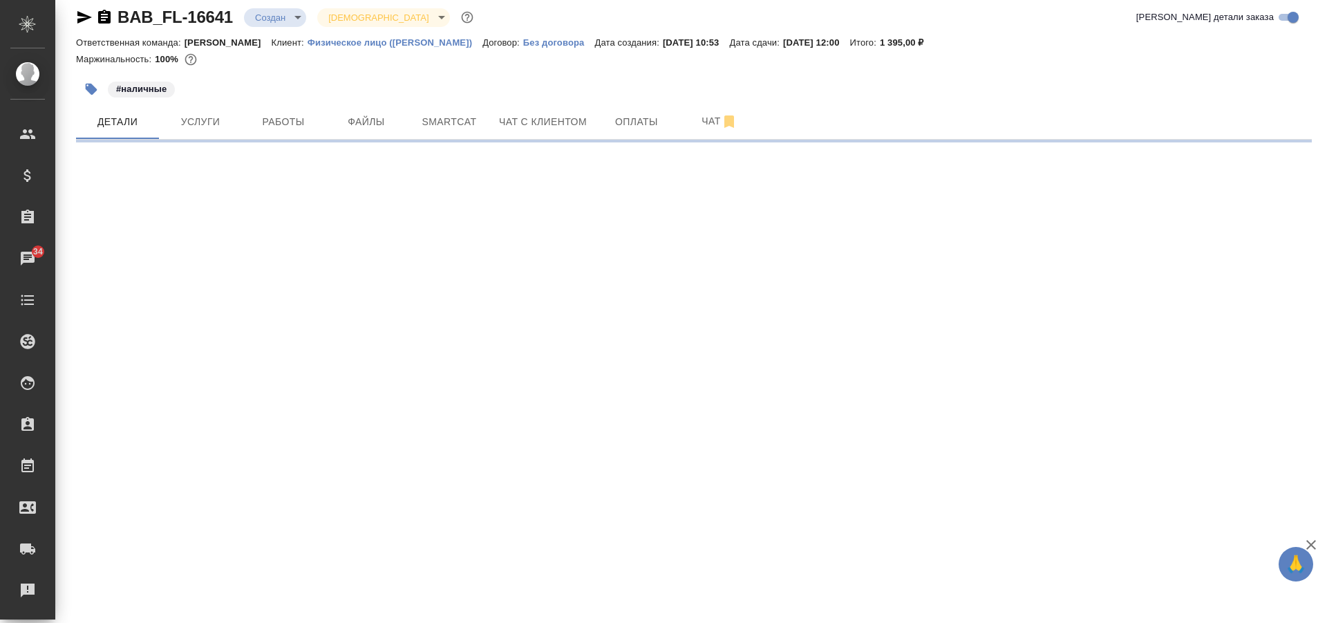
select select "RU"
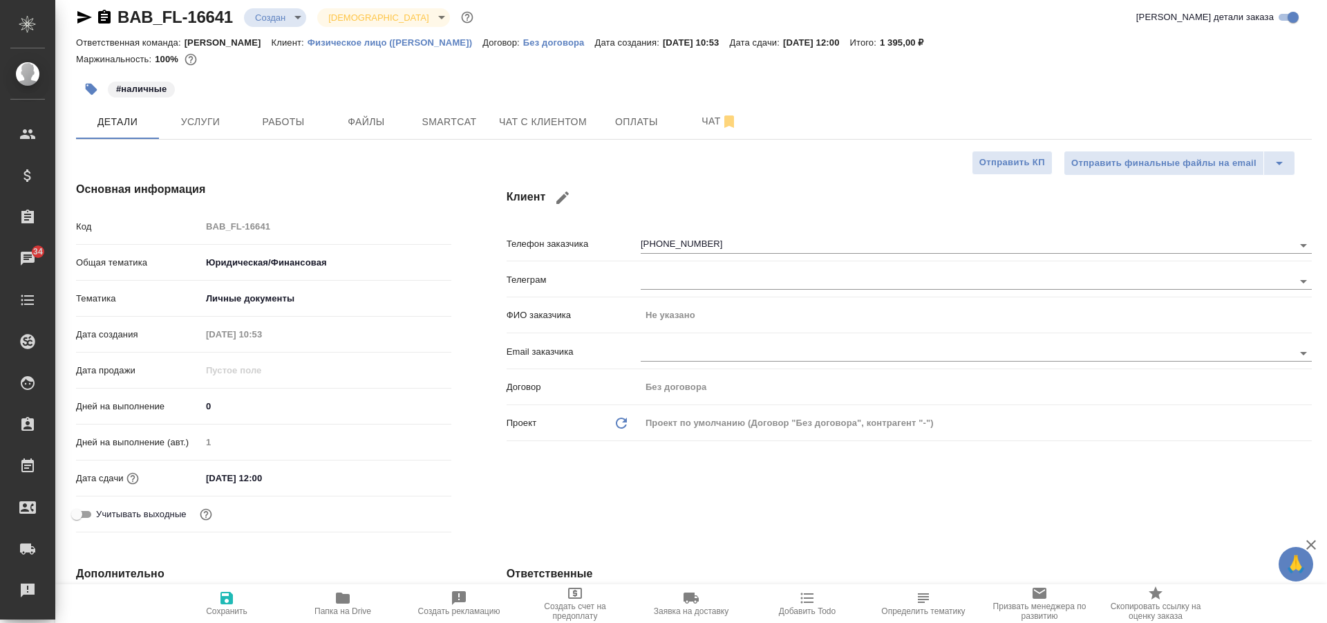
type textarea "x"
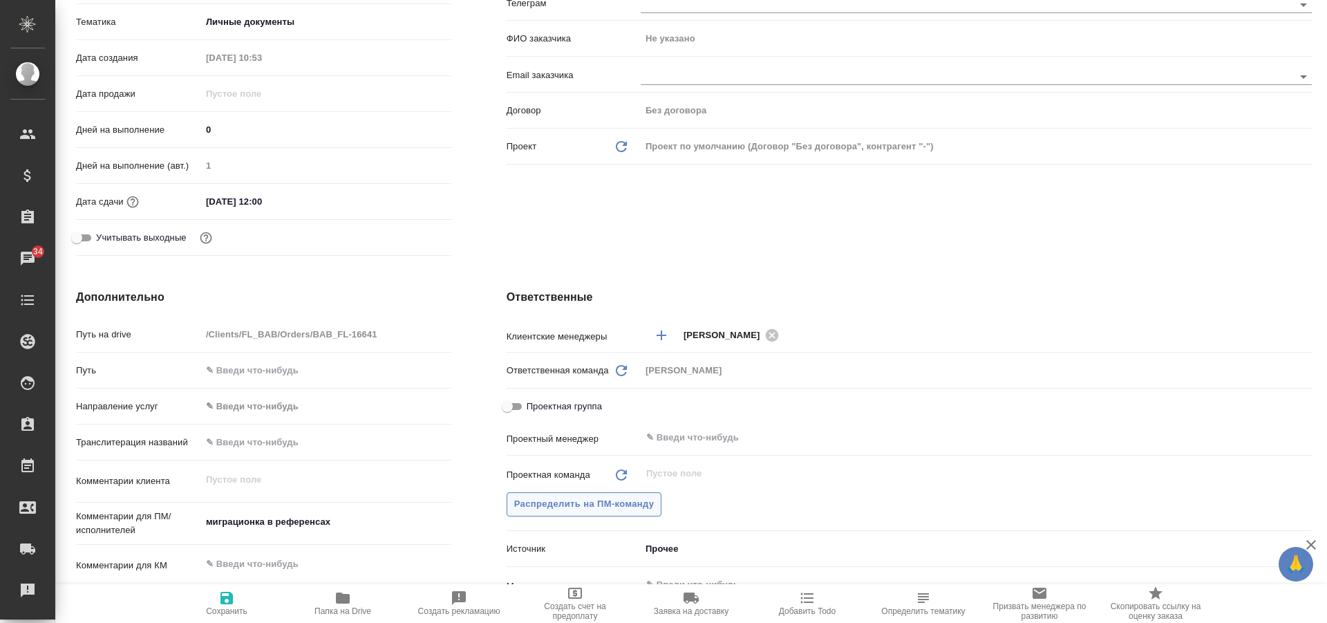
scroll to position [427, 0]
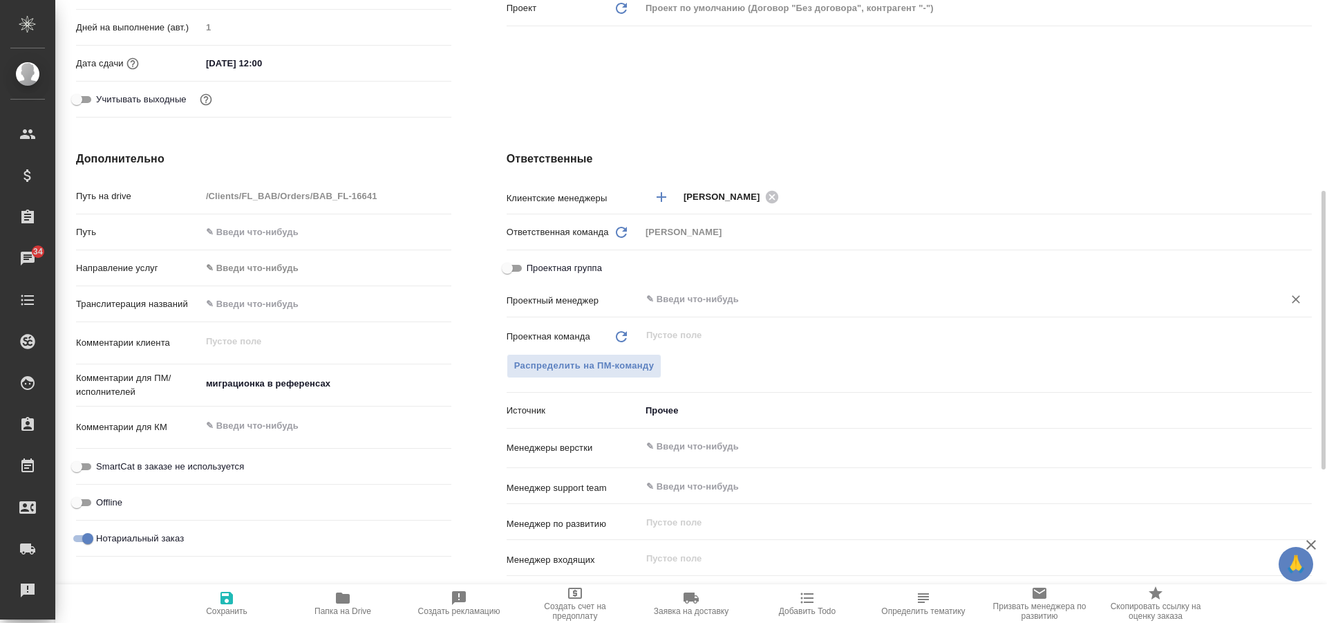
click at [692, 297] on input "text" at bounding box center [953, 299] width 617 height 17
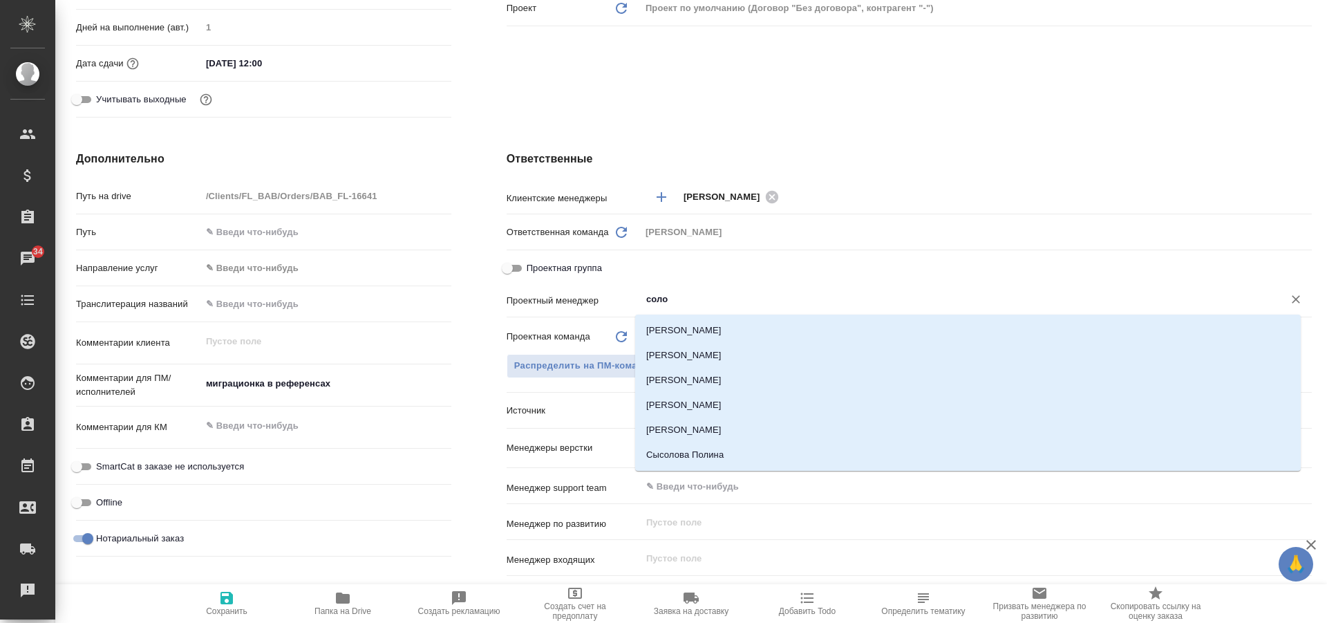
type input "солов"
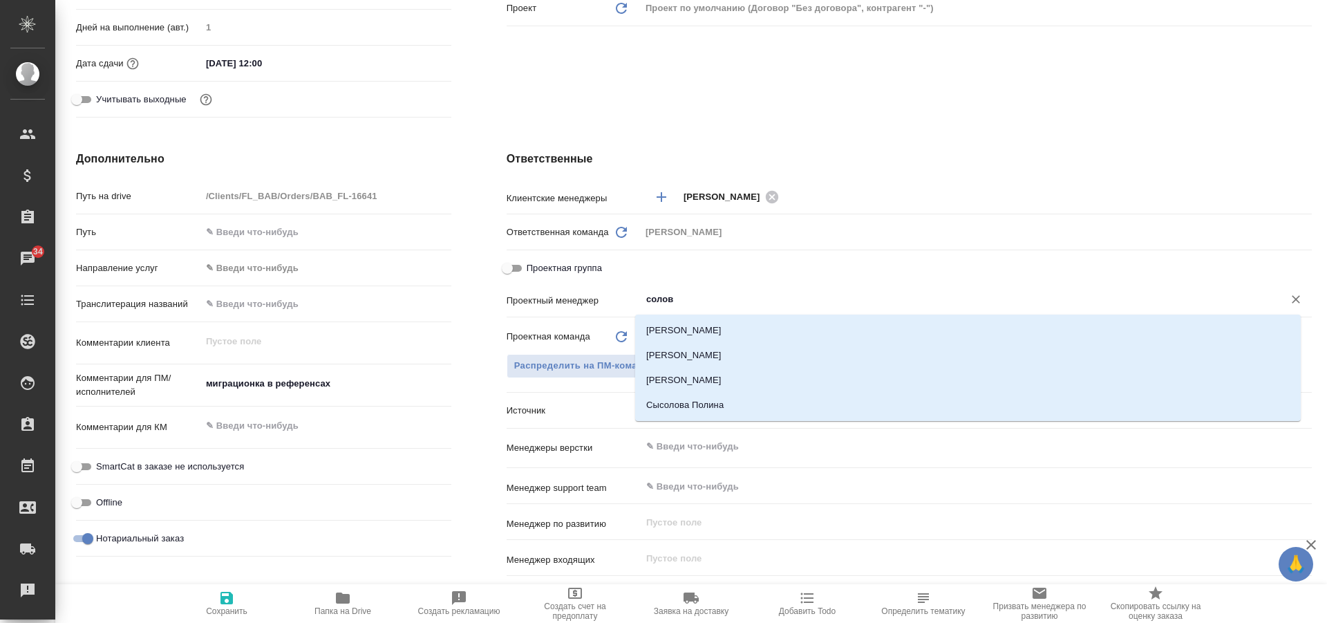
click at [716, 332] on li "Соловкова Екатерина" at bounding box center [968, 330] width 666 height 25
type textarea "x"
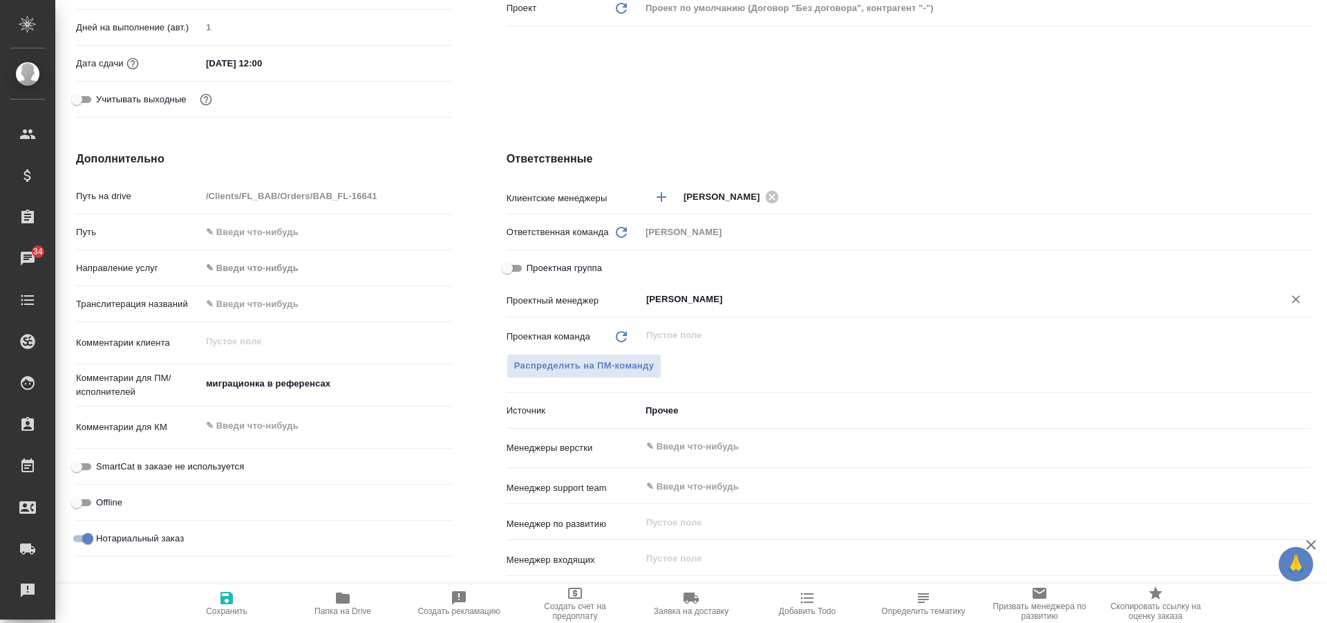
type input "Соловкова Екатерина"
click at [219, 606] on icon "button" at bounding box center [226, 598] width 17 height 17
type textarea "x"
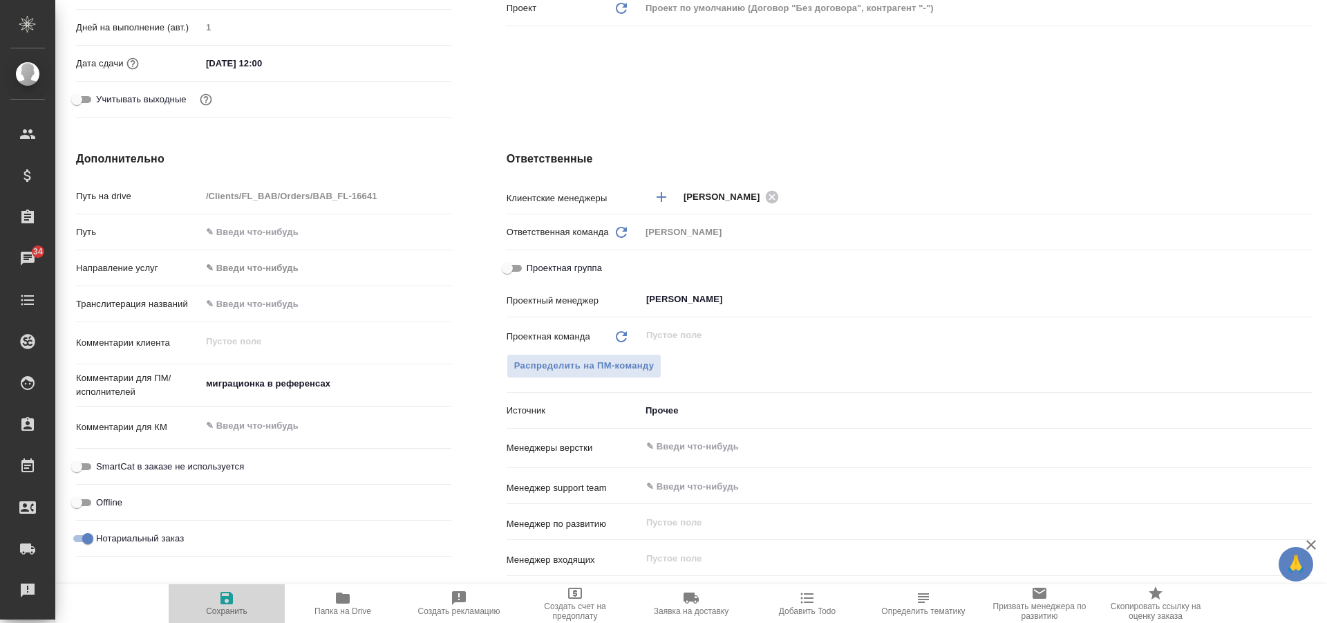
type textarea "x"
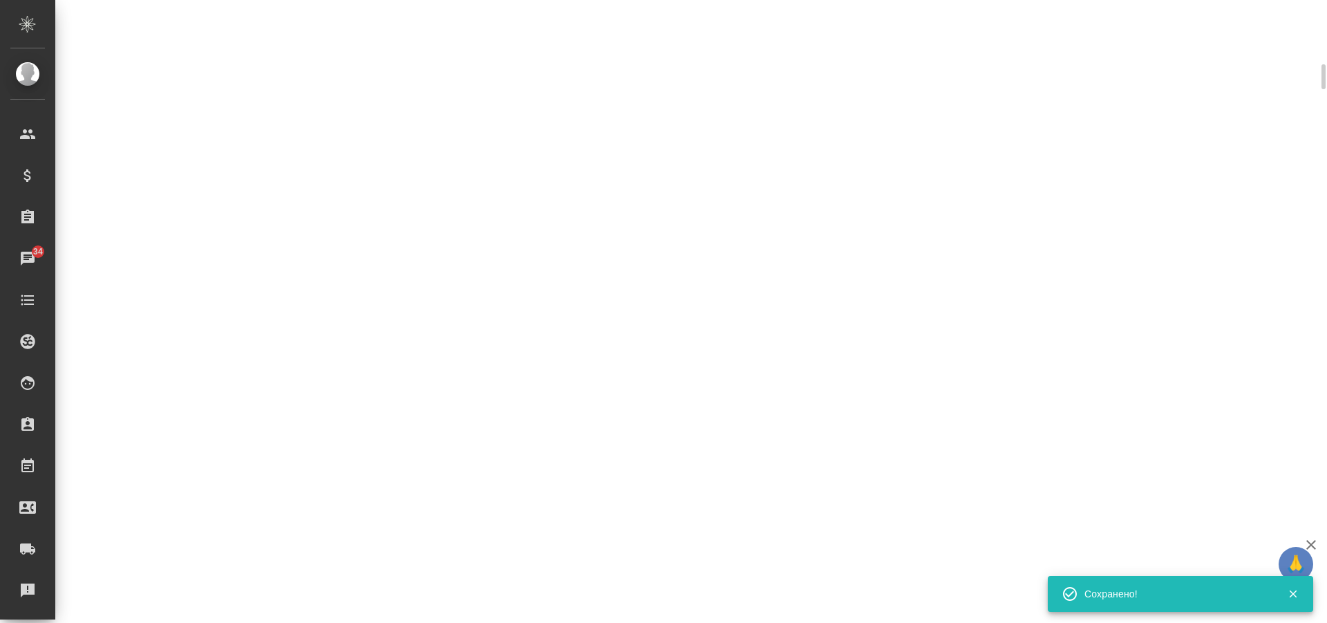
scroll to position [416, 0]
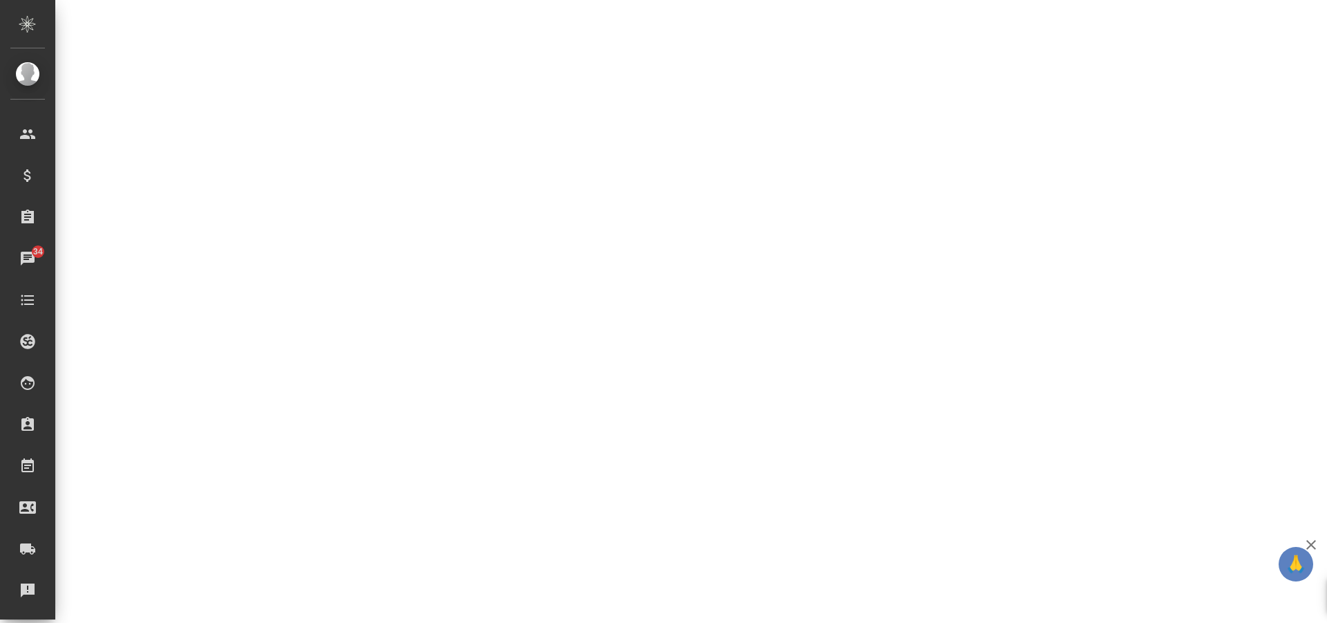
select select "RU"
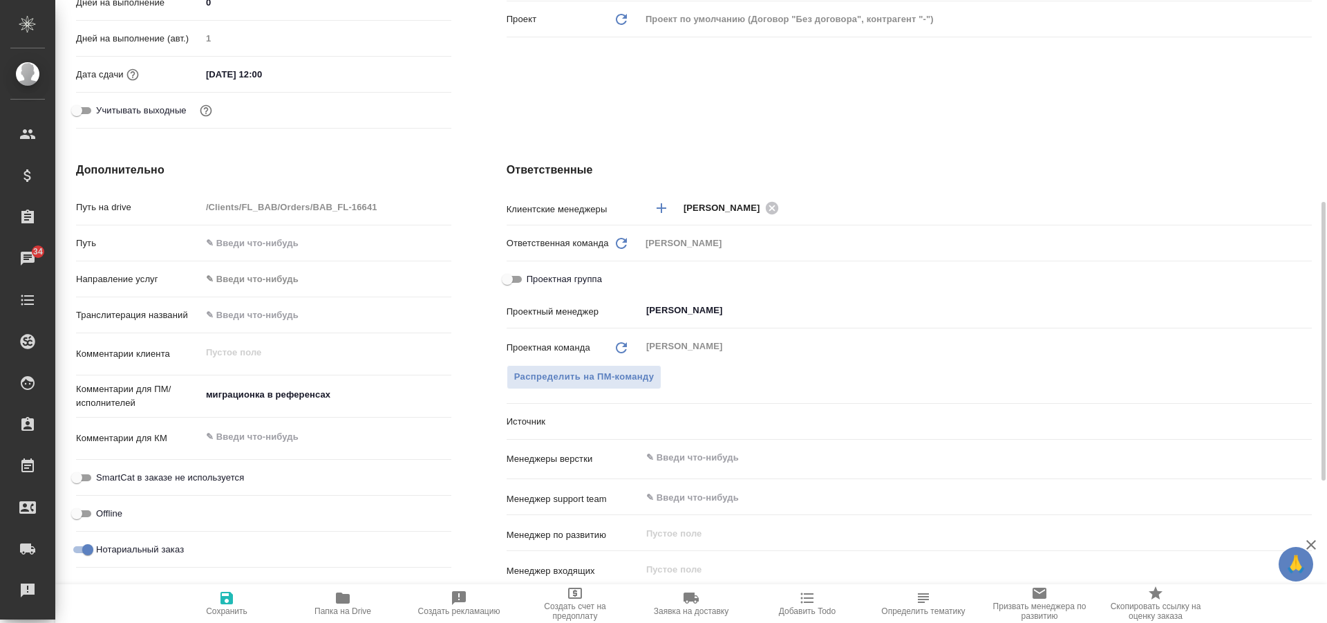
scroll to position [427, 0]
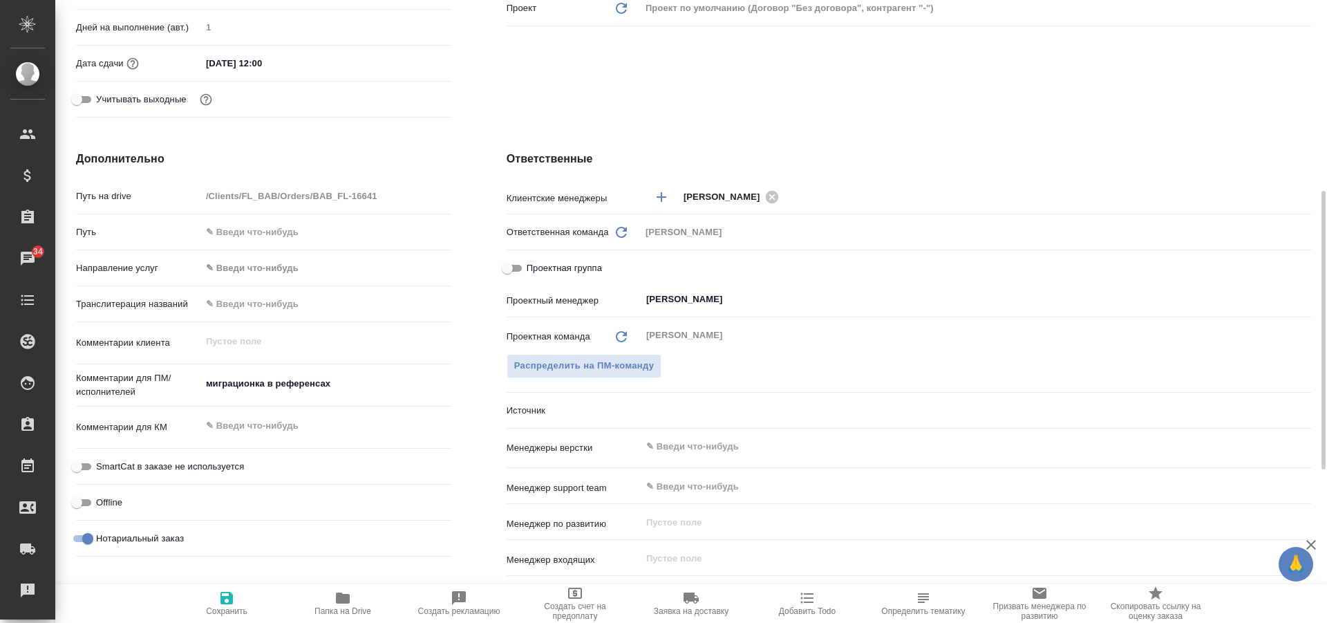
type textarea "x"
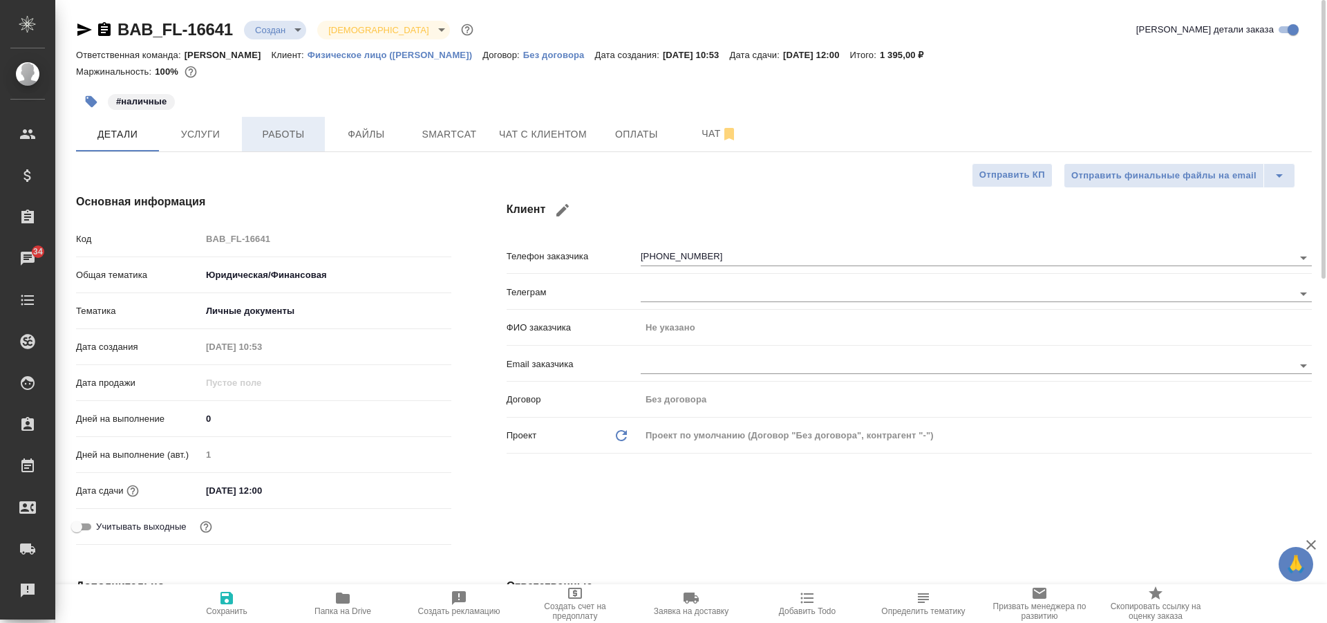
drag, startPoint x: 270, startPoint y: 133, endPoint x: 287, endPoint y: 148, distance: 22.5
click at [271, 126] on span "Работы" at bounding box center [283, 134] width 66 height 17
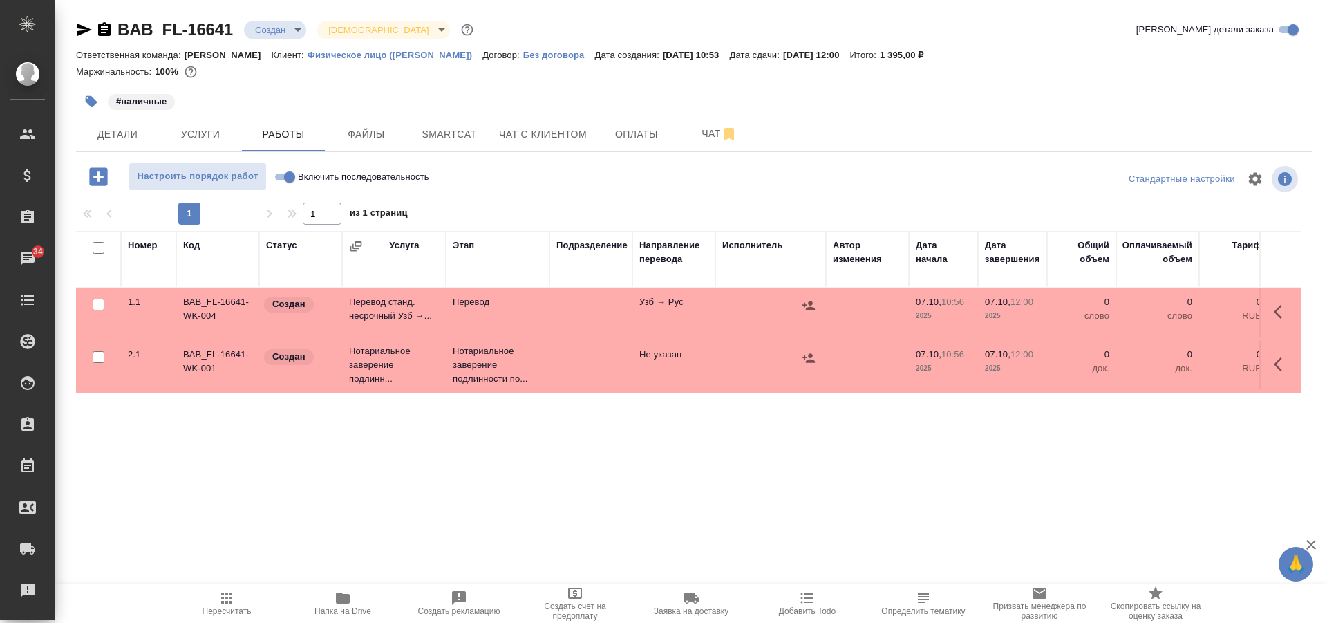
click at [1274, 312] on icon "button" at bounding box center [1282, 312] width 17 height 17
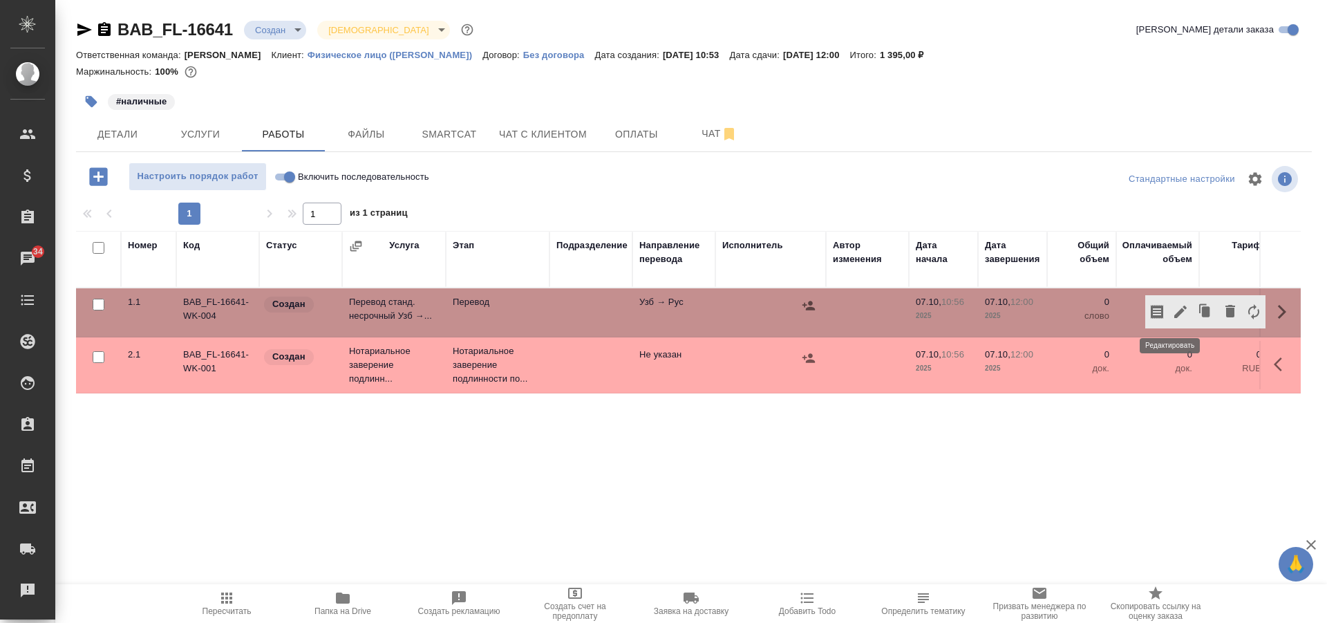
click at [1173, 308] on icon "button" at bounding box center [1181, 312] width 17 height 17
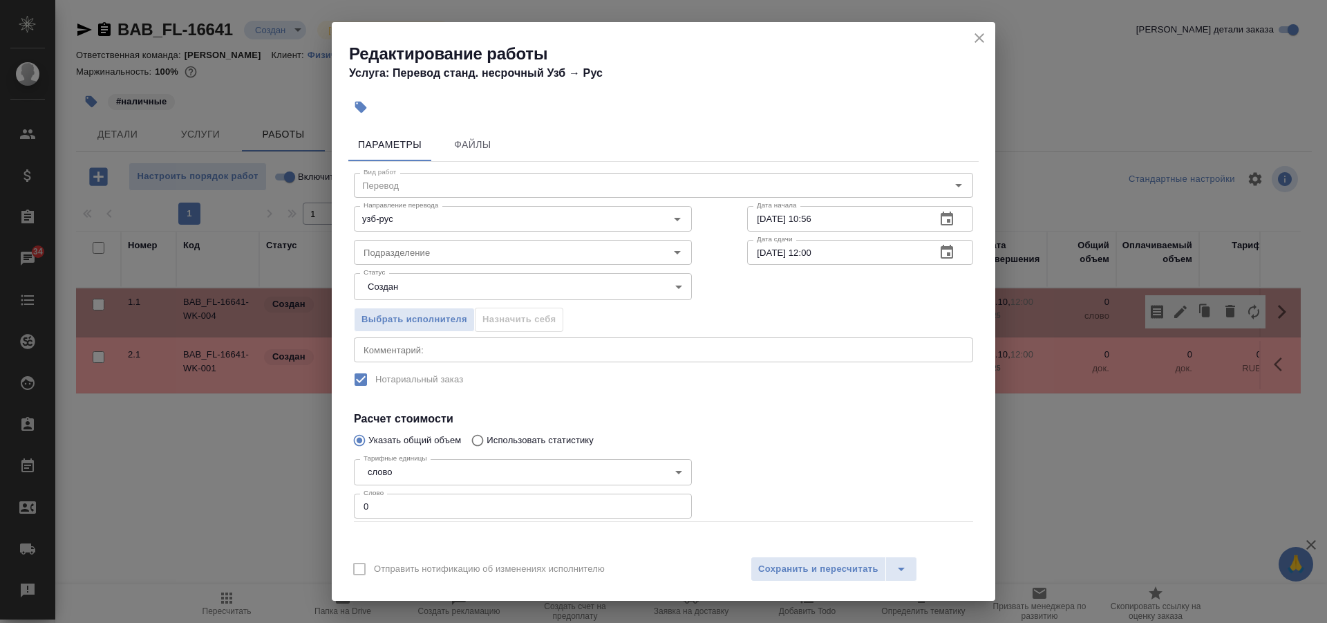
click at [460, 501] on input "0" at bounding box center [523, 506] width 338 height 25
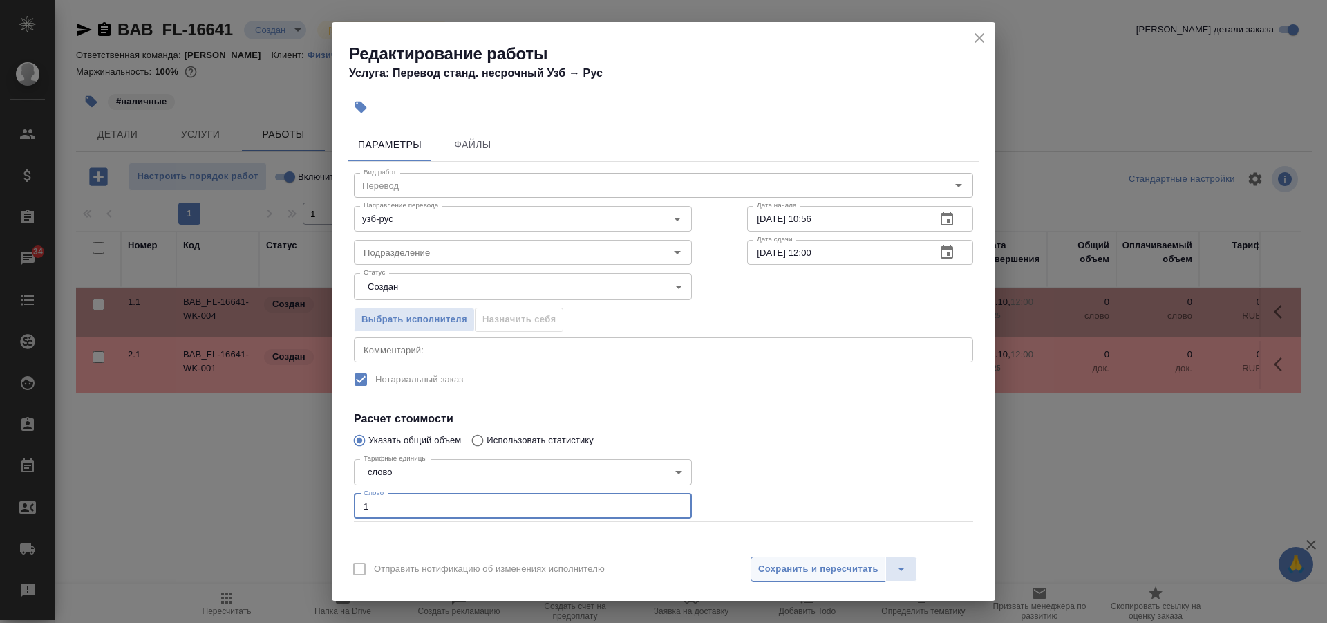
type input "1"
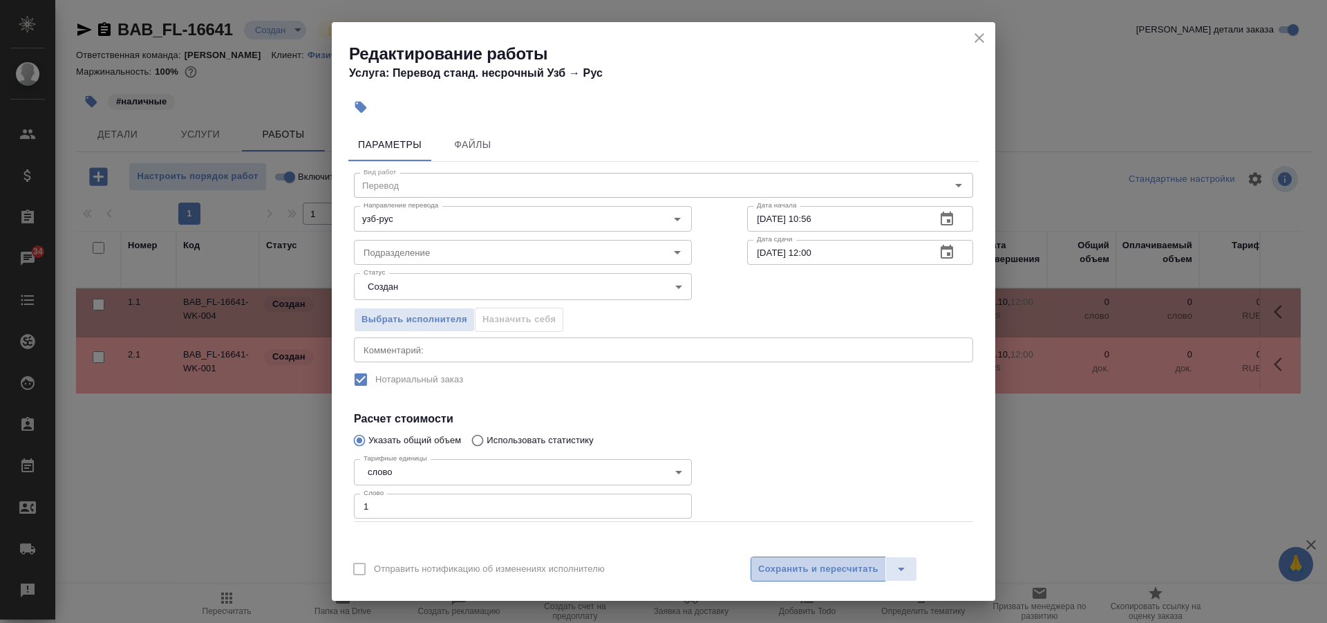
click at [800, 574] on span "Сохранить и пересчитать" at bounding box center [818, 569] width 120 height 16
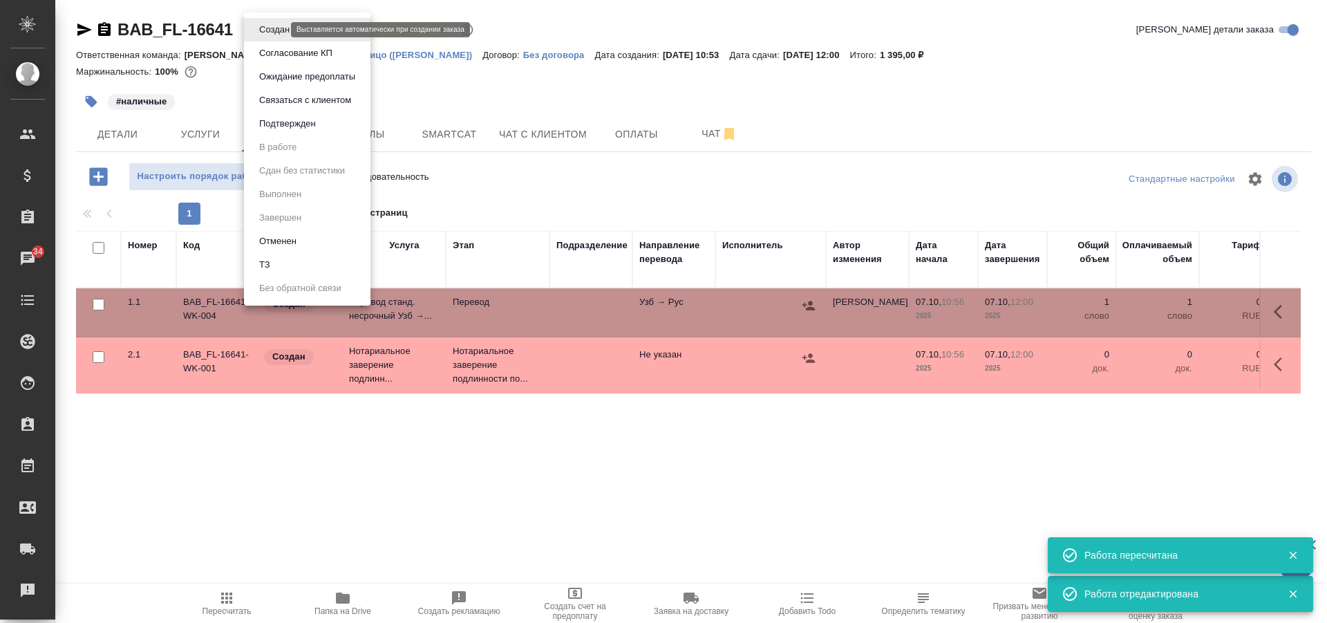
click at [272, 32] on body "🙏 .cls-1 fill:#fff; AWATERA Solovkova Ekaterina Клиенты Спецификации Заказы 34 …" at bounding box center [663, 311] width 1327 height 623
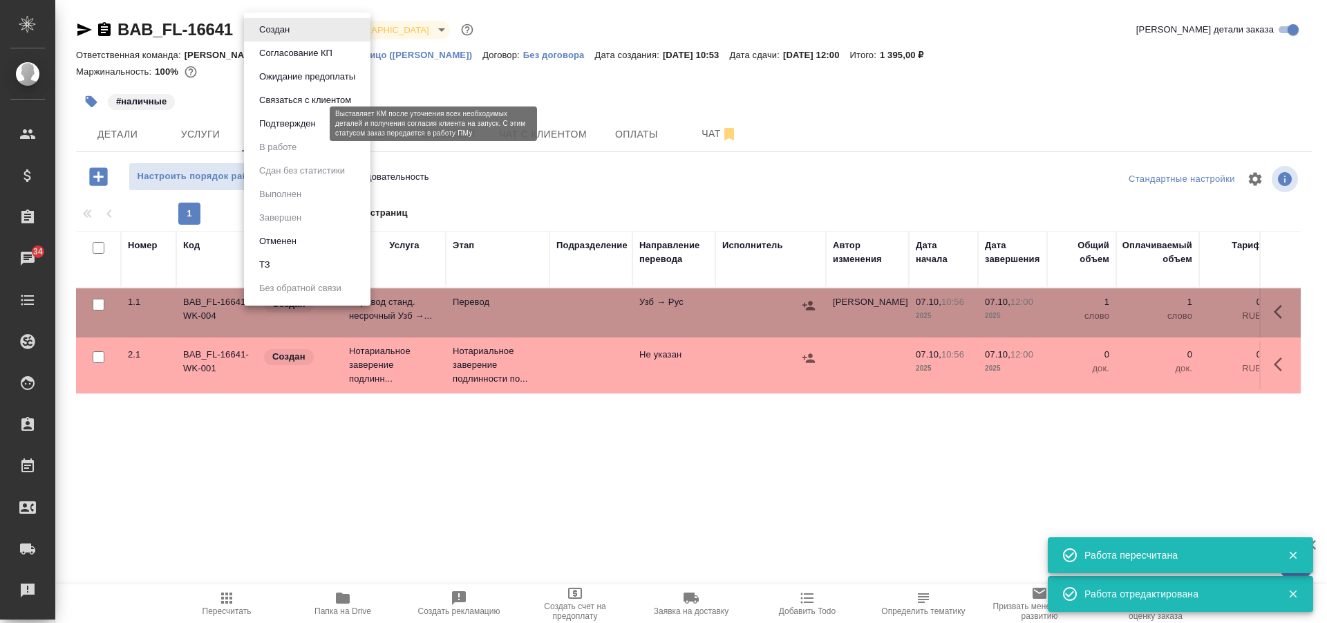
click at [288, 126] on button "Подтвержден" at bounding box center [287, 123] width 65 height 15
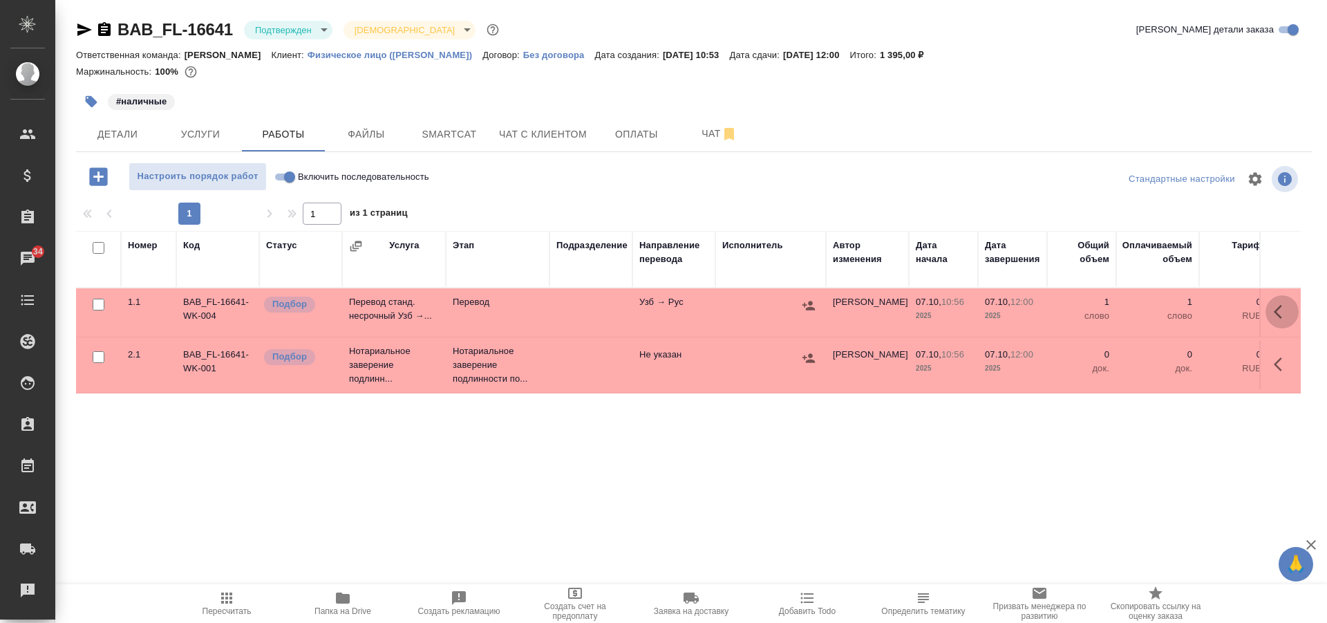
click at [1274, 308] on icon "button" at bounding box center [1282, 312] width 17 height 17
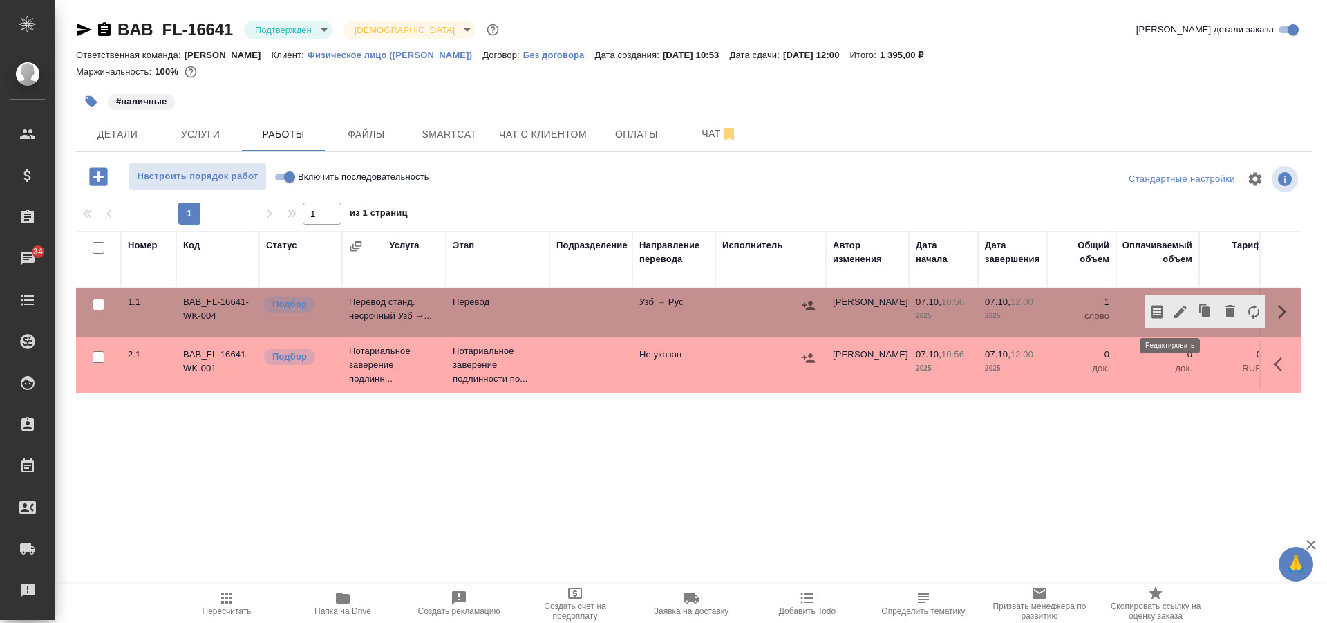
click at [1173, 308] on icon "button" at bounding box center [1181, 312] width 17 height 17
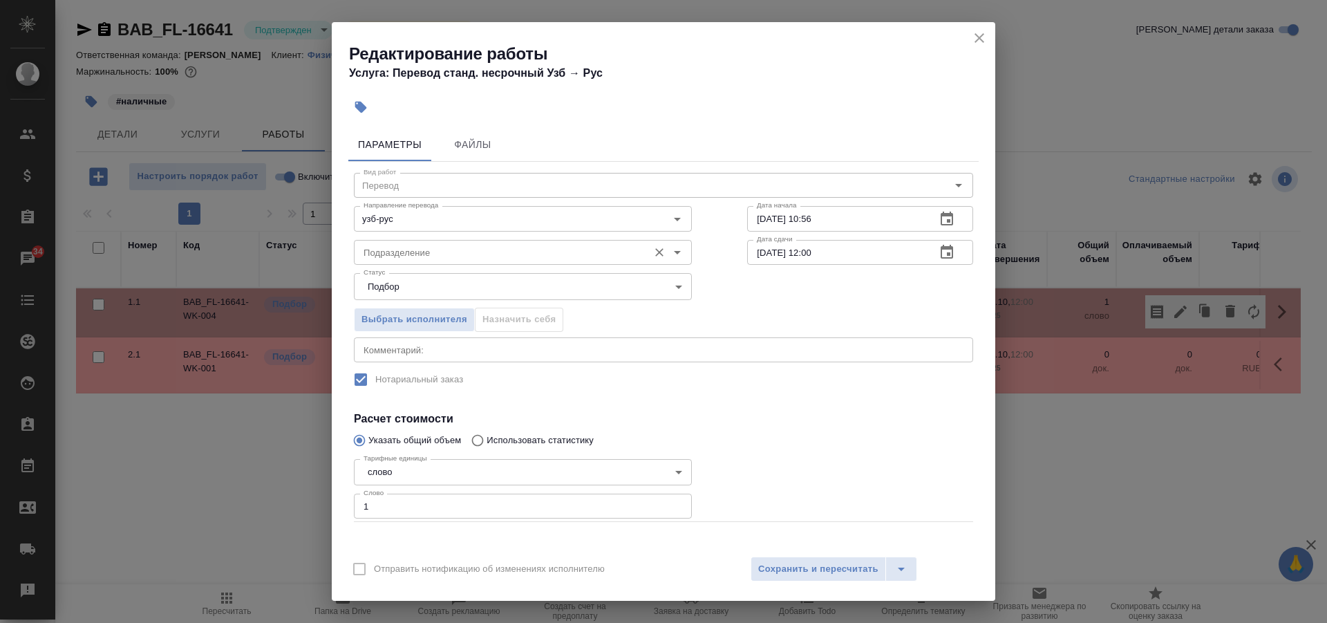
click at [447, 256] on input "Подразделение" at bounding box center [499, 252] width 283 height 17
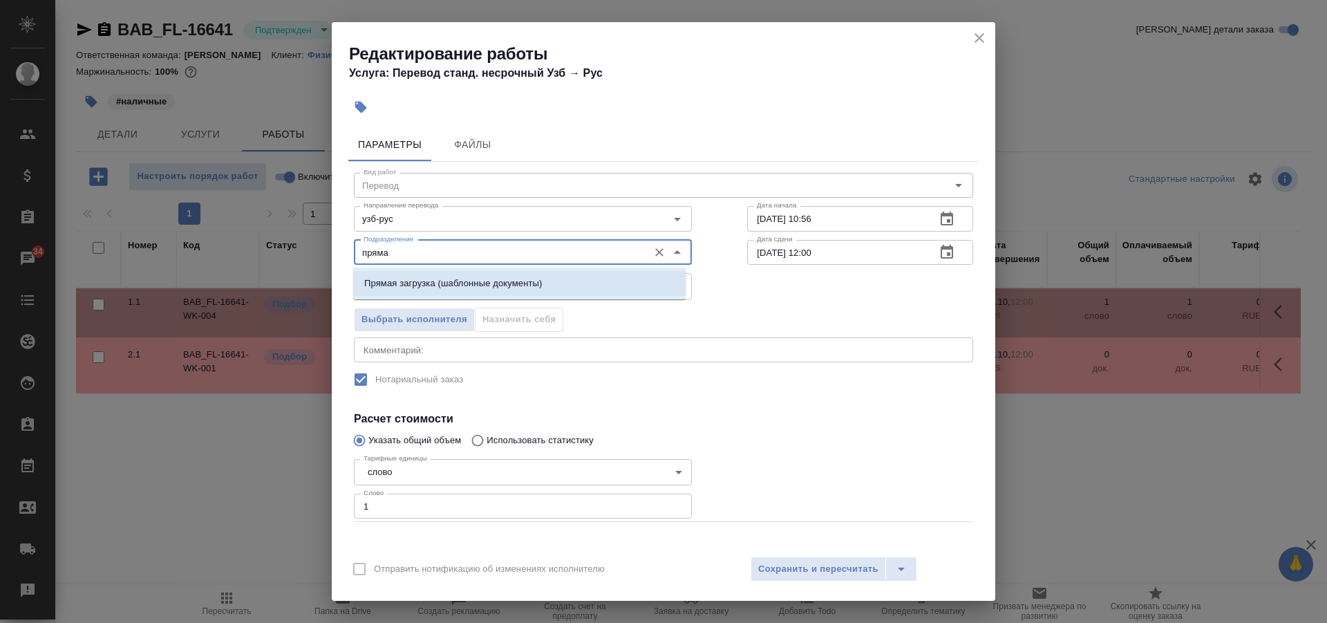
click at [479, 276] on li "Прямая загрузка (шаблонные документы)" at bounding box center [519, 283] width 333 height 25
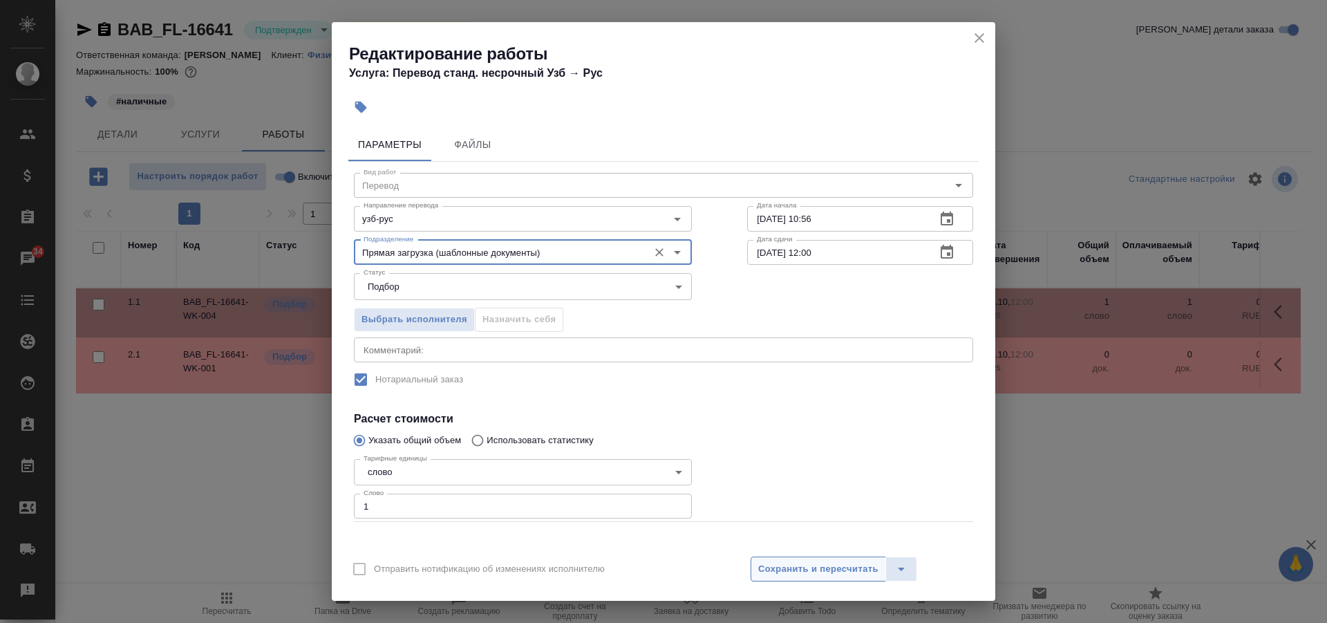
type input "Прямая загрузка (шаблонные документы)"
click at [804, 575] on span "Сохранить и пересчитать" at bounding box center [818, 569] width 120 height 16
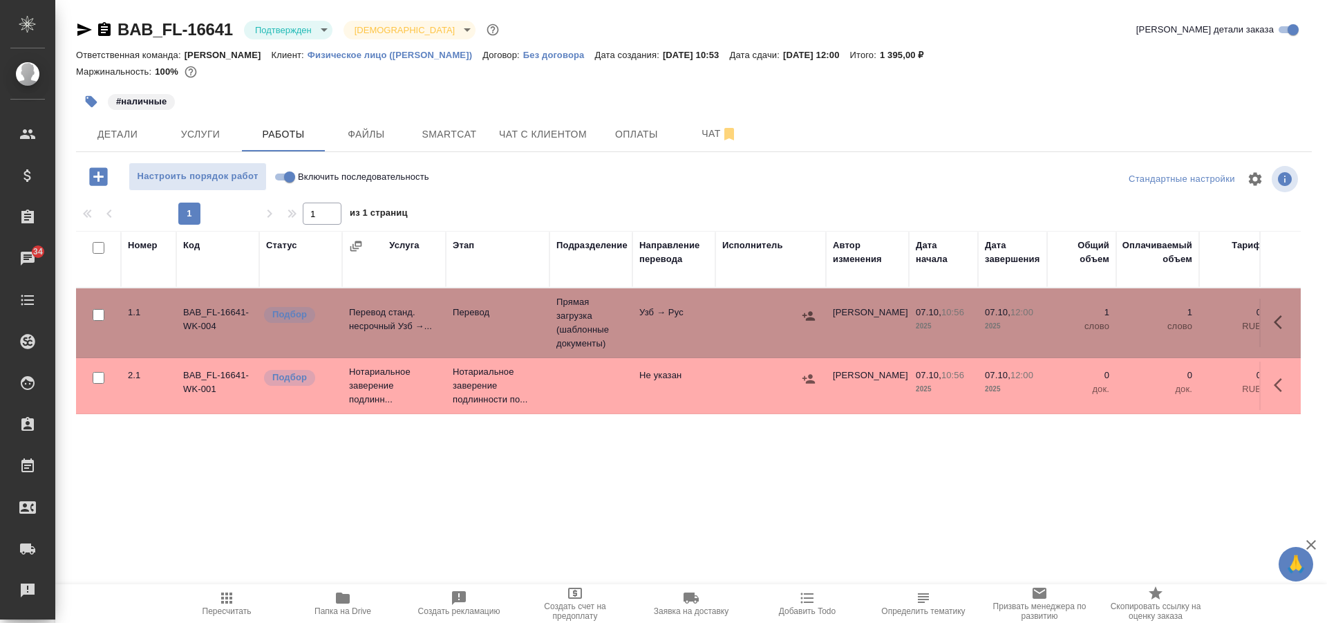
click at [543, 170] on div at bounding box center [694, 178] width 412 height 33
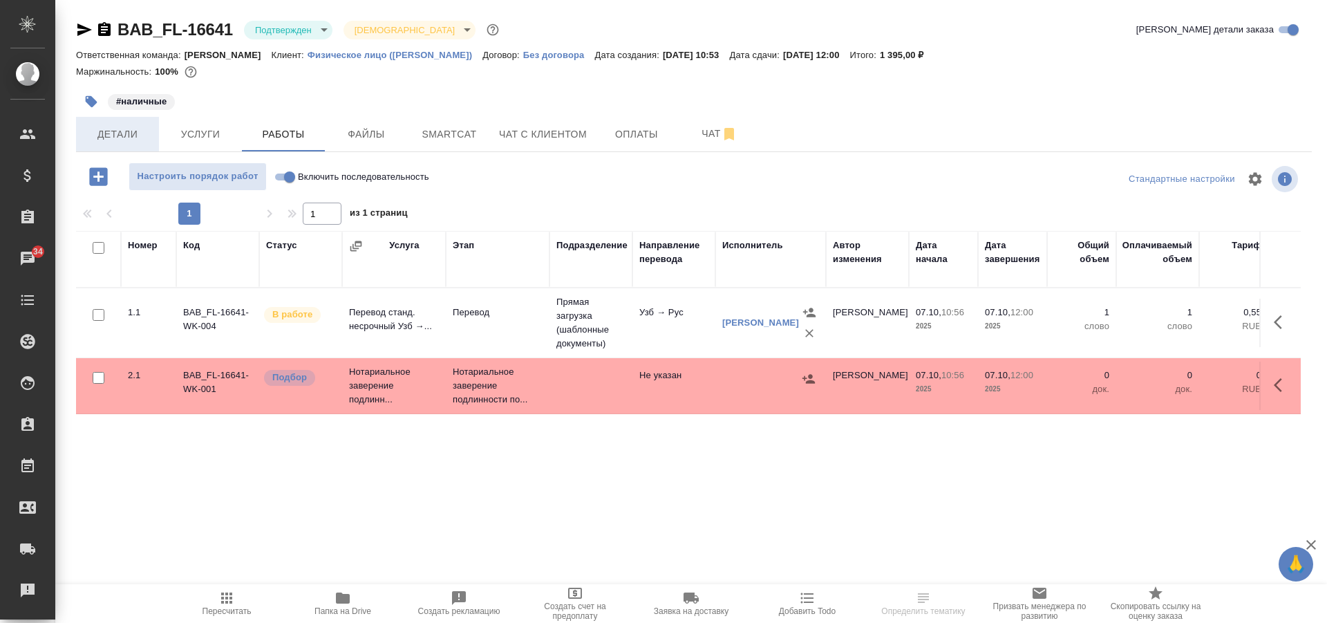
click at [125, 132] on span "Детали" at bounding box center [117, 134] width 66 height 17
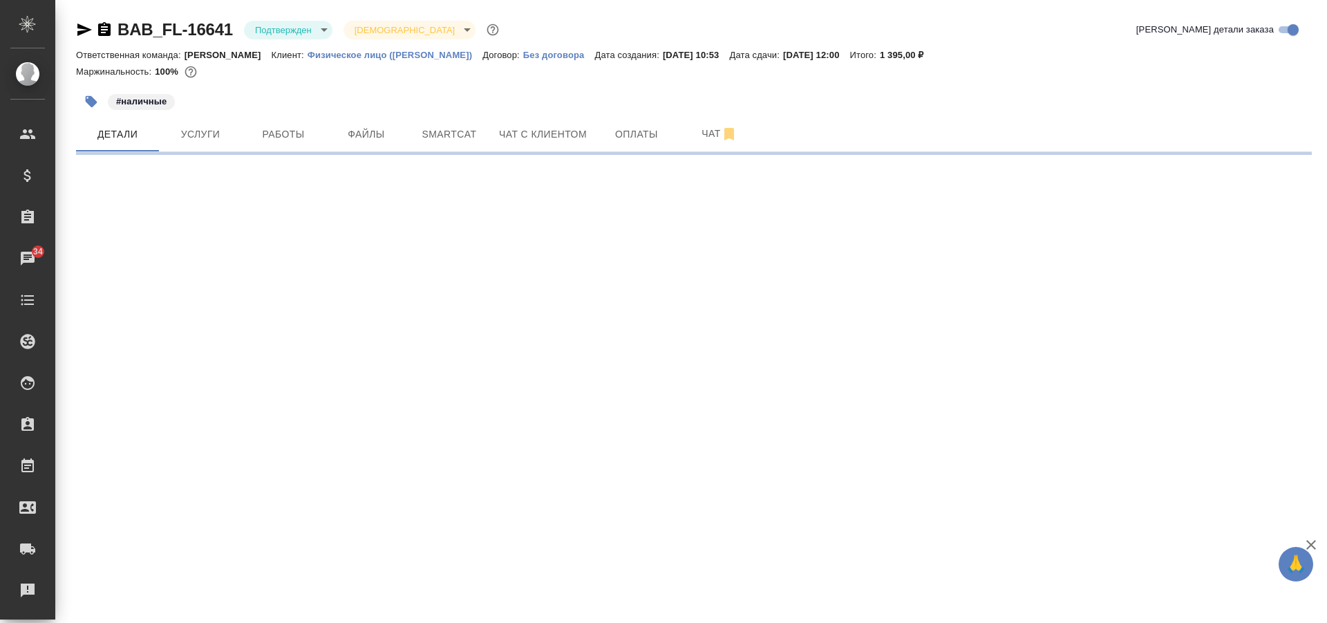
select select "RU"
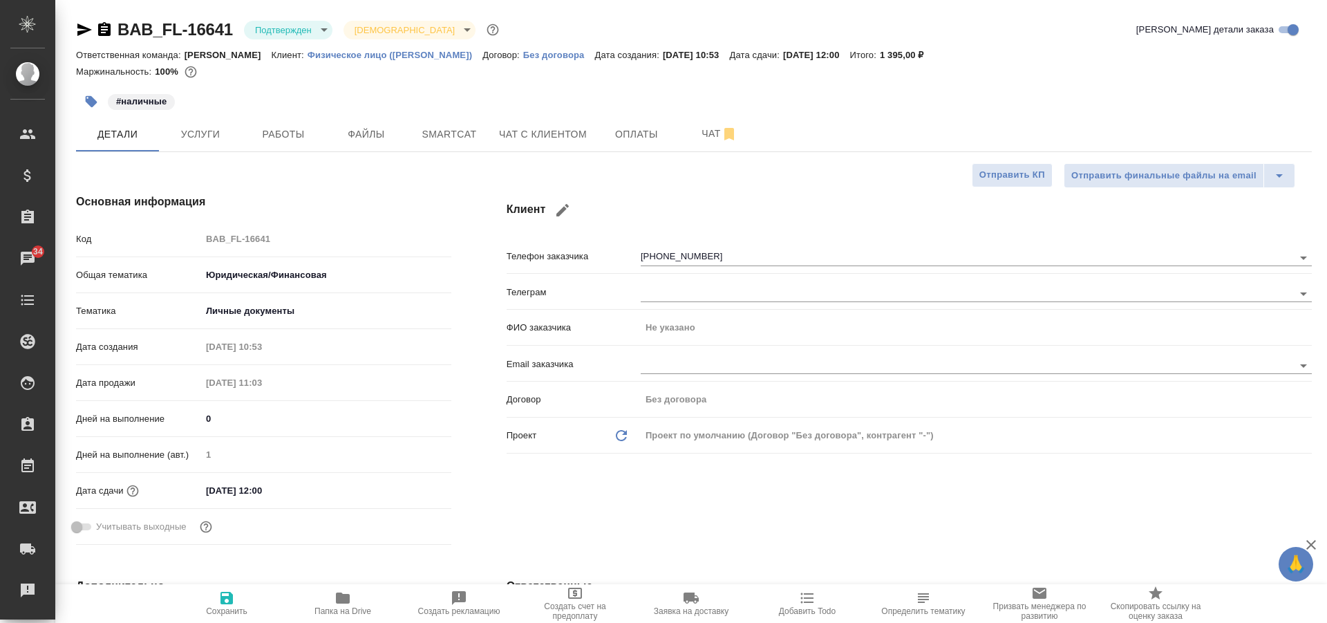
type textarea "x"
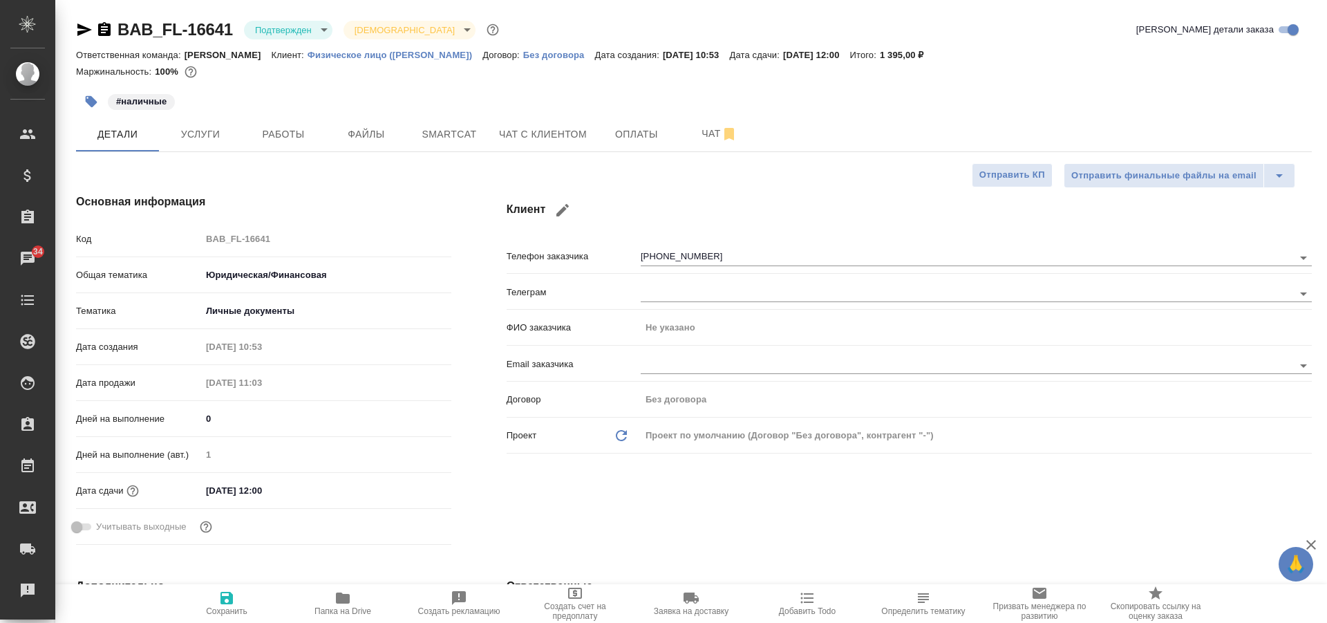
type textarea "x"
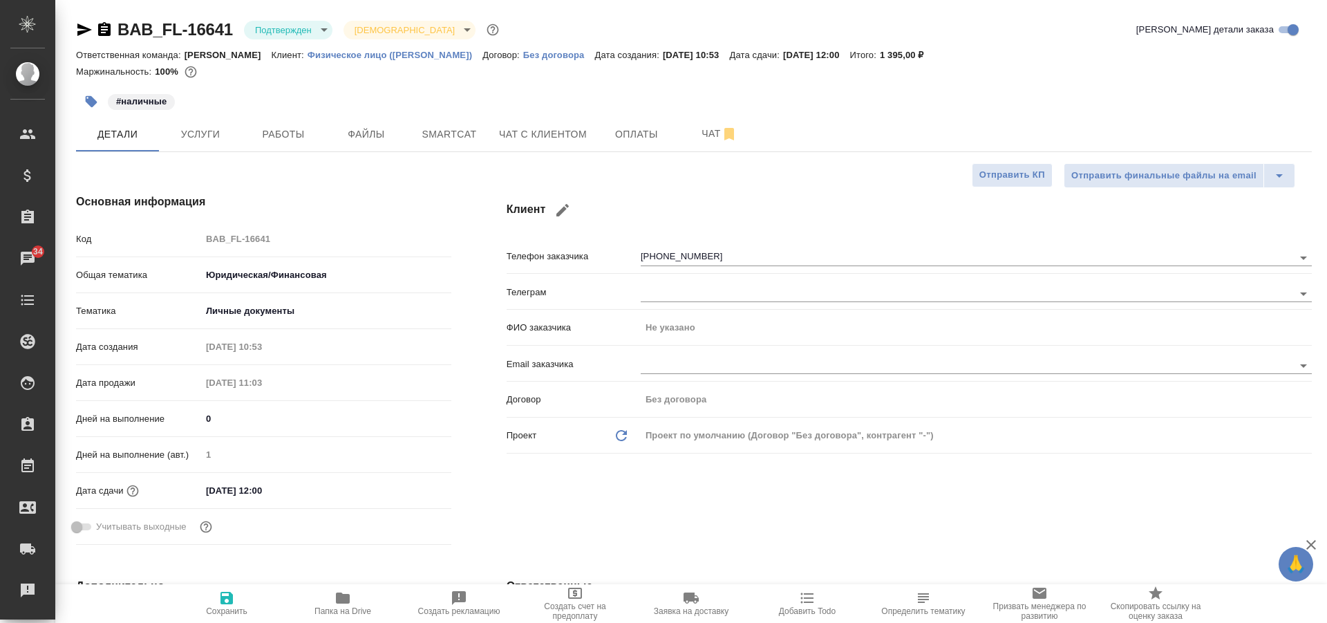
type textarea "x"
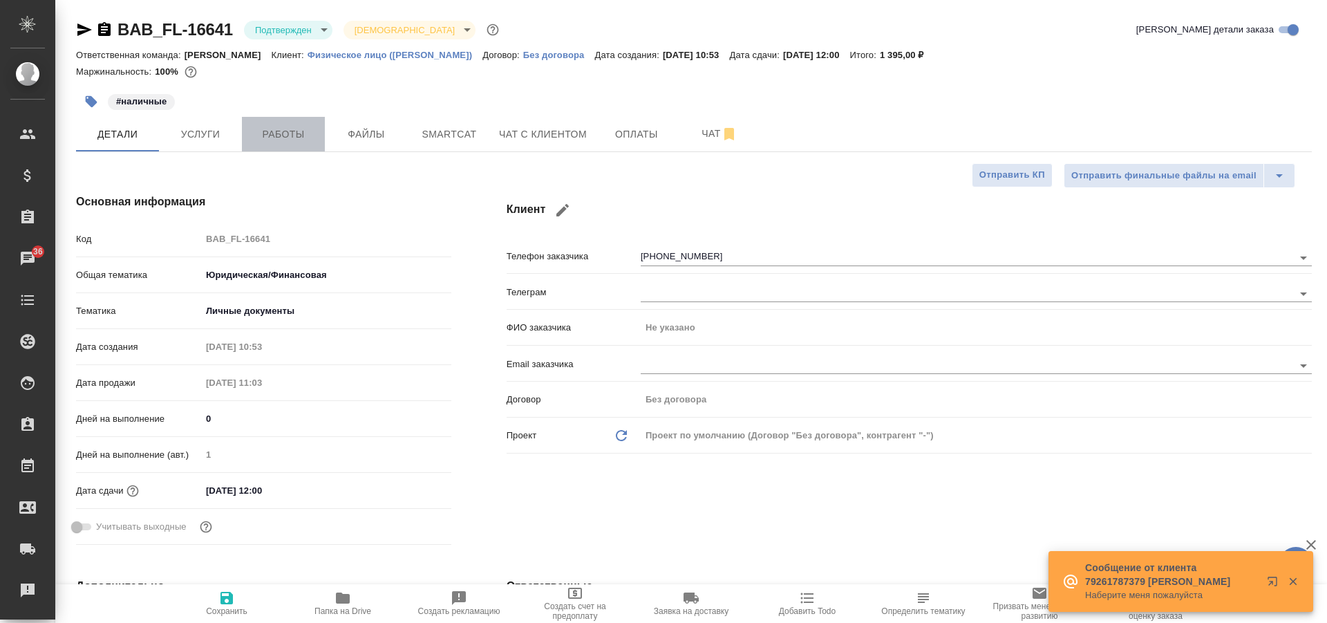
click at [269, 120] on button "Работы" at bounding box center [283, 134] width 83 height 35
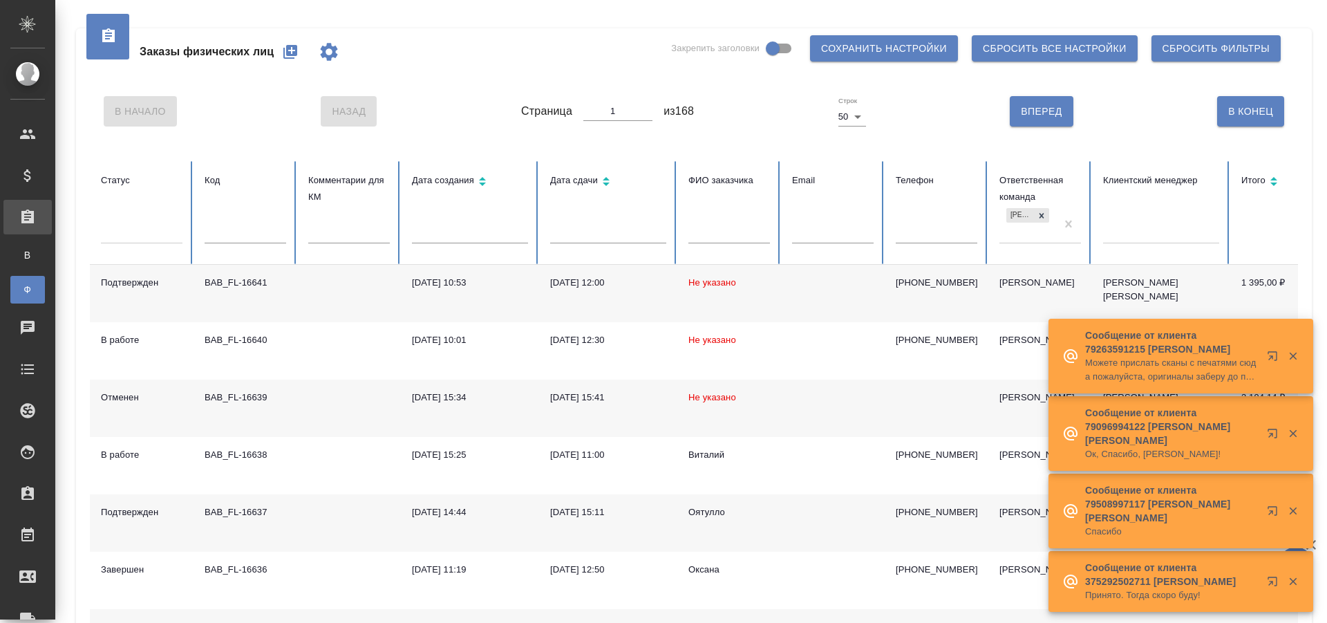
click at [928, 234] on input "text" at bounding box center [937, 233] width 82 height 19
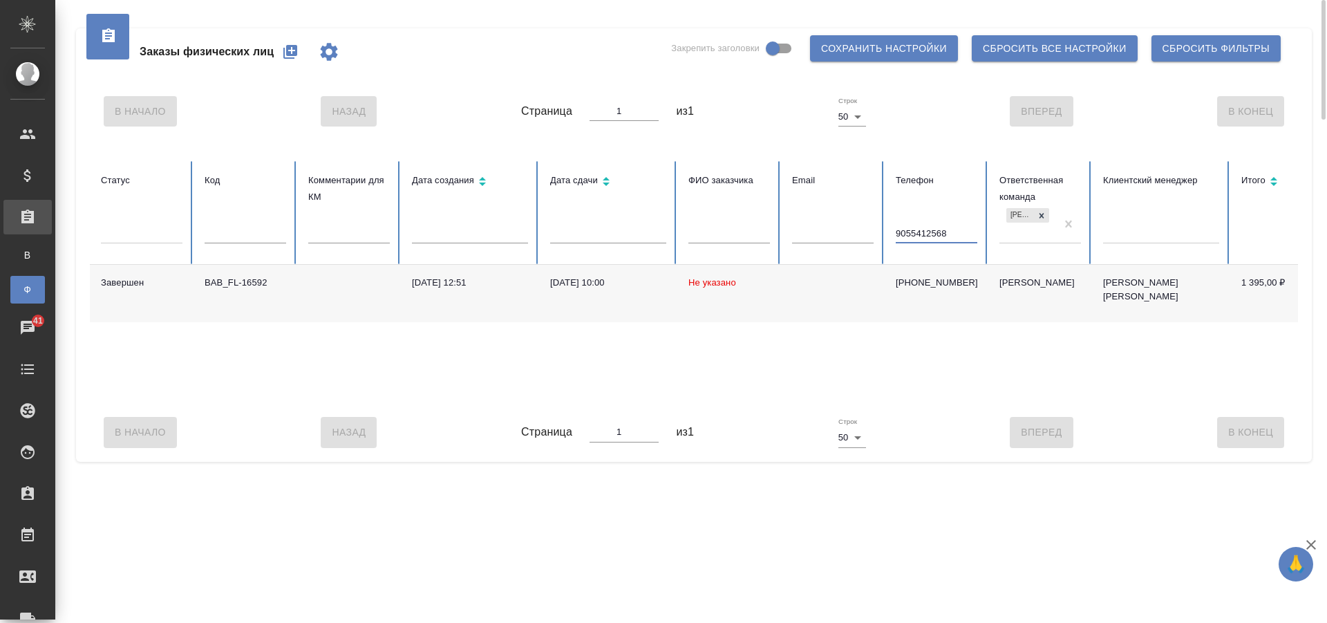
type input "9055412568"
click at [299, 294] on td at bounding box center [349, 293] width 104 height 57
click at [226, 245] on div at bounding box center [246, 238] width 82 height 29
click at [1047, 211] on div at bounding box center [1041, 215] width 15 height 15
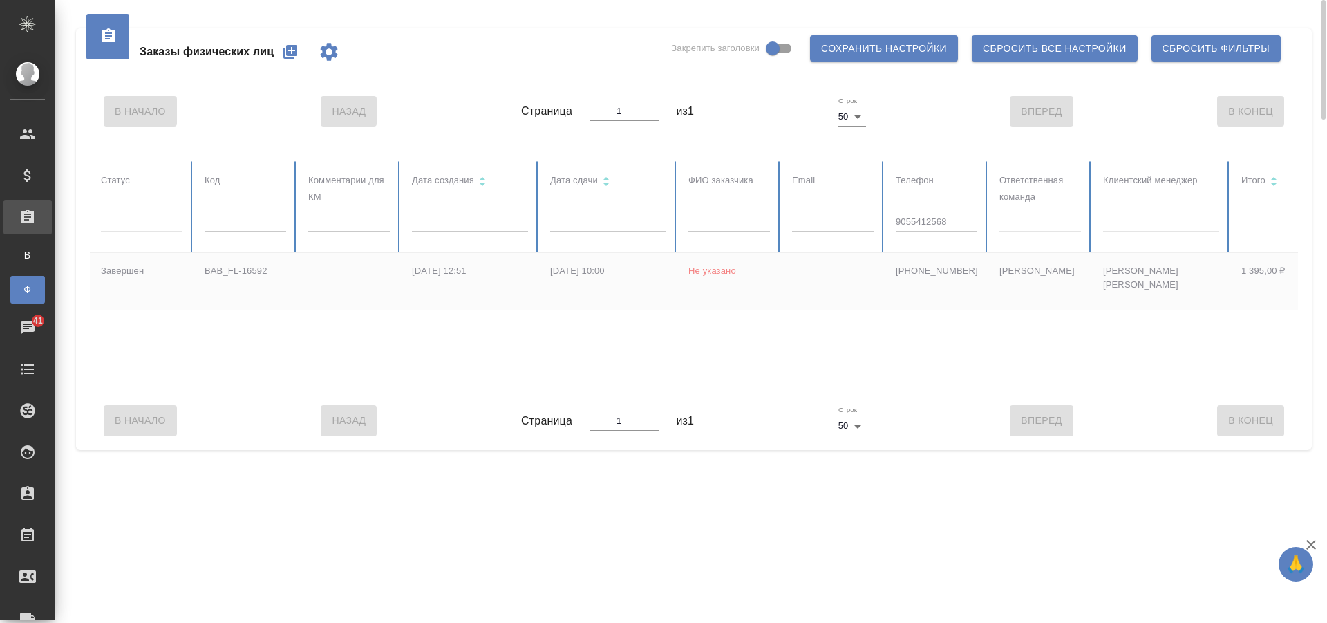
click at [248, 225] on div at bounding box center [868, 276] width 1556 height 230
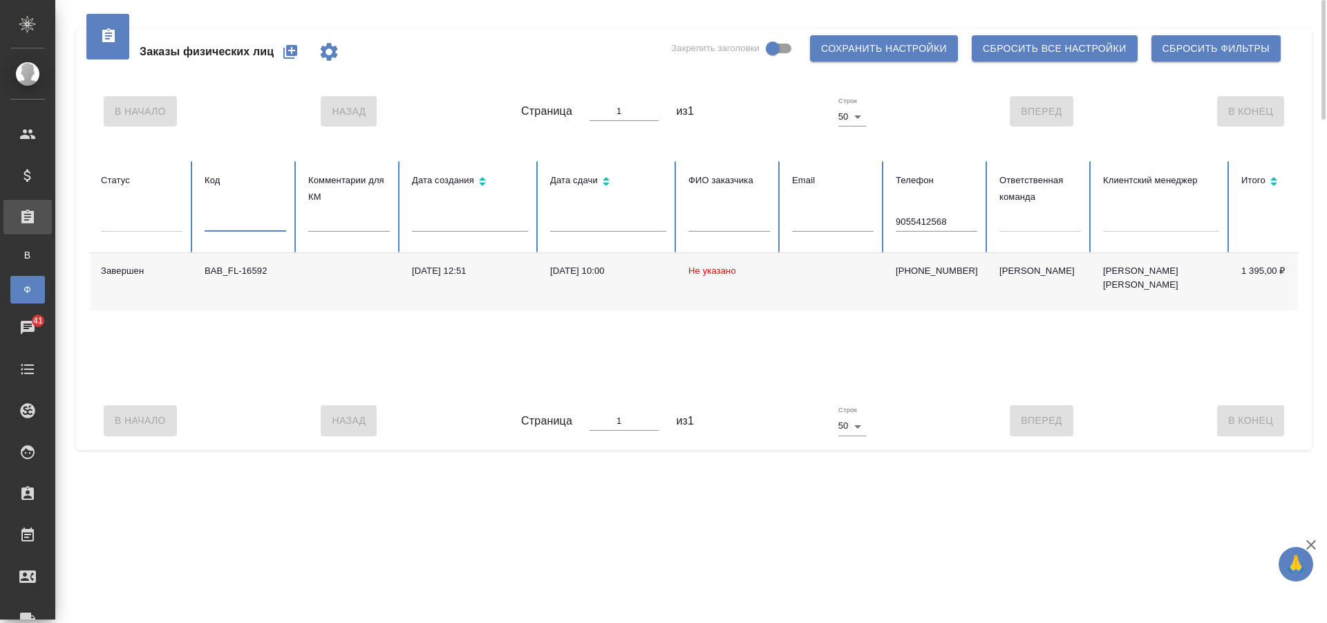
click at [248, 225] on input "text" at bounding box center [246, 221] width 82 height 19
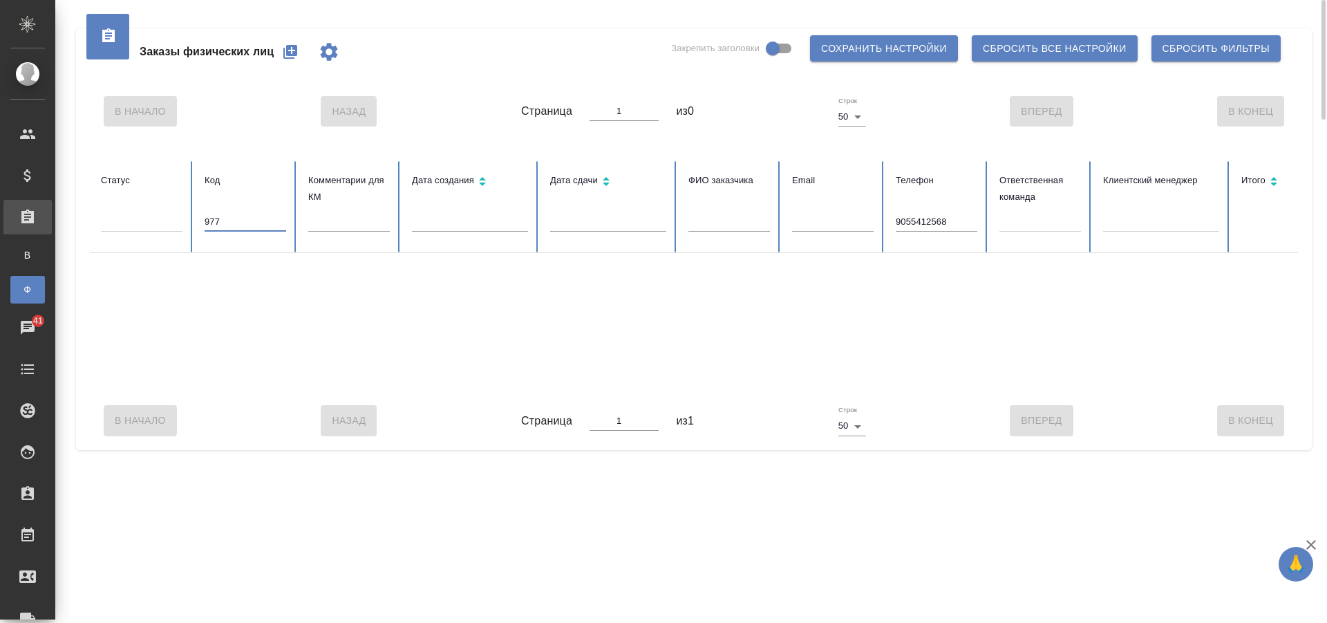
click at [206, 215] on input "977" at bounding box center [246, 221] width 82 height 19
type input "V_FL-977"
click at [924, 213] on input "9055412568" at bounding box center [937, 221] width 82 height 19
click at [938, 222] on input "9055412568" at bounding box center [937, 221] width 82 height 19
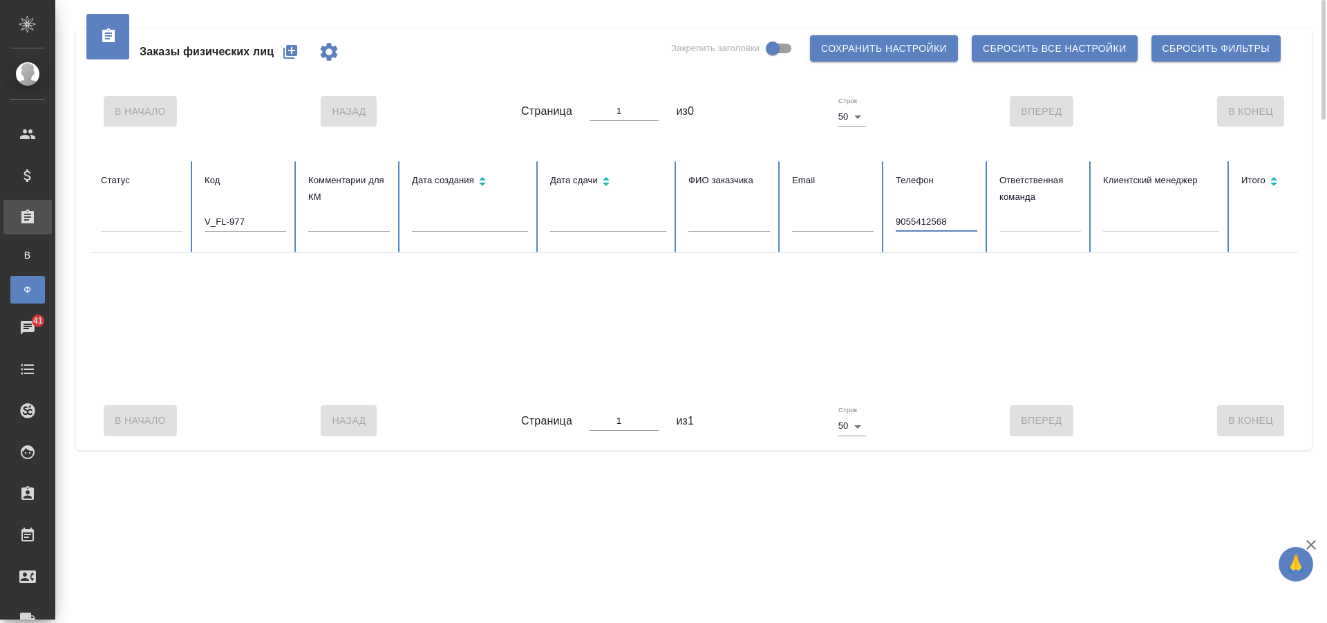
click at [938, 222] on input "9055412568" at bounding box center [937, 221] width 82 height 19
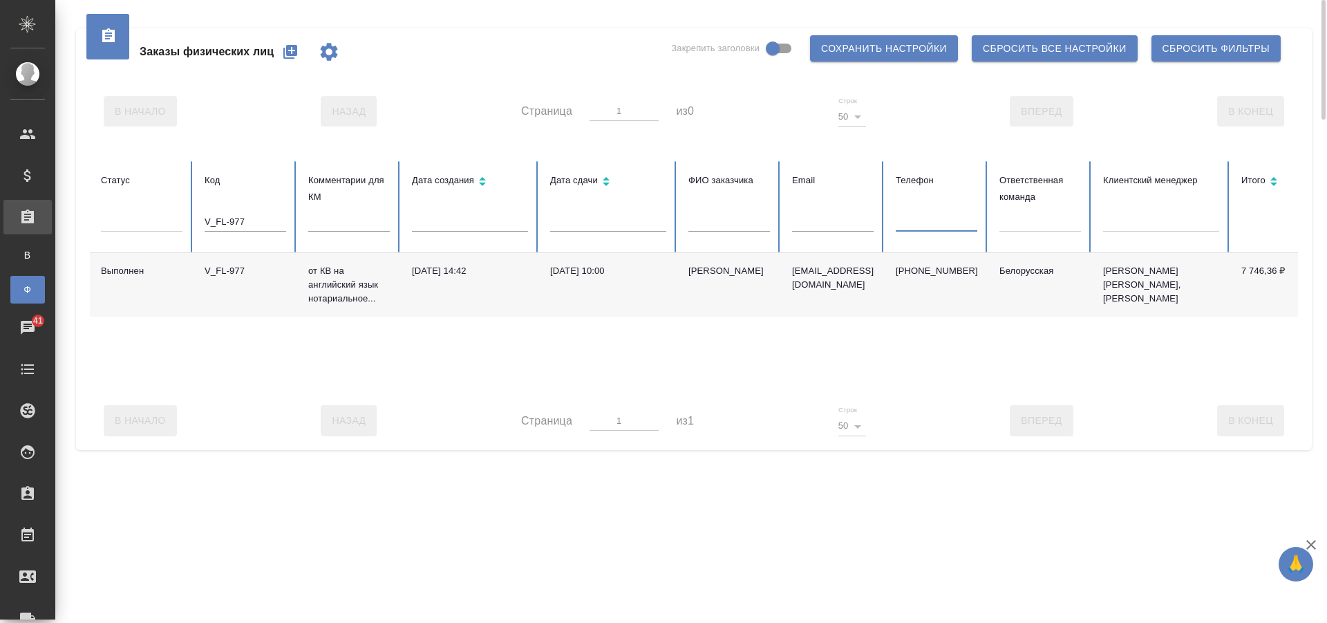
click at [234, 279] on td "V_FL-977" at bounding box center [246, 285] width 104 height 64
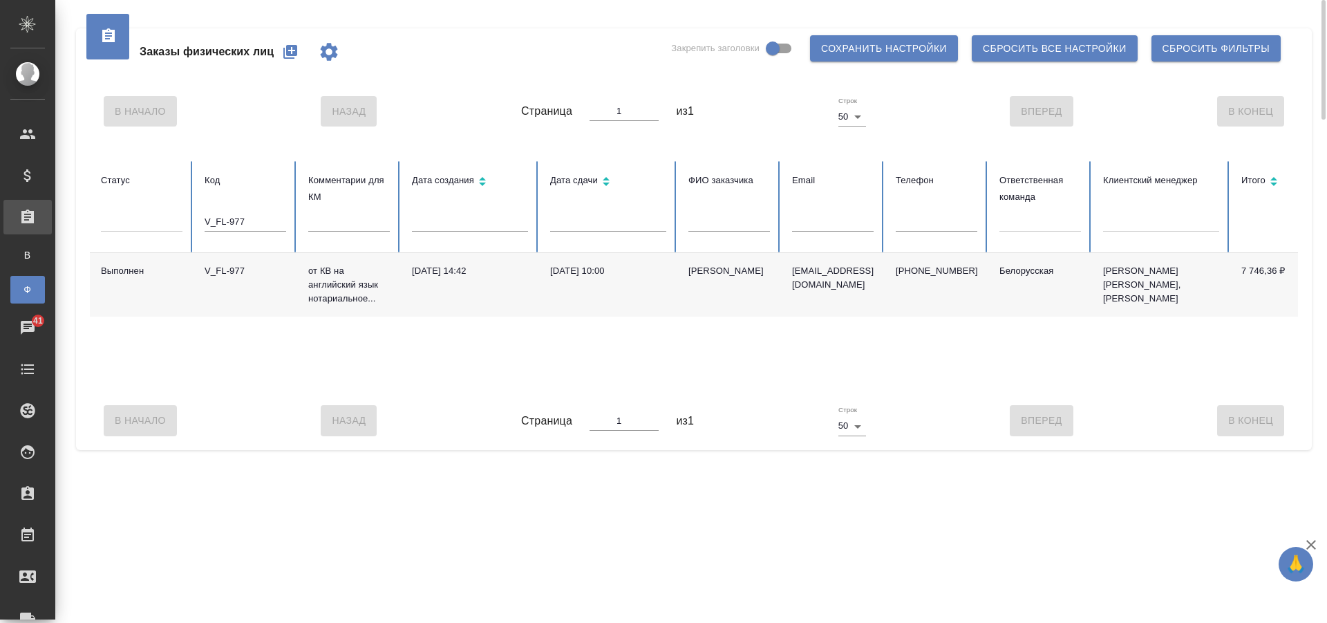
click at [242, 284] on td "V_FL-977" at bounding box center [246, 285] width 104 height 64
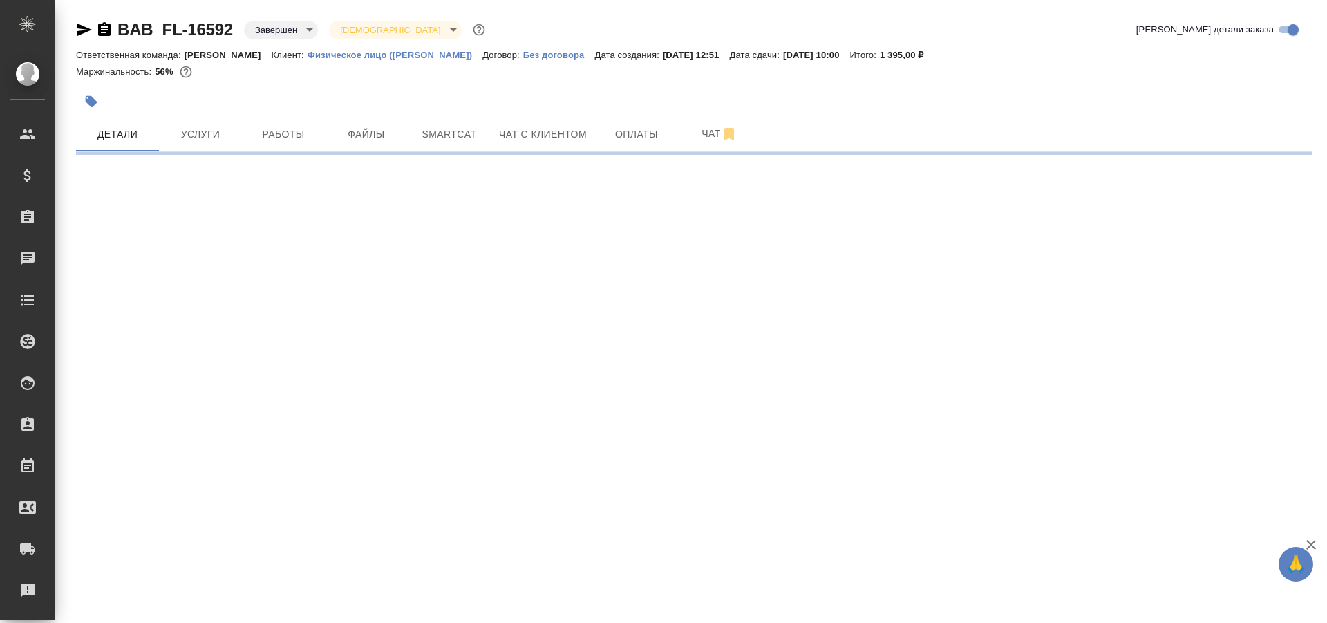
select select "RU"
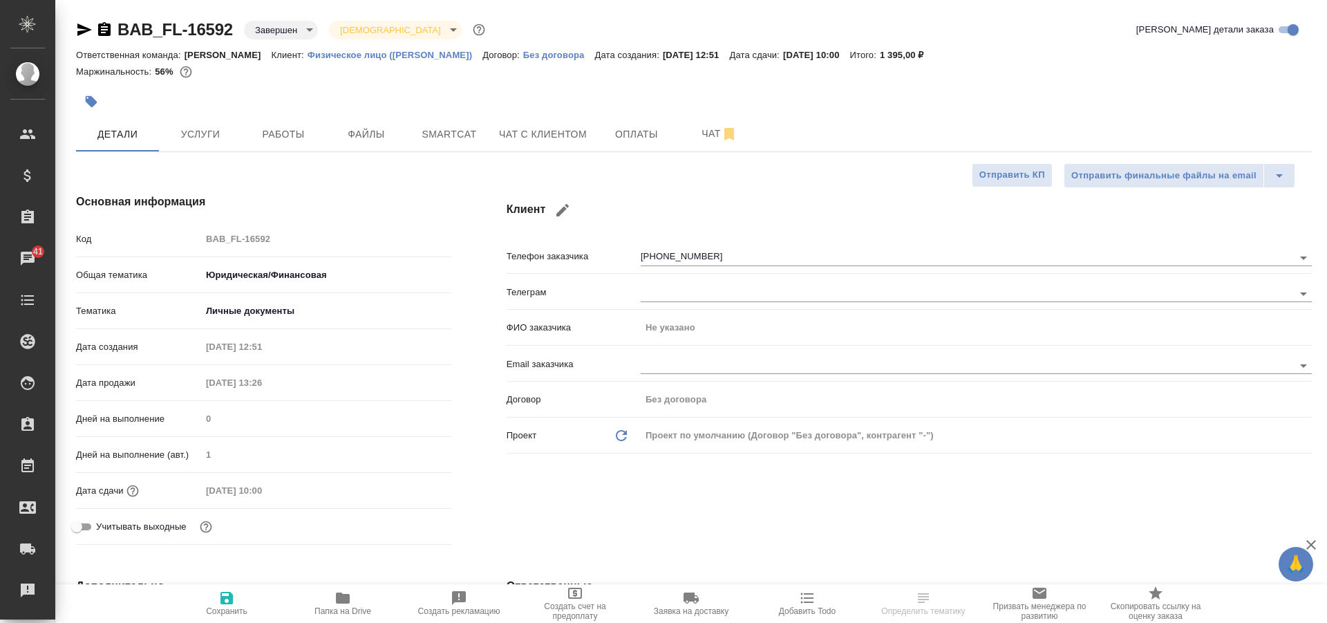
type textarea "x"
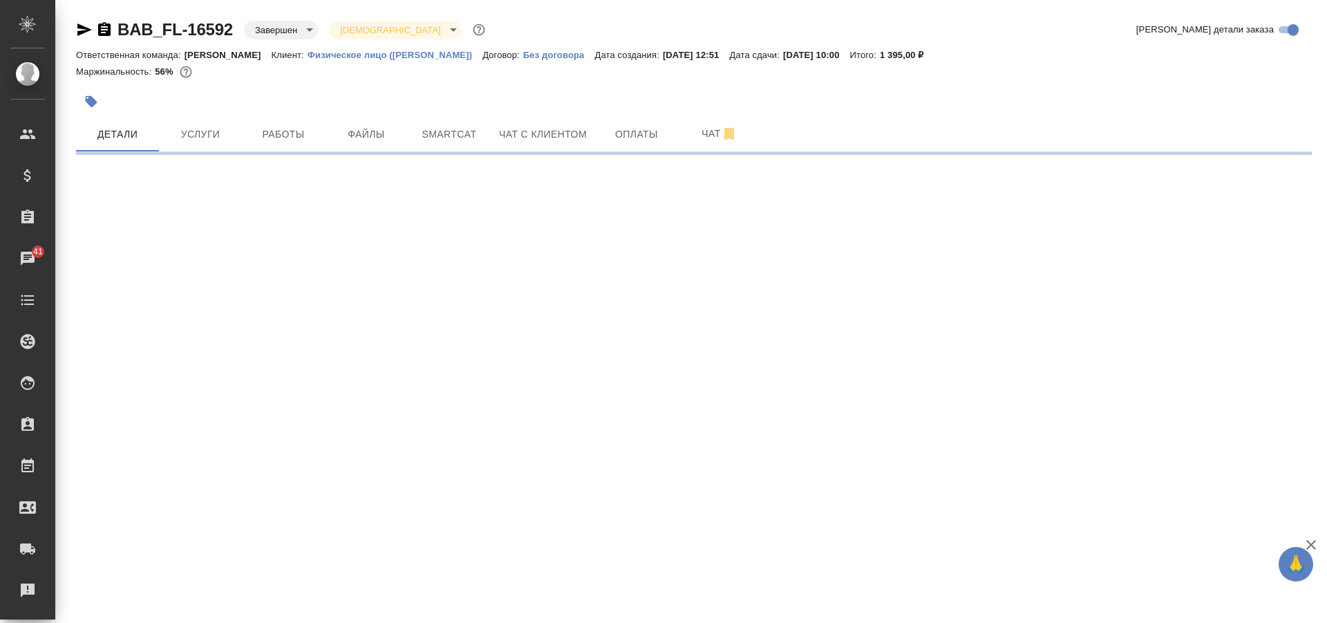
select select "RU"
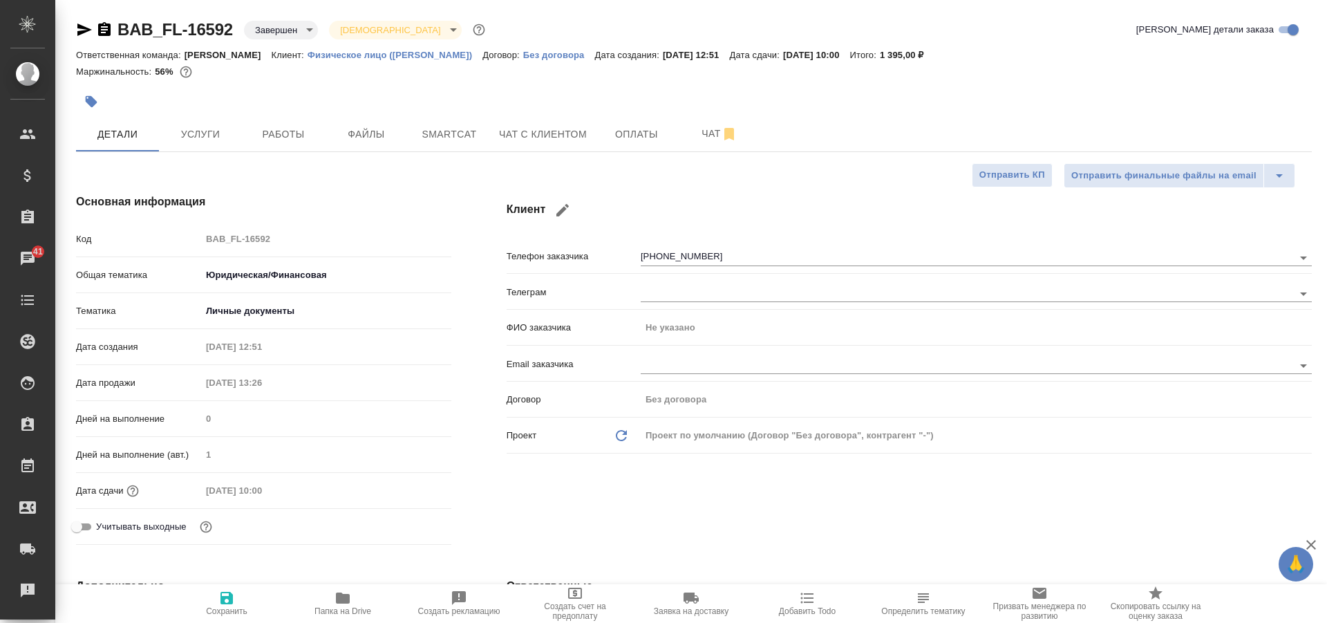
type textarea "x"
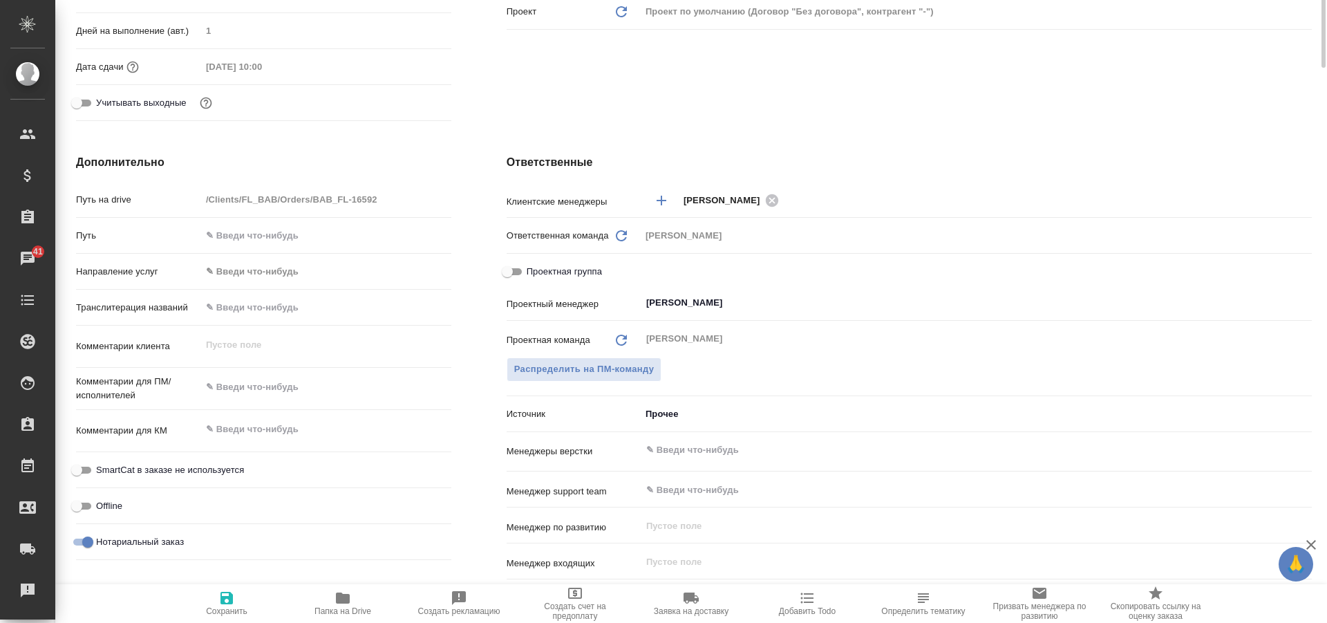
scroll to position [9, 0]
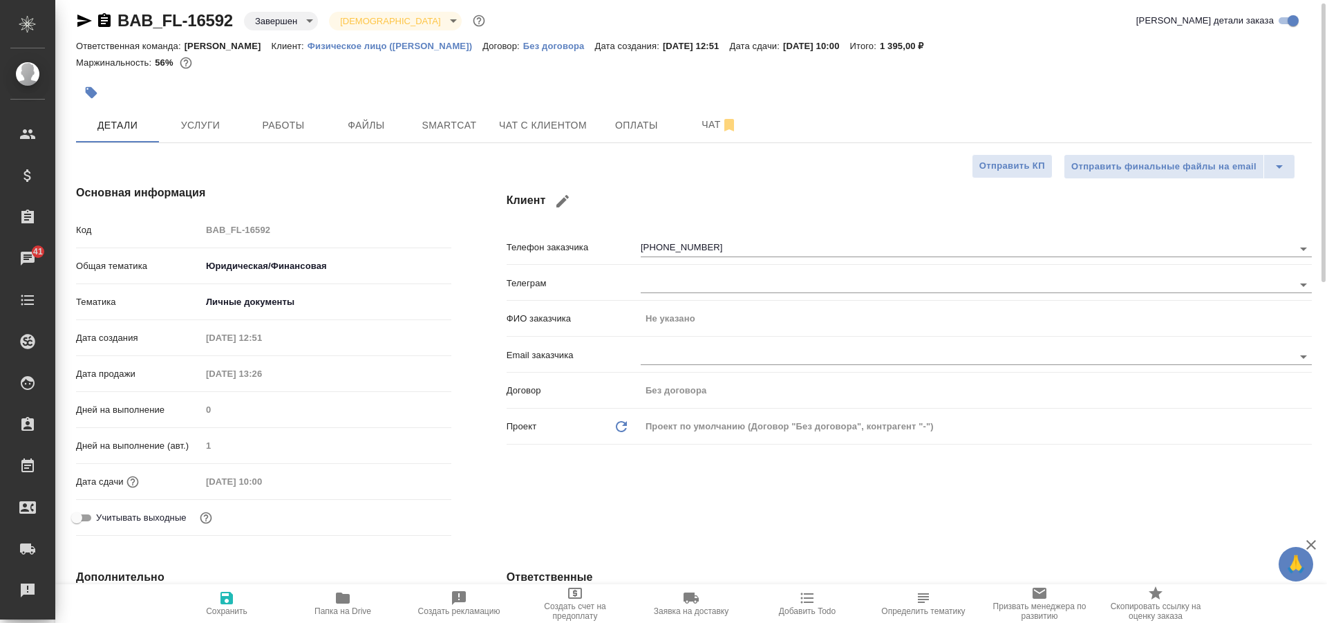
click at [348, 597] on icon "button" at bounding box center [343, 597] width 14 height 11
type textarea "x"
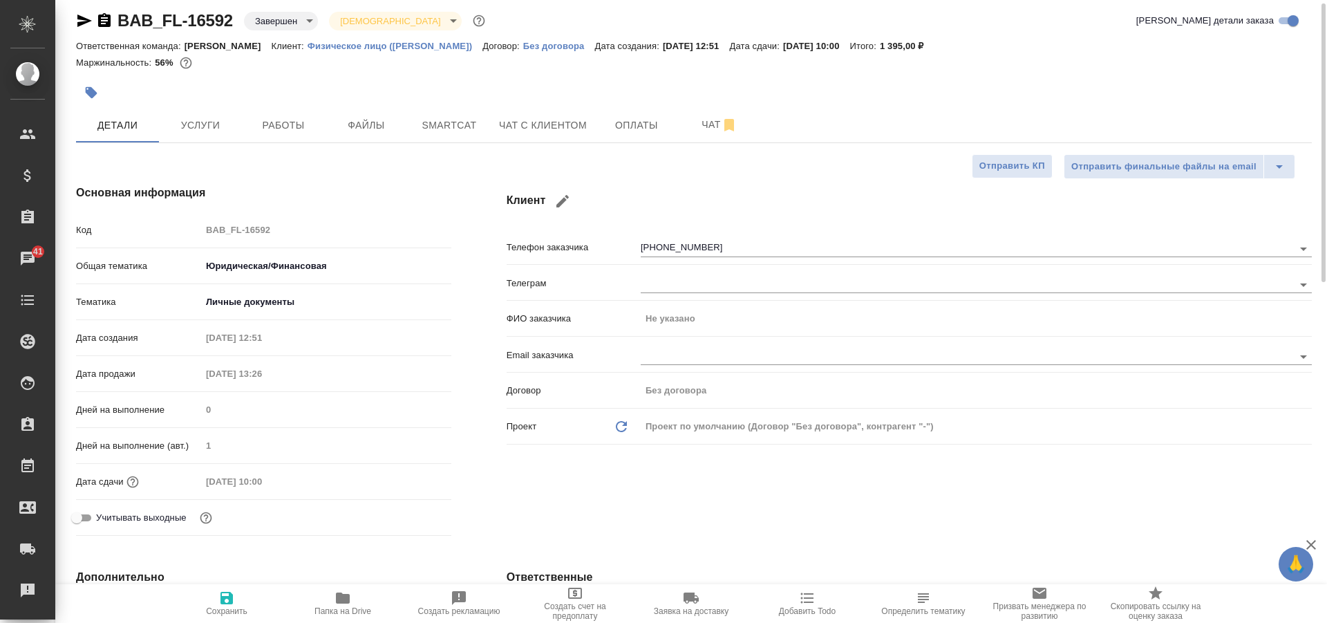
type textarea "x"
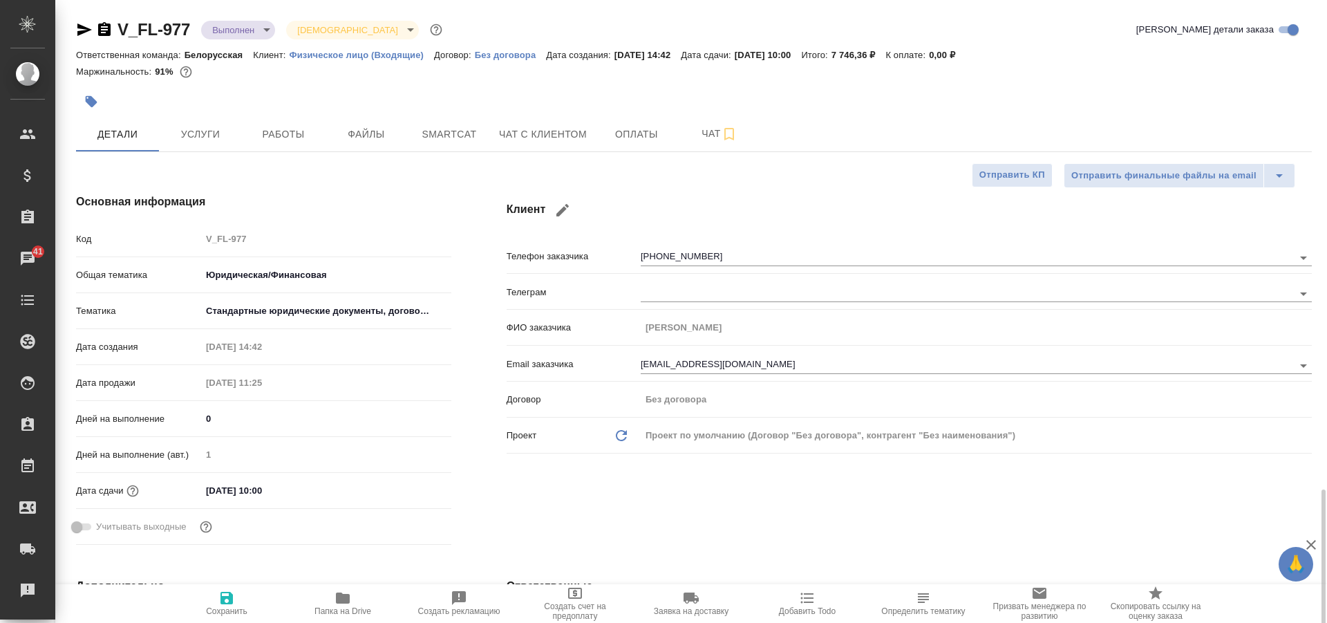
select select "RU"
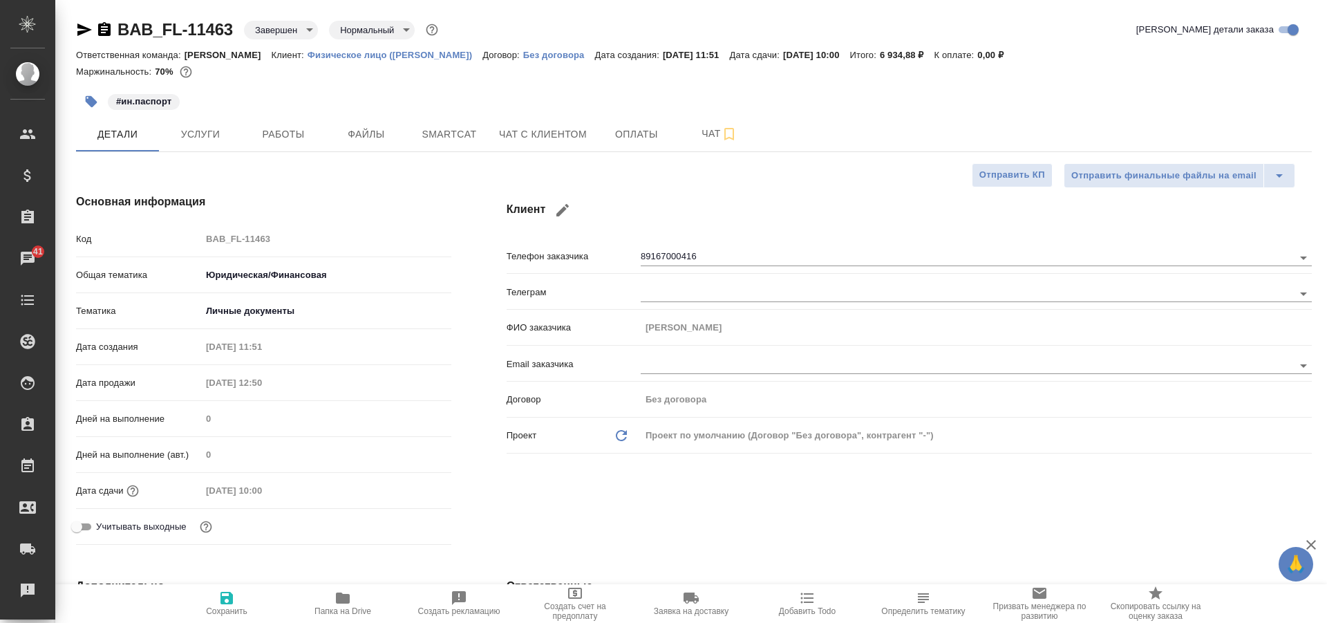
select select "RU"
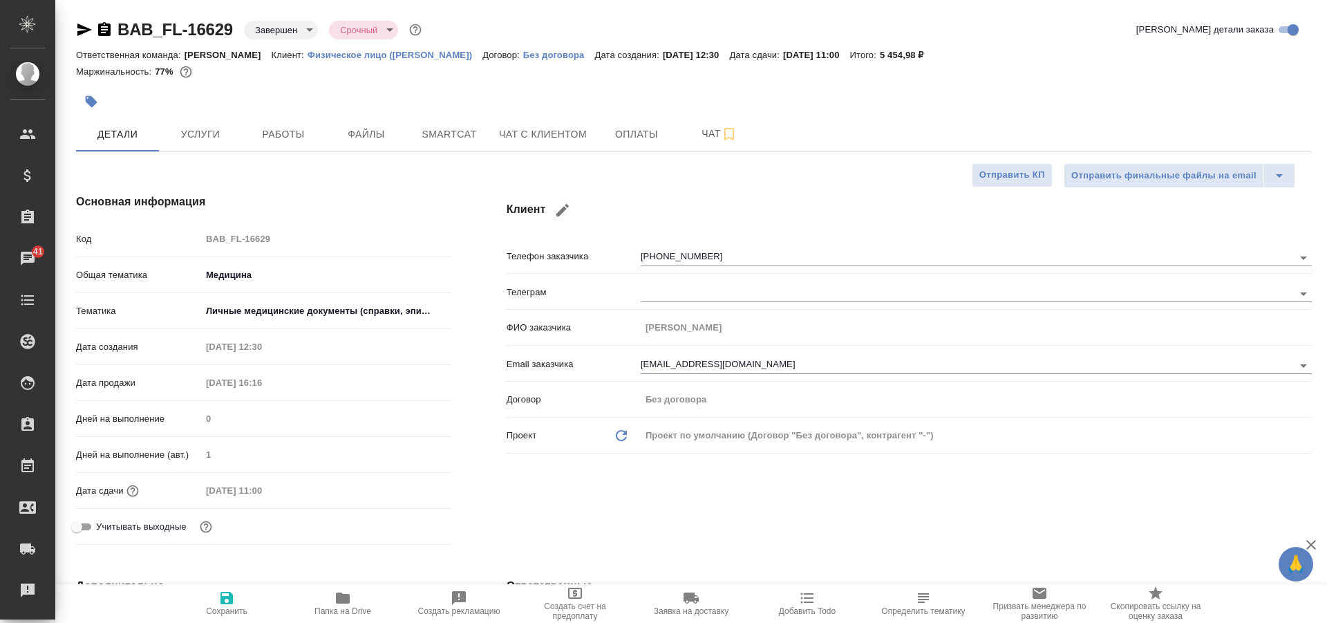
select select "RU"
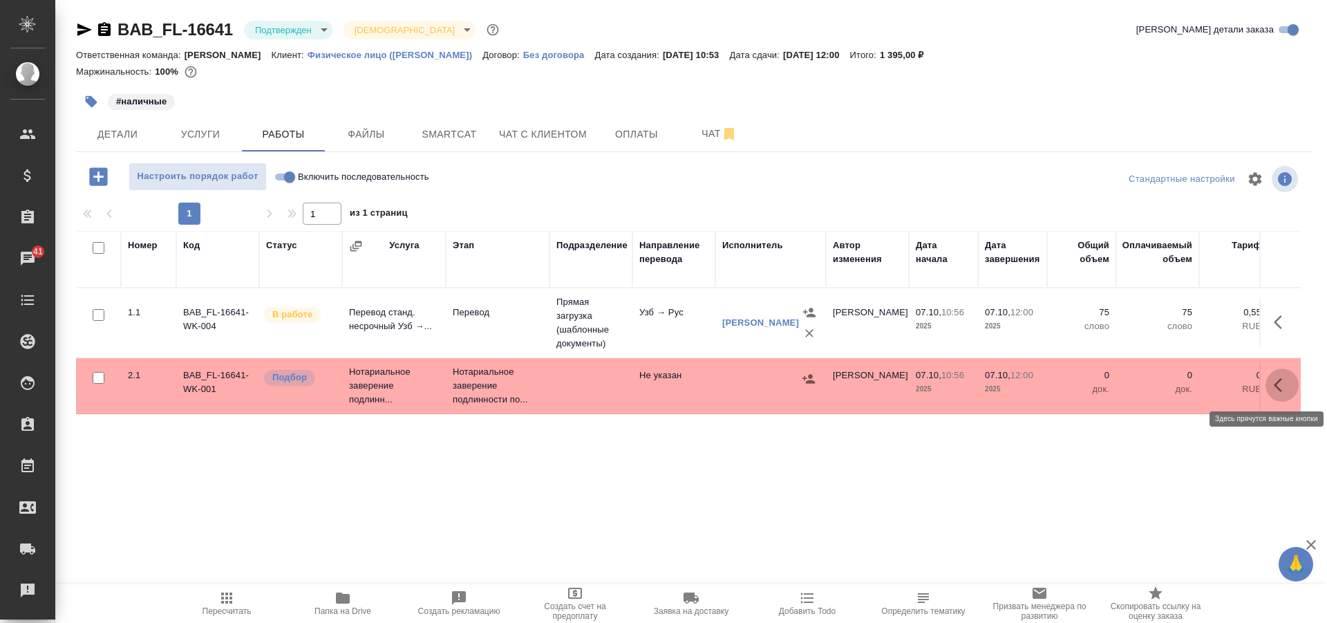
click at [1282, 377] on icon "button" at bounding box center [1282, 385] width 17 height 17
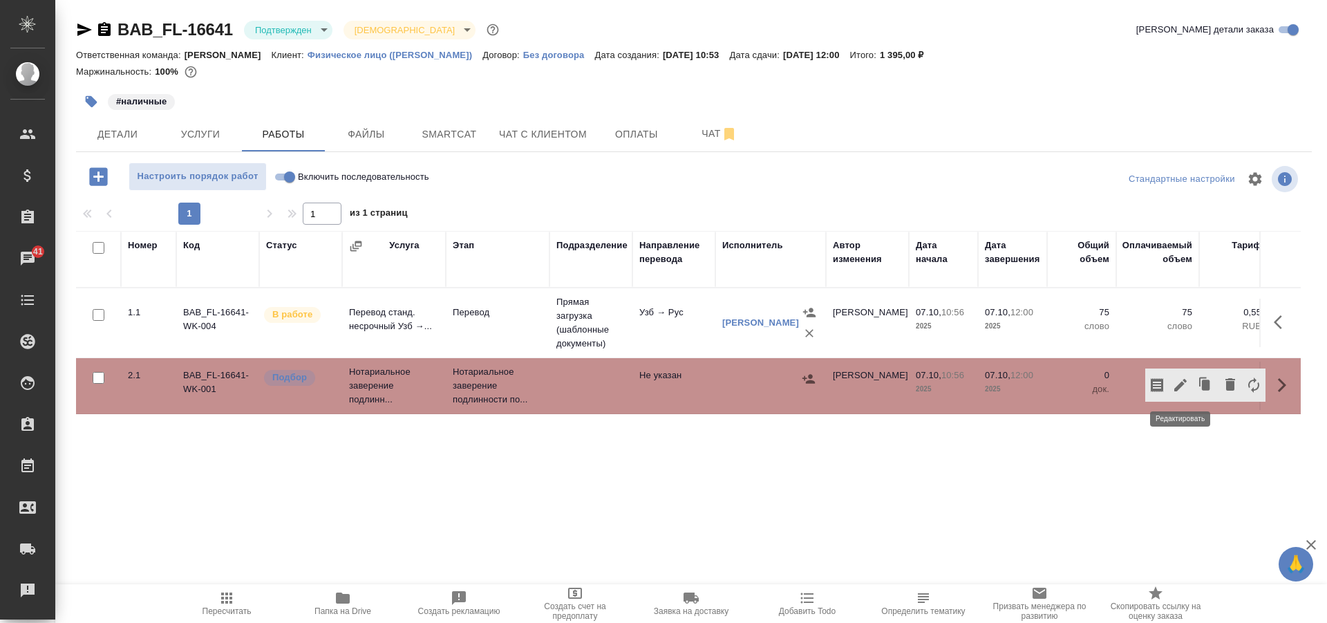
click at [1180, 389] on icon "button" at bounding box center [1181, 385] width 17 height 17
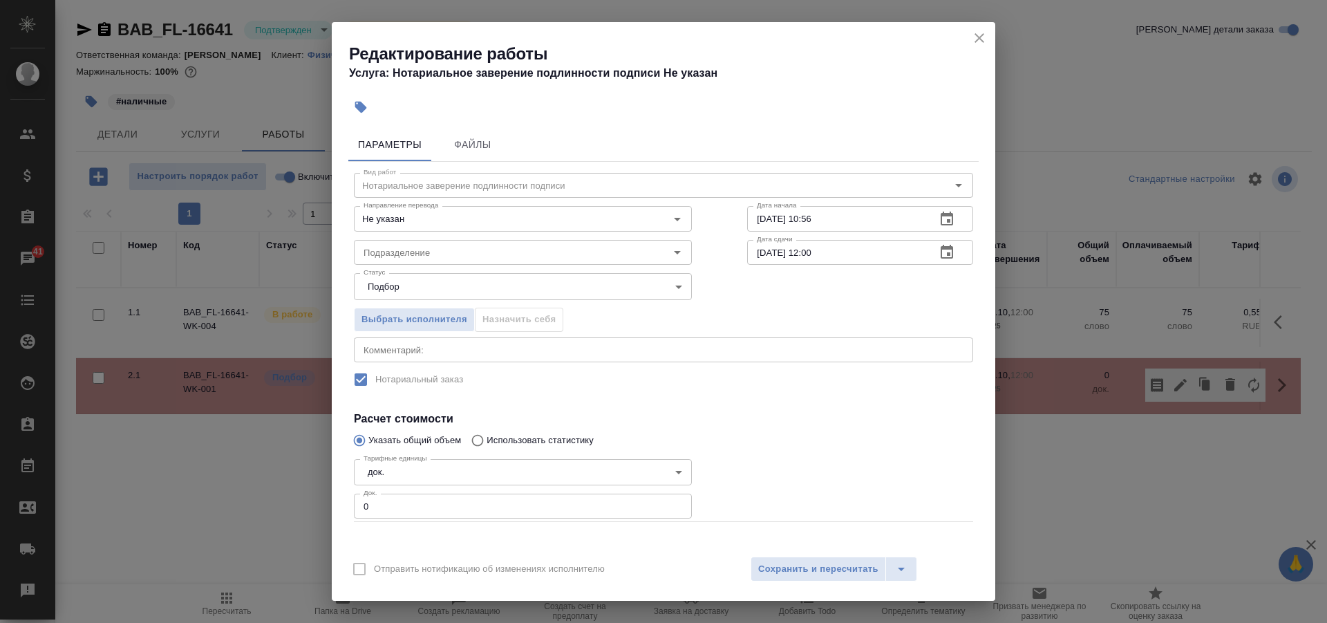
click at [421, 510] on input "0" at bounding box center [523, 506] width 338 height 25
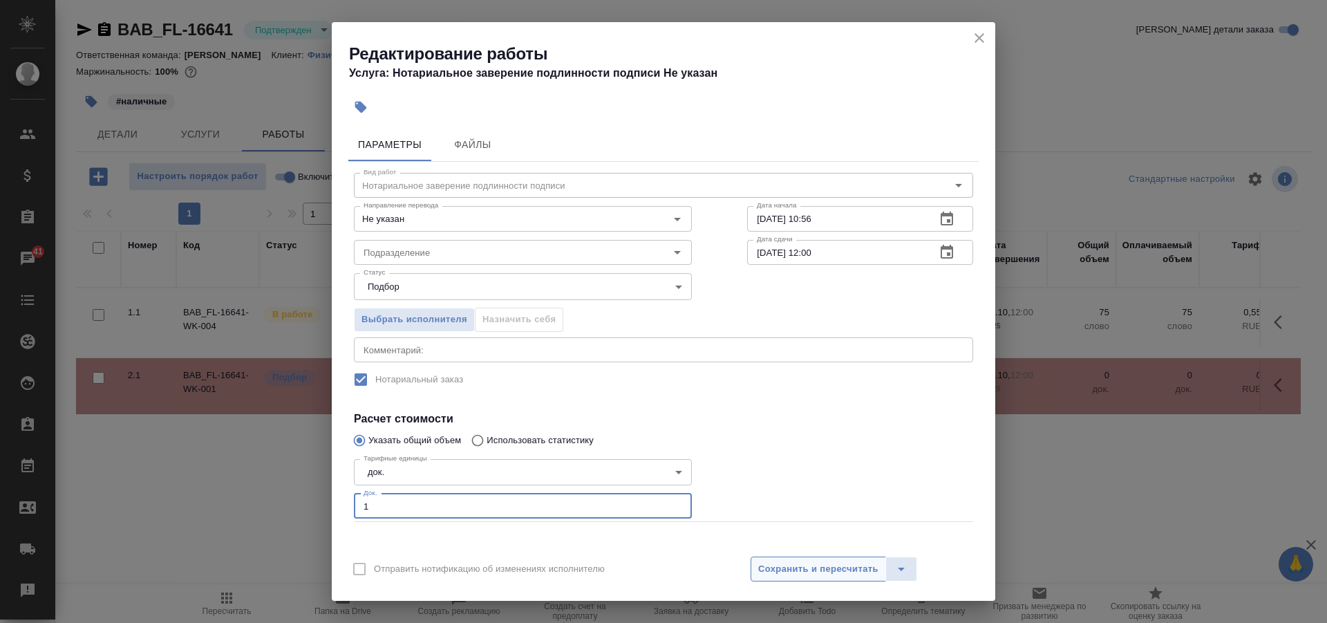
type input "1"
click at [807, 571] on span "Сохранить и пересчитать" at bounding box center [818, 569] width 120 height 16
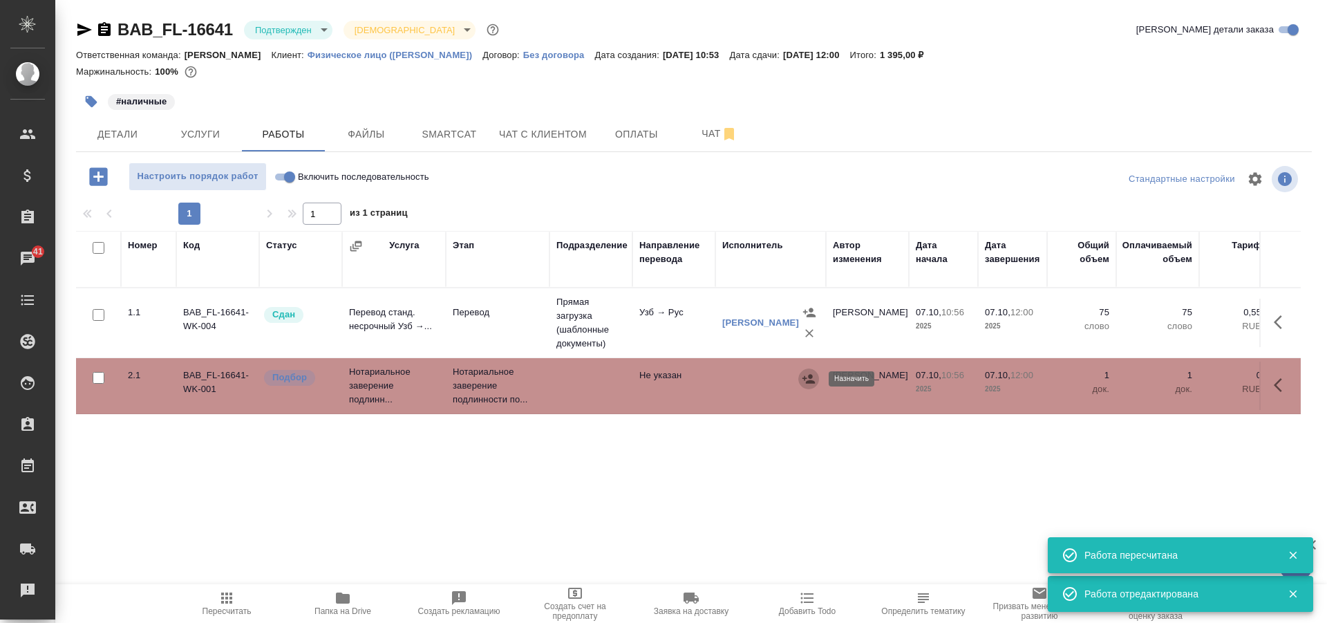
click at [803, 376] on icon "button" at bounding box center [809, 379] width 14 height 14
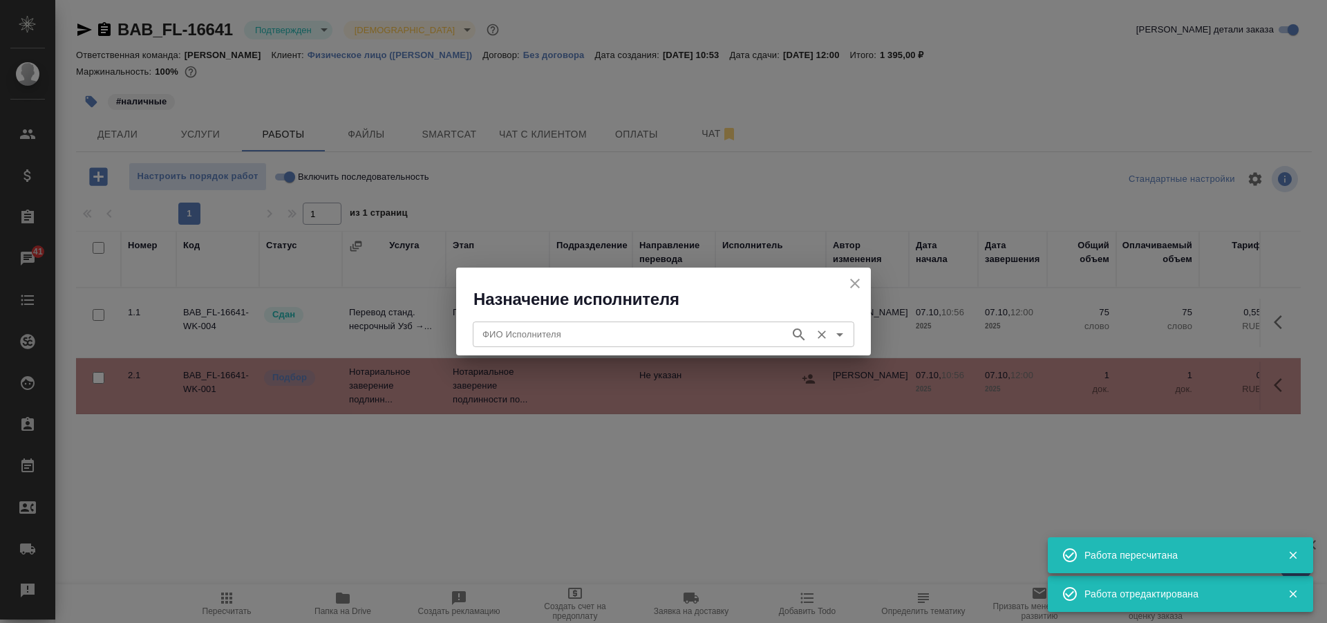
click at [568, 334] on input "ФИО Исполнителя" at bounding box center [630, 334] width 306 height 17
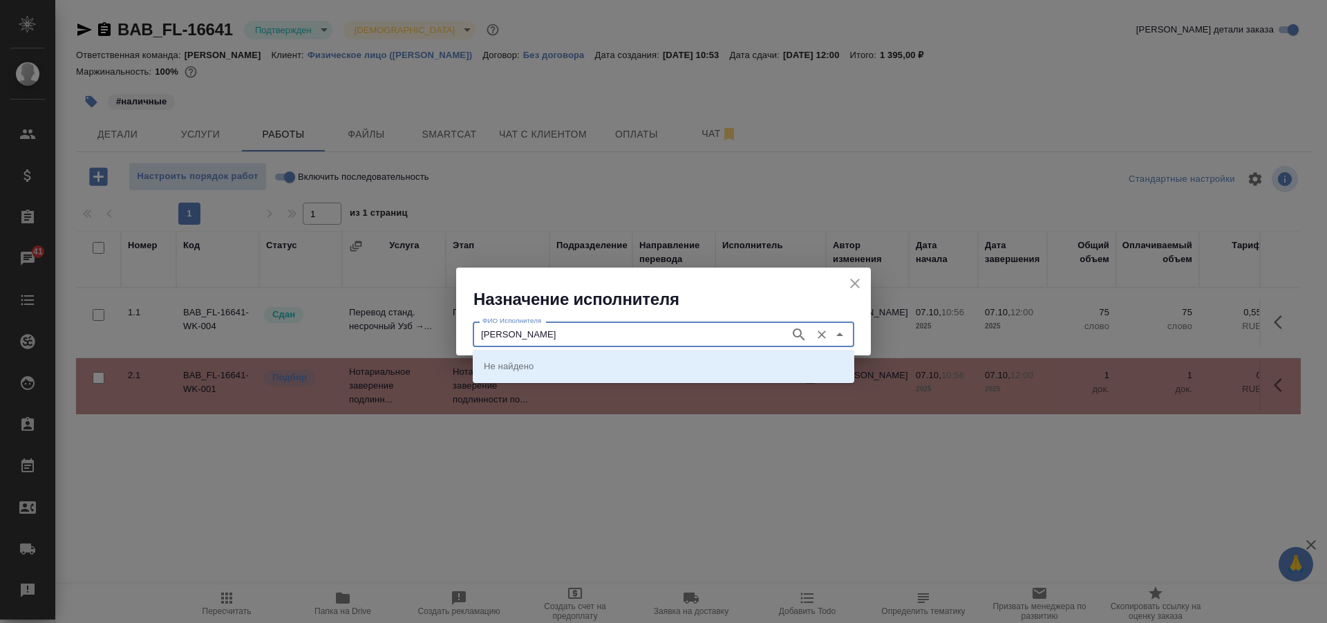
type input "соколова"
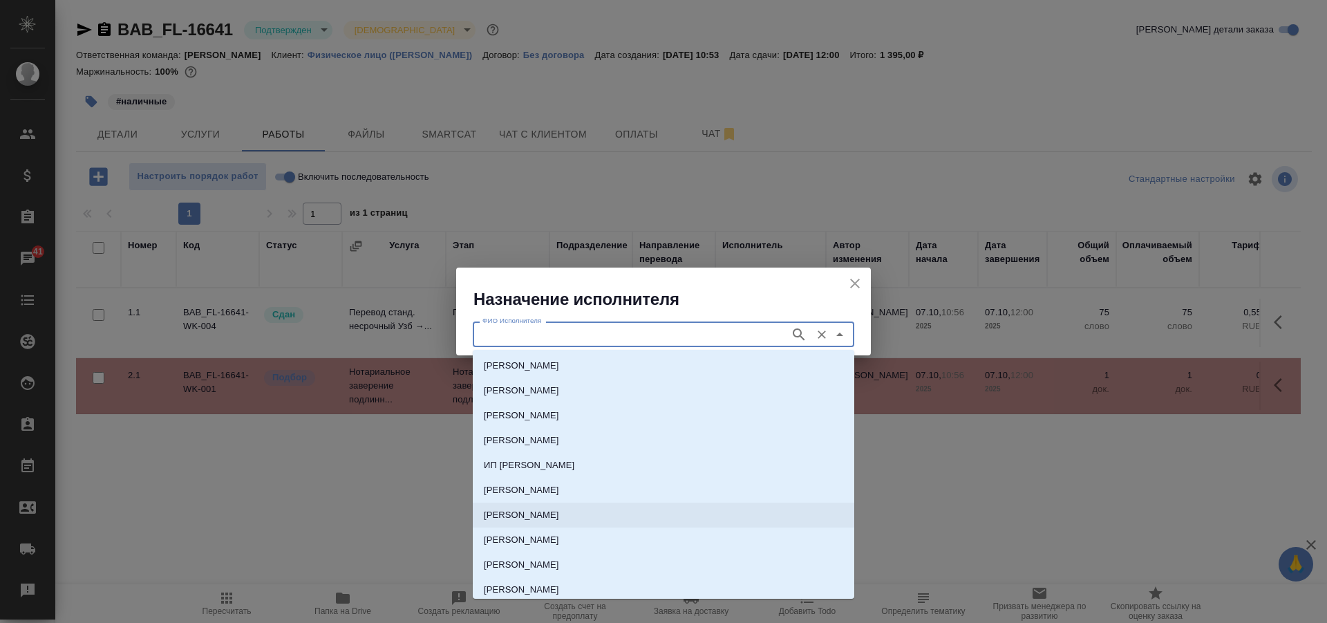
click at [559, 516] on p "НОТАРИУС Соколова Марина Валентиновна" at bounding box center [521, 515] width 75 height 14
type input "НОТАРИУС Соколова Марина Валентиновна"
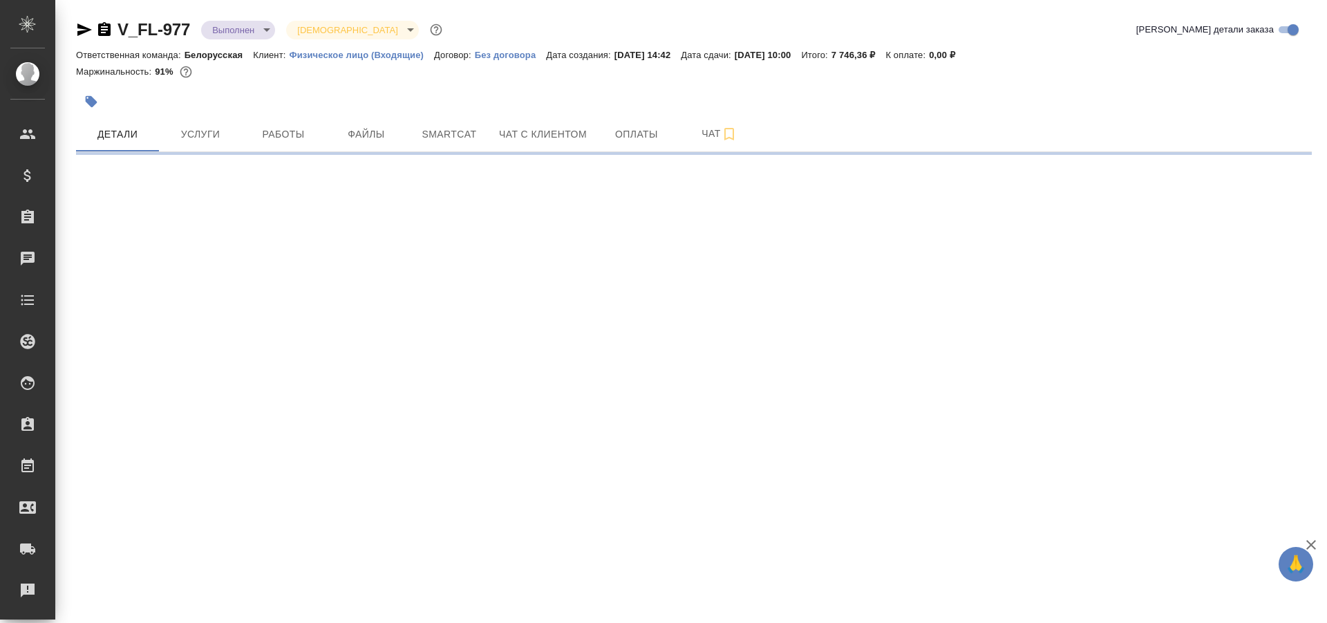
select select "RU"
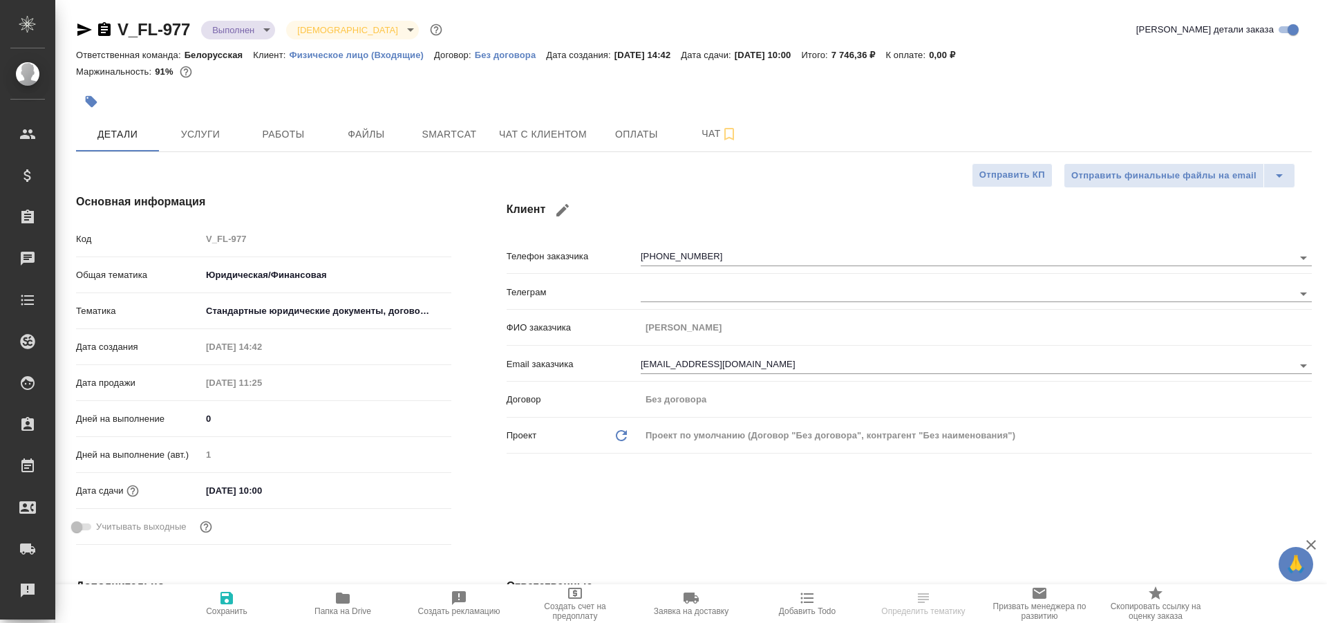
type textarea "x"
click at [368, 608] on span "Папка на Drive" at bounding box center [343, 611] width 57 height 10
type textarea "x"
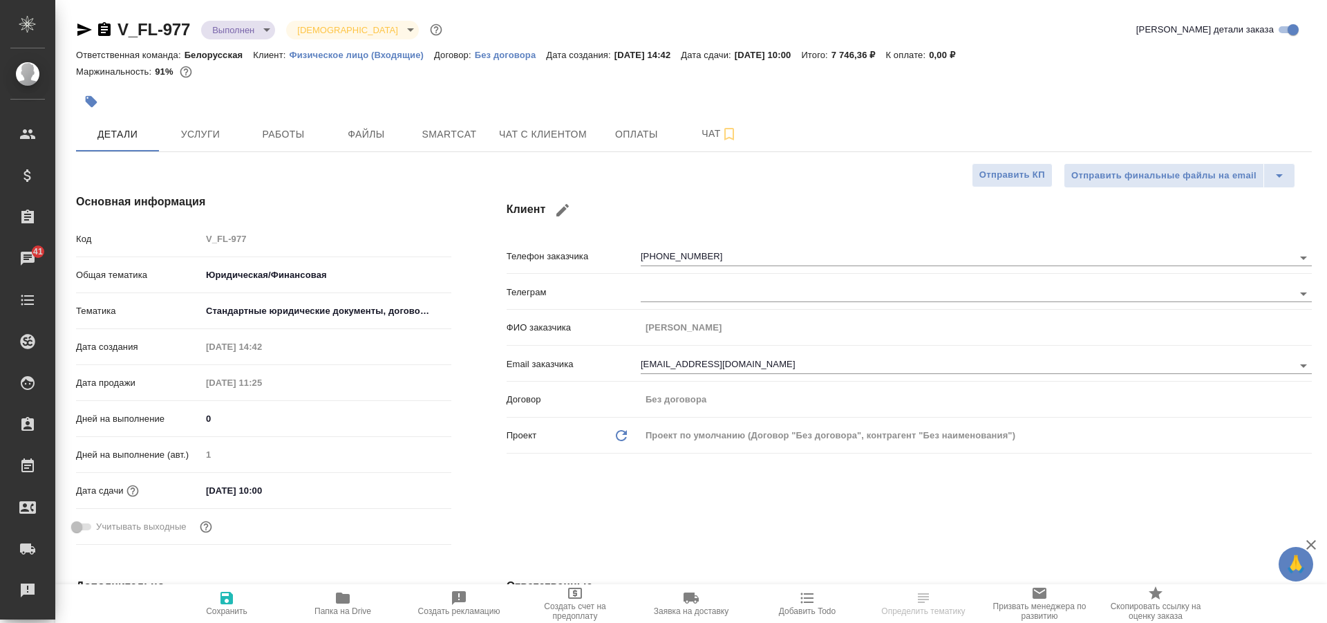
type textarea "x"
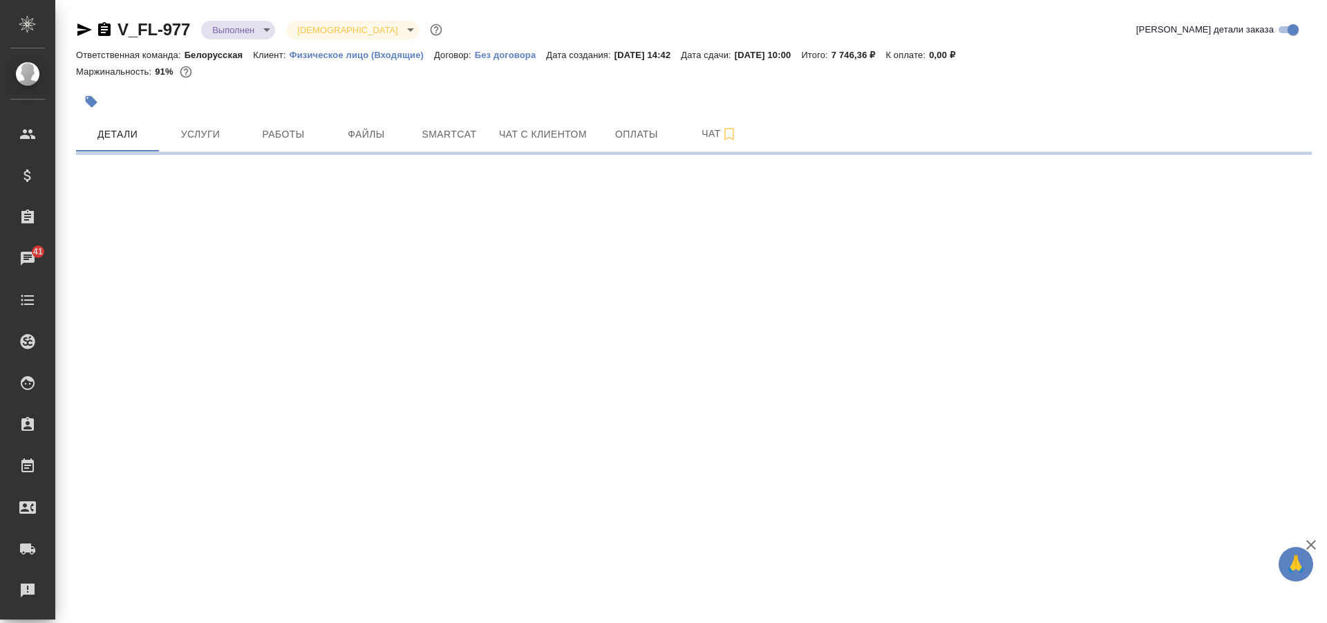
select select "RU"
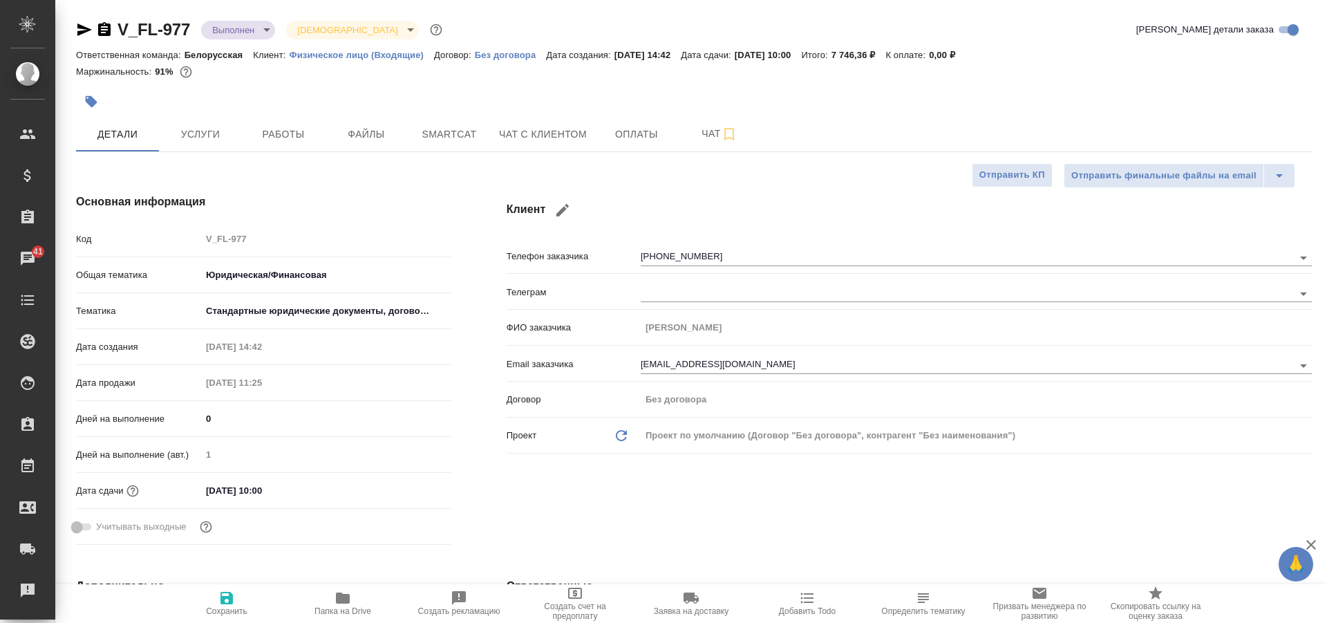
type textarea "x"
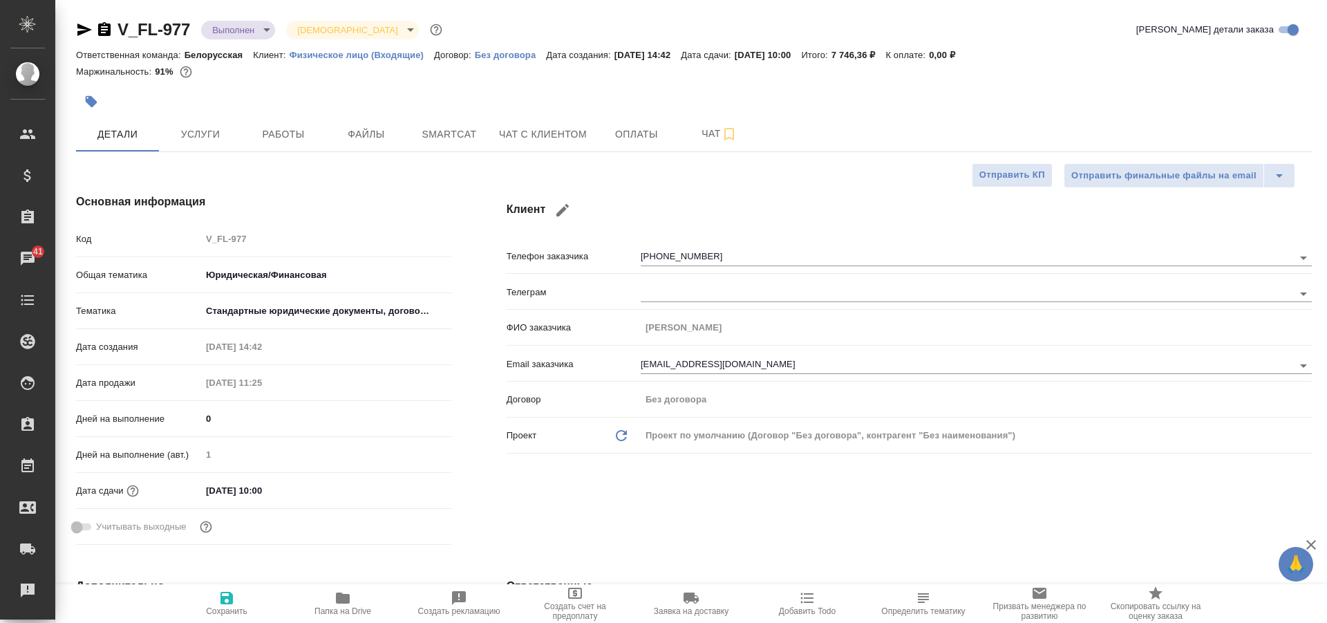
type textarea "x"
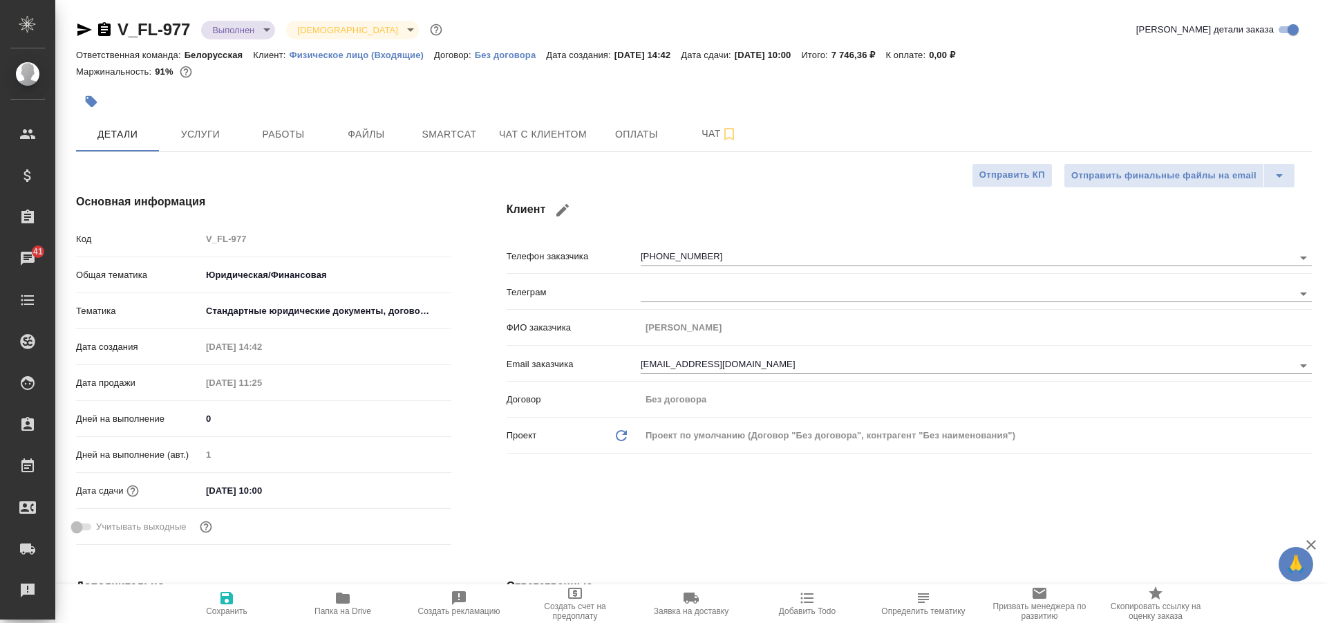
type textarea "x"
